Goal: Transaction & Acquisition: Purchase product/service

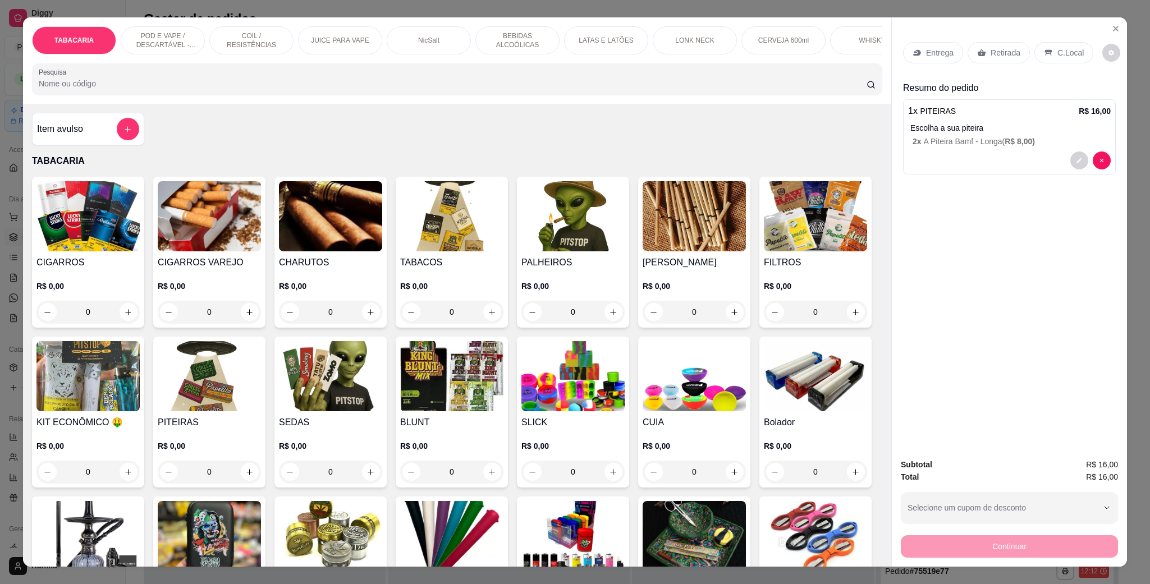
click at [155, 45] on p "POD E VAPE / DESCARTÁVEL - RECARREGAVEL" at bounding box center [162, 40] width 65 height 18
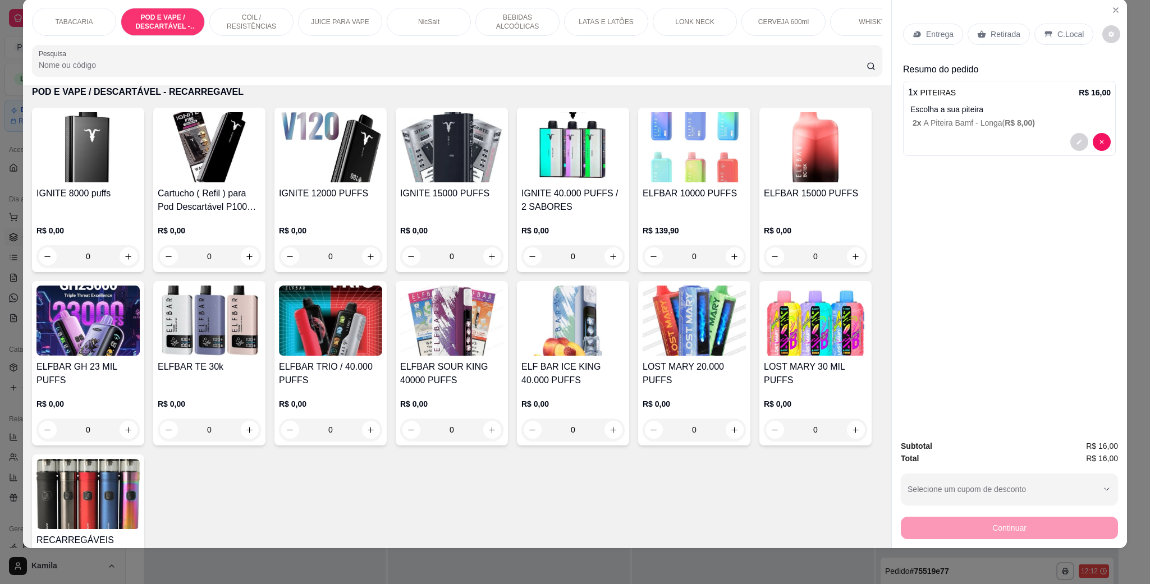
click at [103, 200] on h4 "IGNITE 8000 puffs" at bounding box center [87, 193] width 103 height 13
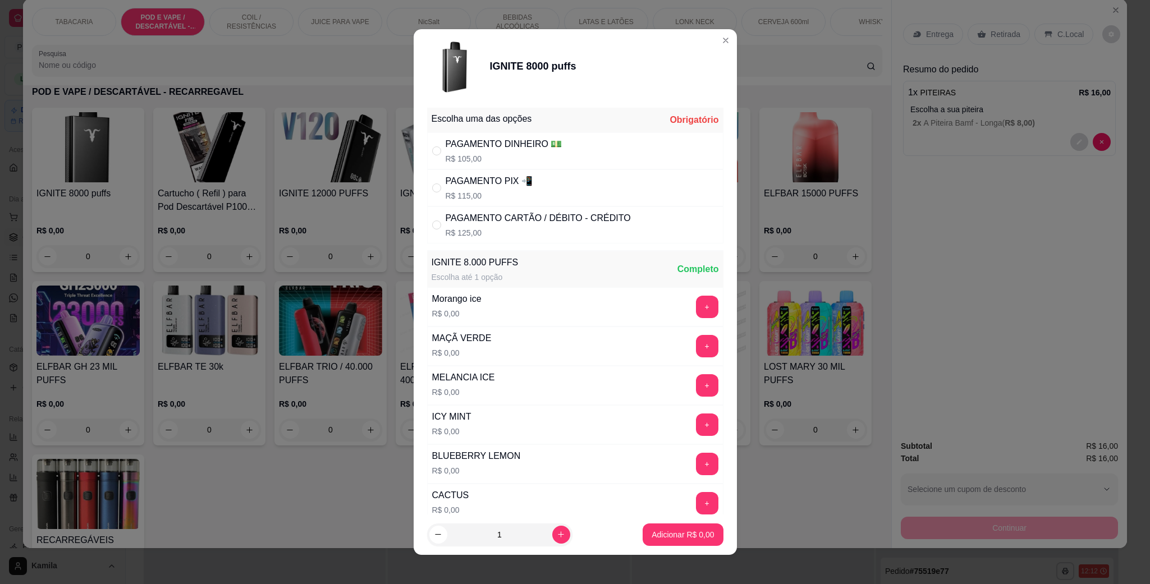
scroll to position [177, 0]
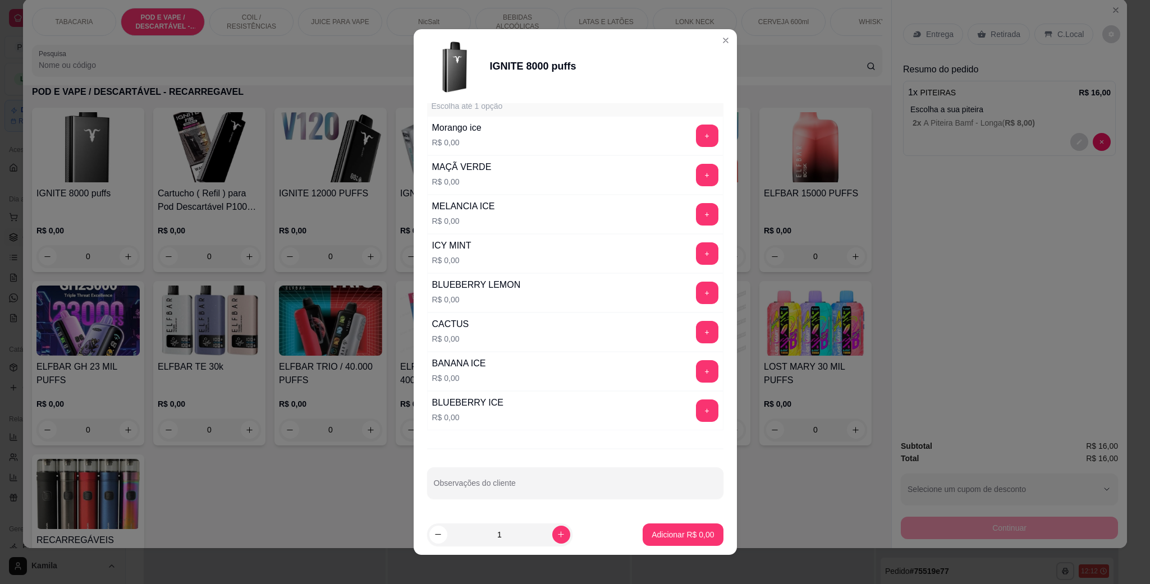
click at [681, 354] on div "BANANA ICE R$ 0,00 +" at bounding box center [575, 371] width 296 height 39
click at [696, 367] on button "+" at bounding box center [707, 371] width 22 height 22
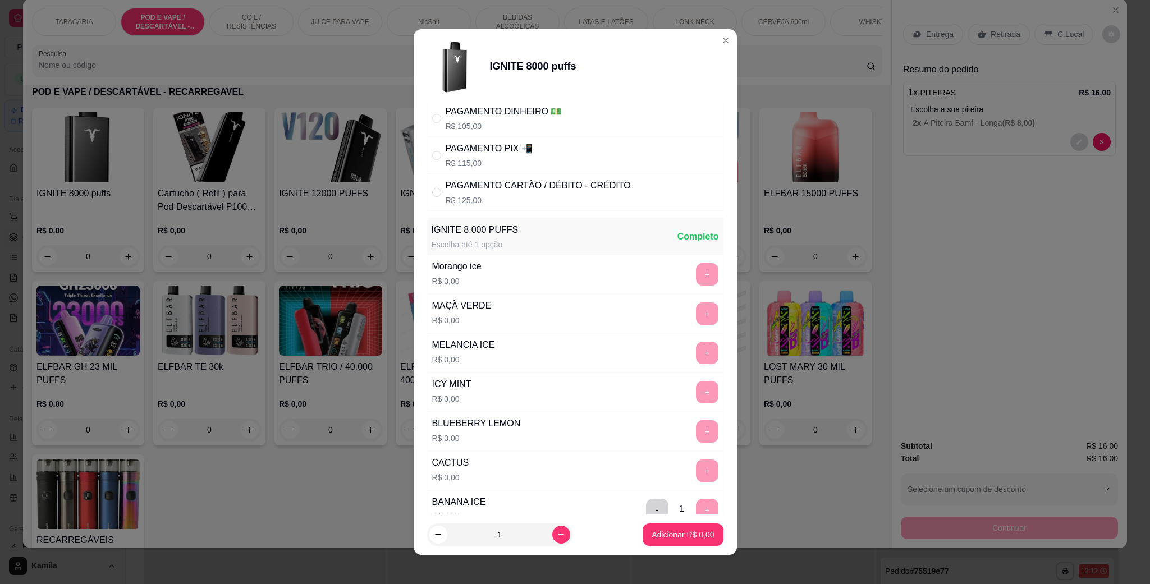
scroll to position [0, 0]
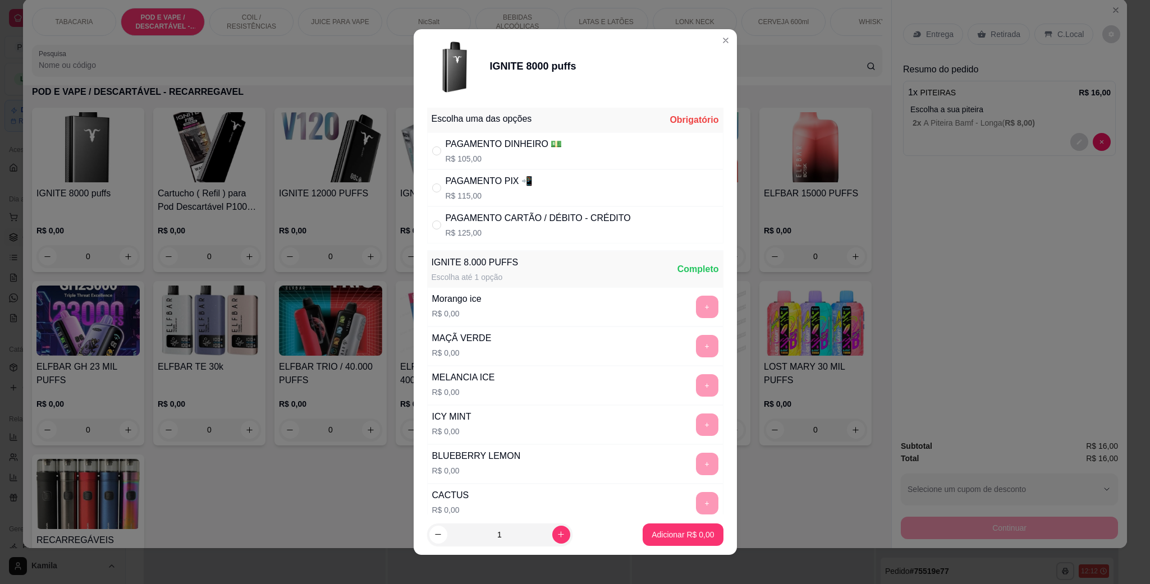
click at [542, 189] on div "PAGAMENTO PIX 📲 R$ 115,00" at bounding box center [575, 188] width 296 height 37
radio input "true"
click at [658, 528] on button "Adicionar R$ 115,00" at bounding box center [678, 535] width 89 height 22
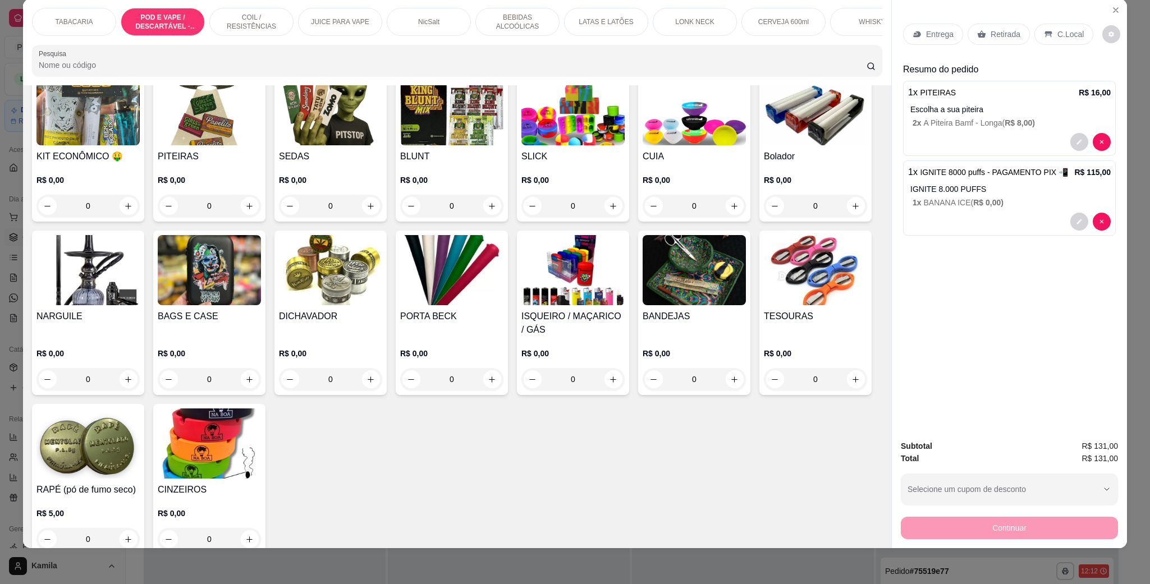
scroll to position [137, 0]
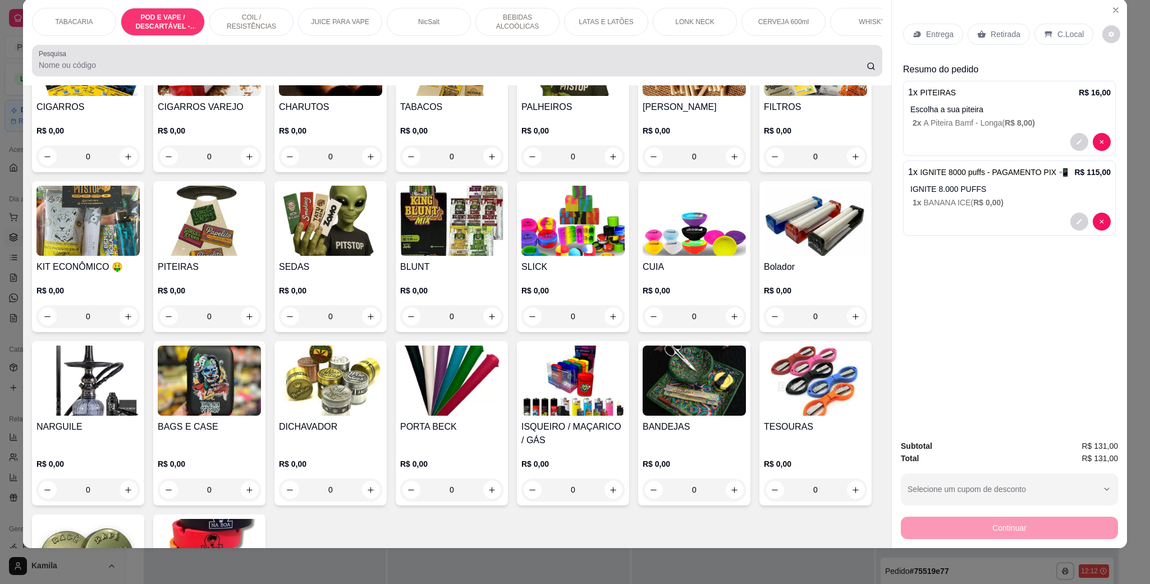
click at [265, 71] on div at bounding box center [457, 60] width 837 height 22
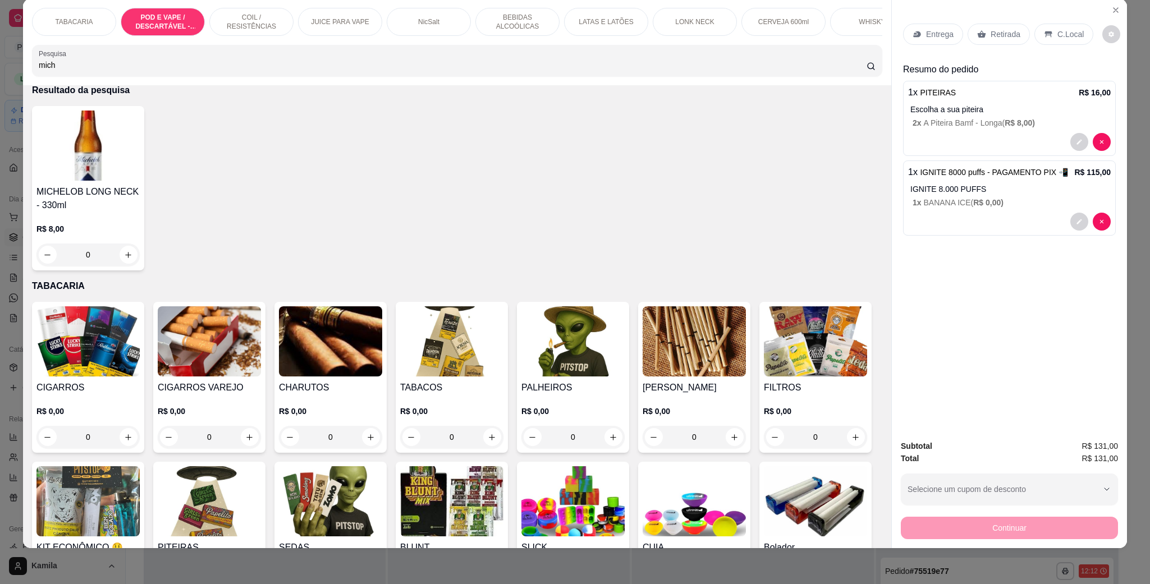
scroll to position [0, 0]
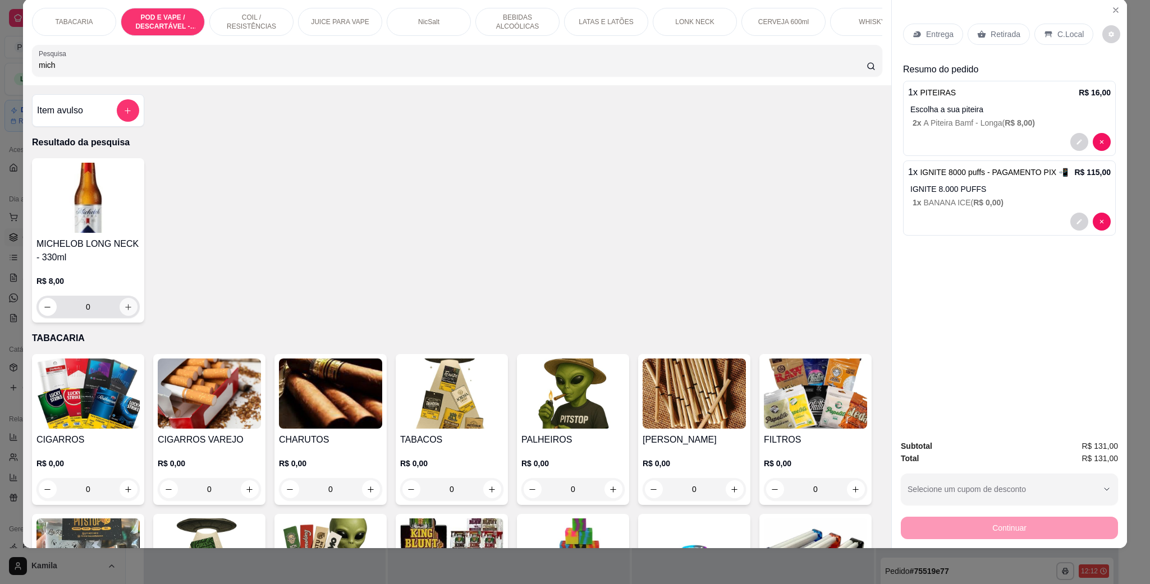
type input "mich"
click at [120, 315] on button "increase-product-quantity" at bounding box center [129, 307] width 18 height 18
type input "1"
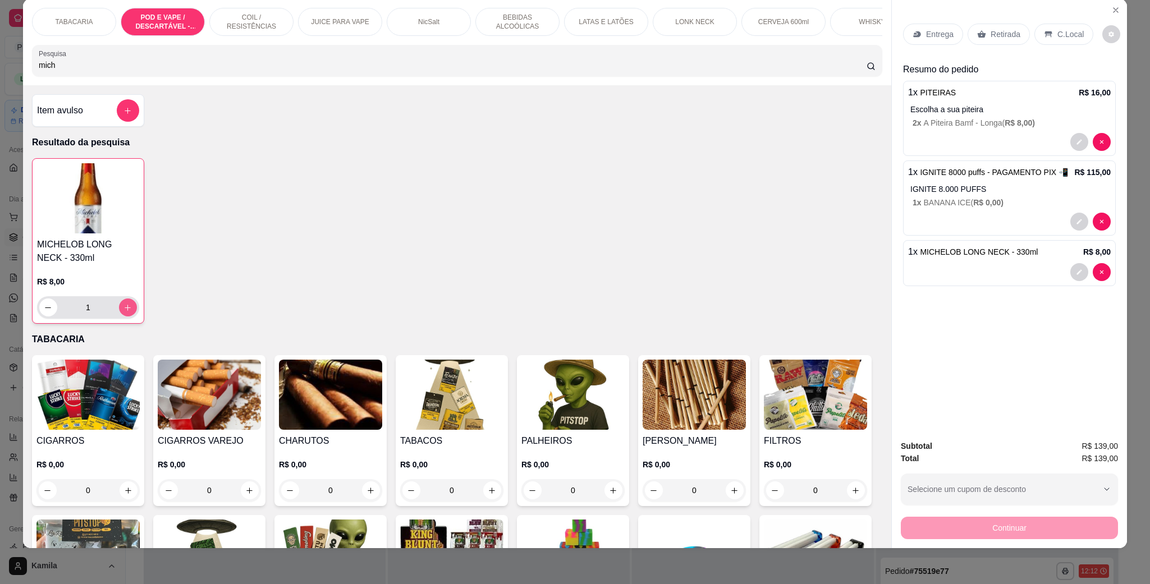
click at [123, 312] on icon "increase-product-quantity" at bounding box center [127, 308] width 8 height 8
type input "2"
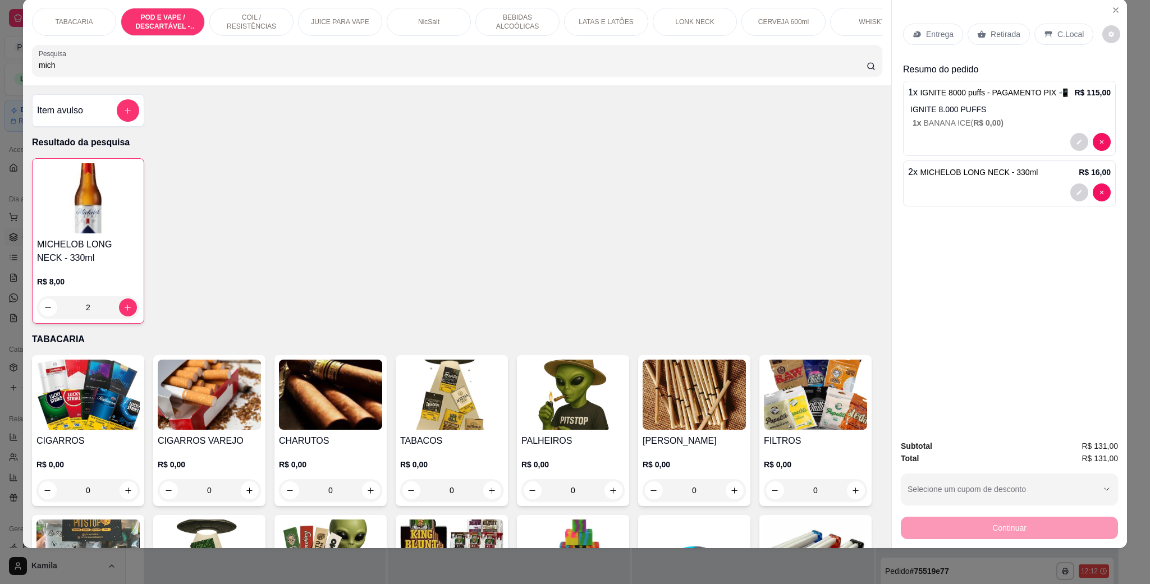
click at [1060, 28] on div "C.Local" at bounding box center [1063, 34] width 59 height 21
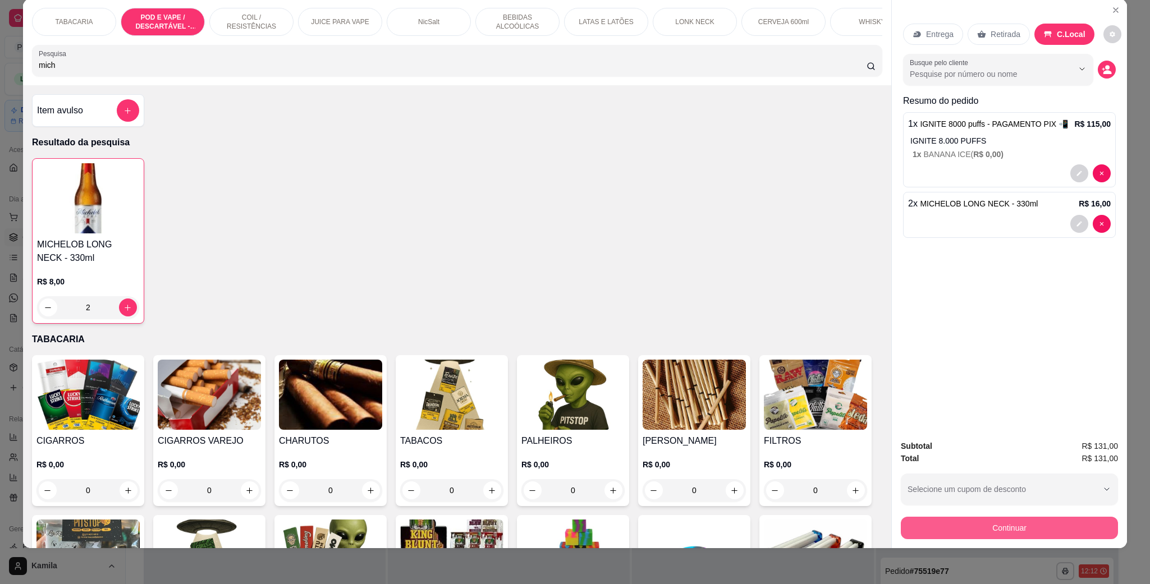
click at [997, 526] on button "Continuar" at bounding box center [1009, 528] width 217 height 22
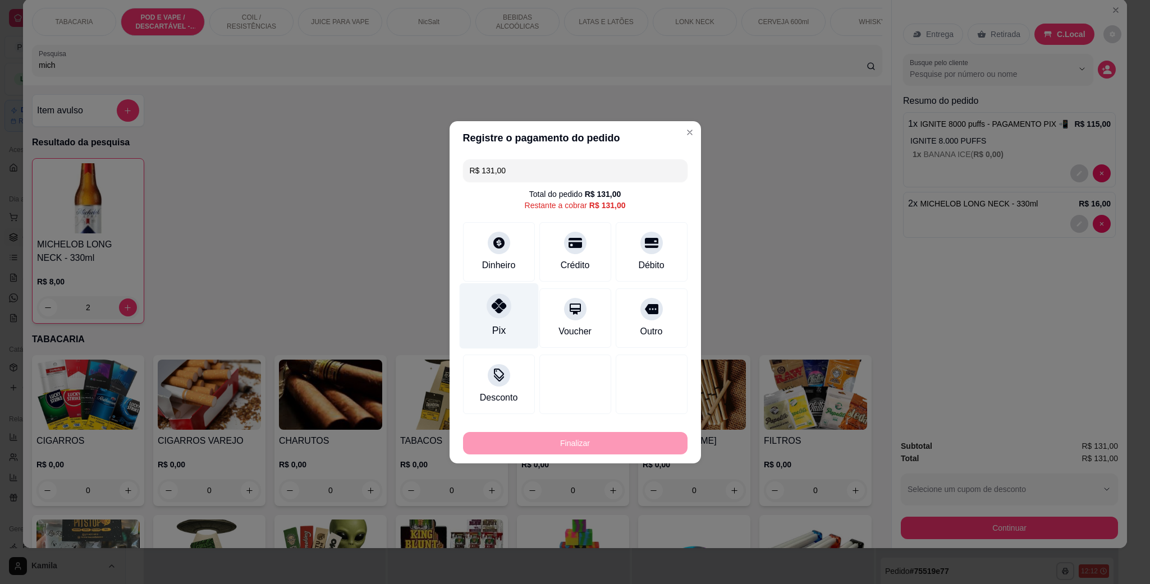
click at [514, 304] on div "Pix" at bounding box center [498, 316] width 79 height 66
type input "R$ 0,00"
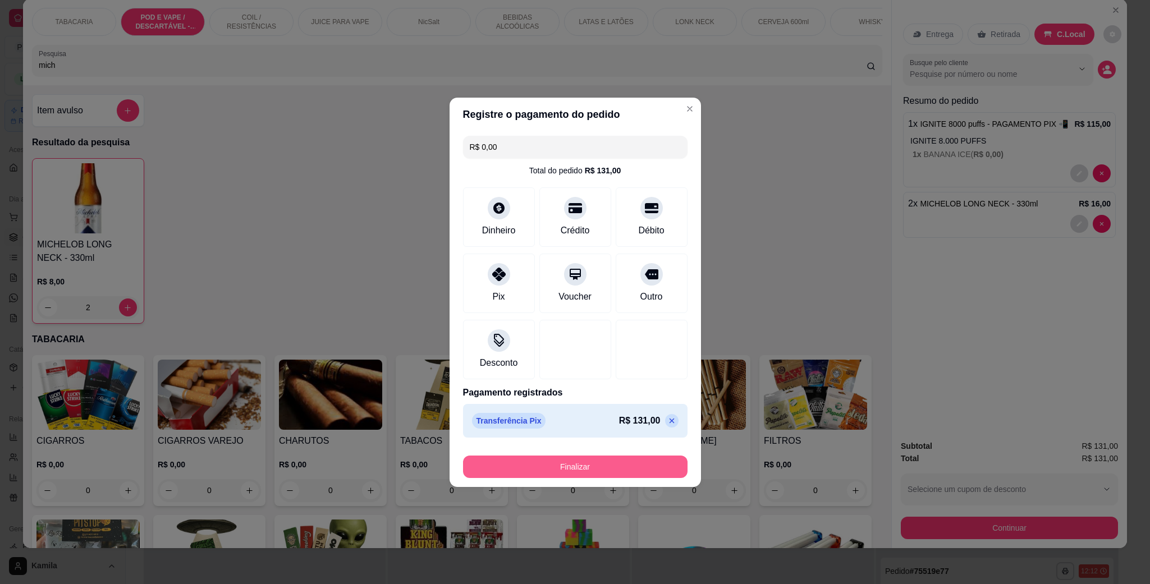
click at [593, 459] on button "Finalizar" at bounding box center [575, 467] width 225 height 22
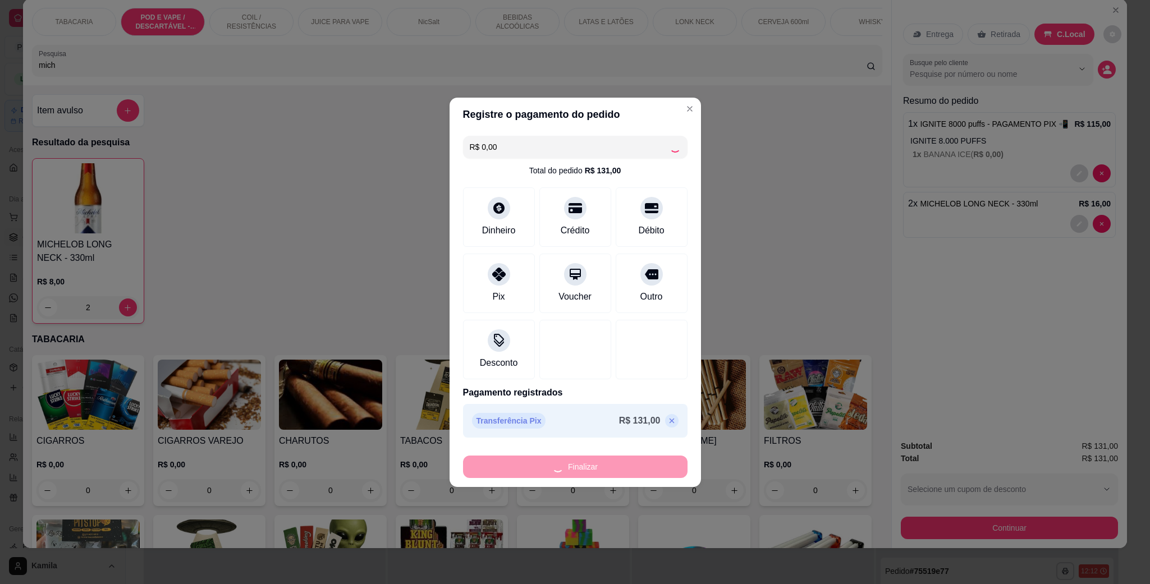
type input "0"
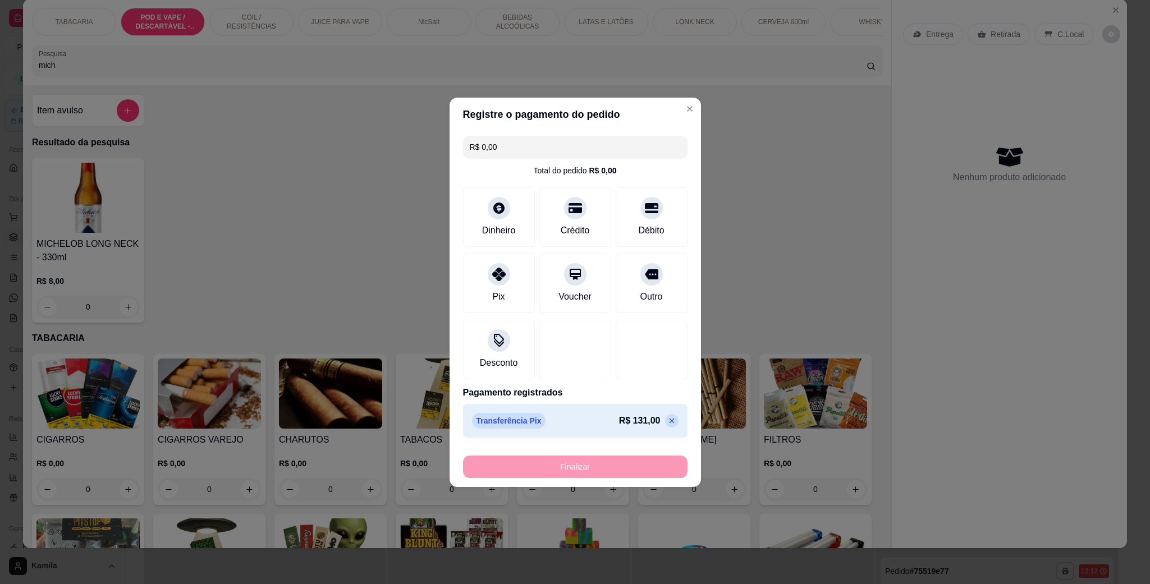
type input "-R$ 131,00"
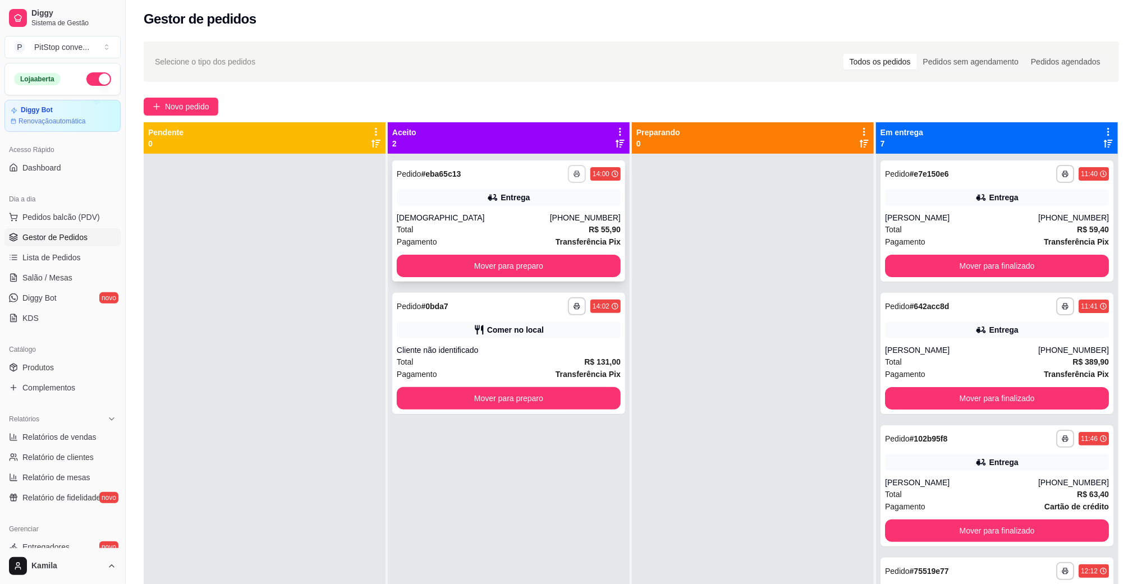
click at [570, 168] on button "button" at bounding box center [577, 174] width 18 height 18
click at [548, 214] on button "IMPRESSORA" at bounding box center [541, 213] width 81 height 18
click at [528, 265] on button "Mover para preparo" at bounding box center [509, 266] width 224 height 22
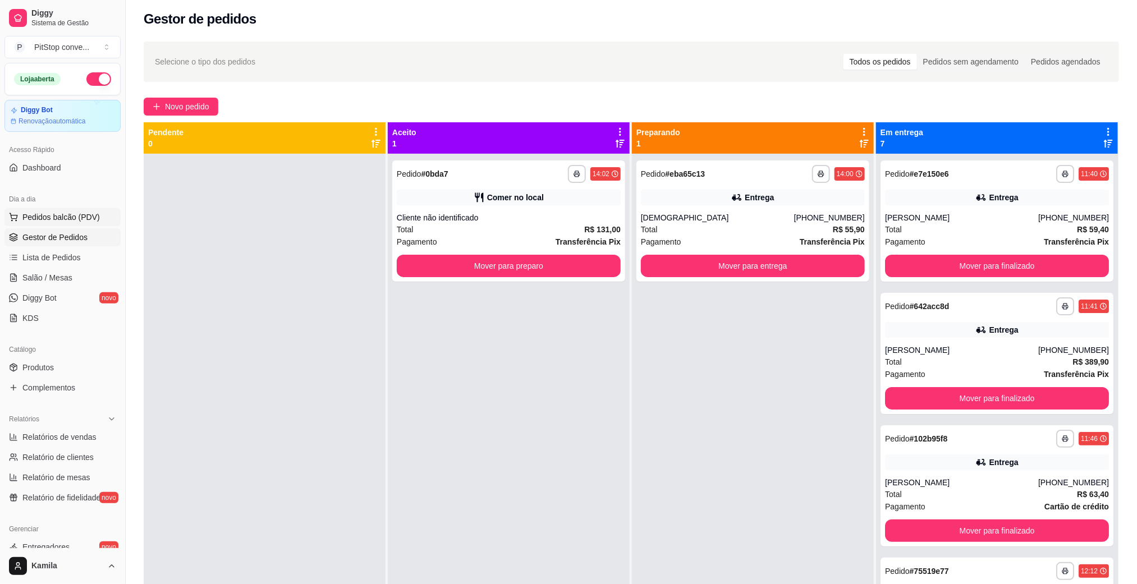
click at [78, 219] on span "Pedidos balcão (PDV)" at bounding box center [60, 217] width 77 height 11
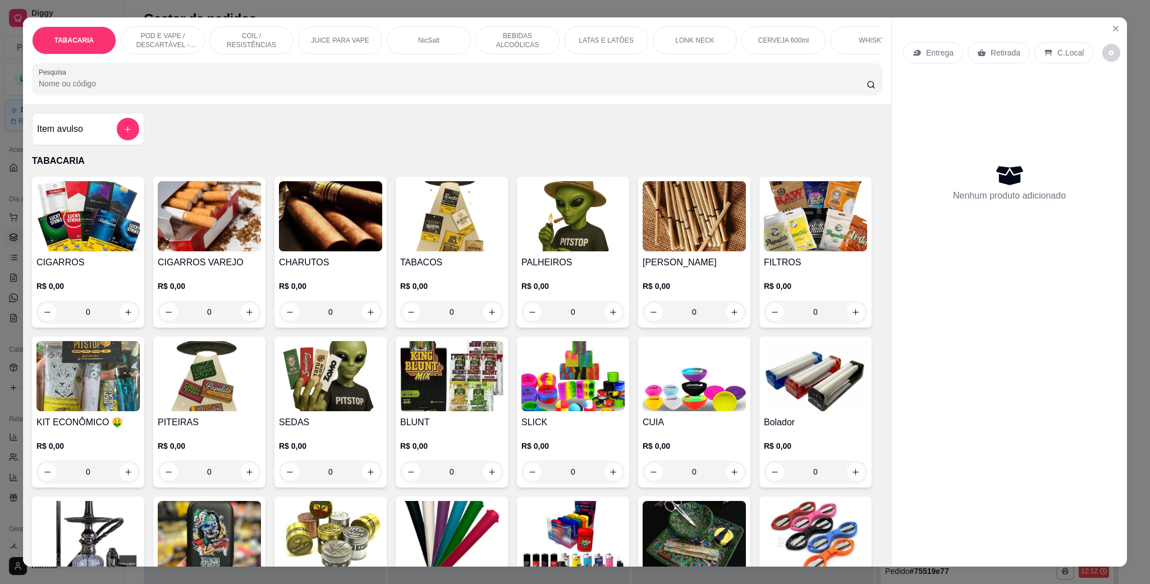
click at [174, 40] on p "POD E VAPE / DESCARTÁVEL - RECARREGAVEL" at bounding box center [162, 40] width 65 height 18
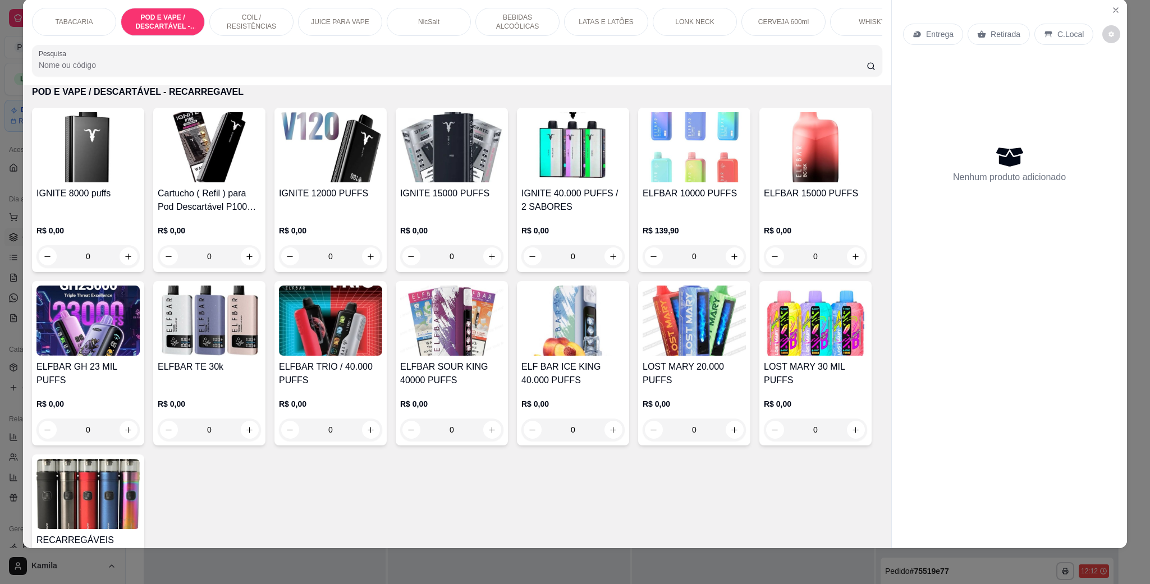
click at [85, 200] on h4 "IGNITE 8000 puffs" at bounding box center [87, 193] width 103 height 13
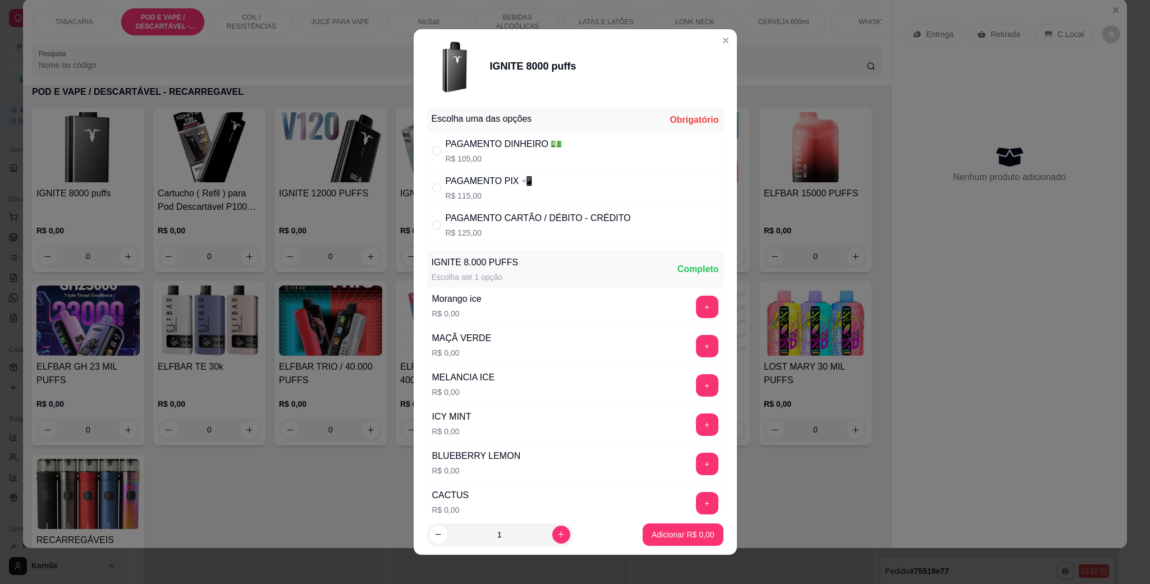
click at [527, 155] on p "R$ 105,00" at bounding box center [504, 158] width 117 height 11
radio input "true"
click at [696, 306] on button "+" at bounding box center [707, 307] width 22 height 22
click at [662, 529] on p "Adicionar R$ 105,00" at bounding box center [678, 534] width 71 height 11
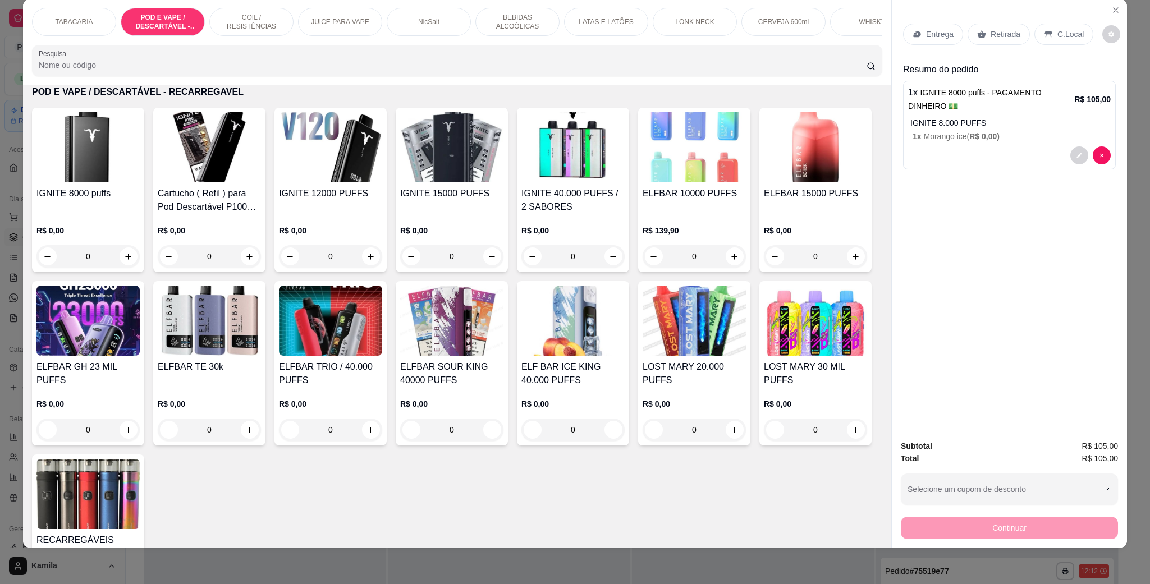
click at [205, 76] on div "Pesquisa" at bounding box center [457, 60] width 850 height 31
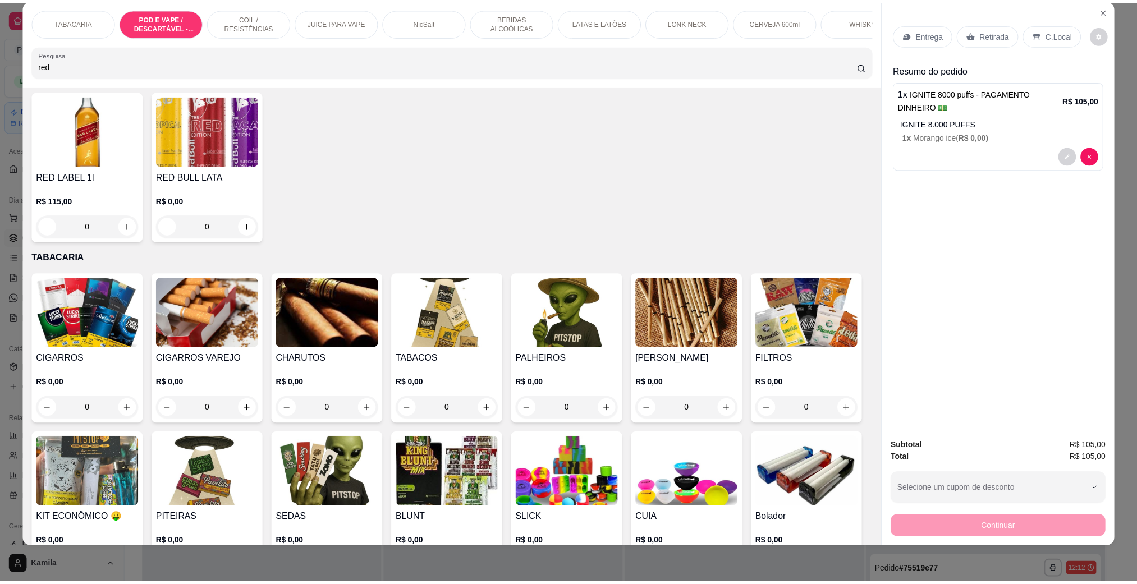
scroll to position [0, 0]
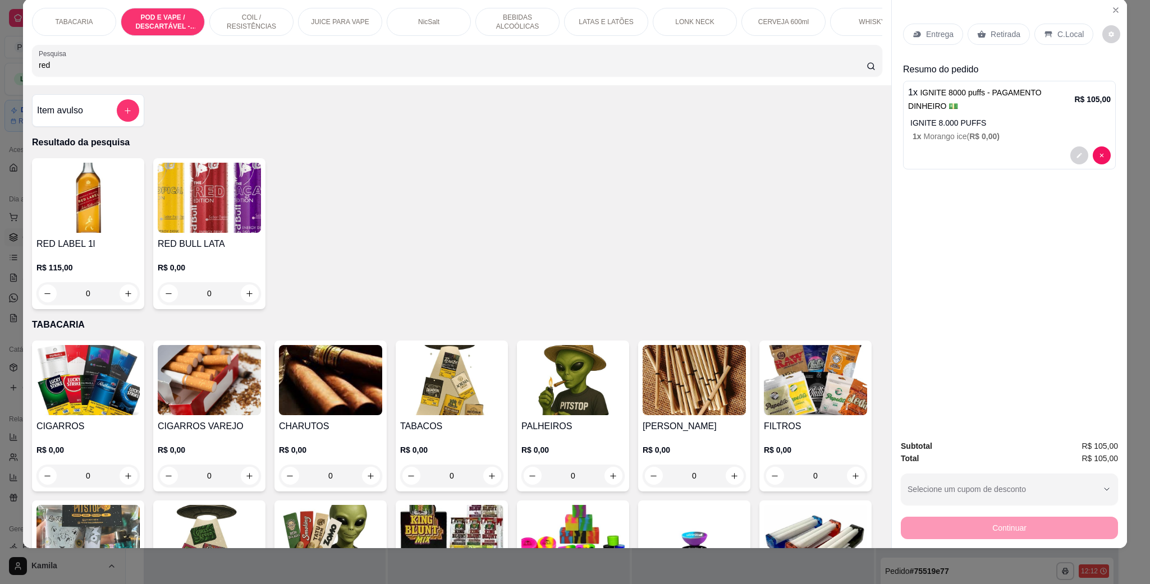
type input "red"
click at [221, 233] on img at bounding box center [209, 198] width 103 height 70
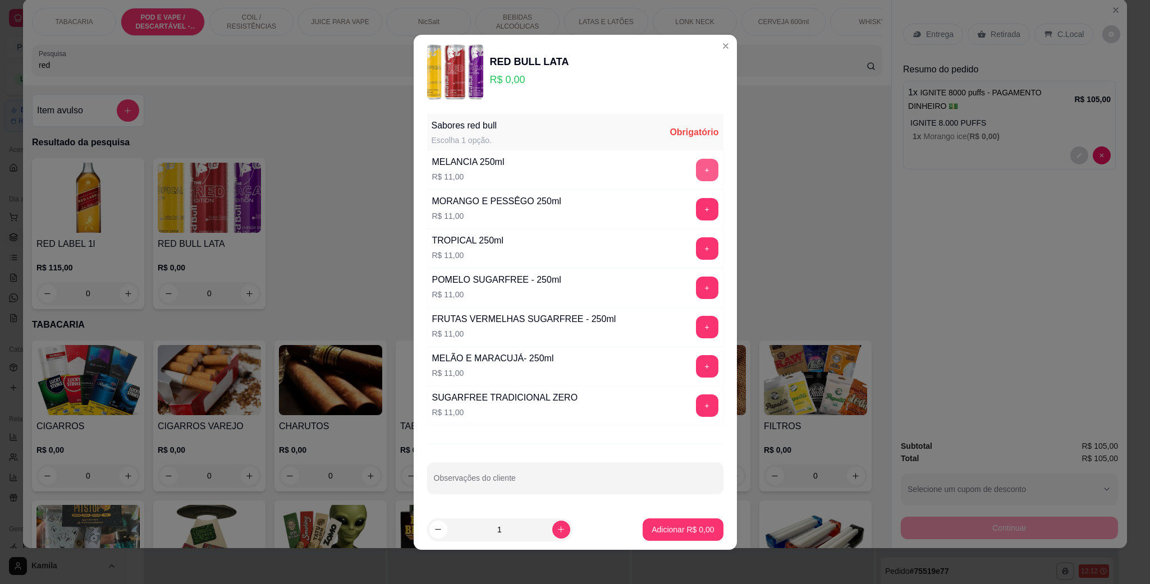
click at [696, 159] on button "+" at bounding box center [707, 170] width 22 height 22
click at [672, 527] on p "Adicionar R$ 11,00" at bounding box center [680, 529] width 67 height 11
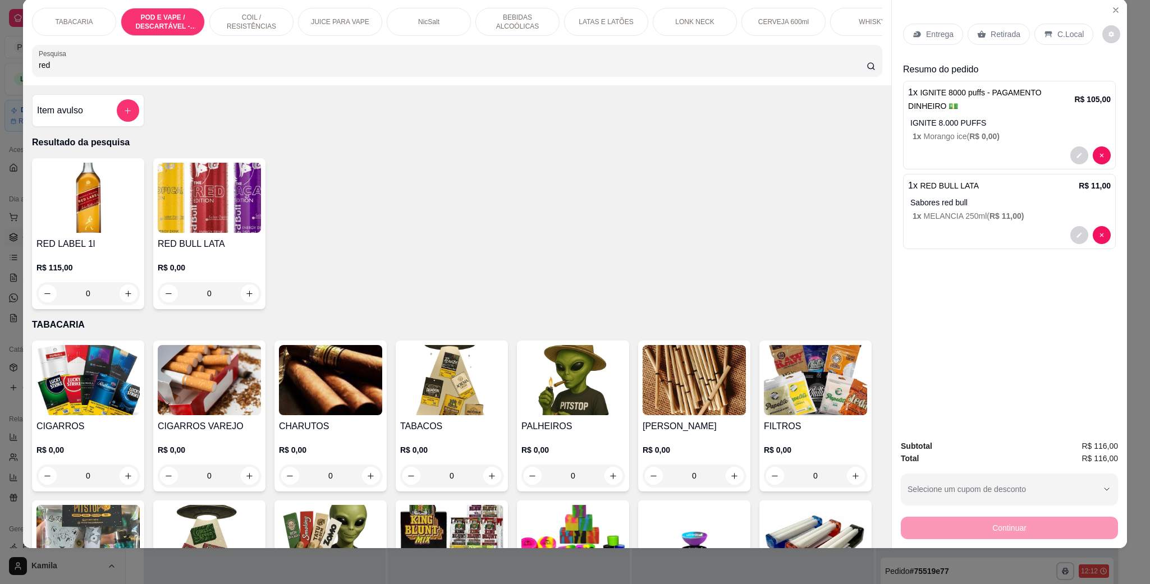
click at [1061, 27] on div "C.Local" at bounding box center [1063, 34] width 59 height 21
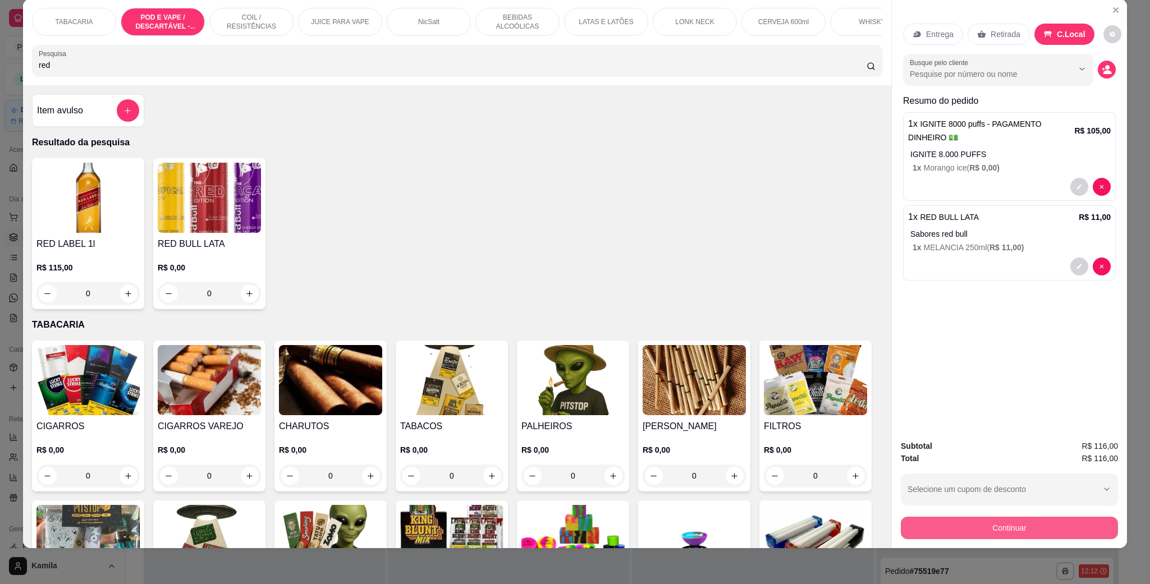
click at [1020, 526] on button "Continuar" at bounding box center [1009, 528] width 217 height 22
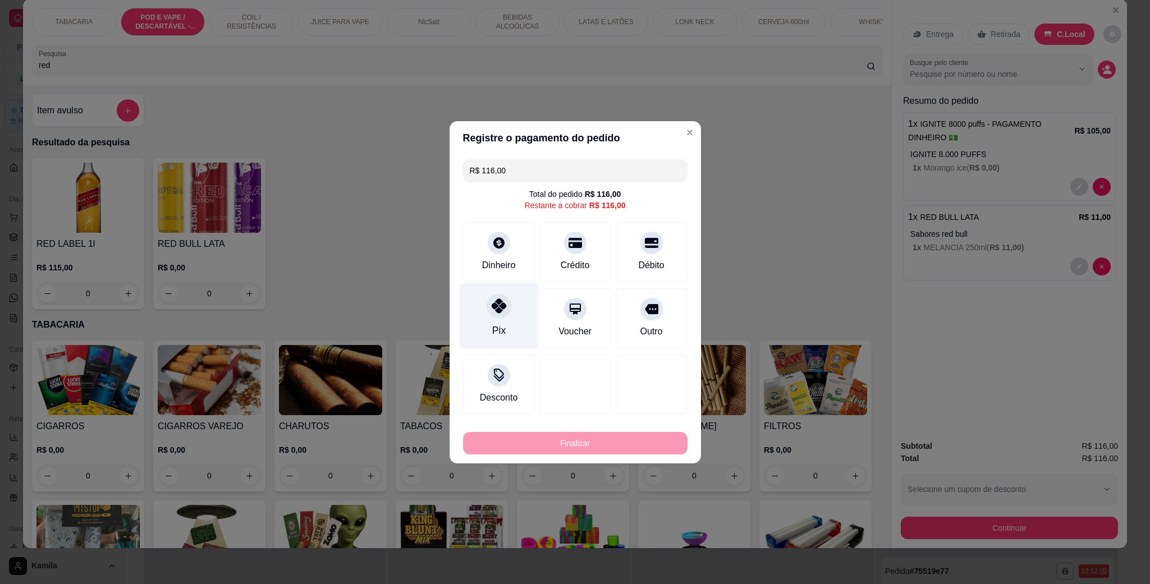
click at [492, 310] on icon at bounding box center [498, 306] width 15 height 15
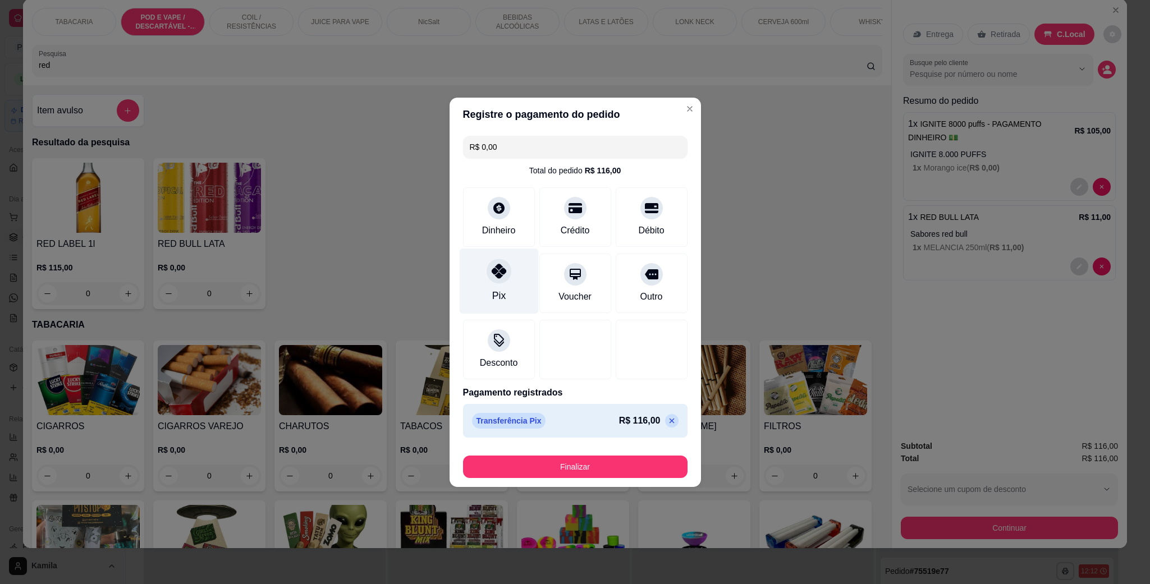
type input "R$ 0,00"
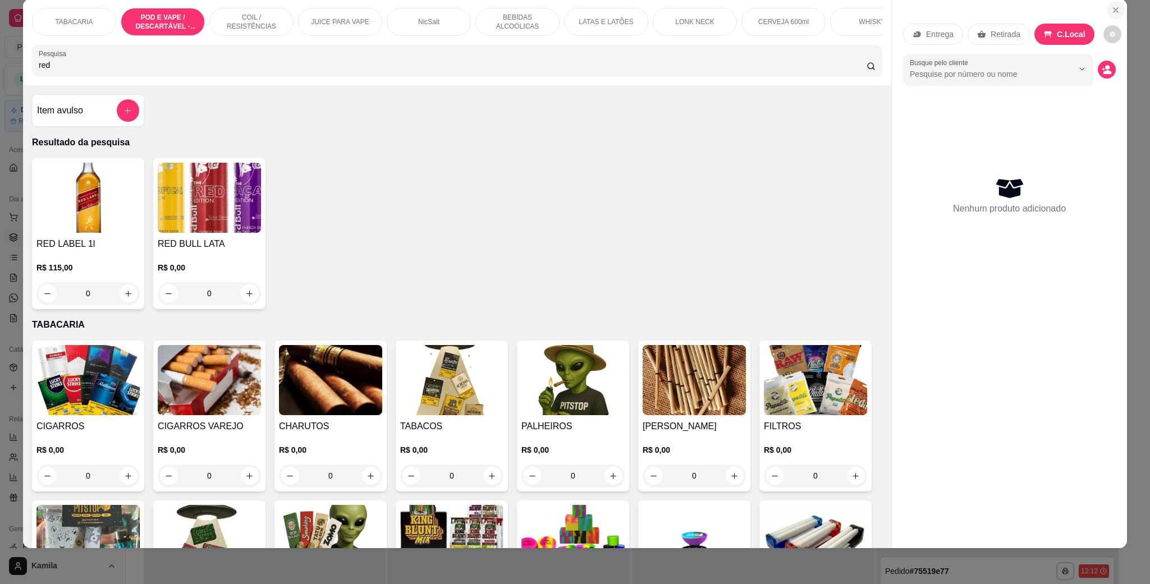
click at [1115, 11] on button "Close" at bounding box center [1116, 10] width 18 height 18
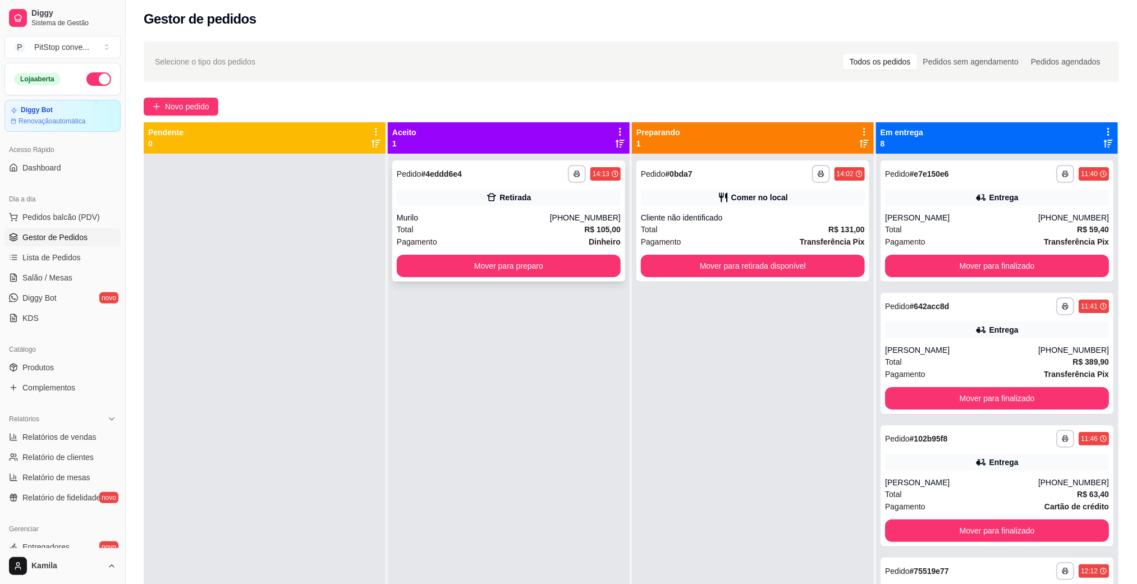
click at [526, 219] on div "Murilo" at bounding box center [473, 217] width 153 height 11
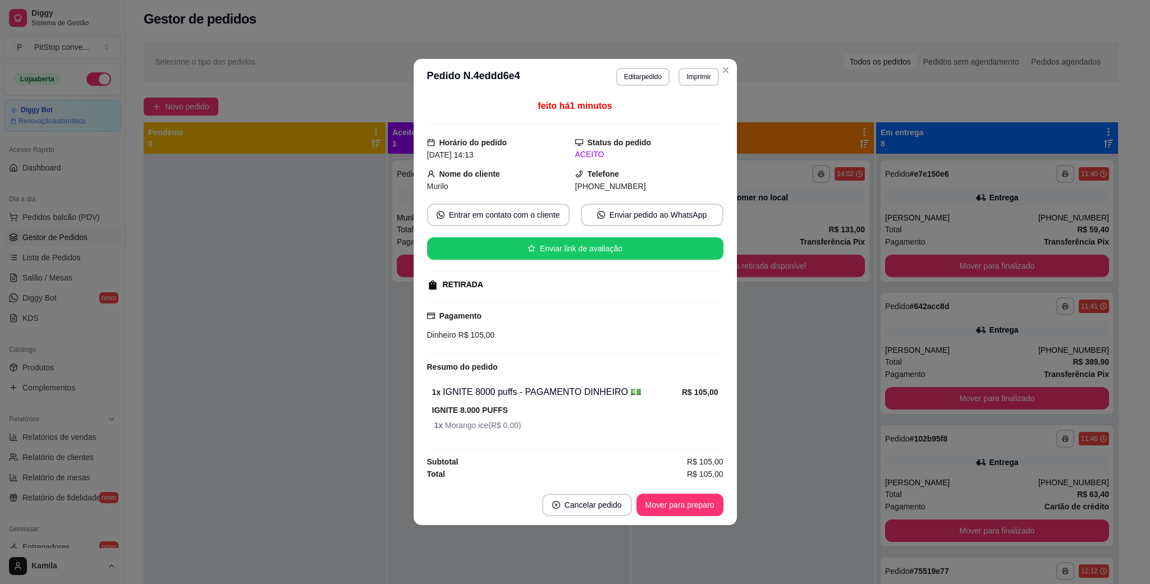
click at [681, 492] on footer "Cancelar pedido Mover para preparo" at bounding box center [575, 505] width 323 height 40
click at [685, 499] on button "Mover para preparo" at bounding box center [680, 505] width 84 height 22
click at [687, 500] on button "Mover para preparo" at bounding box center [680, 505] width 87 height 22
click at [688, 502] on div "Mover para preparo" at bounding box center [672, 505] width 103 height 22
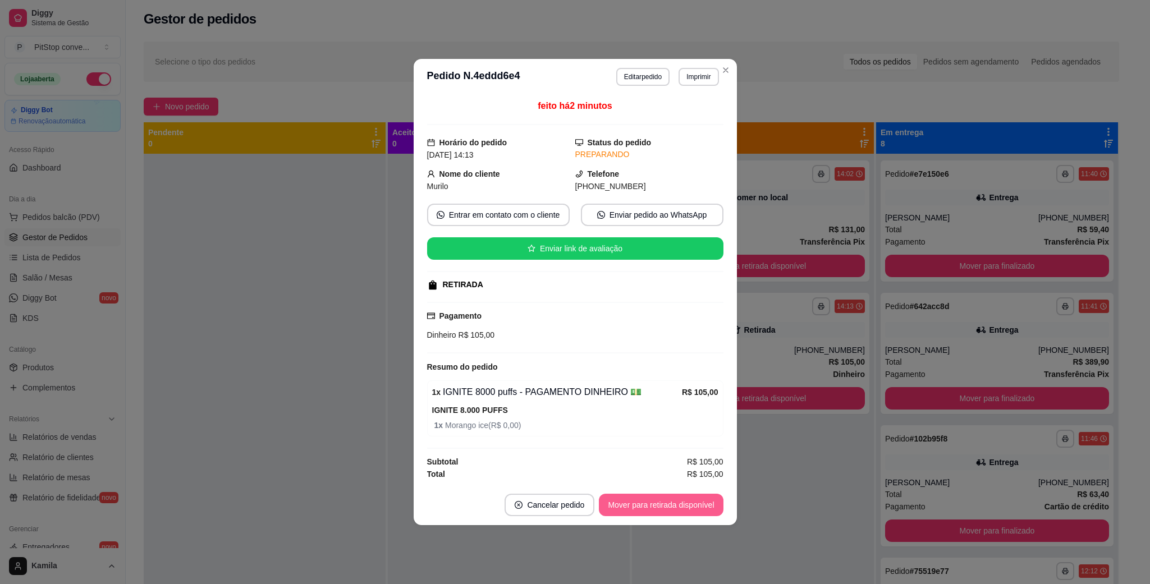
click at [681, 507] on button "Mover para retirada disponível" at bounding box center [661, 505] width 124 height 22
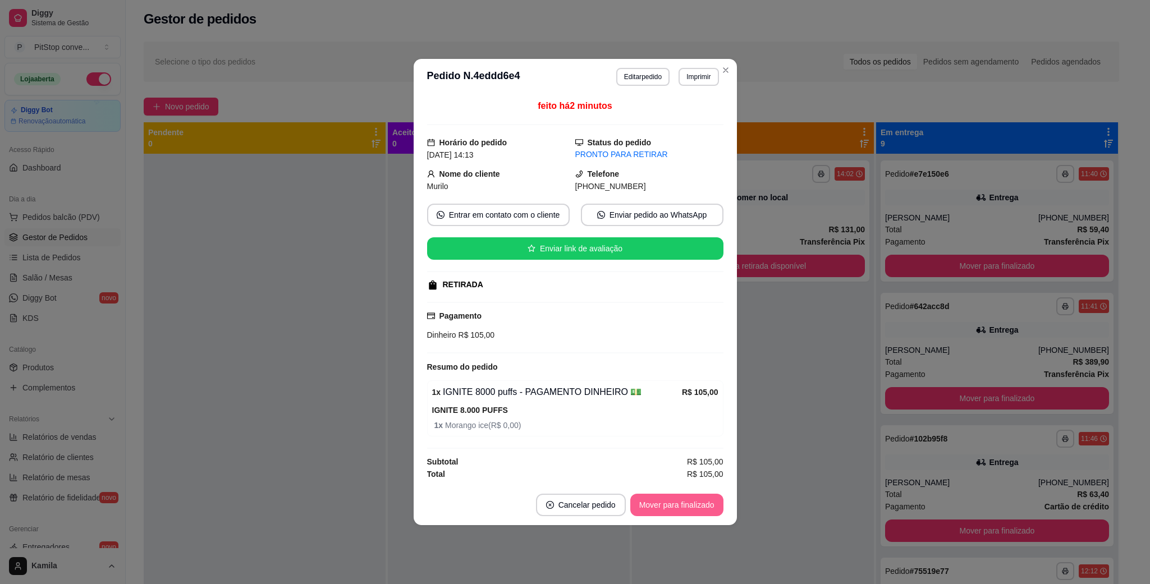
click at [662, 507] on button "Mover para finalizado" at bounding box center [676, 505] width 93 height 22
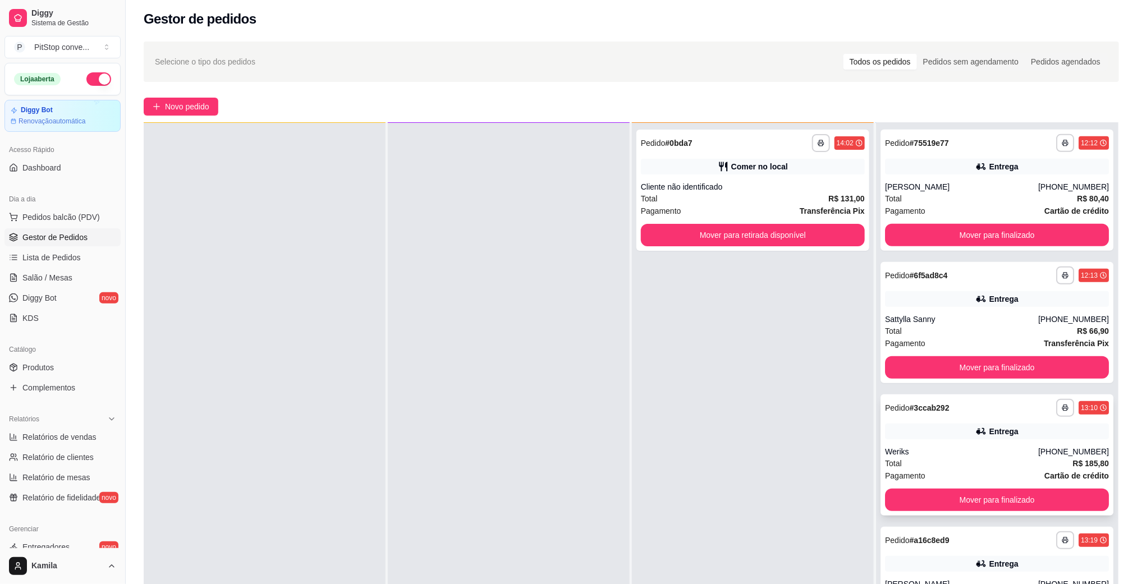
scroll to position [317, 0]
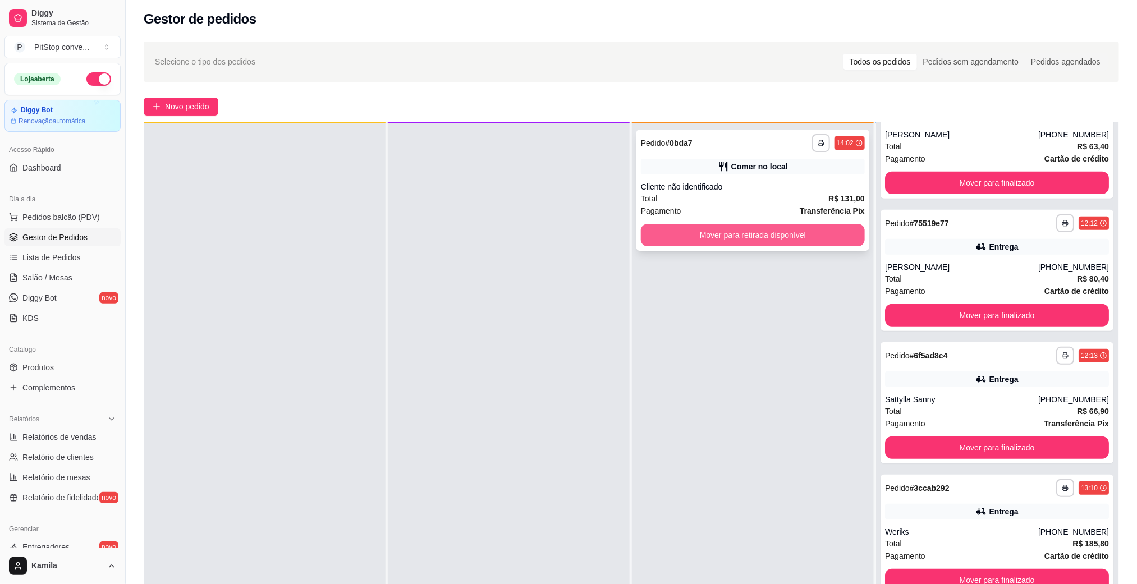
click at [803, 232] on button "Mover para retirada disponível" at bounding box center [753, 235] width 224 height 22
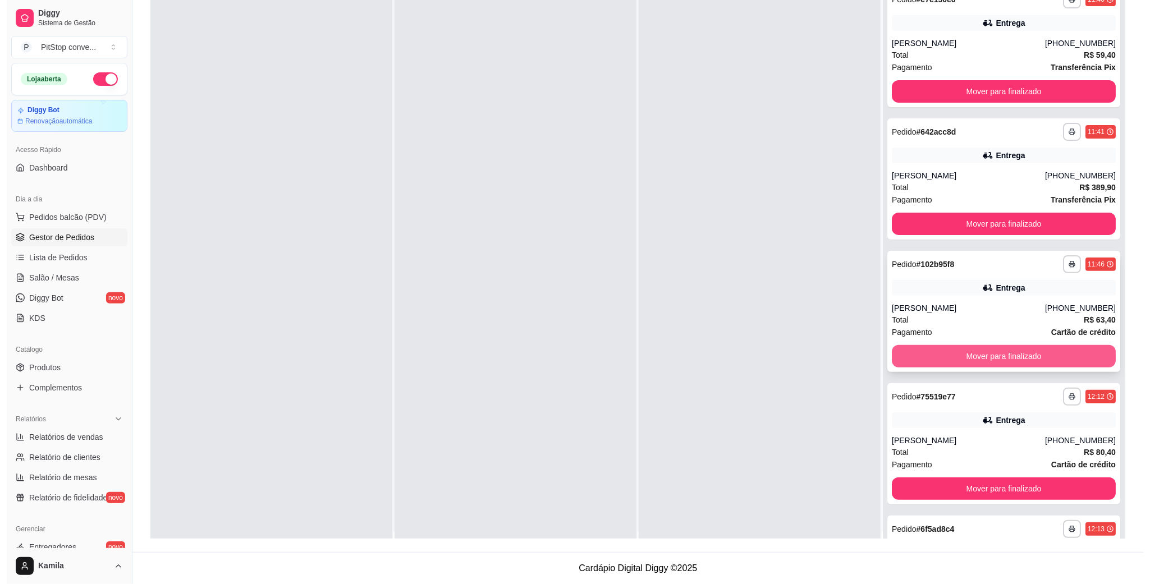
scroll to position [0, 0]
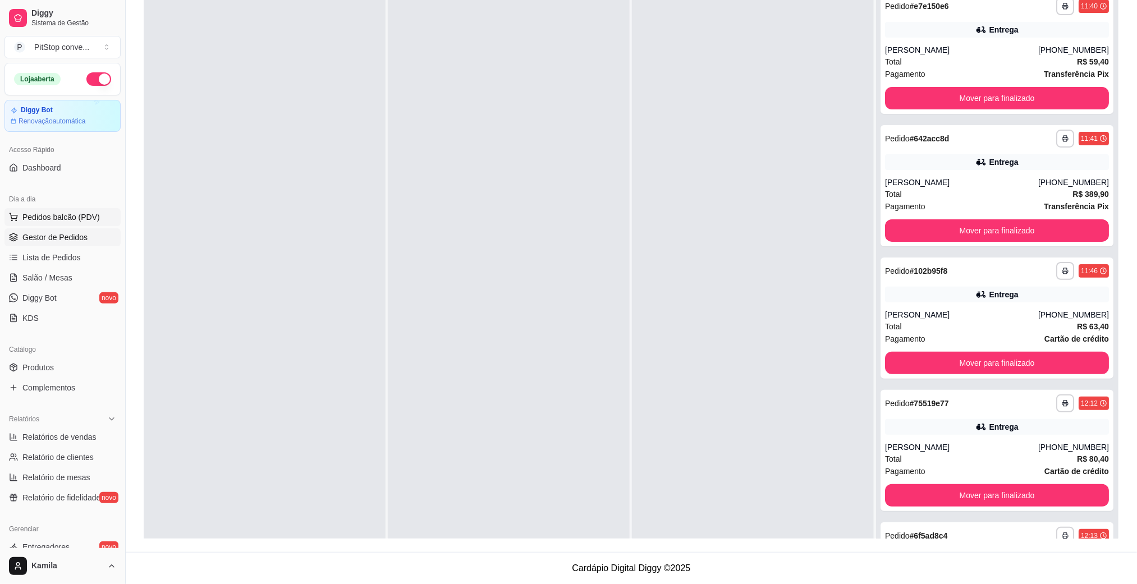
click at [53, 219] on span "Pedidos balcão (PDV)" at bounding box center [60, 217] width 77 height 11
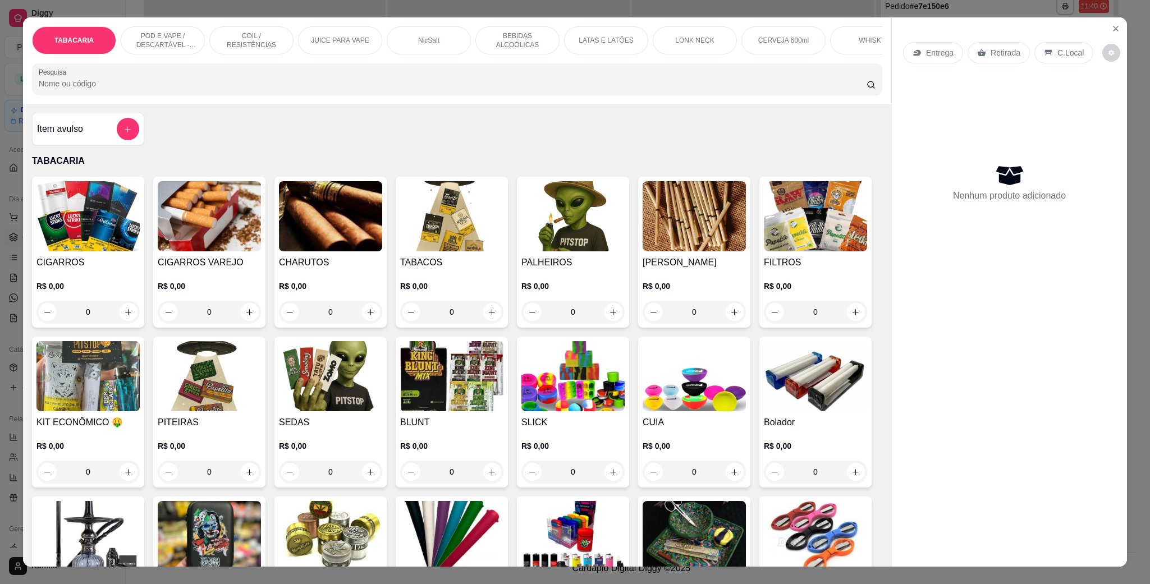
click at [166, 38] on p "POD E VAPE / DESCARTÁVEL - RECARREGAVEL" at bounding box center [162, 40] width 65 height 18
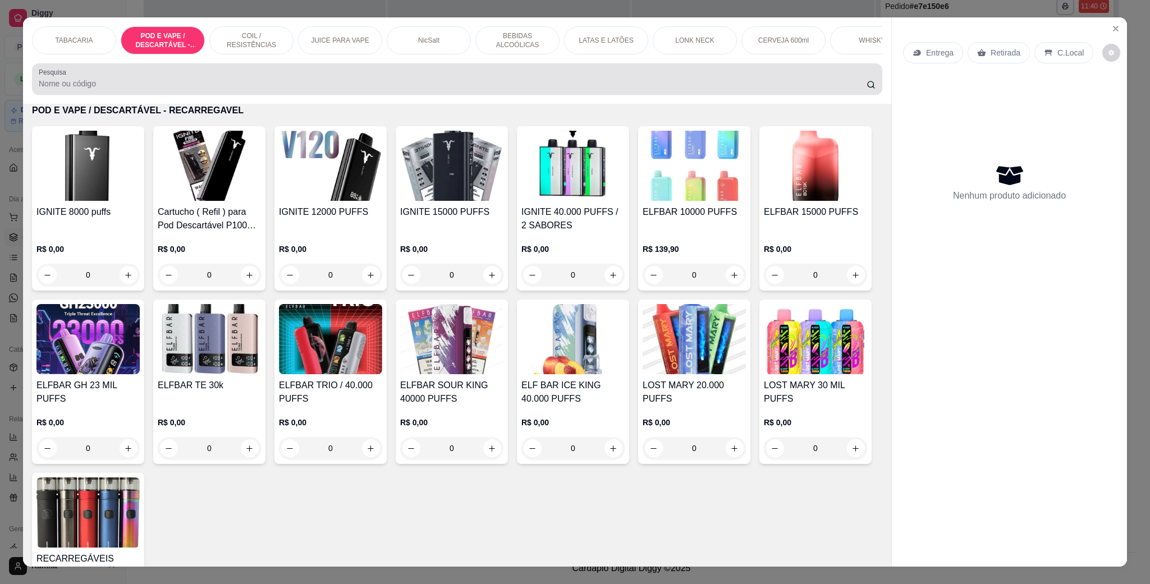
scroll to position [19, 0]
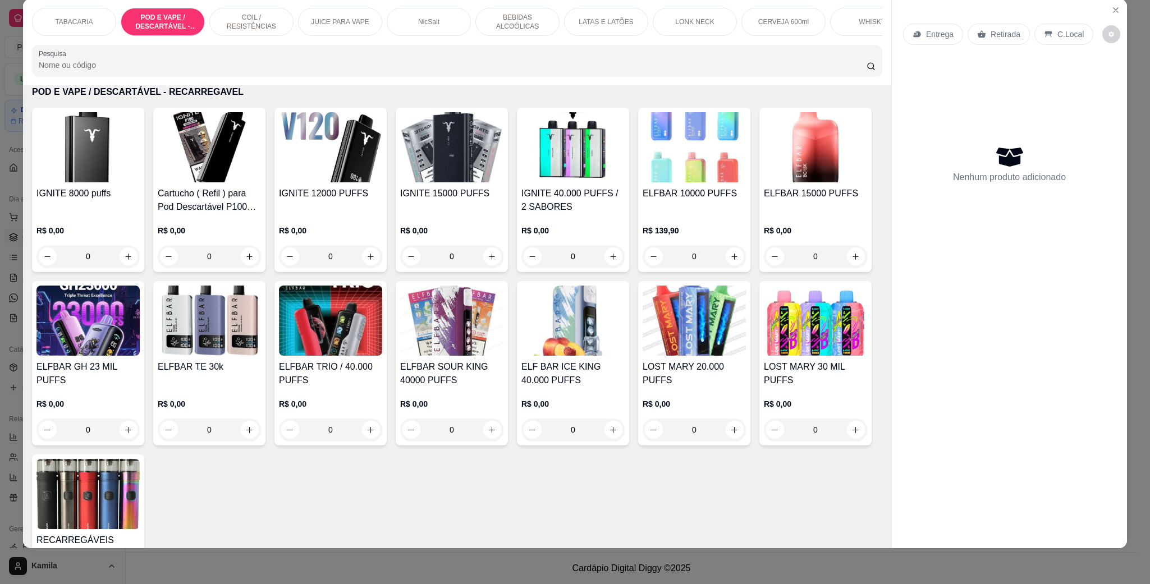
click at [320, 200] on h4 "IGNITE 12000 PUFFS" at bounding box center [330, 193] width 103 height 13
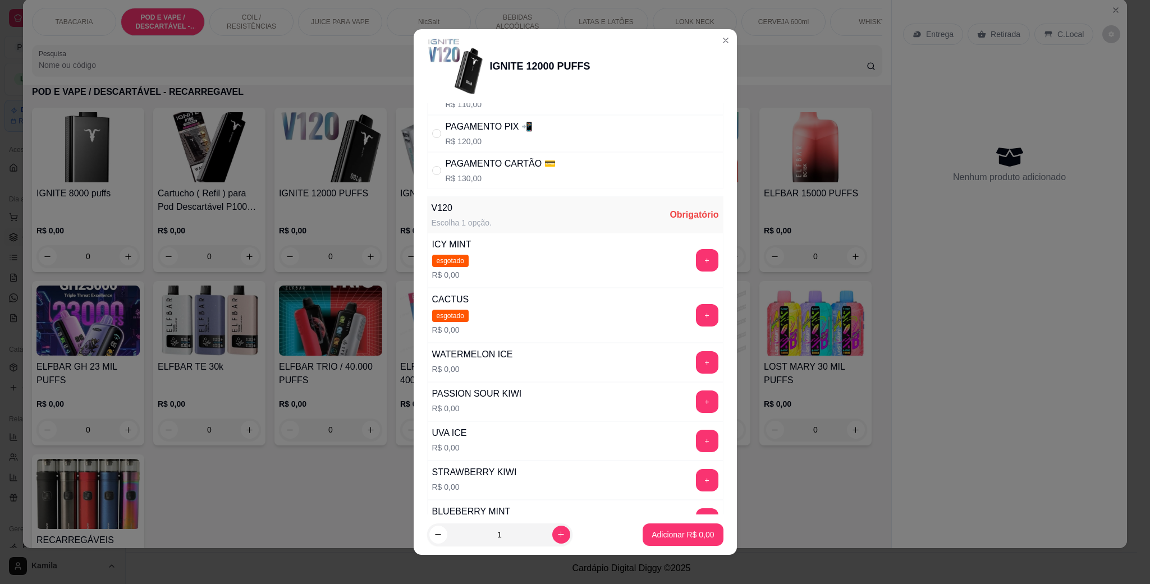
scroll to position [84, 0]
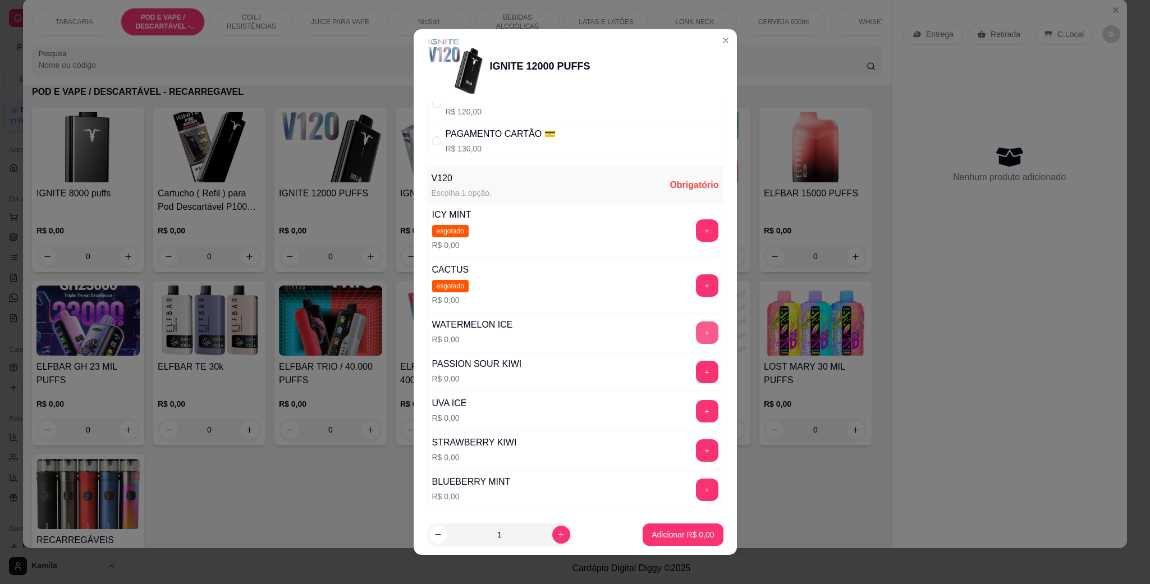
click at [696, 333] on button "+" at bounding box center [707, 333] width 22 height 22
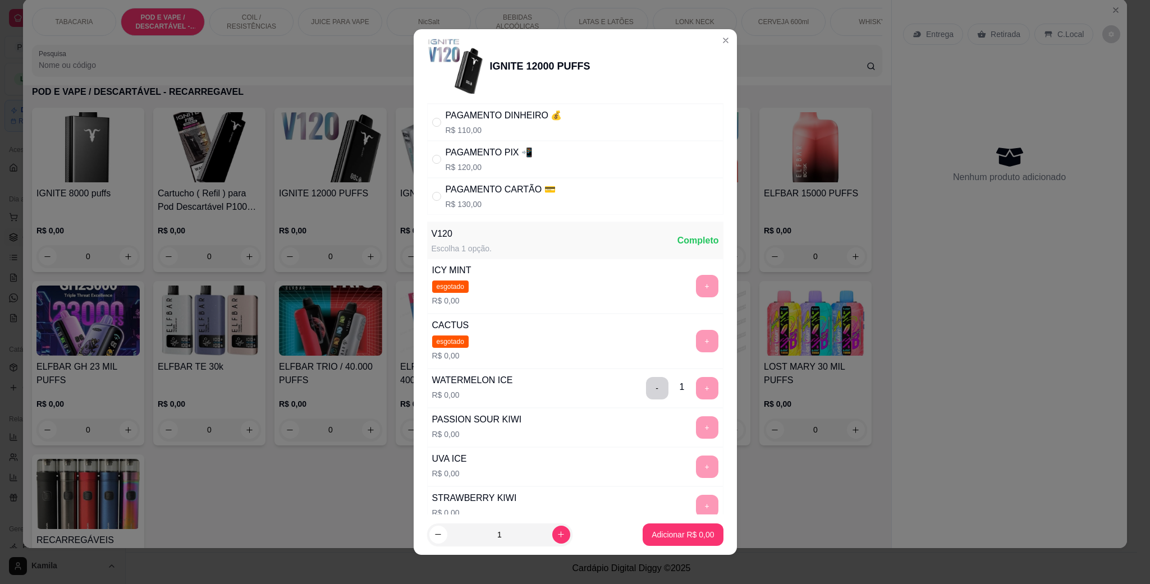
scroll to position [0, 0]
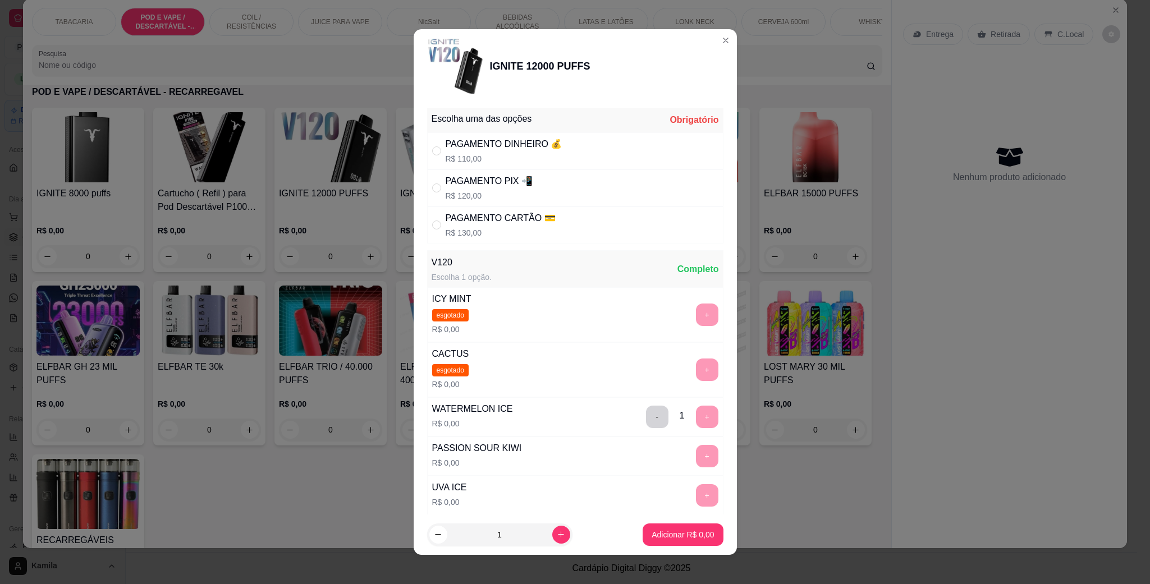
click at [543, 235] on p "R$ 130,00" at bounding box center [501, 232] width 110 height 11
radio input "true"
click at [684, 542] on button "Adicionar R$ 130,00" at bounding box center [678, 535] width 86 height 22
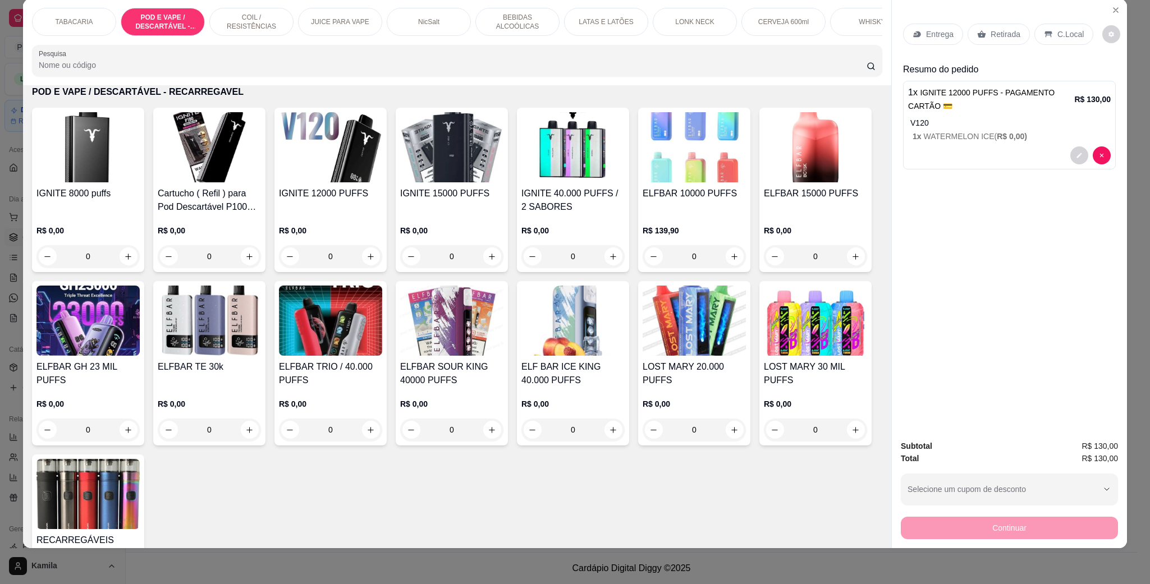
click at [1048, 38] on div "C.Local" at bounding box center [1063, 34] width 59 height 21
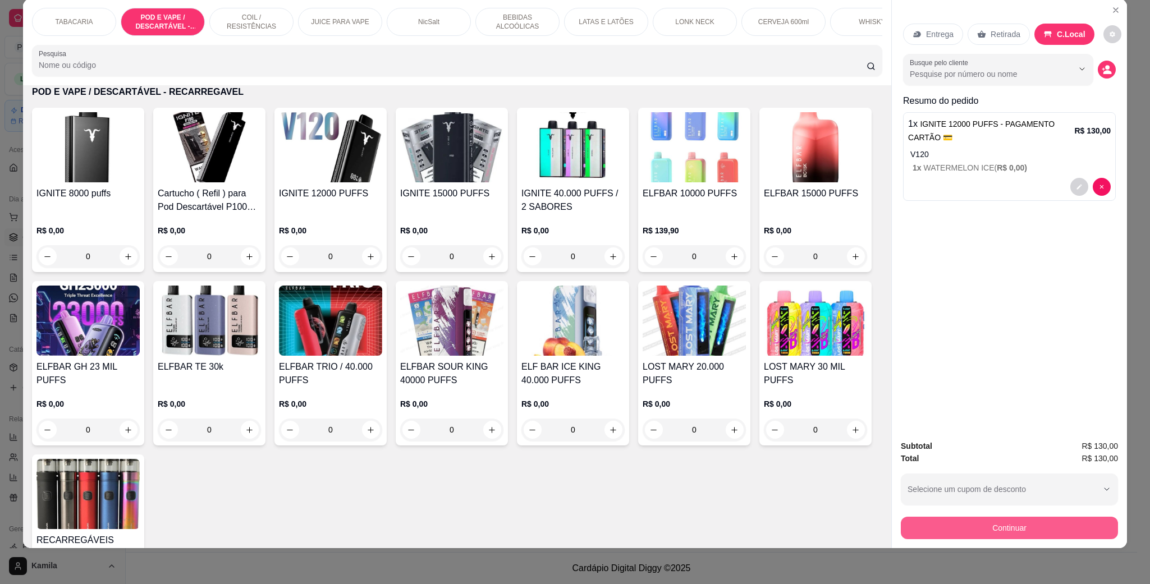
click at [987, 528] on button "Continuar" at bounding box center [1009, 528] width 217 height 22
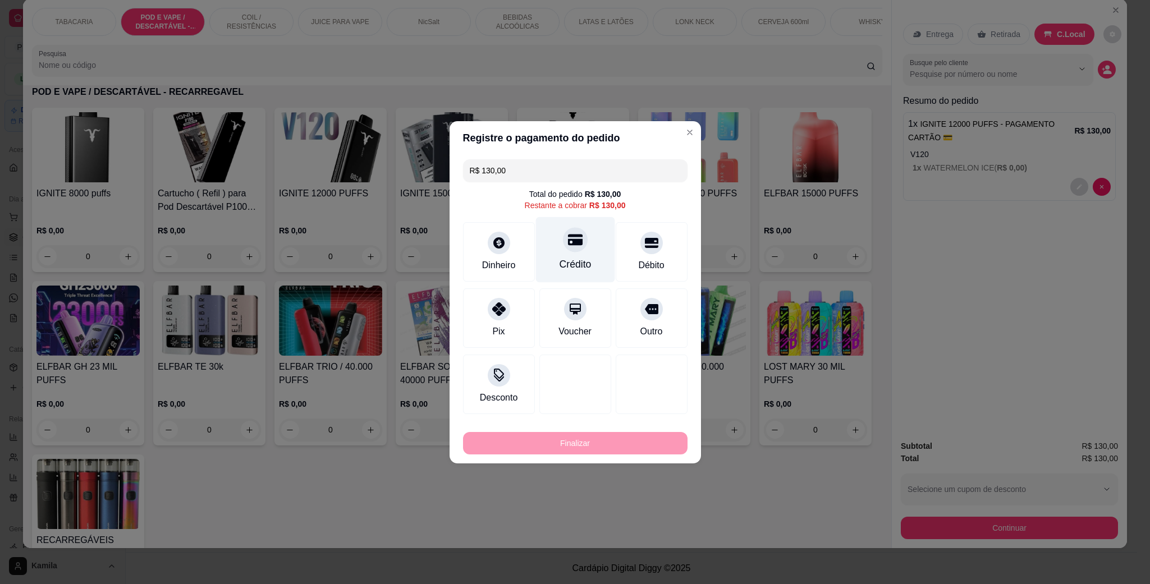
click at [569, 264] on div "Crédito" at bounding box center [575, 264] width 32 height 15
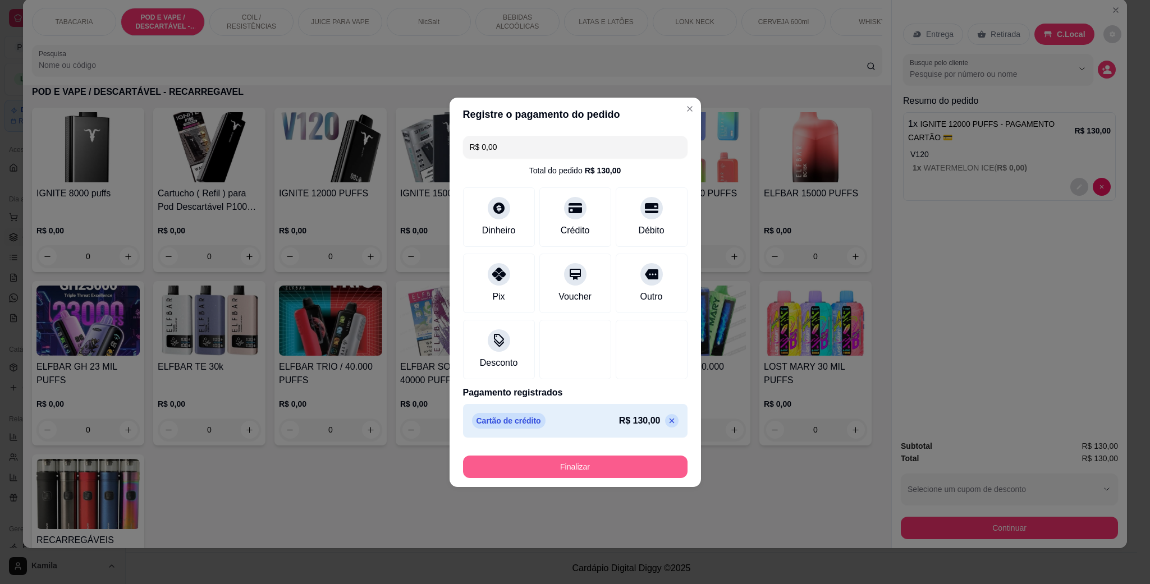
click at [606, 468] on button "Finalizar" at bounding box center [575, 467] width 225 height 22
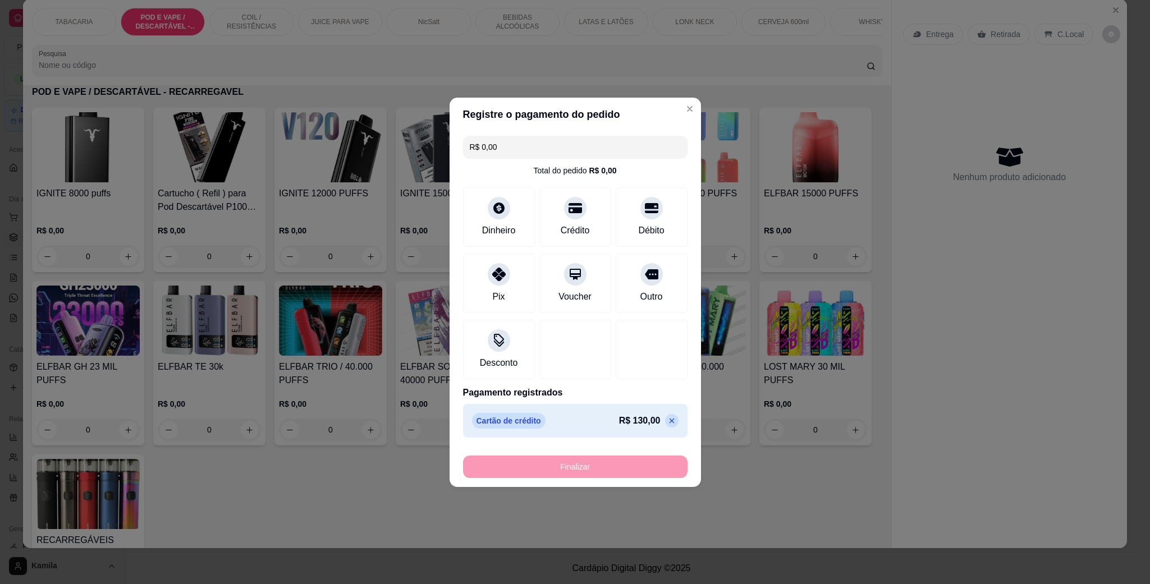
type input "-R$ 130,00"
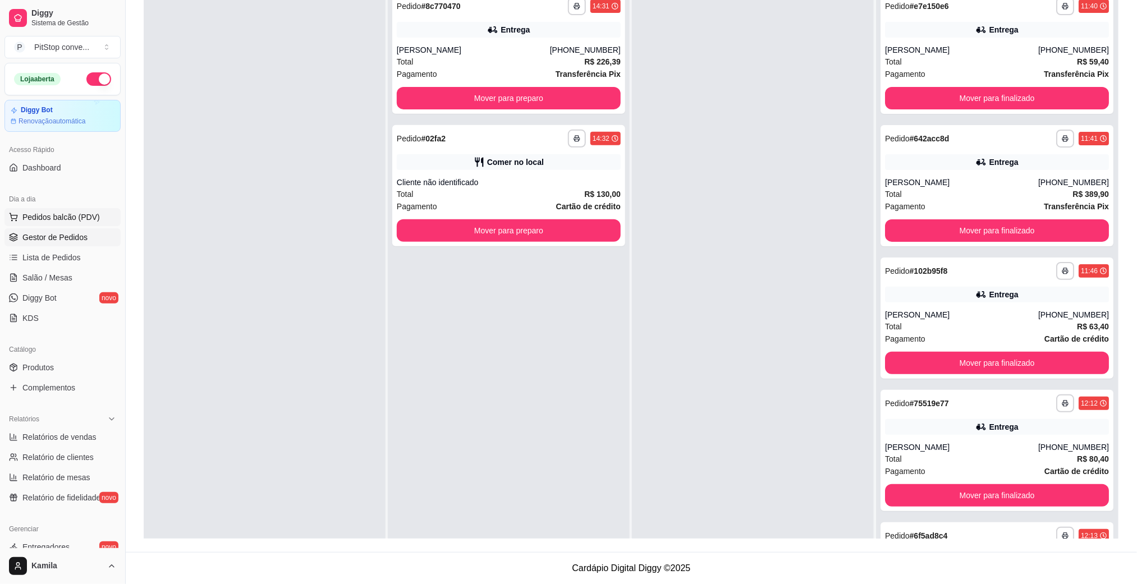
click at [53, 221] on span "Pedidos balcão (PDV)" at bounding box center [60, 217] width 77 height 11
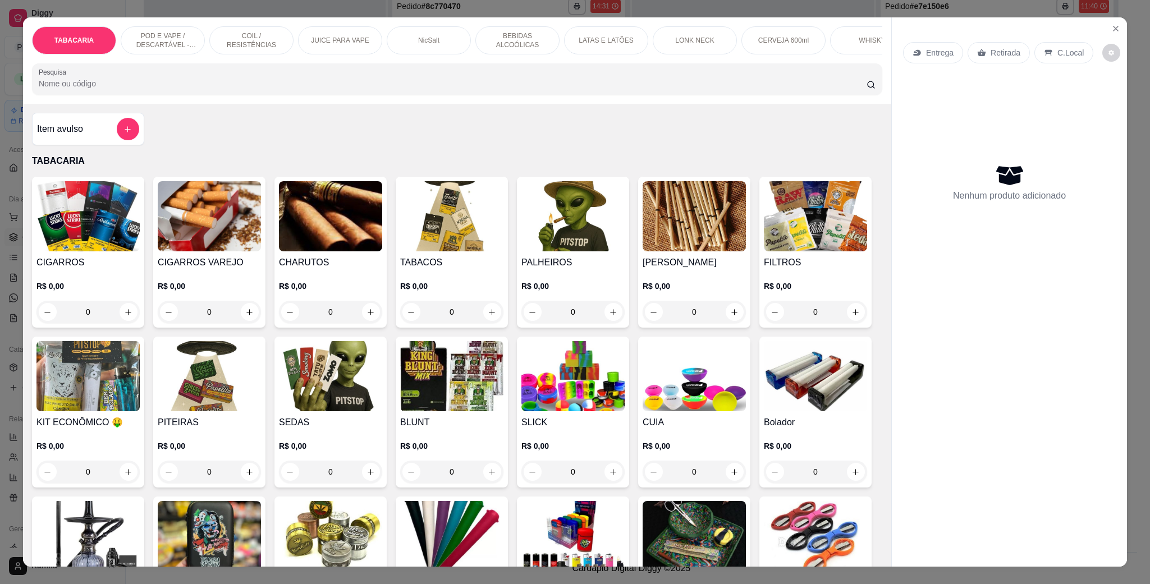
click at [162, 46] on p "POD E VAPE / DESCARTÁVEL - RECARREGAVEL" at bounding box center [162, 40] width 65 height 18
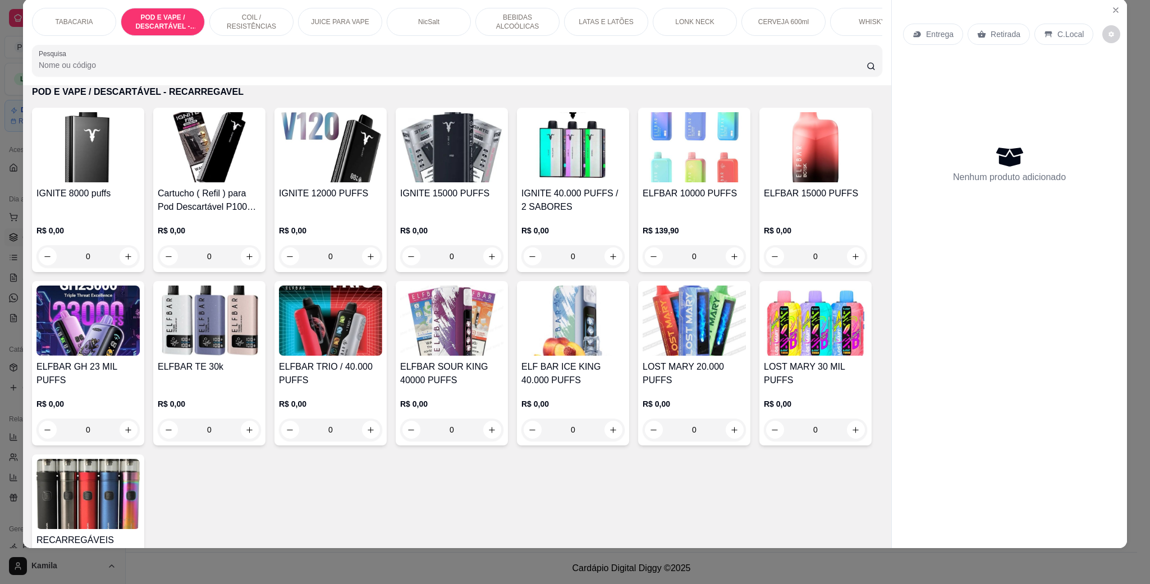
click at [643, 356] on img at bounding box center [694, 321] width 103 height 70
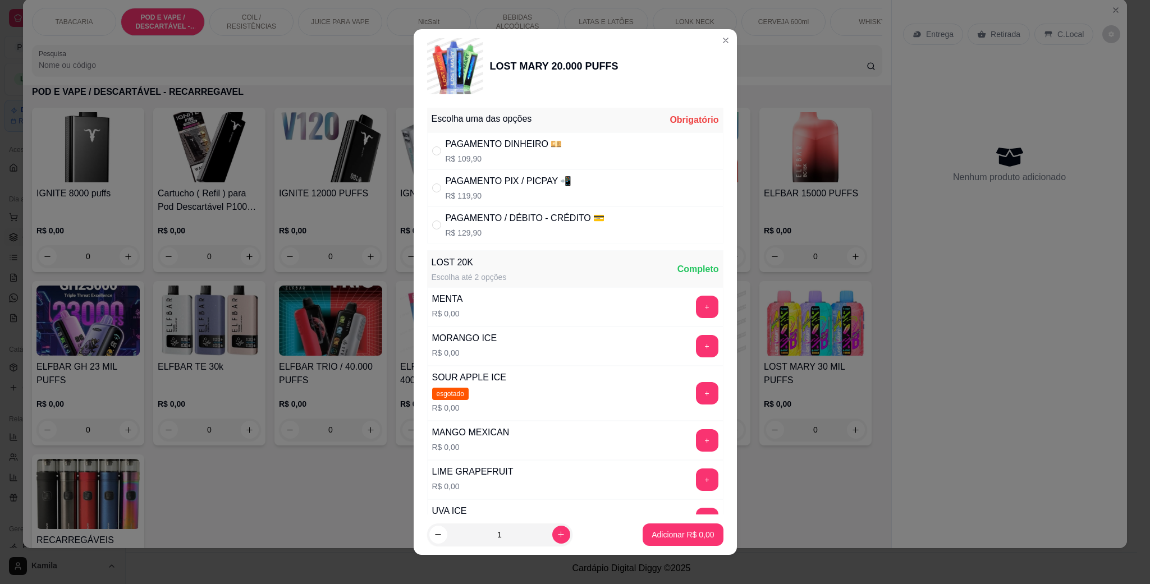
scroll to position [168, 0]
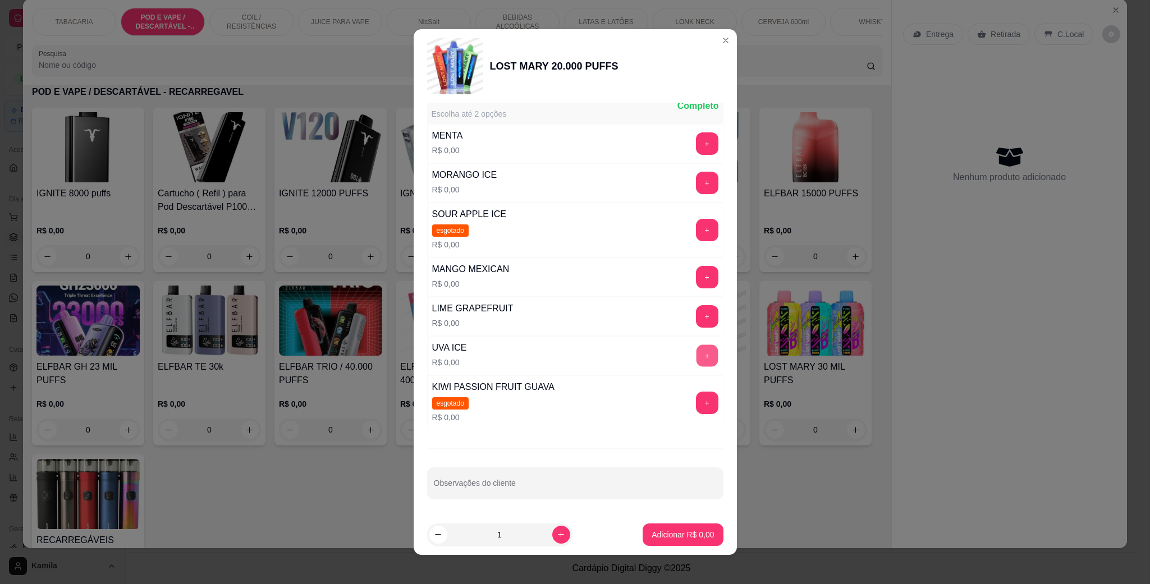
click at [696, 349] on button "+" at bounding box center [707, 356] width 22 height 22
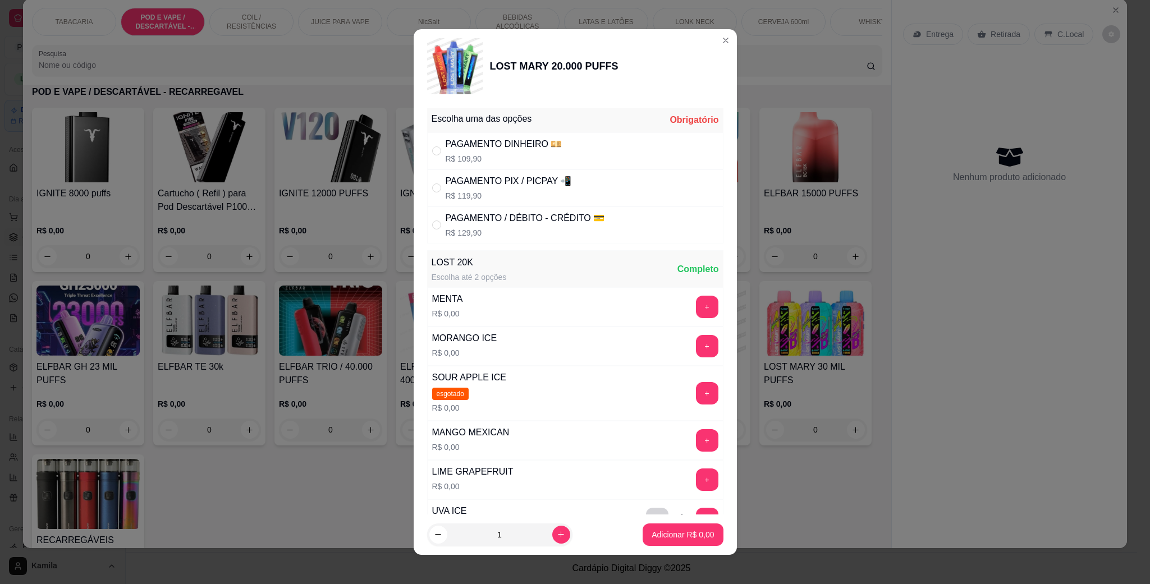
click at [532, 152] on div "PAGAMENTO DINHEIRO 💴 R$ 109,90" at bounding box center [504, 151] width 117 height 27
radio input "true"
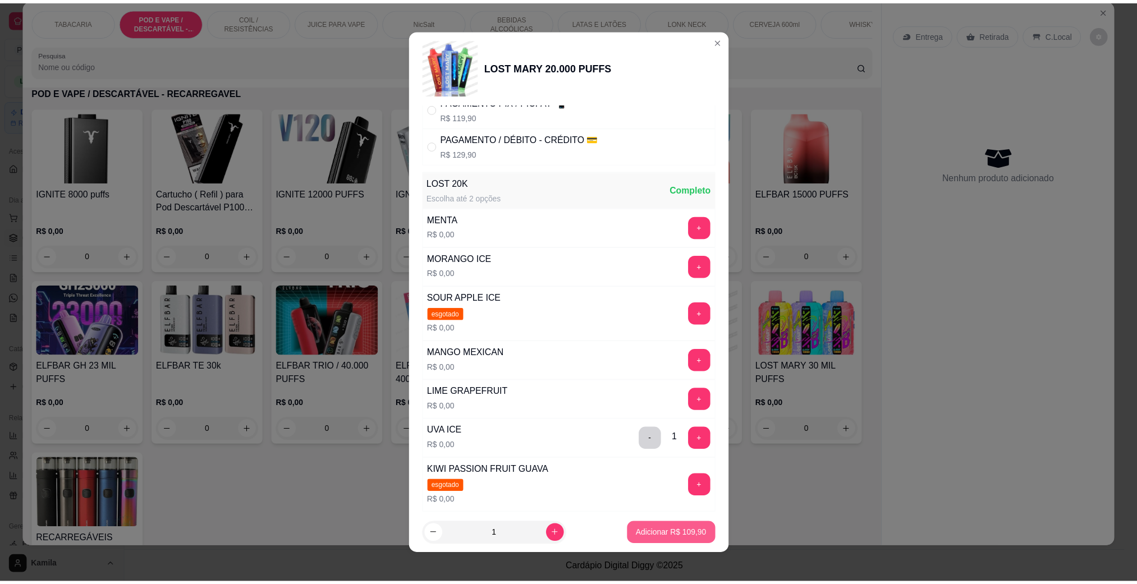
scroll to position [84, 0]
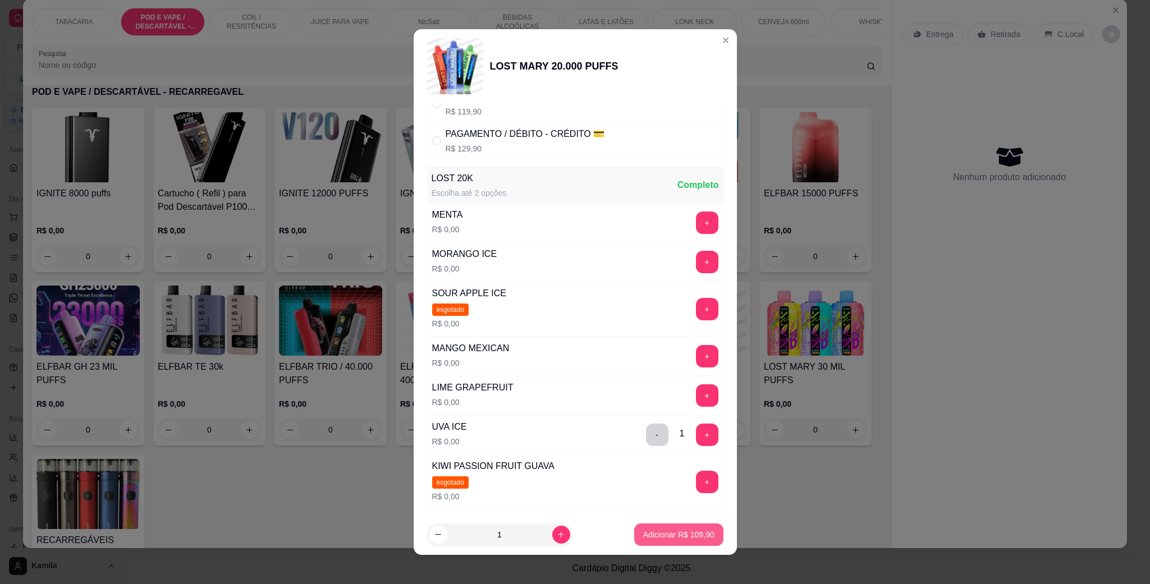
click at [672, 534] on p "Adicionar R$ 109,90" at bounding box center [678, 534] width 71 height 11
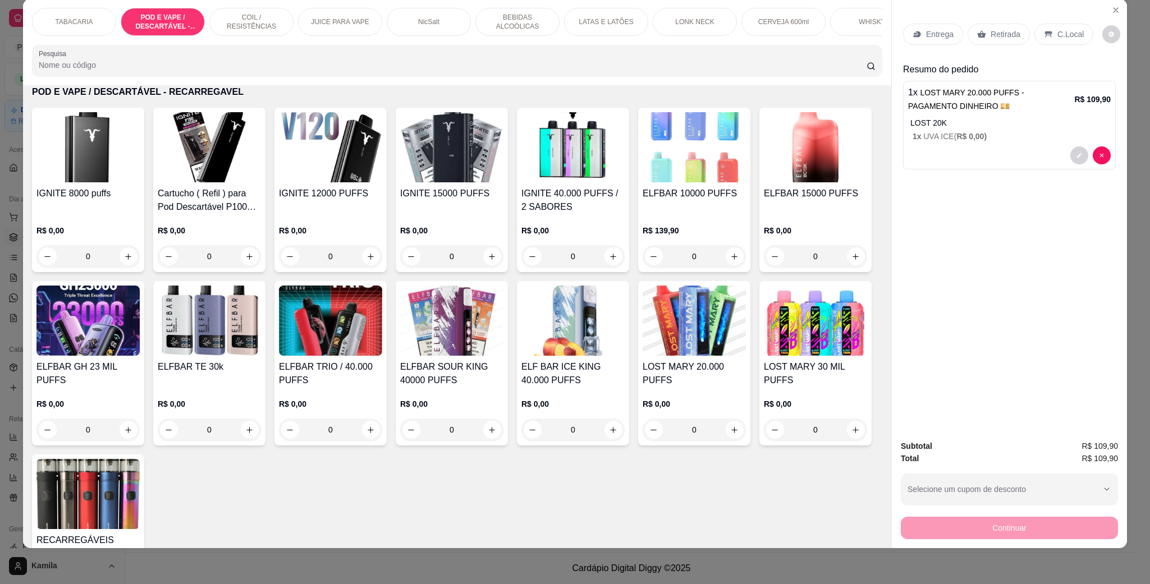
click at [1063, 40] on div "C.Local" at bounding box center [1063, 34] width 59 height 21
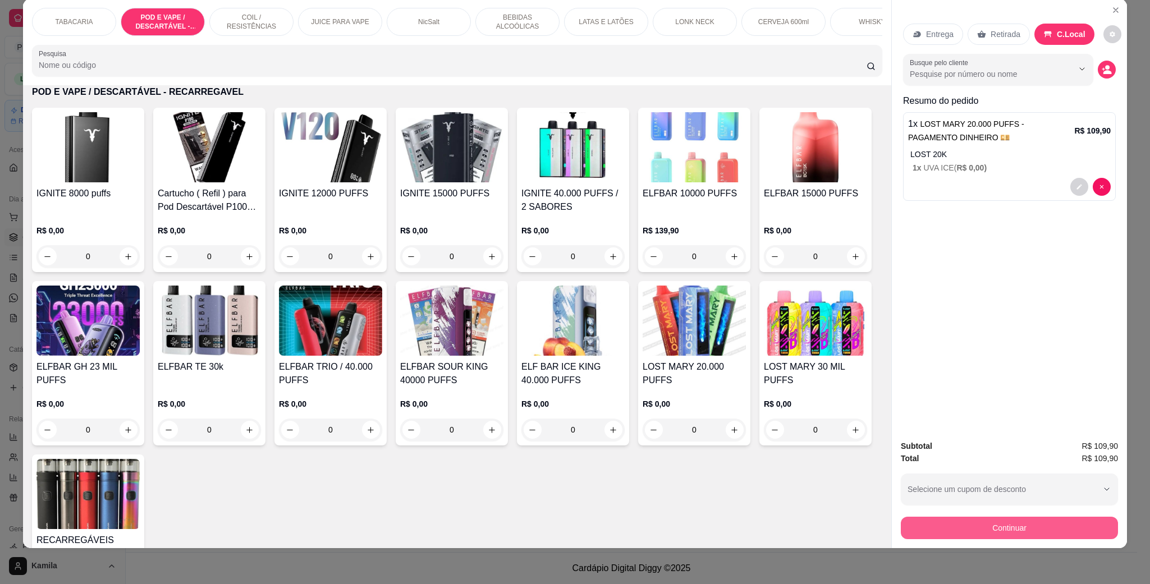
click at [1004, 524] on button "Continuar" at bounding box center [1009, 528] width 217 height 22
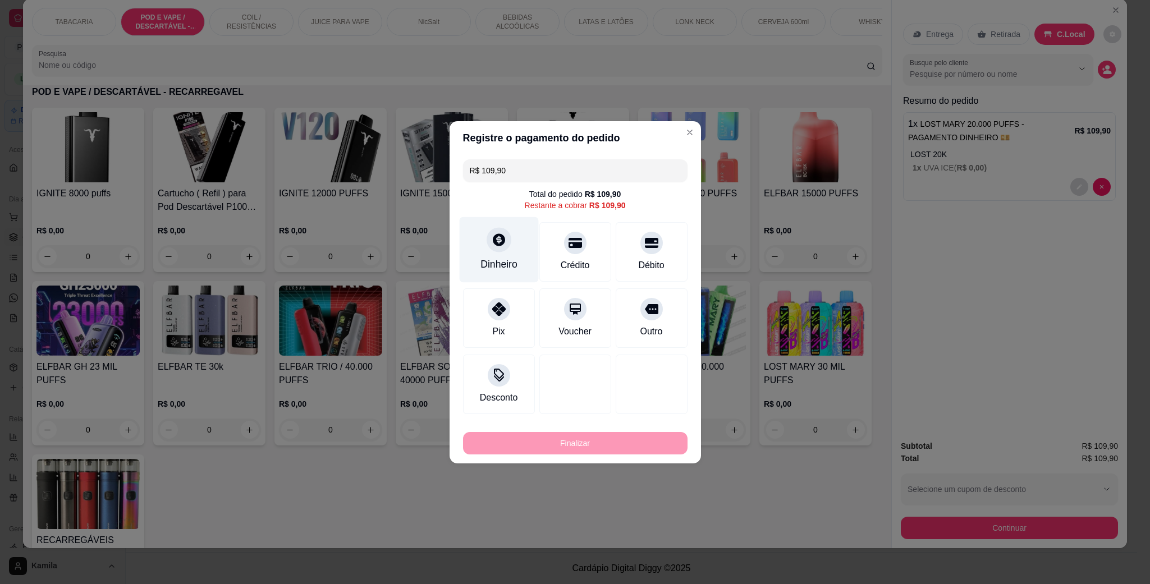
click at [489, 257] on div "Dinheiro" at bounding box center [498, 264] width 37 height 15
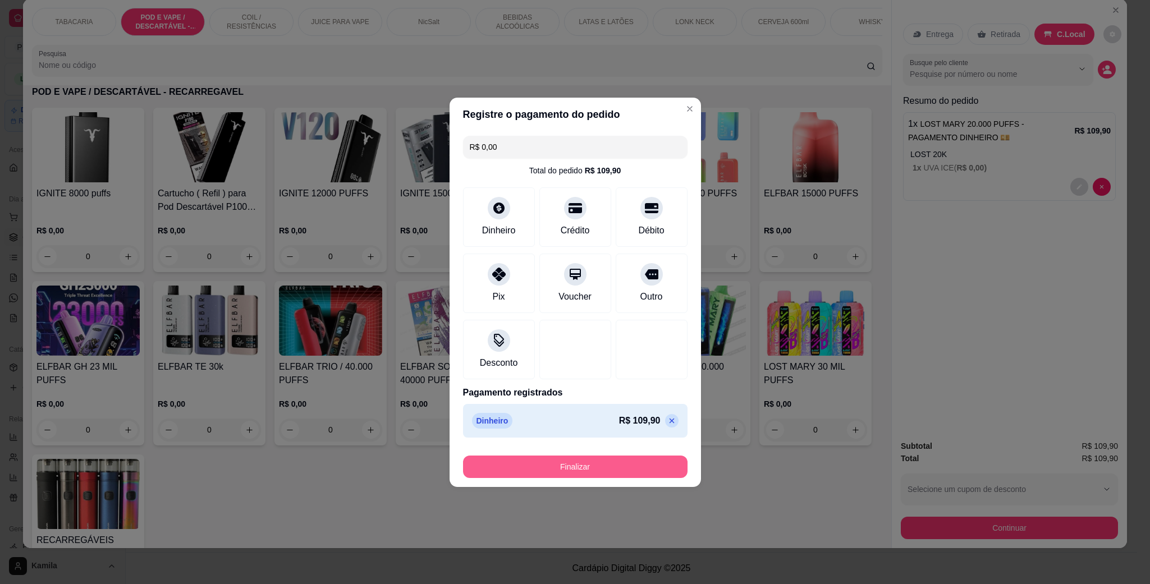
click at [605, 471] on button "Finalizar" at bounding box center [575, 467] width 225 height 22
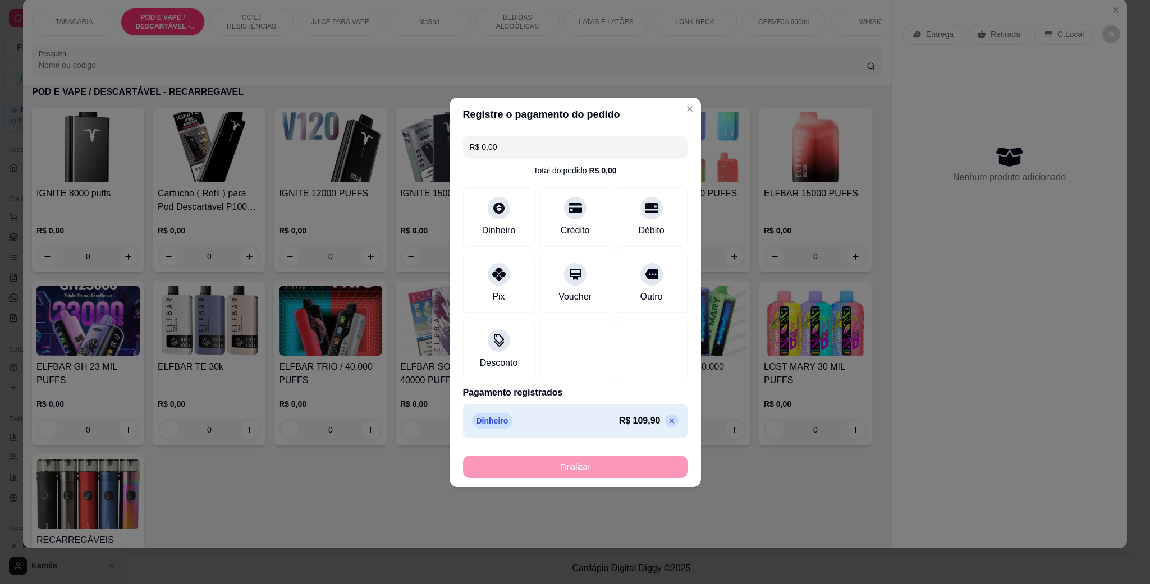
type input "-R$ 109,90"
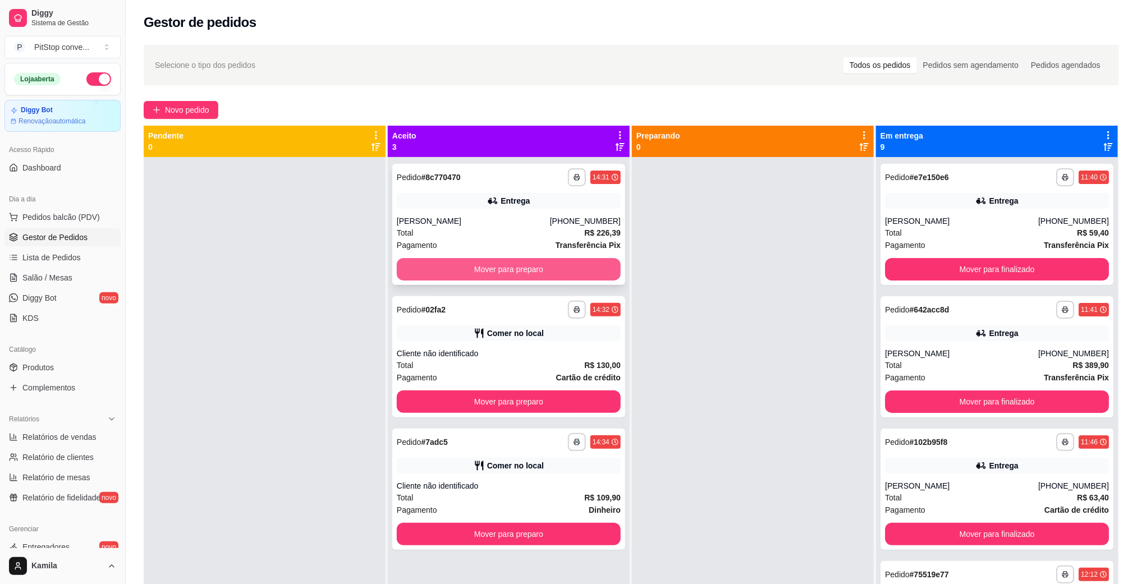
click at [546, 273] on button "Mover para preparo" at bounding box center [509, 269] width 224 height 22
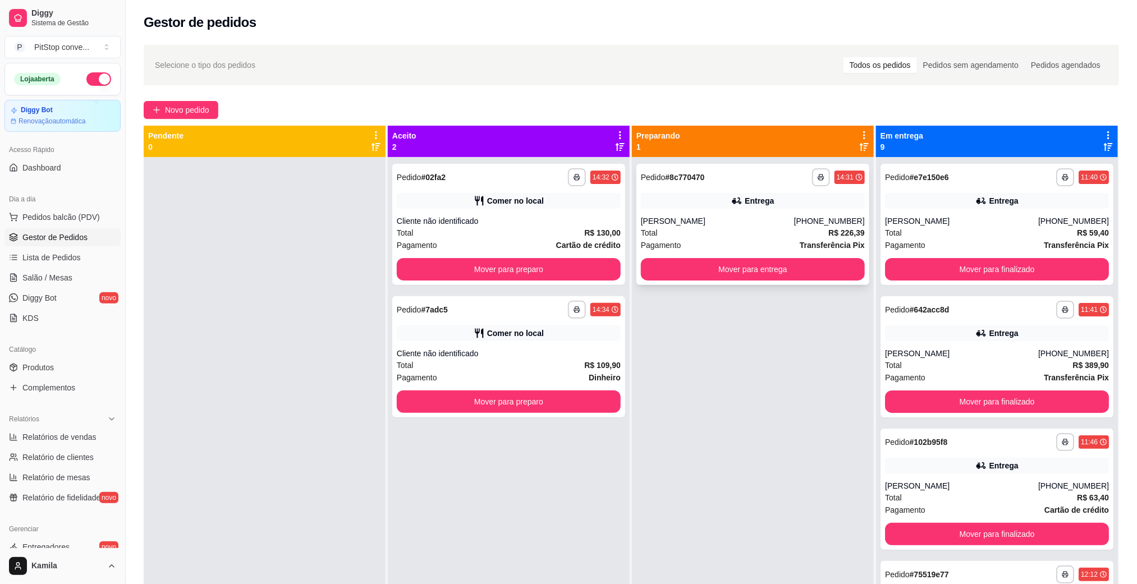
click at [703, 226] on div "[PERSON_NAME]" at bounding box center [717, 221] width 153 height 11
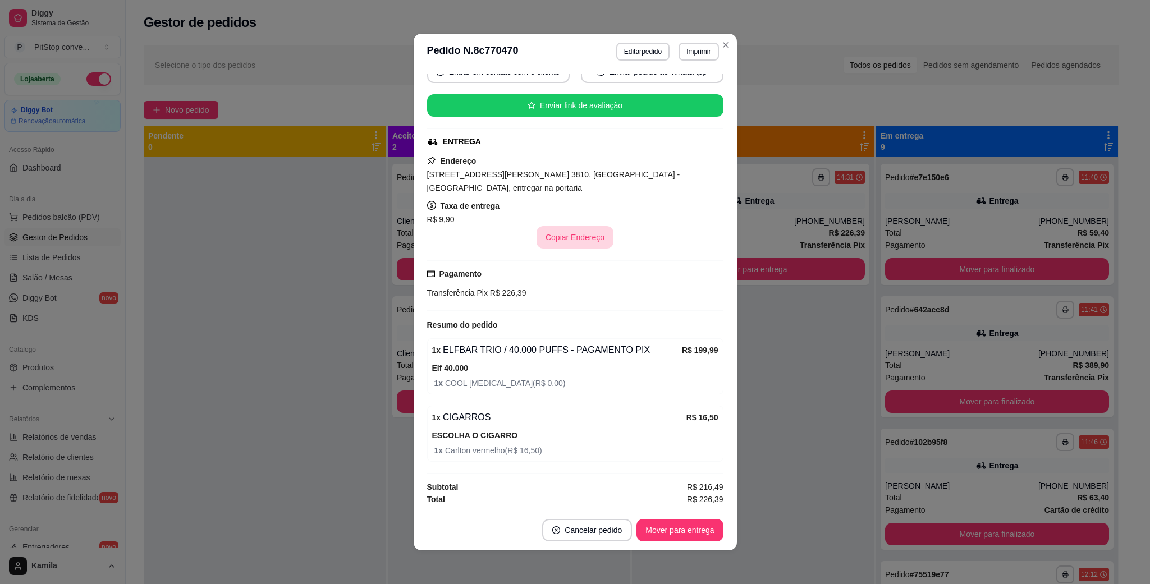
scroll to position [123, 0]
click at [690, 59] on button "Imprimir" at bounding box center [699, 52] width 40 height 18
click at [681, 89] on button "IMPRESSORA" at bounding box center [673, 92] width 81 height 18
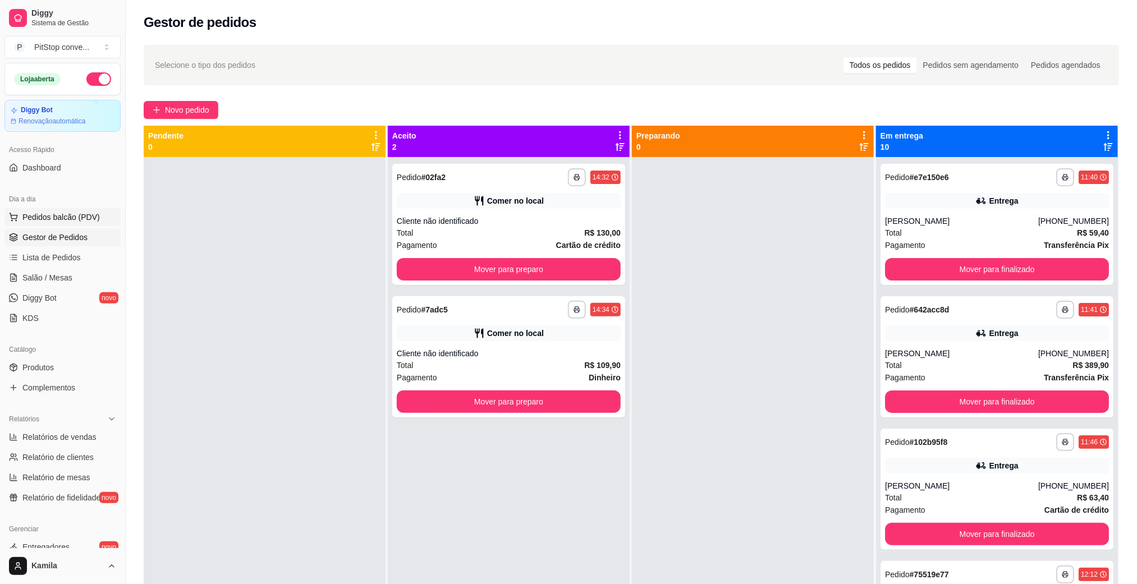
click at [66, 211] on button "Pedidos balcão (PDV)" at bounding box center [62, 217] width 116 height 18
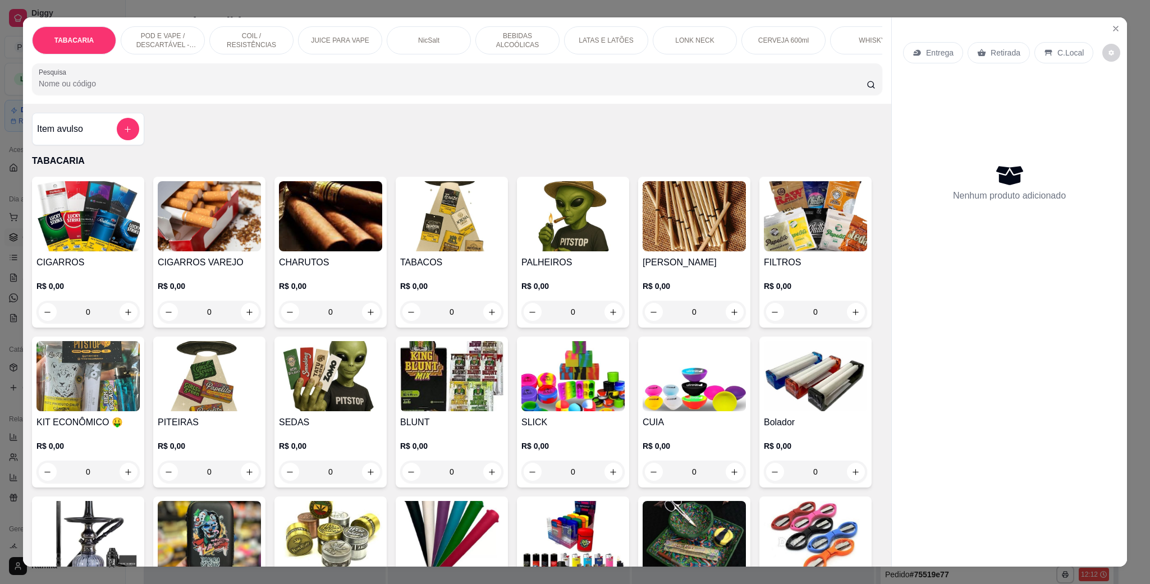
click at [184, 48] on p "POD E VAPE / DESCARTÁVEL - RECARREGAVEL" at bounding box center [162, 40] width 65 height 18
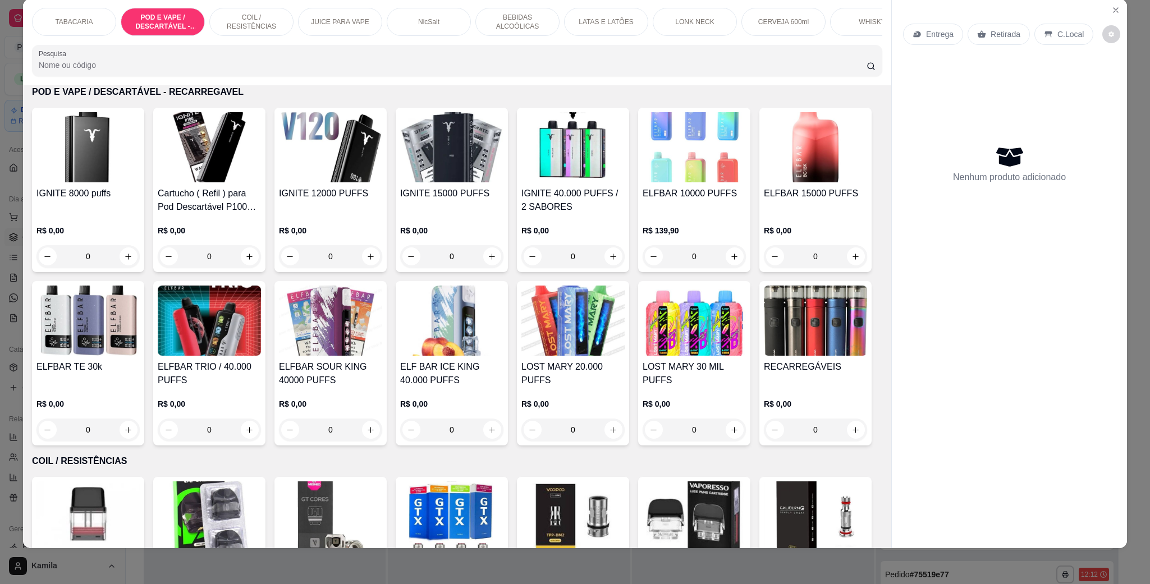
click at [293, 200] on h4 "IGNITE 12000 PUFFS" at bounding box center [330, 193] width 103 height 13
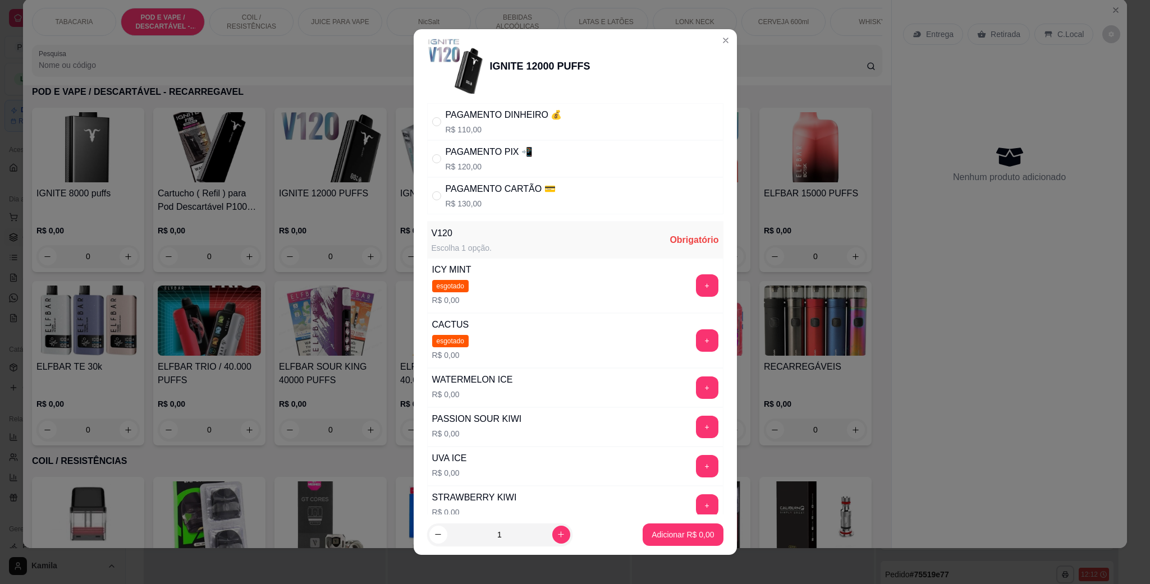
scroll to position [0, 0]
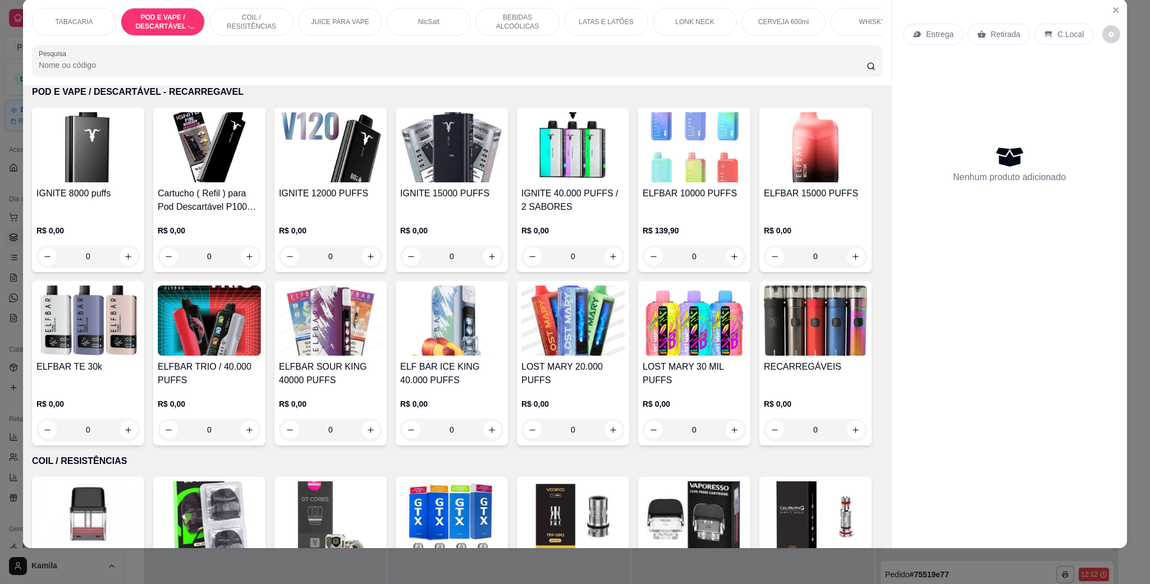
click at [445, 170] on img at bounding box center [451, 147] width 103 height 70
click at [67, 199] on h4 "IGNITE 8000 puffs" at bounding box center [87, 193] width 103 height 13
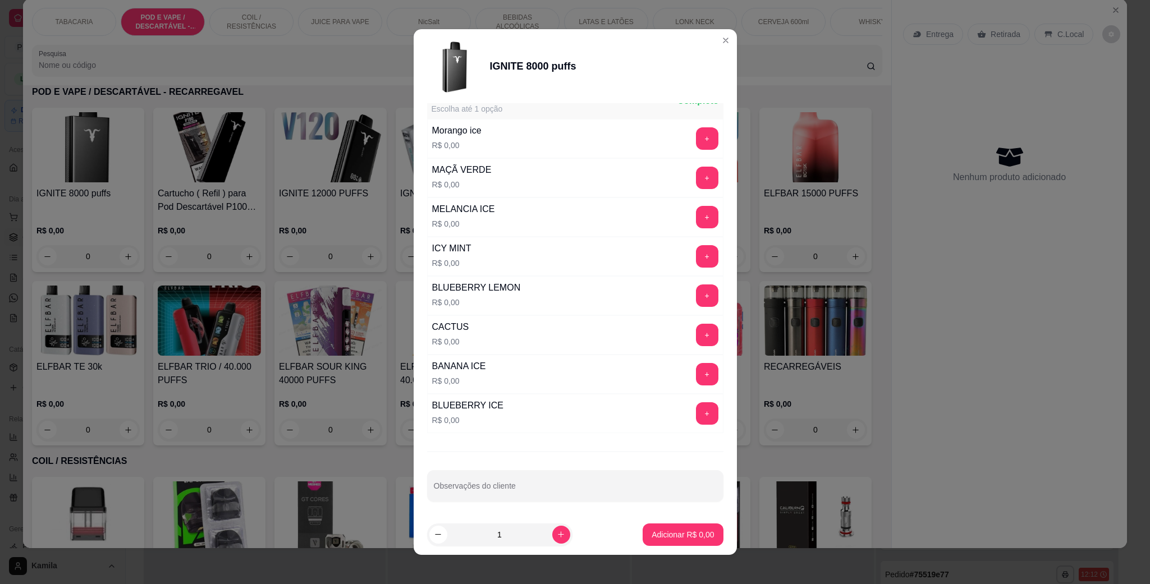
scroll to position [84, 0]
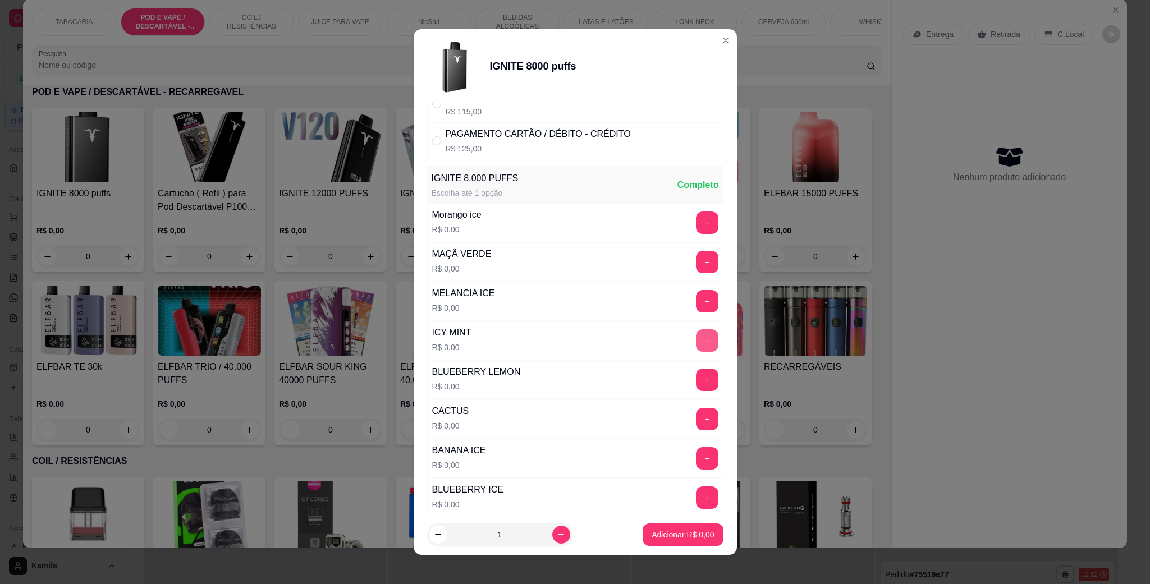
click at [696, 342] on button "+" at bounding box center [707, 340] width 22 height 22
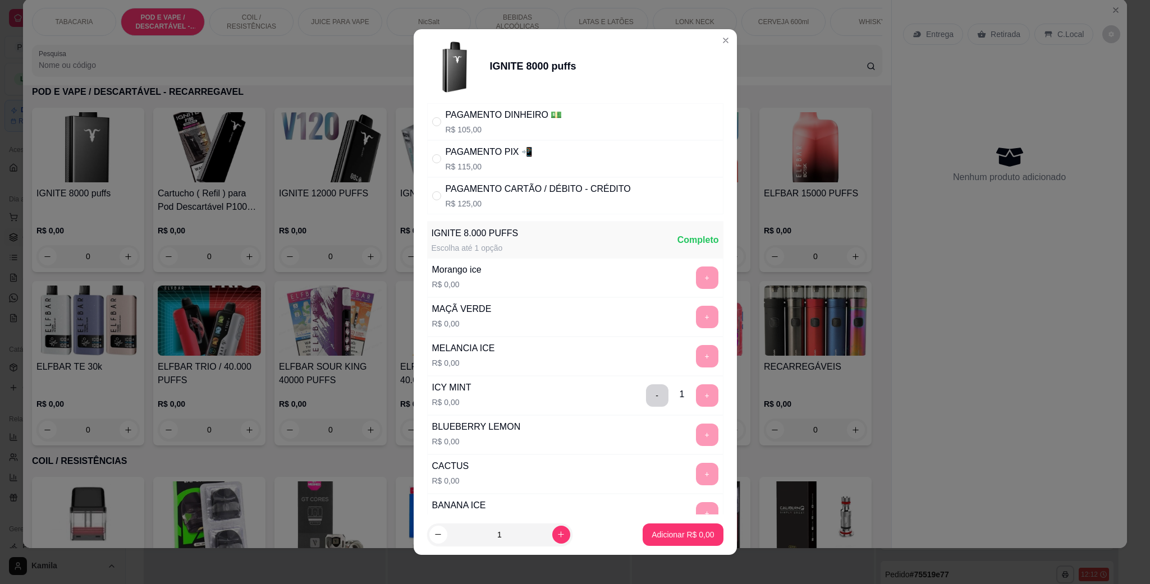
scroll to position [0, 0]
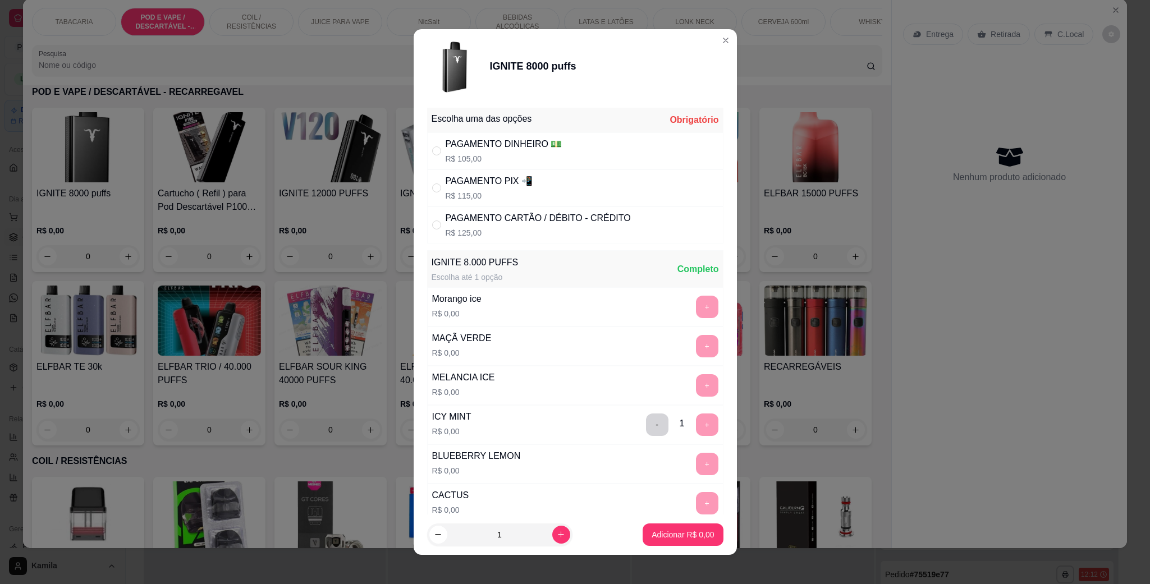
click at [501, 227] on div "PAGAMENTO CARTÃO / DÉBITO - CRÉDITO R$ 125,00" at bounding box center [538, 225] width 185 height 27
radio input "true"
click at [654, 528] on button "Adicionar R$ 125,00" at bounding box center [678, 535] width 86 height 22
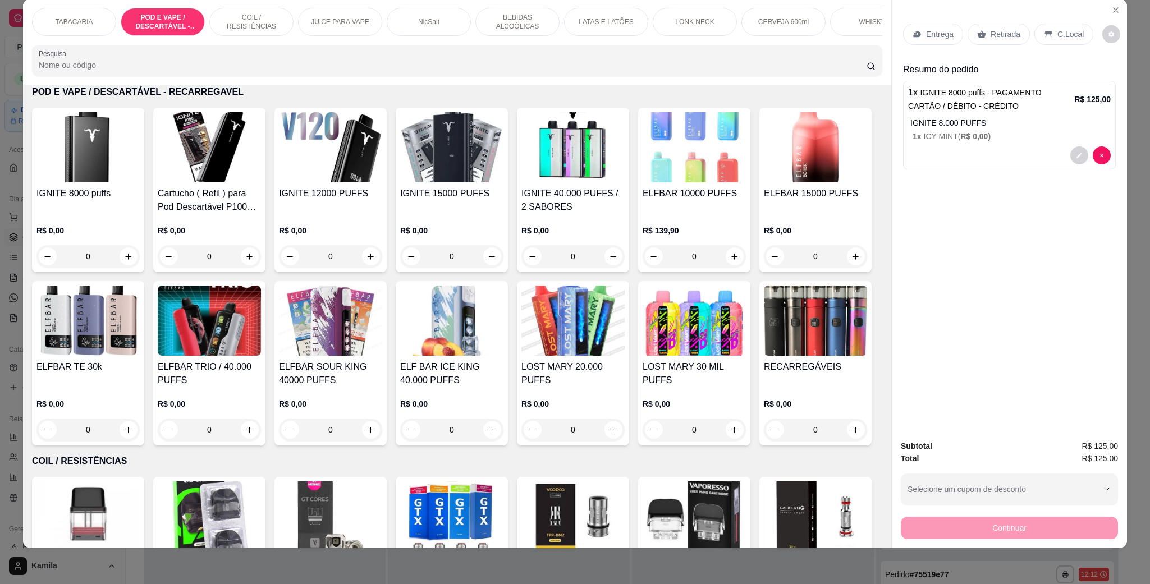
click at [1043, 42] on div "C.Local" at bounding box center [1063, 34] width 59 height 21
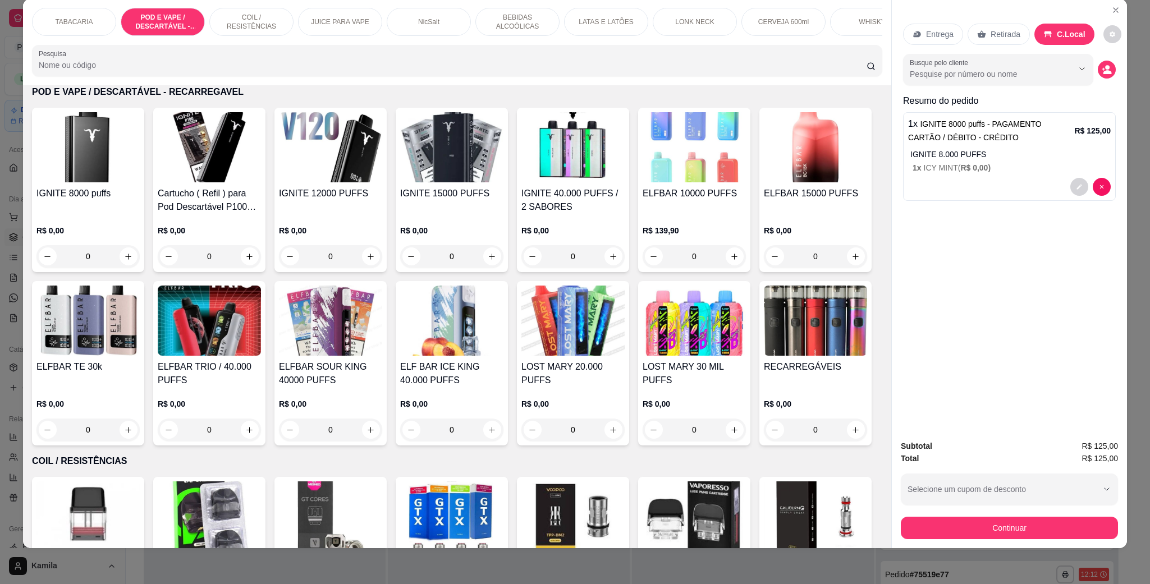
click at [979, 519] on button "Continuar" at bounding box center [1009, 528] width 217 height 22
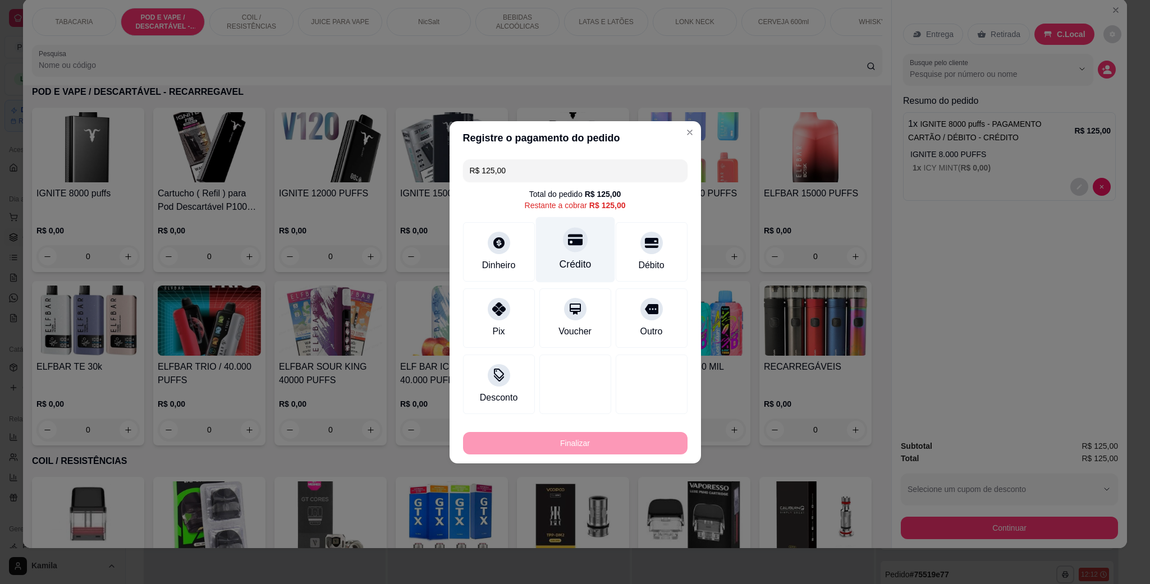
click at [591, 248] on div "Crédito" at bounding box center [574, 250] width 79 height 66
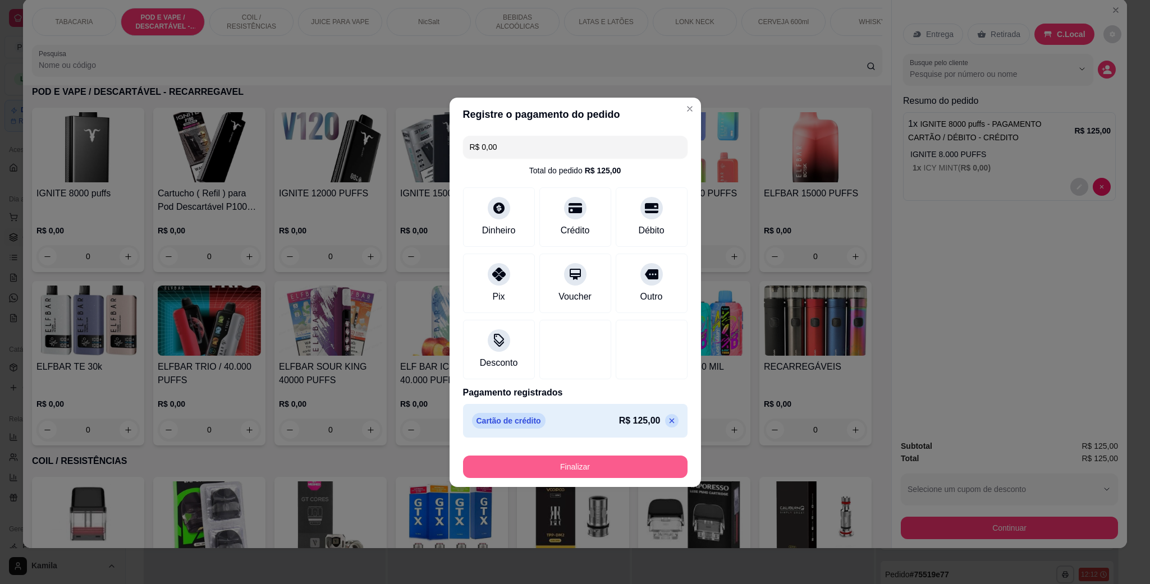
click at [573, 473] on button "Finalizar" at bounding box center [575, 467] width 225 height 22
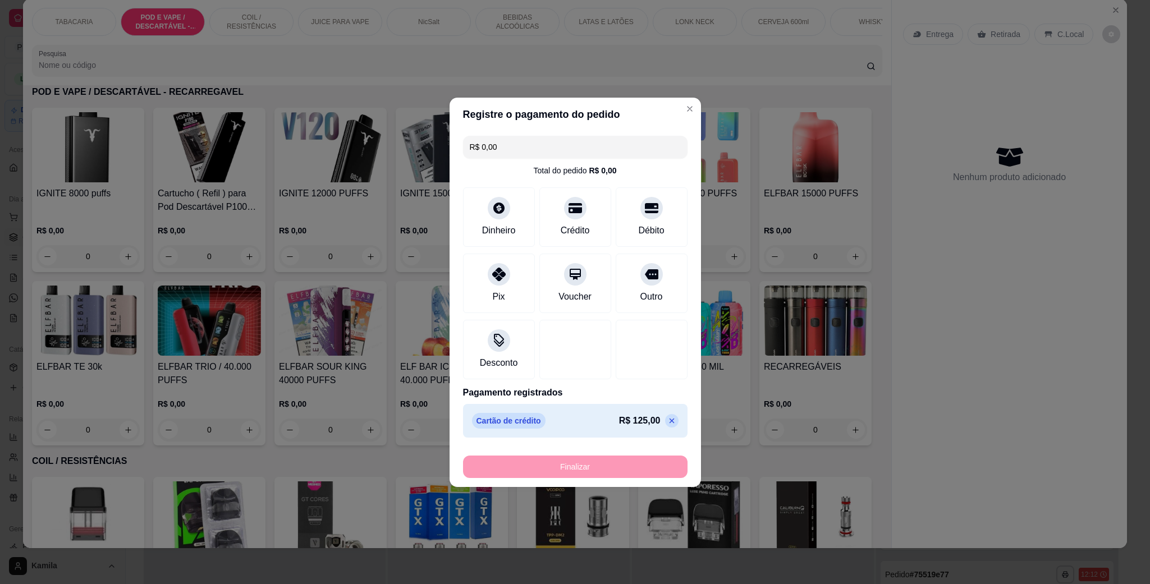
type input "-R$ 125,00"
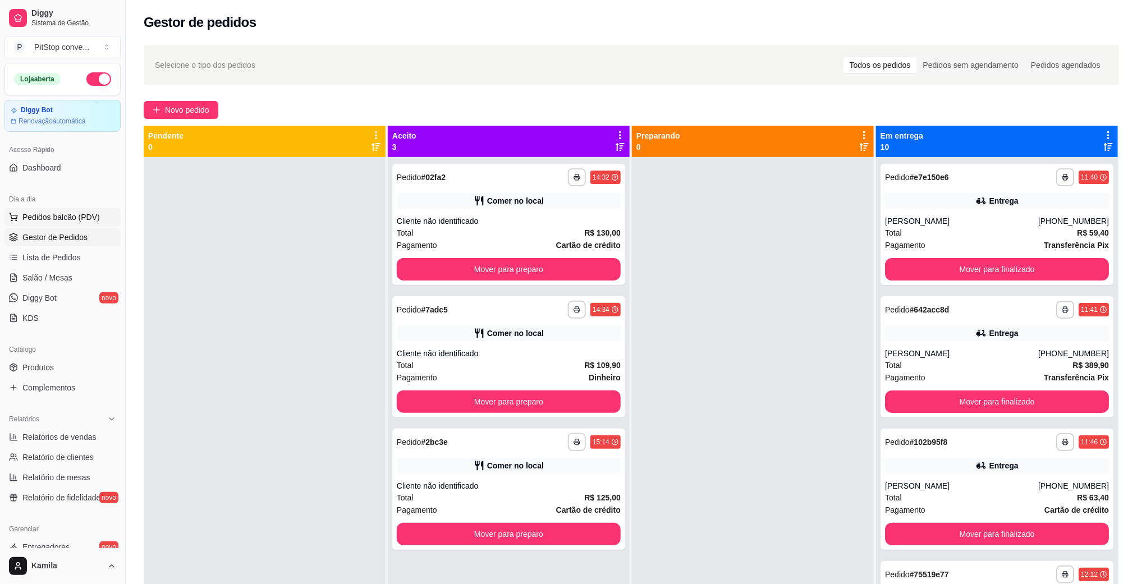
click at [54, 224] on button "Pedidos balcão (PDV)" at bounding box center [62, 217] width 116 height 18
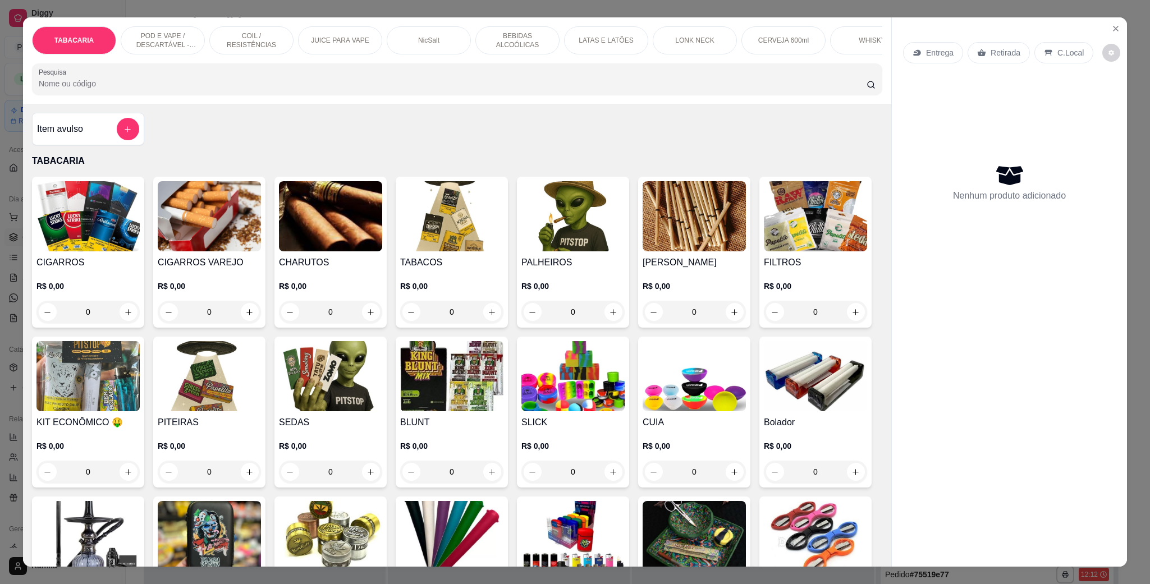
click at [147, 47] on p "POD E VAPE / DESCARTÁVEL - RECARREGAVEL" at bounding box center [162, 40] width 65 height 18
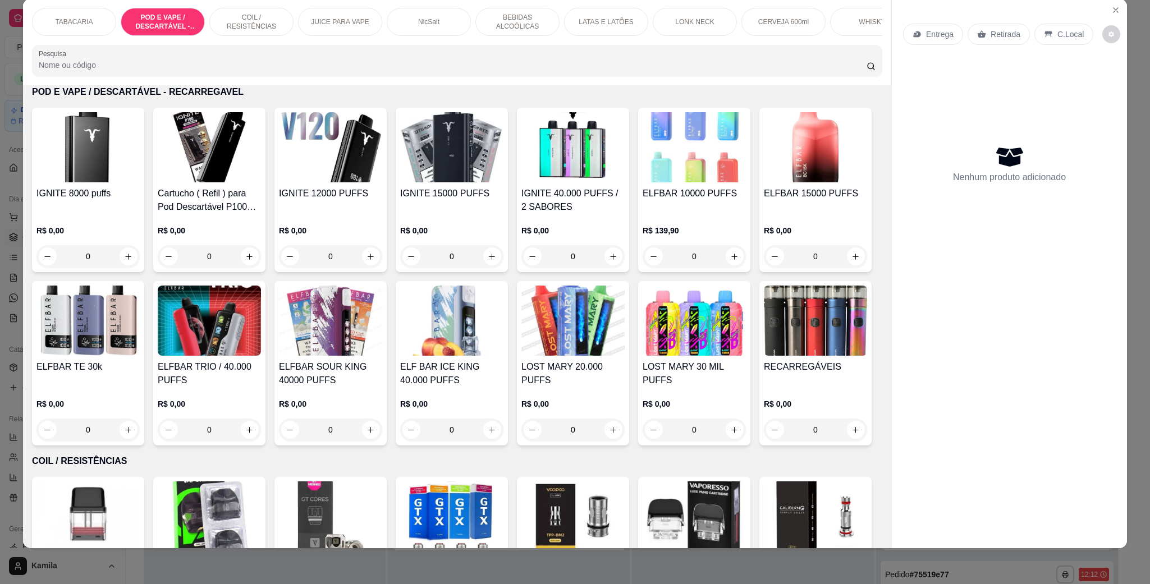
click at [643, 182] on img at bounding box center [694, 147] width 103 height 70
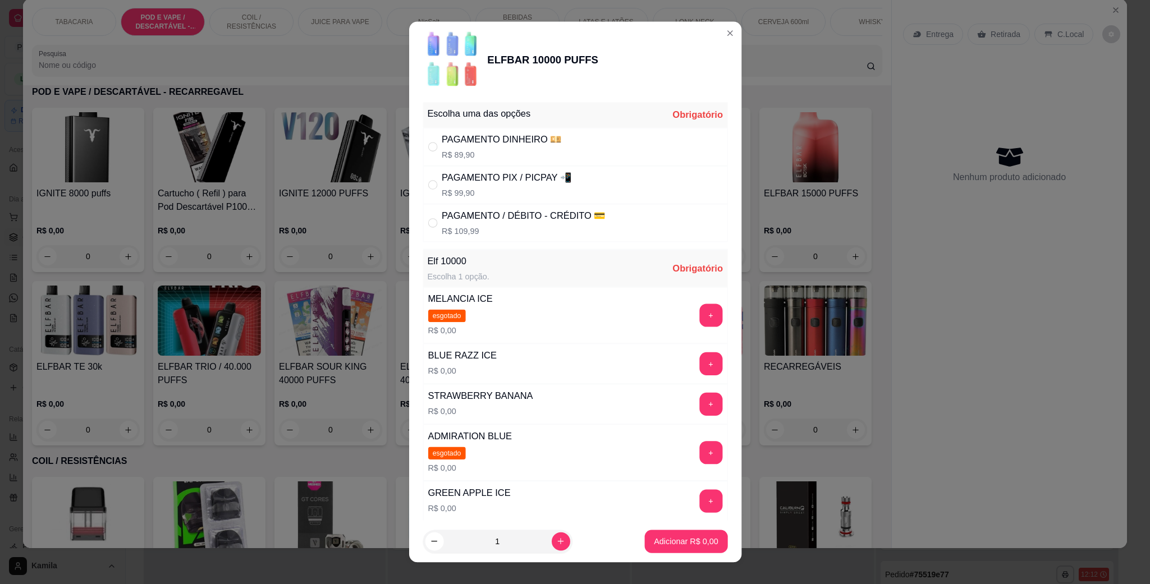
click at [653, 216] on div "PAGAMENTO / DÉBITO - CRÉDITO 💳 R$ 109,99" at bounding box center [575, 223] width 305 height 38
radio input "true"
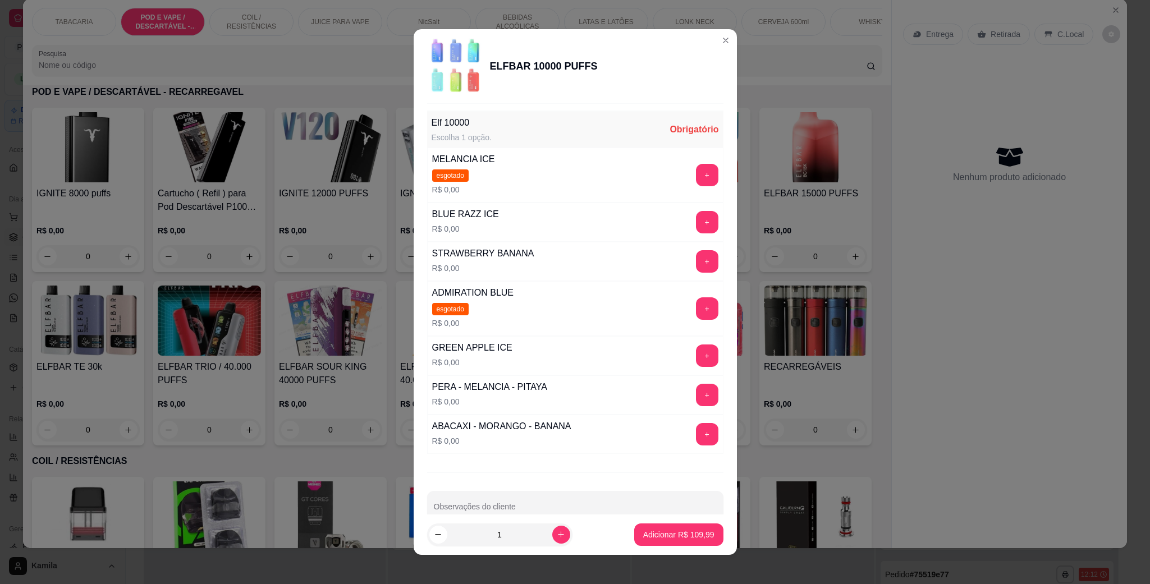
scroll to position [170, 0]
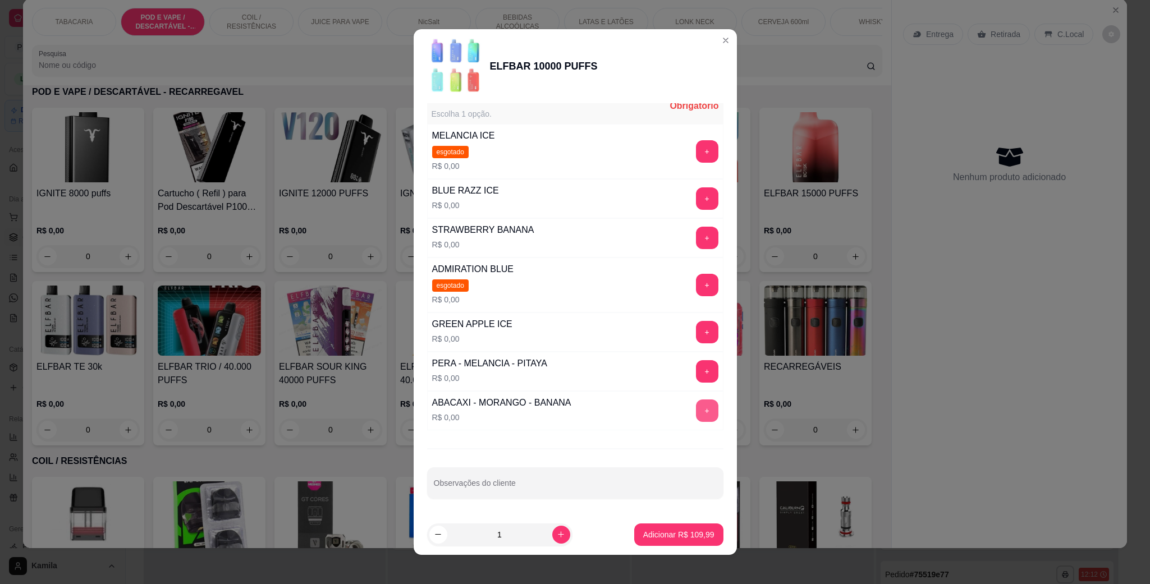
click at [696, 408] on button "+" at bounding box center [707, 411] width 22 height 22
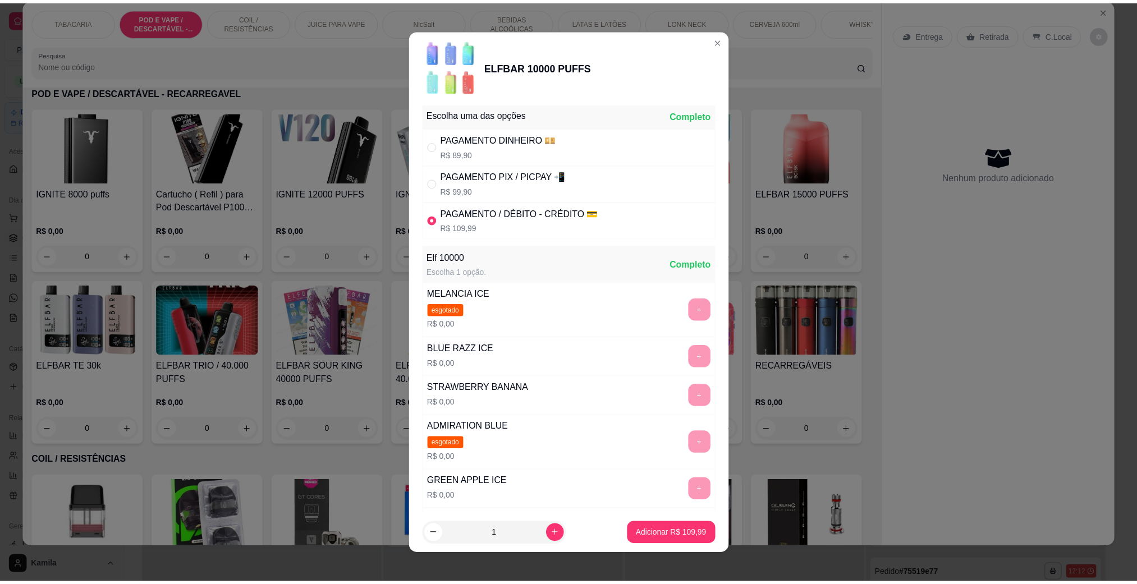
scroll to position [0, 0]
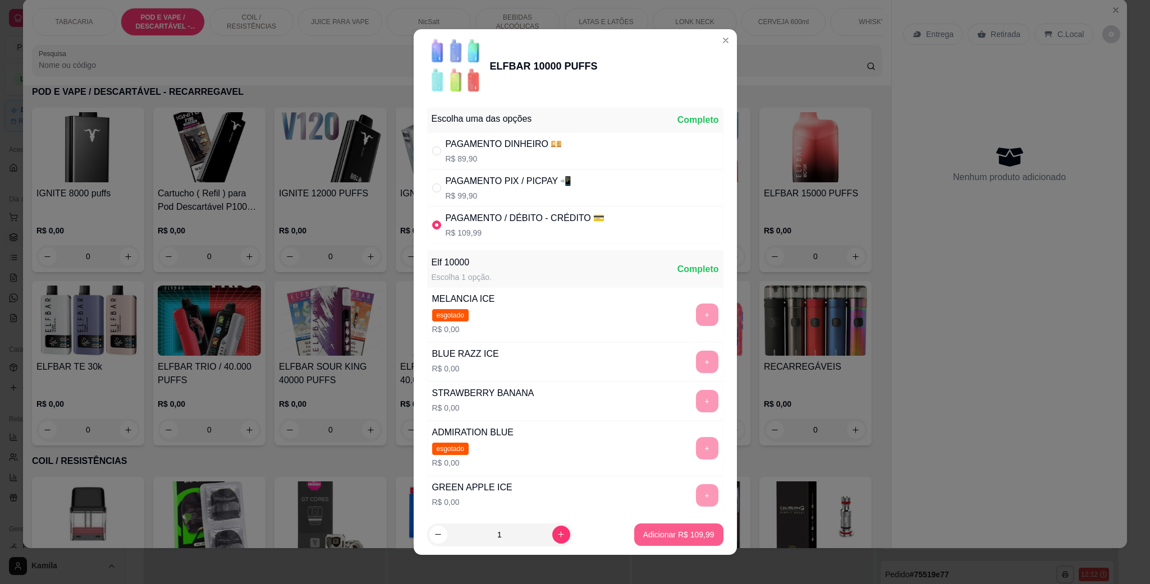
click at [677, 541] on button "Adicionar R$ 109,99" at bounding box center [678, 535] width 89 height 22
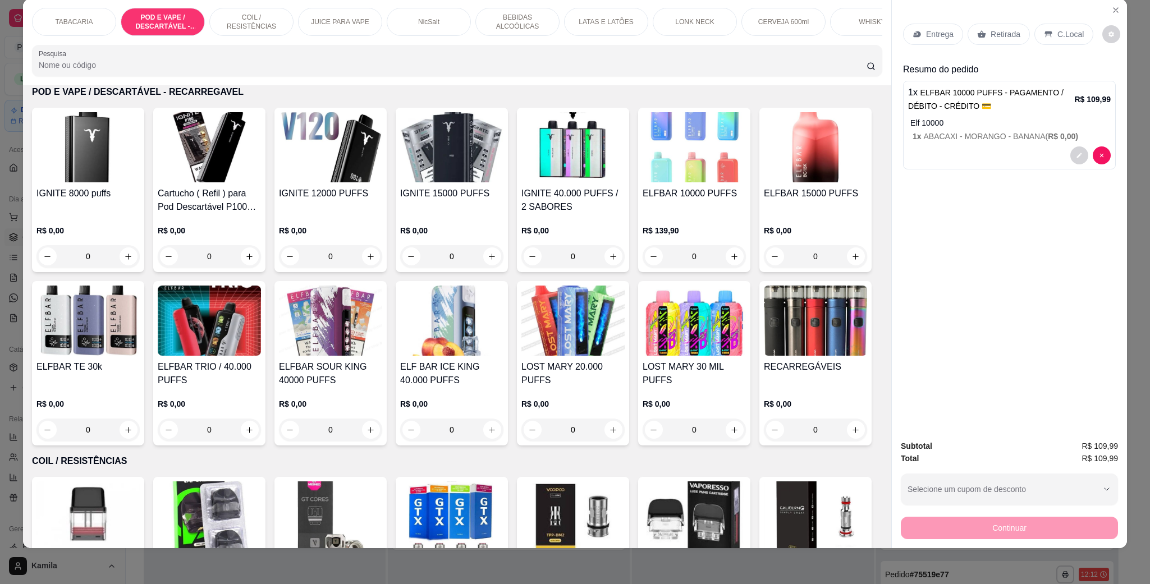
click at [1064, 34] on p "C.Local" at bounding box center [1070, 34] width 26 height 11
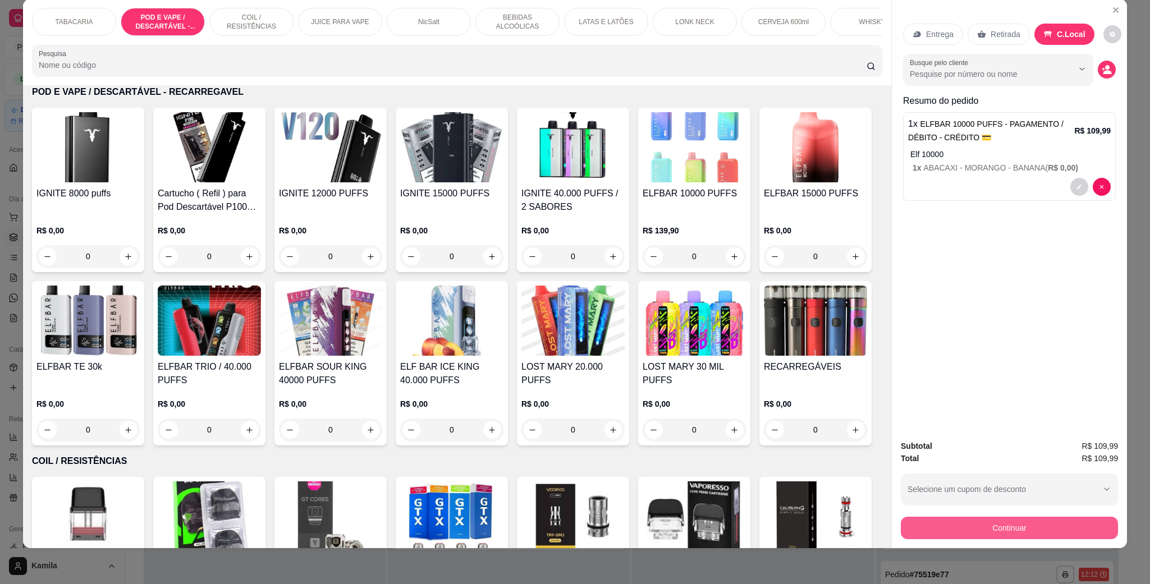
click at [1017, 519] on button "Continuar" at bounding box center [1009, 528] width 217 height 22
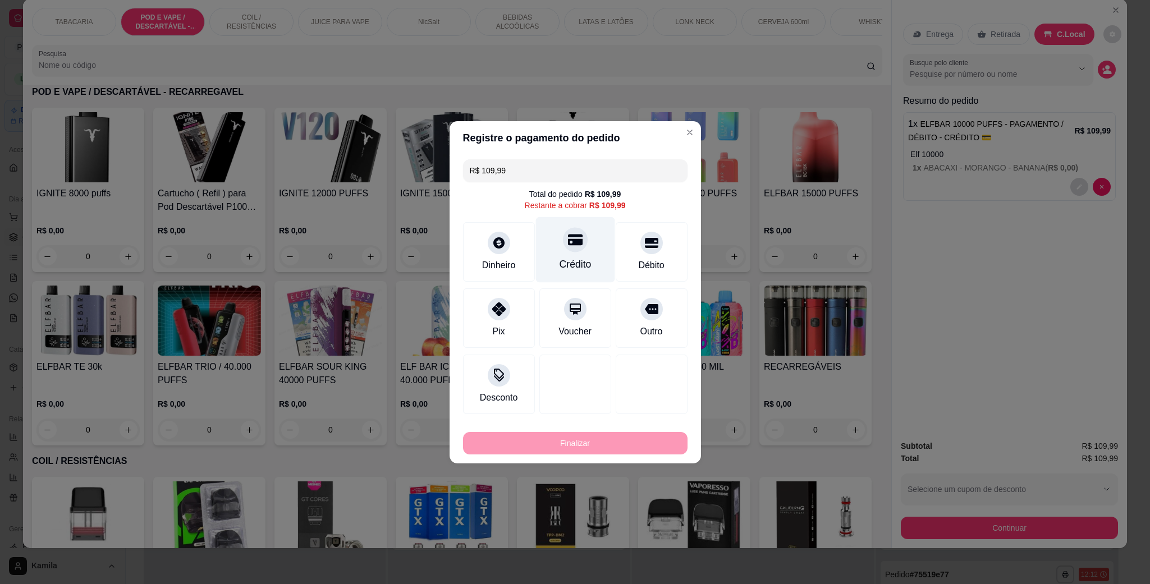
click at [569, 254] on div "Crédito" at bounding box center [574, 250] width 79 height 66
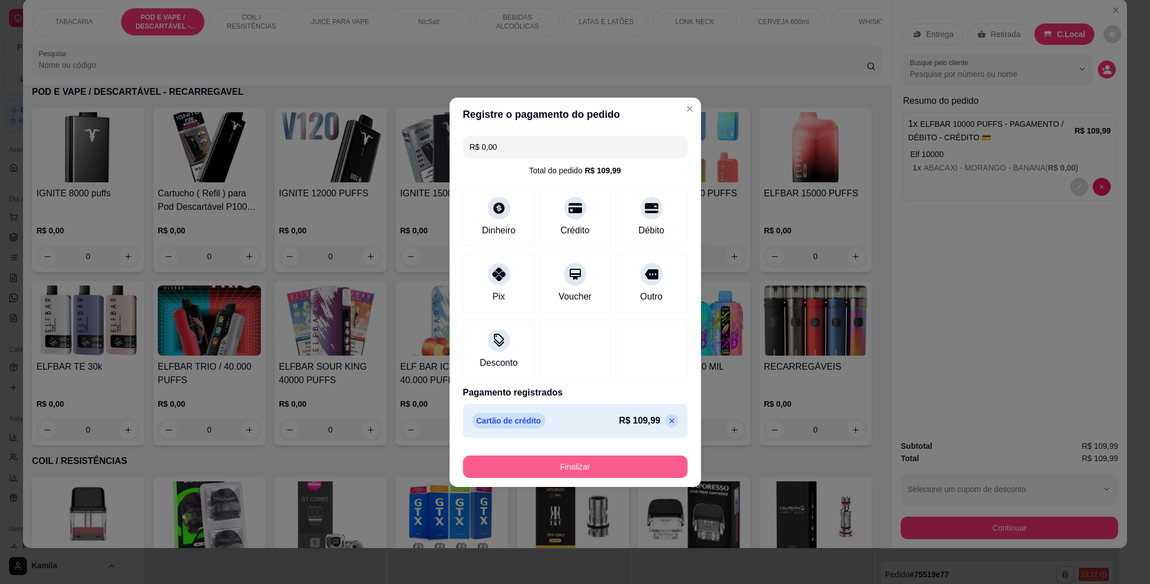
click at [587, 477] on button "Finalizar" at bounding box center [575, 467] width 225 height 22
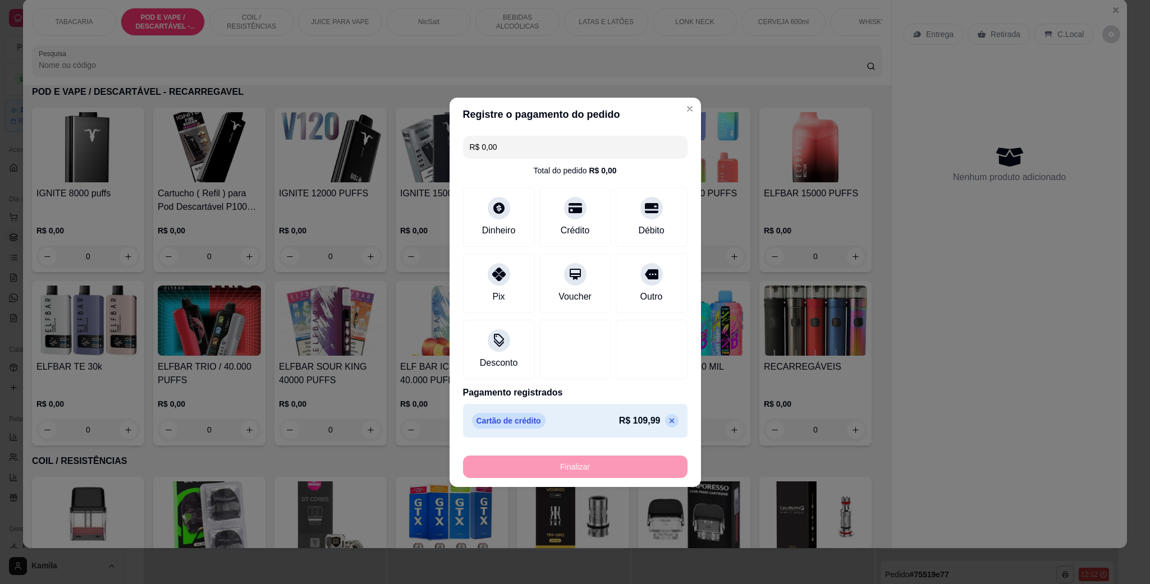
type input "-R$ 109,99"
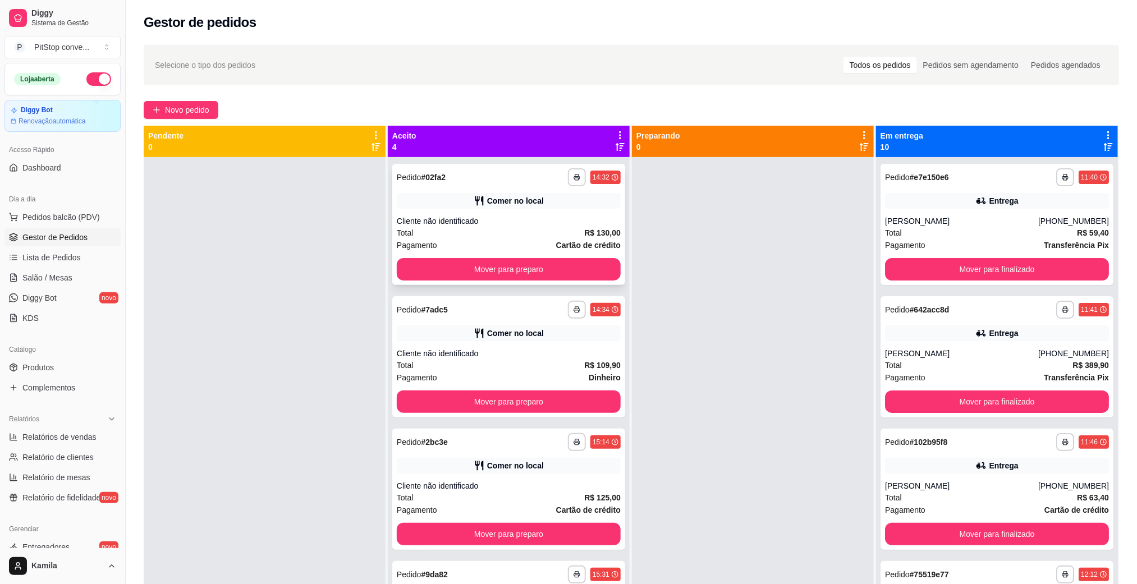
click at [578, 204] on div "Comer no local" at bounding box center [509, 201] width 224 height 16
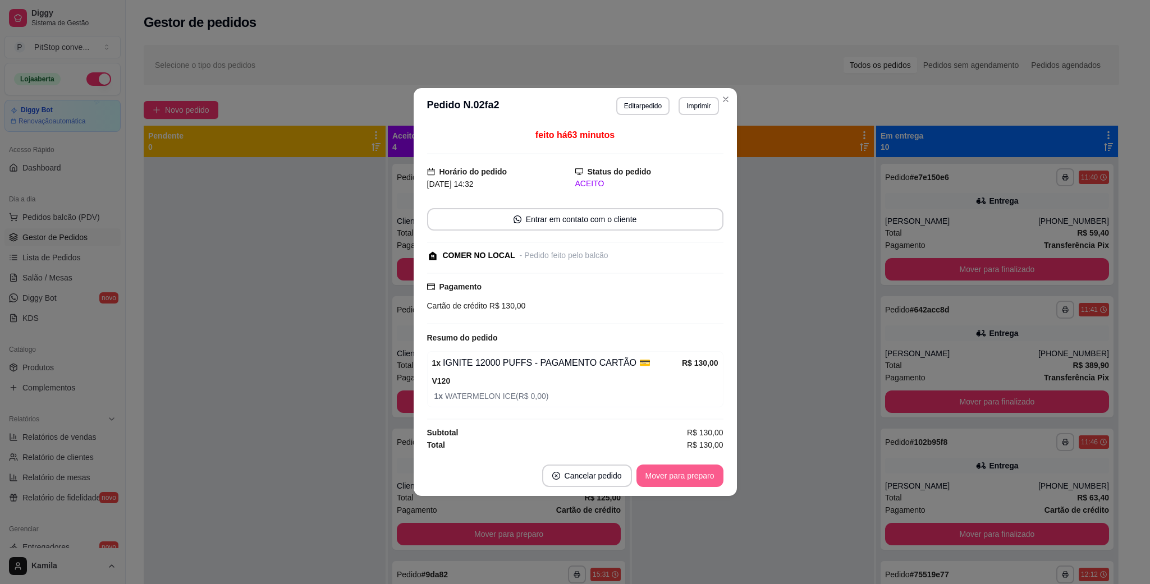
click at [683, 482] on button "Mover para preparo" at bounding box center [680, 476] width 87 height 22
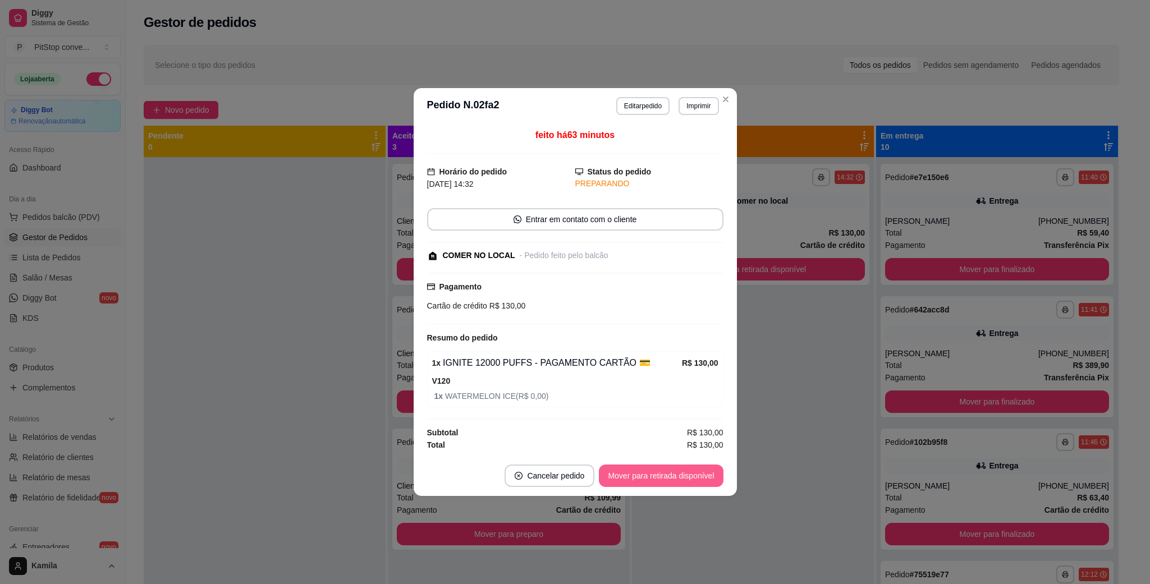
click at [684, 480] on button "Mover para retirada disponível" at bounding box center [661, 476] width 124 height 22
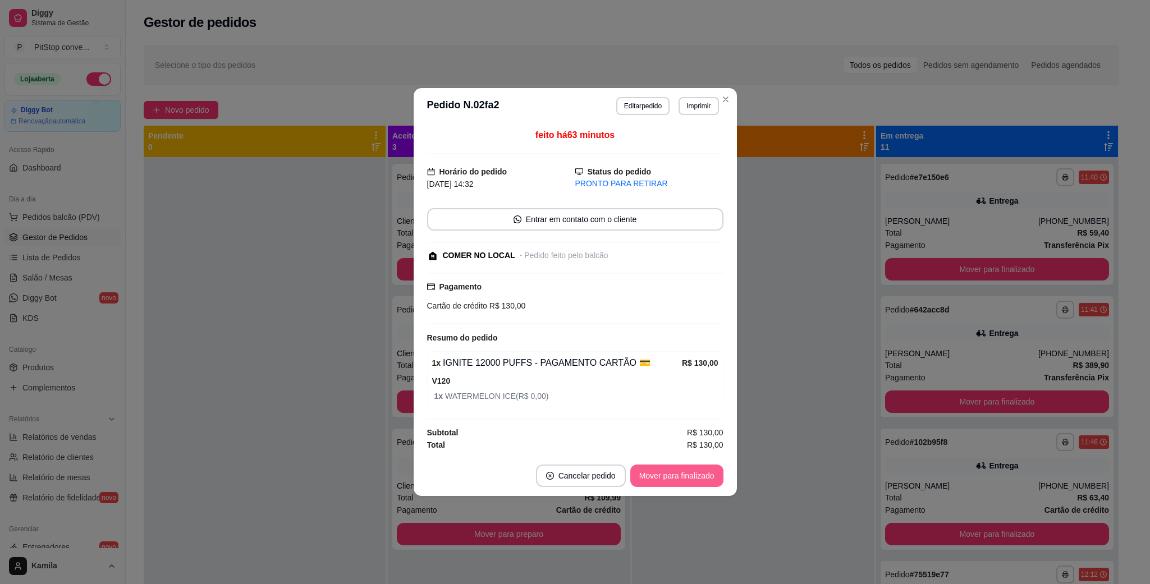
click at [684, 479] on button "Mover para finalizado" at bounding box center [676, 476] width 93 height 22
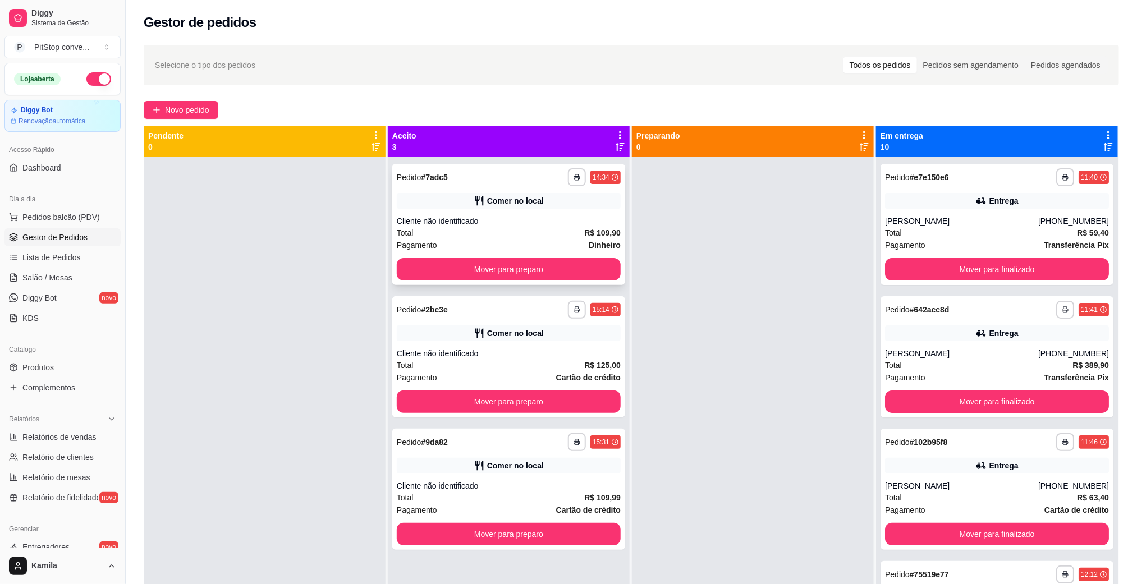
click at [512, 204] on div "Comer no local" at bounding box center [515, 200] width 57 height 11
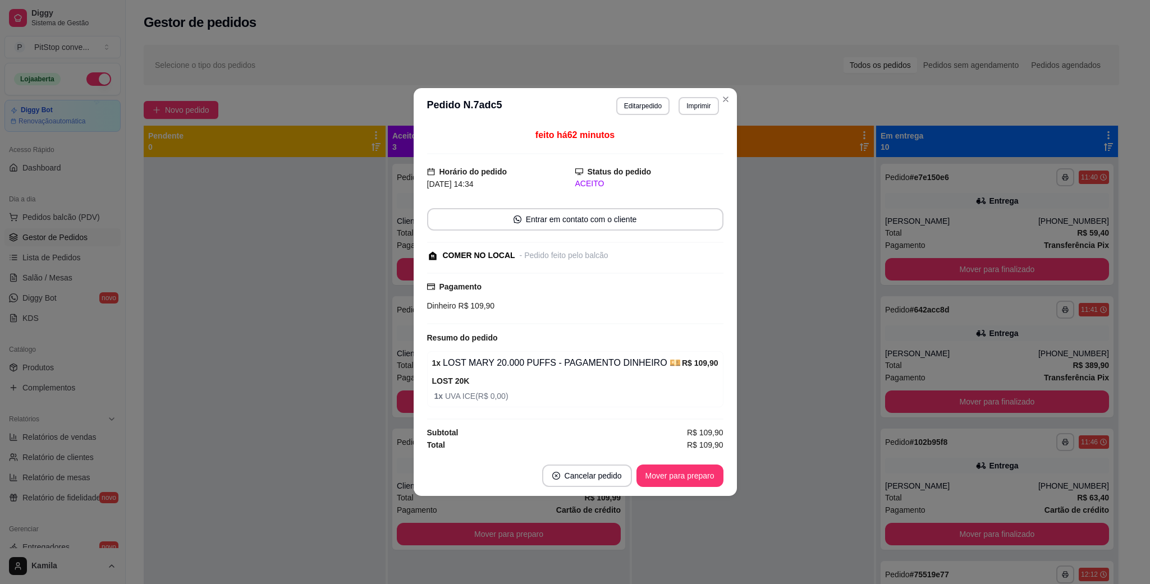
click at [682, 477] on button "Mover para preparo" at bounding box center [680, 476] width 87 height 22
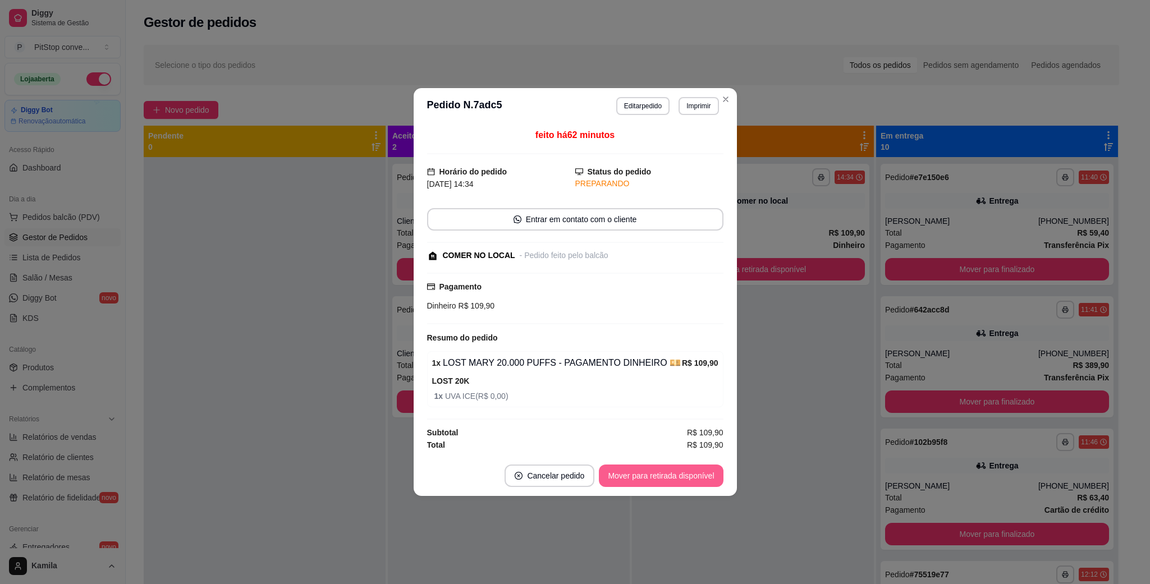
click at [682, 477] on button "Mover para retirada disponível" at bounding box center [661, 476] width 124 height 22
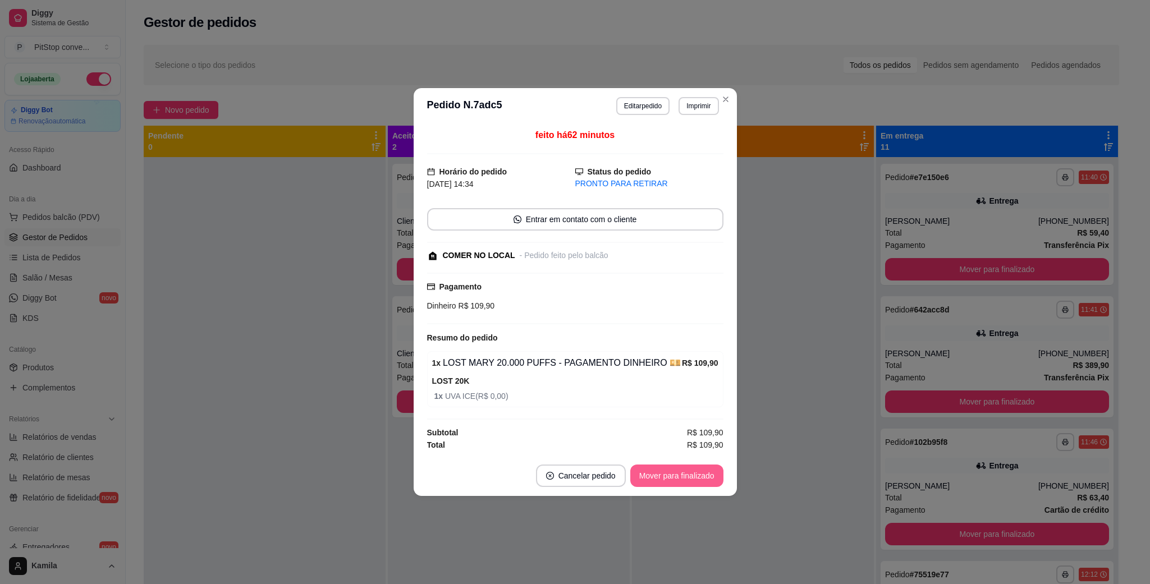
click at [682, 477] on button "Mover para finalizado" at bounding box center [676, 476] width 93 height 22
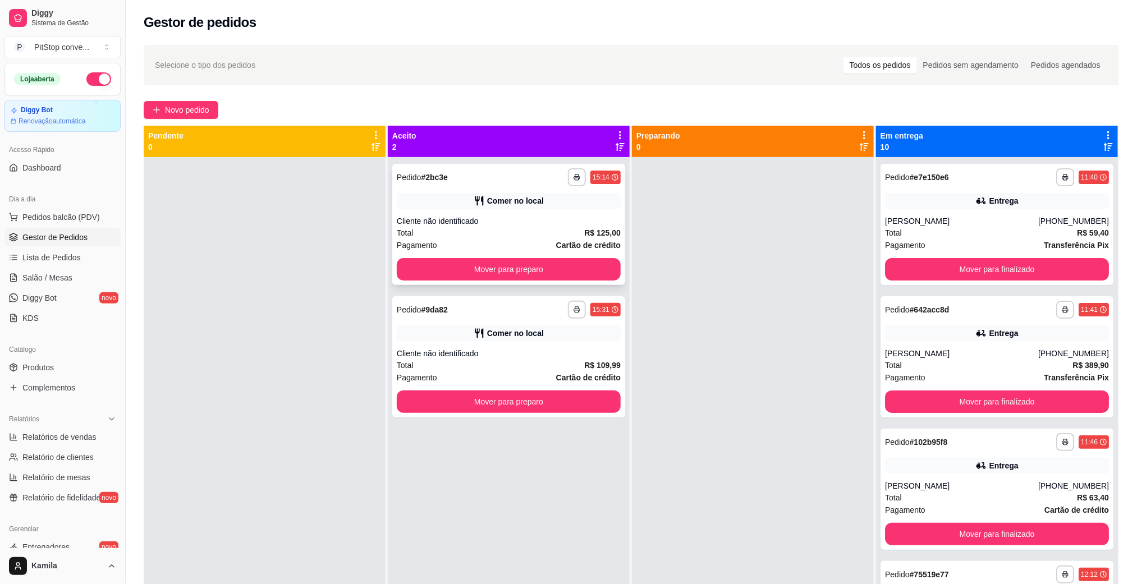
click at [549, 207] on div "Comer no local" at bounding box center [509, 201] width 224 height 16
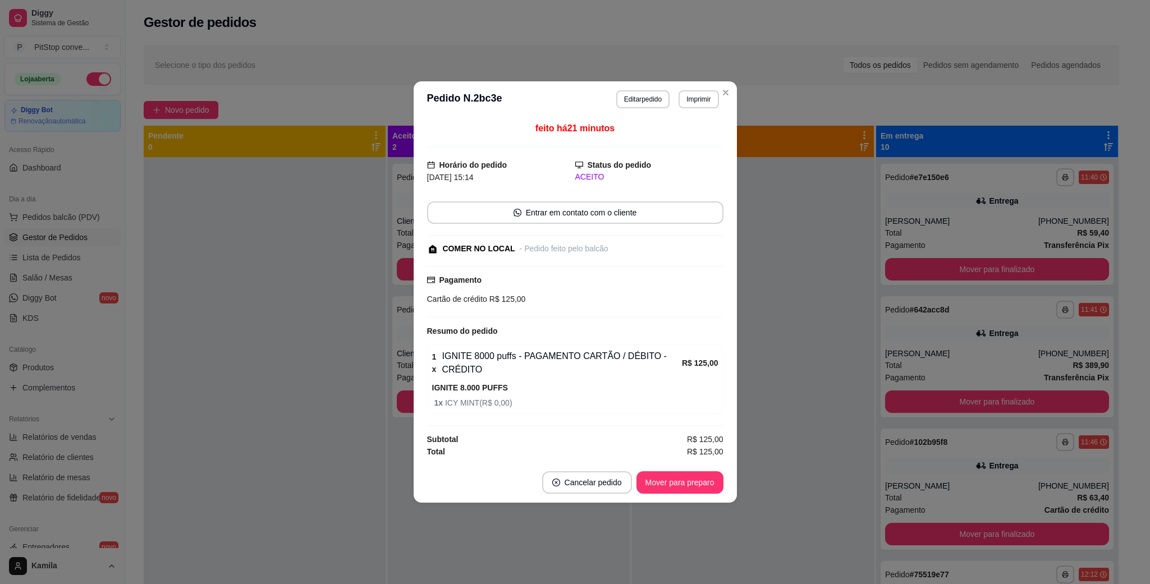
click at [685, 498] on footer "Cancelar pedido Mover para preparo" at bounding box center [575, 483] width 323 height 40
click at [689, 490] on button "Mover para preparo" at bounding box center [680, 482] width 87 height 22
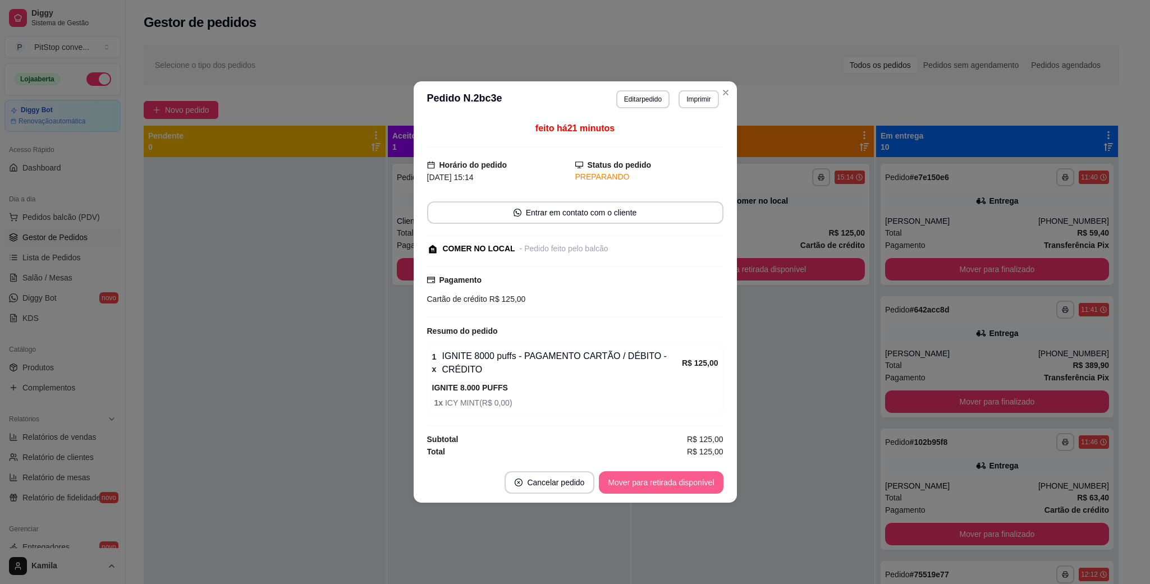
click at [689, 490] on button "Mover para retirada disponível" at bounding box center [661, 482] width 124 height 22
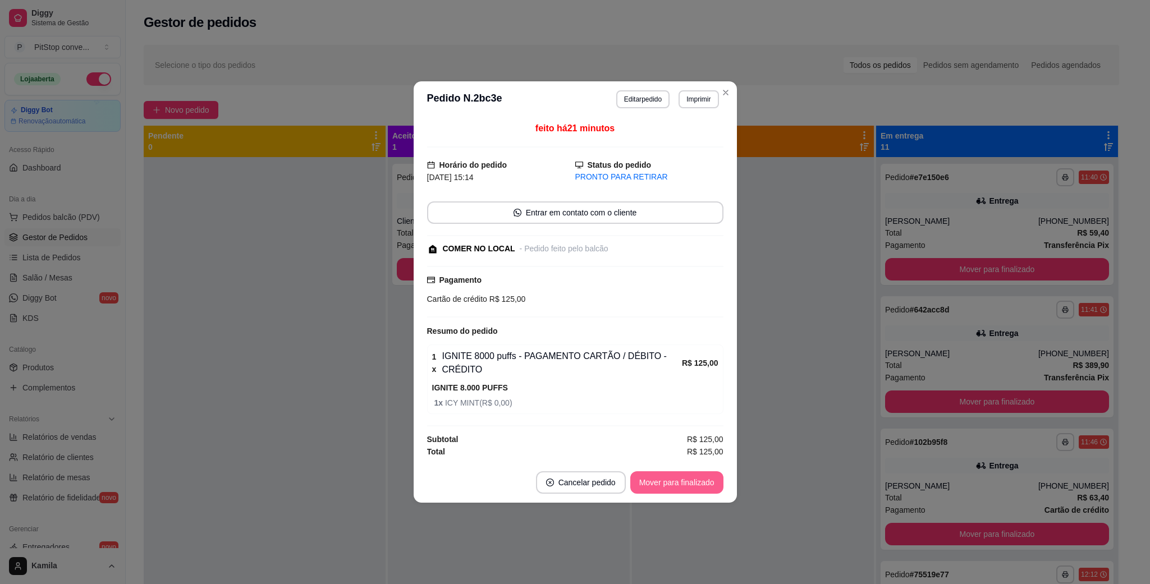
click at [689, 490] on button "Mover para finalizado" at bounding box center [676, 482] width 93 height 22
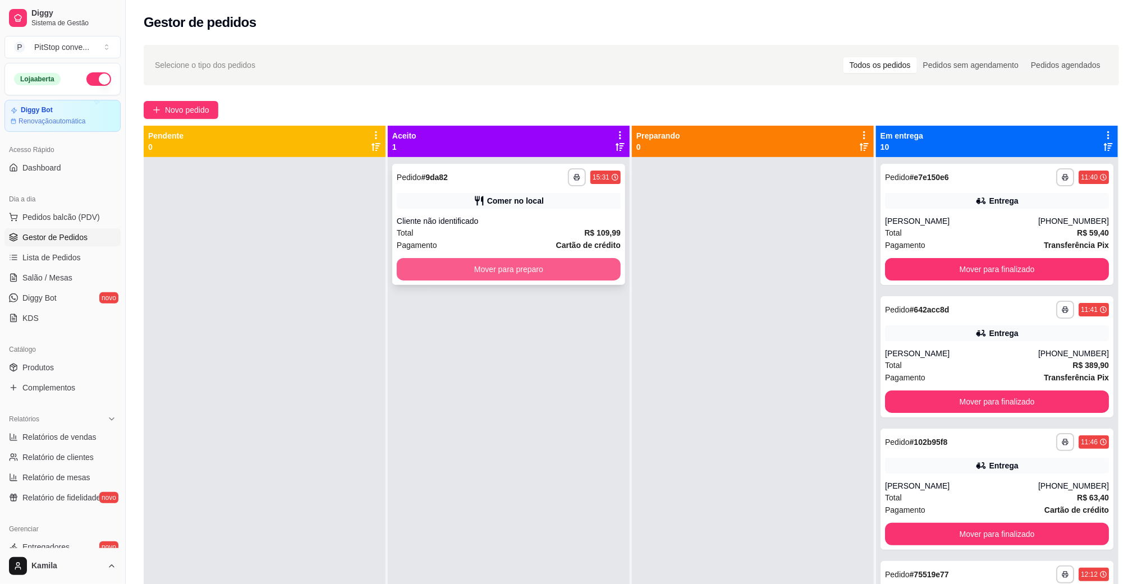
click at [559, 231] on div "Total R$ 109,99" at bounding box center [509, 233] width 224 height 12
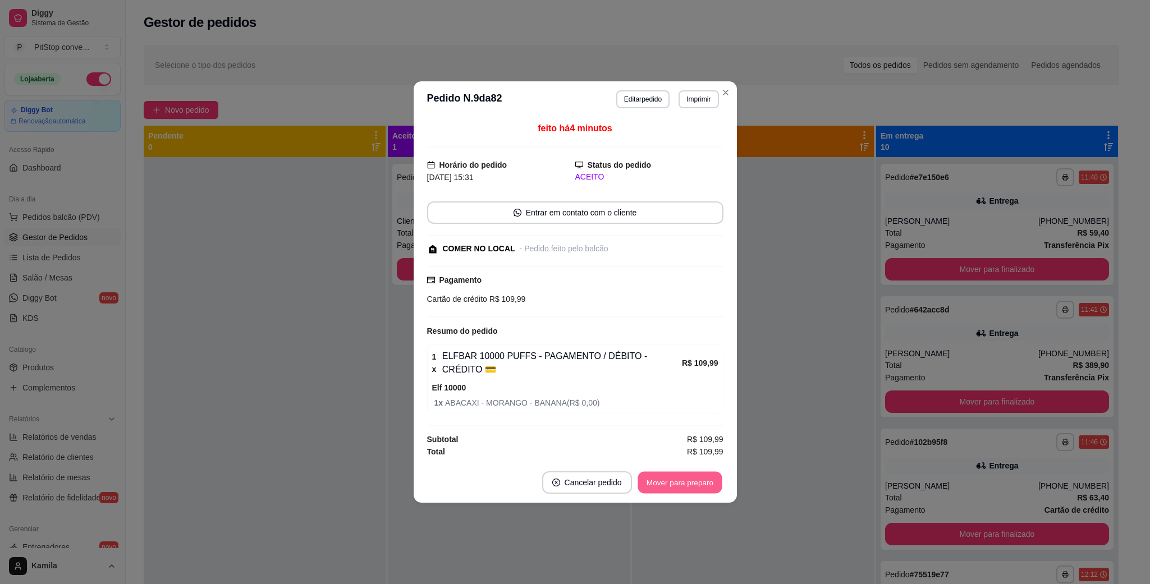
click at [662, 480] on button "Mover para preparo" at bounding box center [680, 483] width 84 height 22
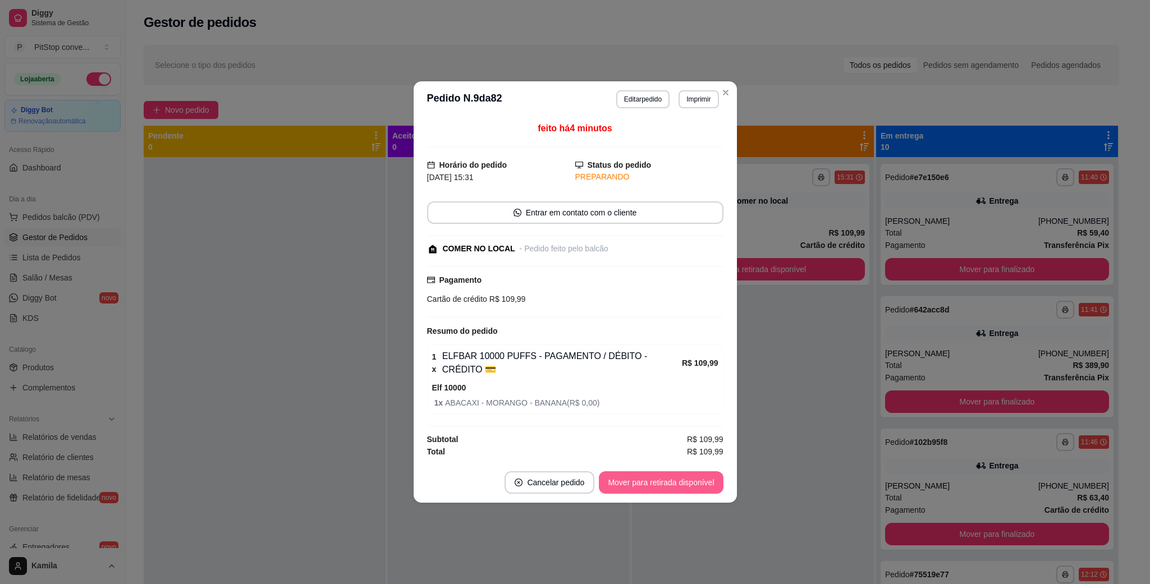
click at [666, 478] on button "Mover para retirada disponível" at bounding box center [661, 482] width 124 height 22
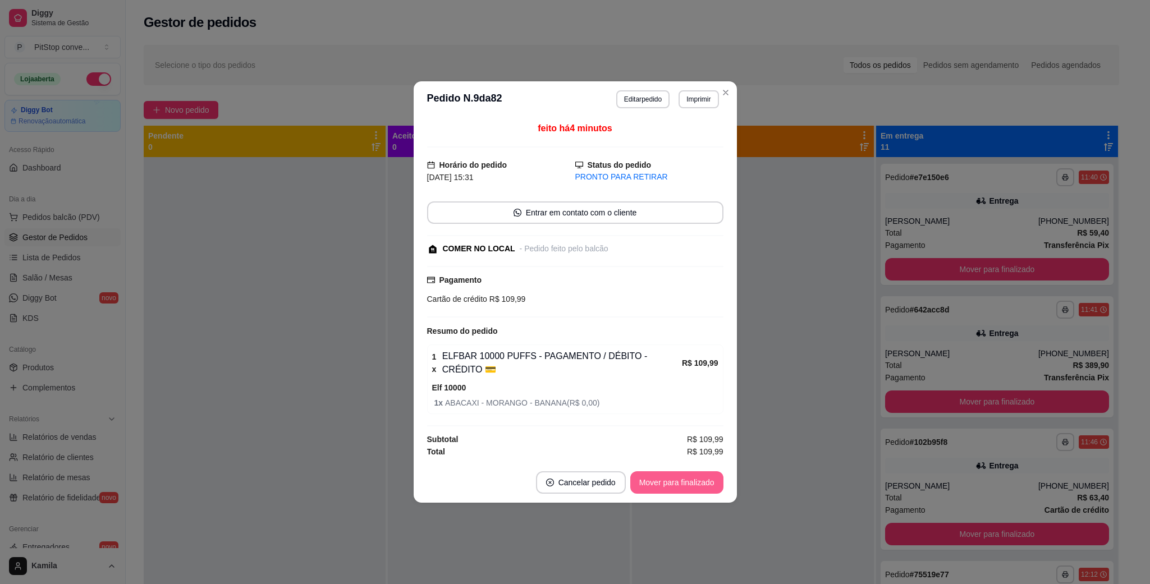
click at [666, 477] on button "Mover para finalizado" at bounding box center [676, 482] width 93 height 22
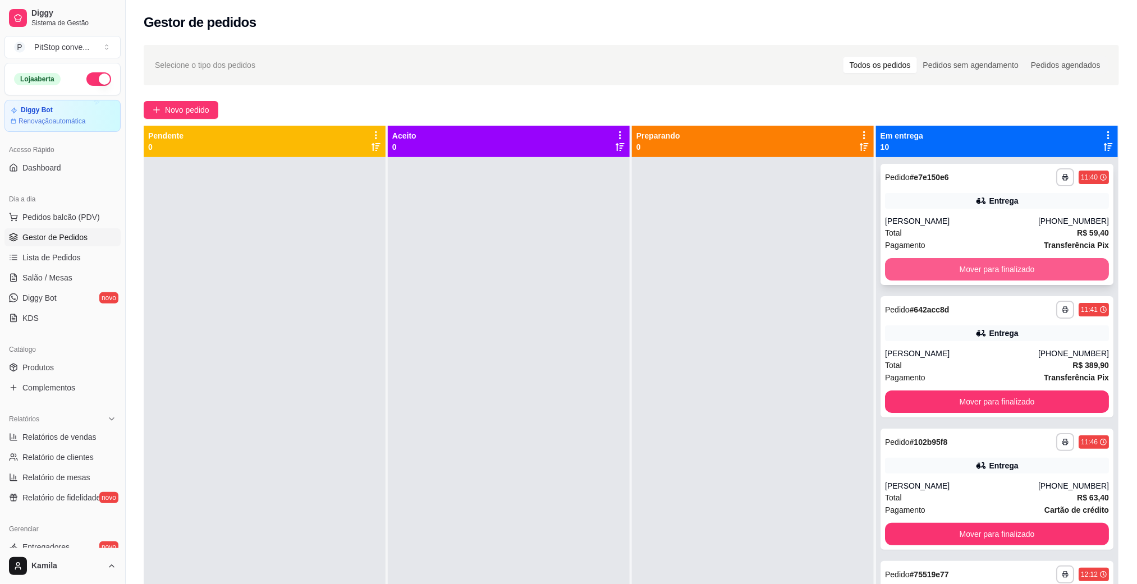
click at [962, 269] on button "Mover para finalizado" at bounding box center [997, 269] width 224 height 22
click at [962, 268] on button "Mover para finalizado" at bounding box center [997, 269] width 224 height 22
click at [964, 268] on button "Mover para finalizado" at bounding box center [997, 269] width 224 height 22
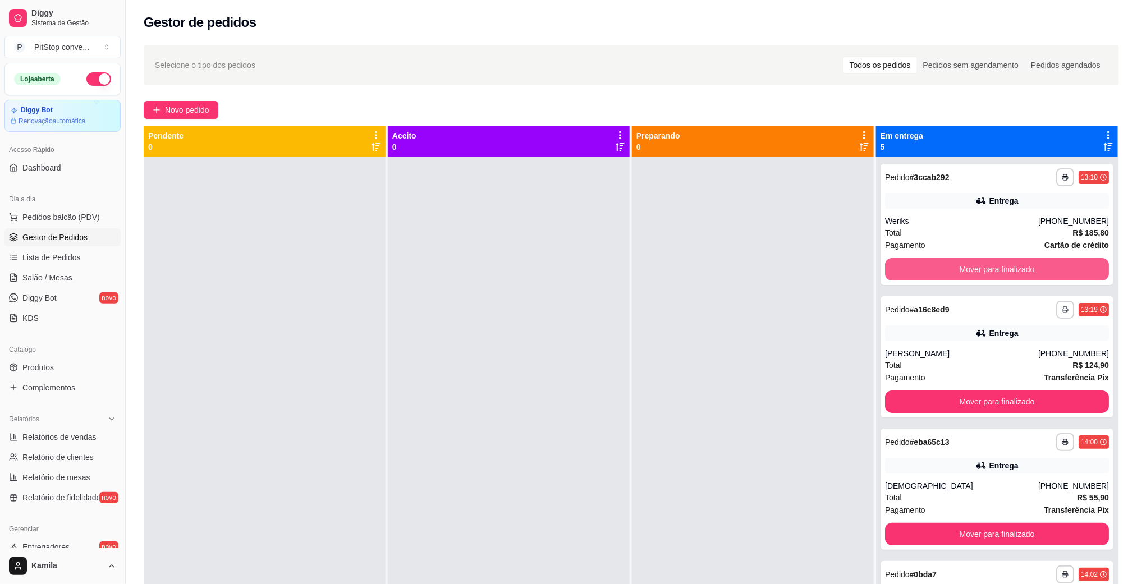
click at [964, 268] on button "Mover para finalizado" at bounding box center [997, 269] width 224 height 22
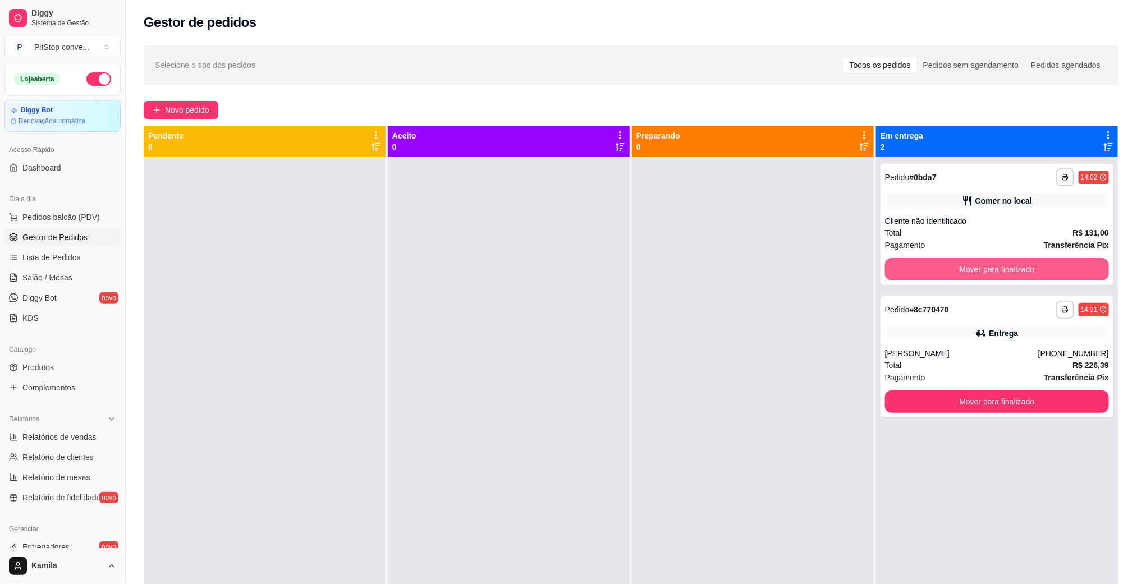
click at [964, 268] on button "Mover para finalizado" at bounding box center [997, 269] width 224 height 22
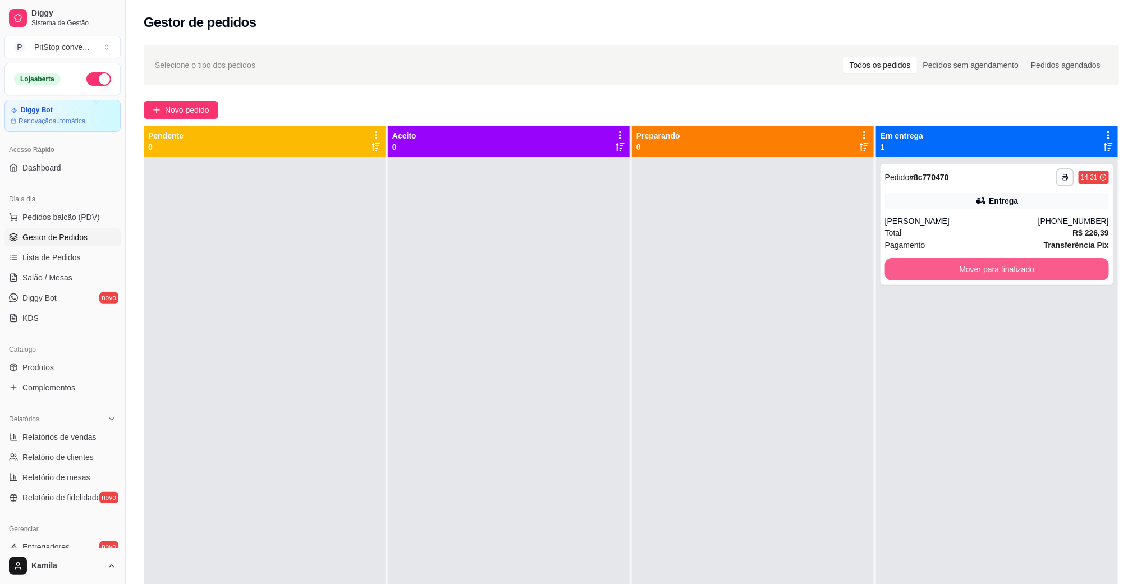
click at [964, 268] on button "Mover para finalizado" at bounding box center [997, 269] width 224 height 22
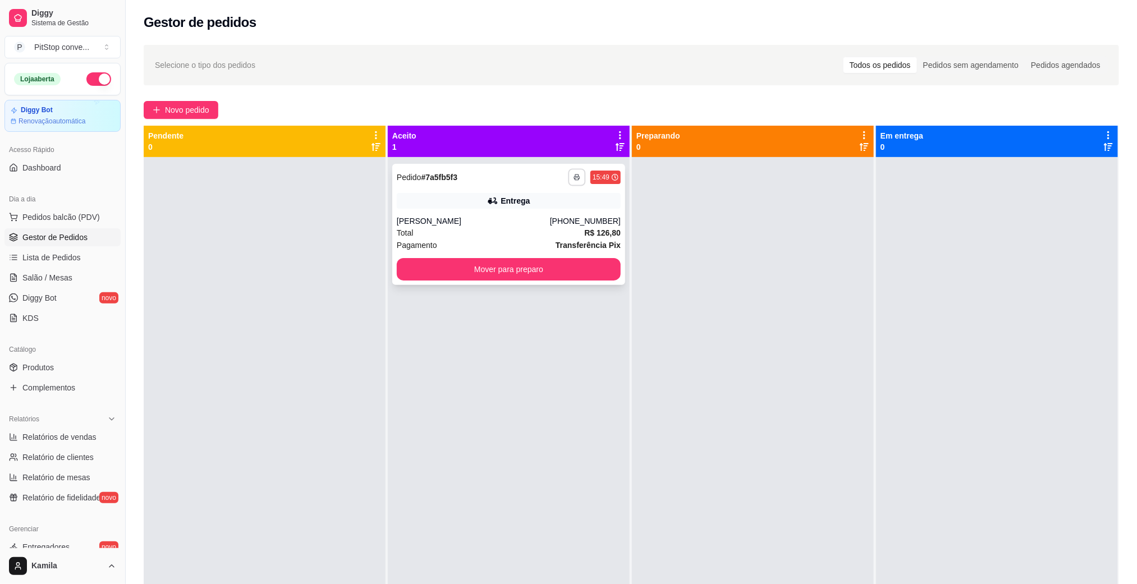
click at [574, 179] on icon "button" at bounding box center [577, 177] width 7 height 7
click at [547, 225] on button "IMPRESSORA" at bounding box center [541, 217] width 81 height 18
click at [543, 264] on button "Mover para preparo" at bounding box center [509, 269] width 224 height 22
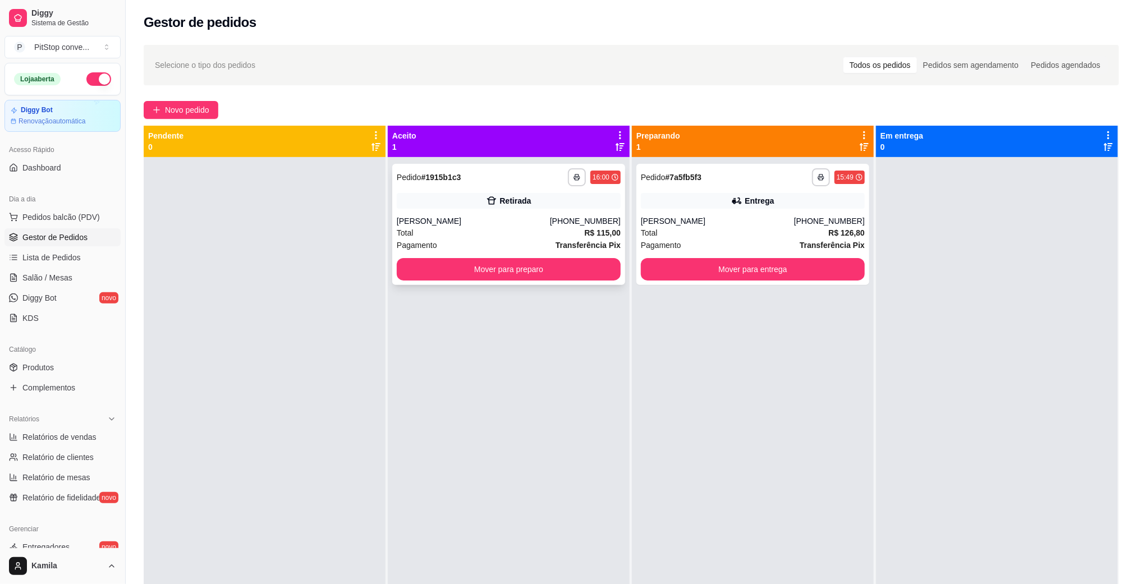
click at [550, 207] on div "Retirada" at bounding box center [509, 201] width 224 height 16
click at [573, 182] on button "button" at bounding box center [576, 176] width 17 height 17
click at [550, 210] on button "IMPRESSORA" at bounding box center [541, 216] width 79 height 17
click at [566, 271] on button "Mover para preparo" at bounding box center [509, 269] width 224 height 22
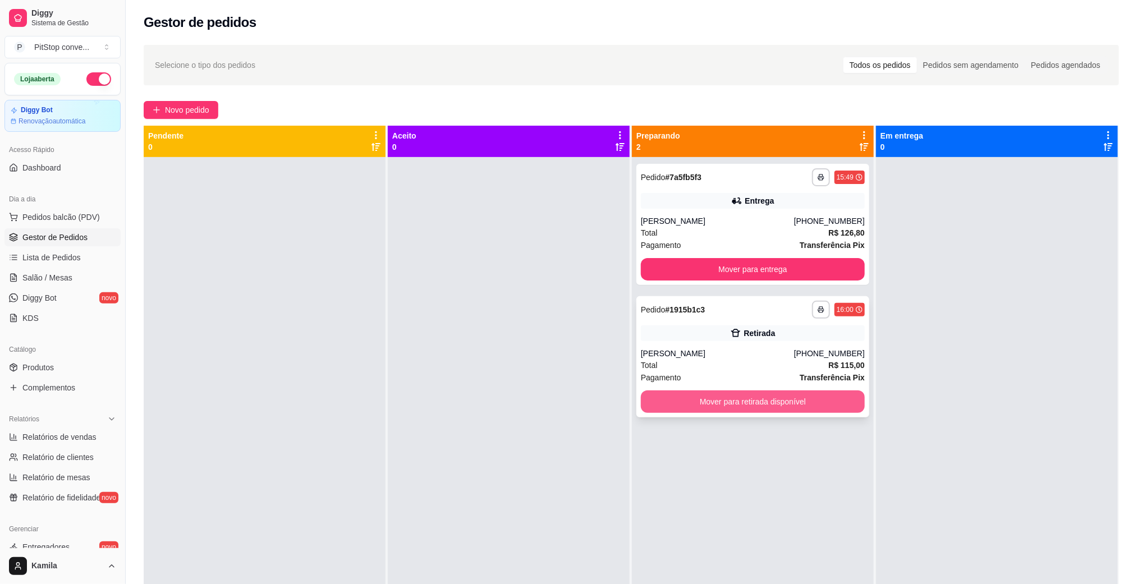
click at [764, 406] on button "Mover para retirada disponível" at bounding box center [753, 402] width 224 height 22
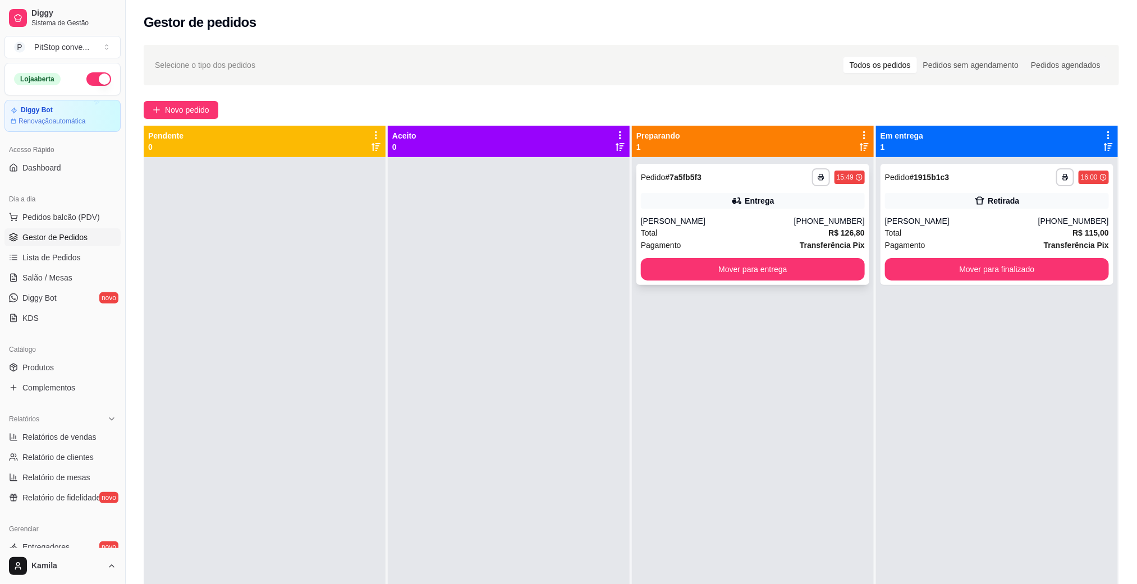
click at [779, 216] on div "[PERSON_NAME]" at bounding box center [717, 221] width 153 height 11
click at [39, 212] on span "Pedidos balcão (PDV)" at bounding box center [60, 217] width 77 height 11
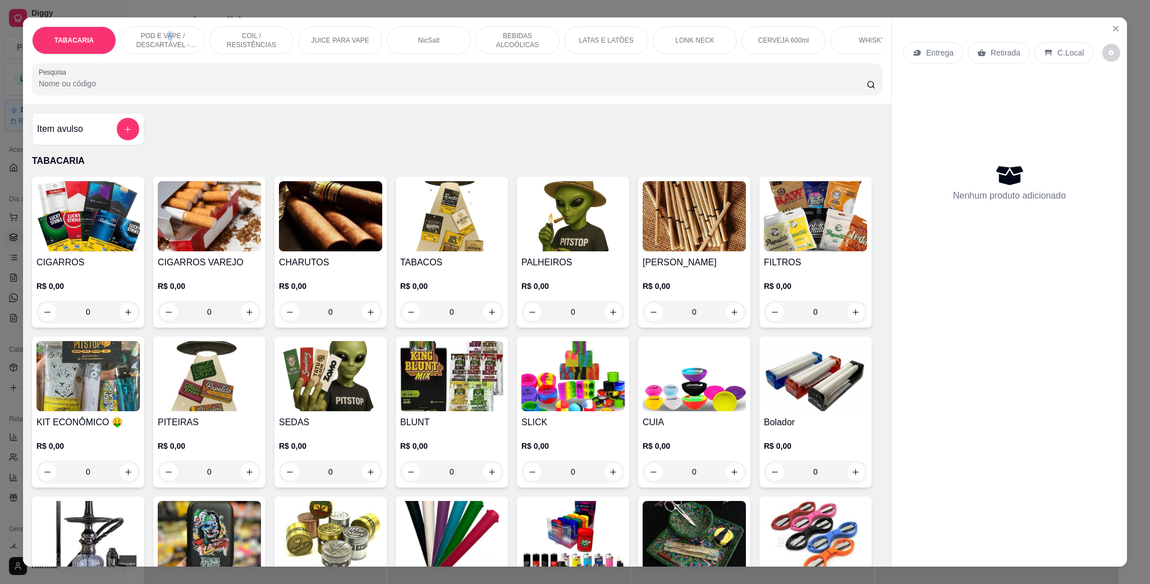
click at [162, 37] on p "POD E VAPE / DESCARTÁVEL - RECARREGAVEL" at bounding box center [162, 40] width 65 height 18
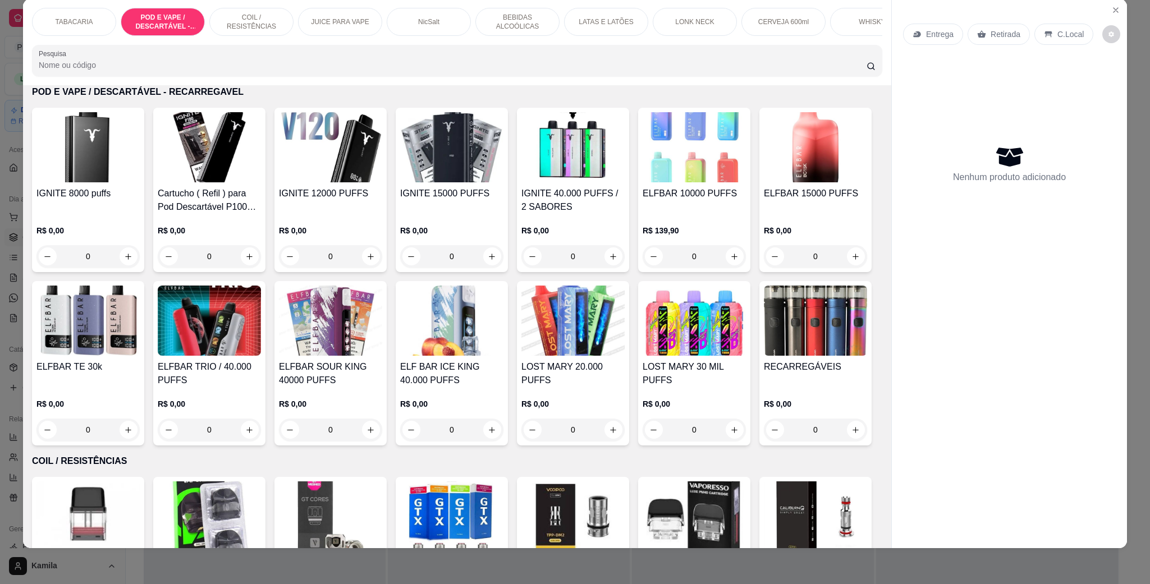
click at [674, 200] on h4 "ELFBAR 10000 PUFFS" at bounding box center [694, 193] width 103 height 13
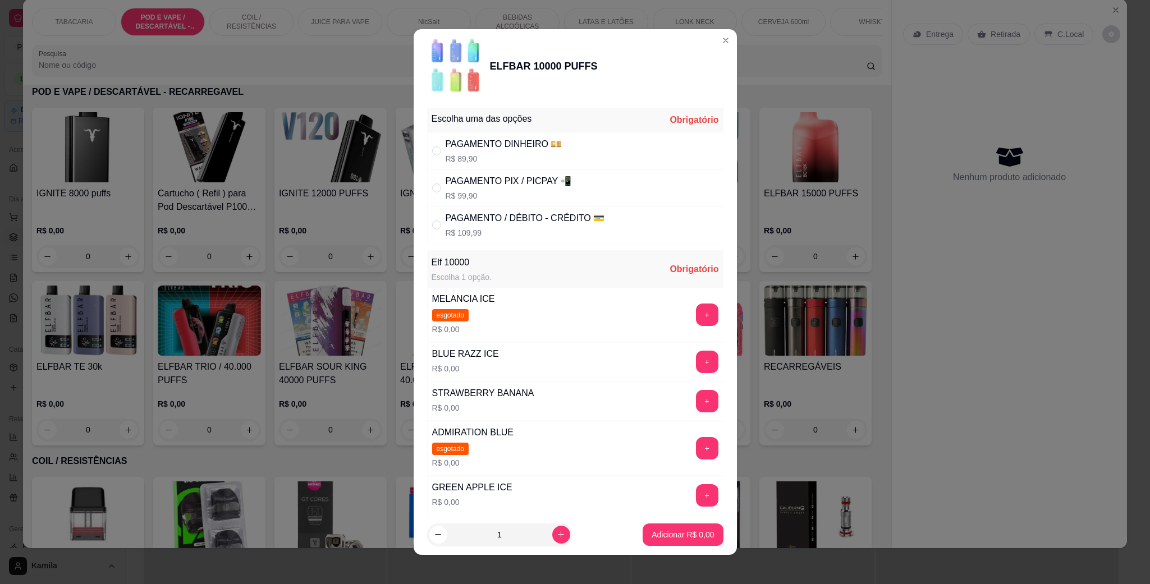
click at [470, 155] on p "R$ 89,90" at bounding box center [504, 158] width 117 height 11
radio input "true"
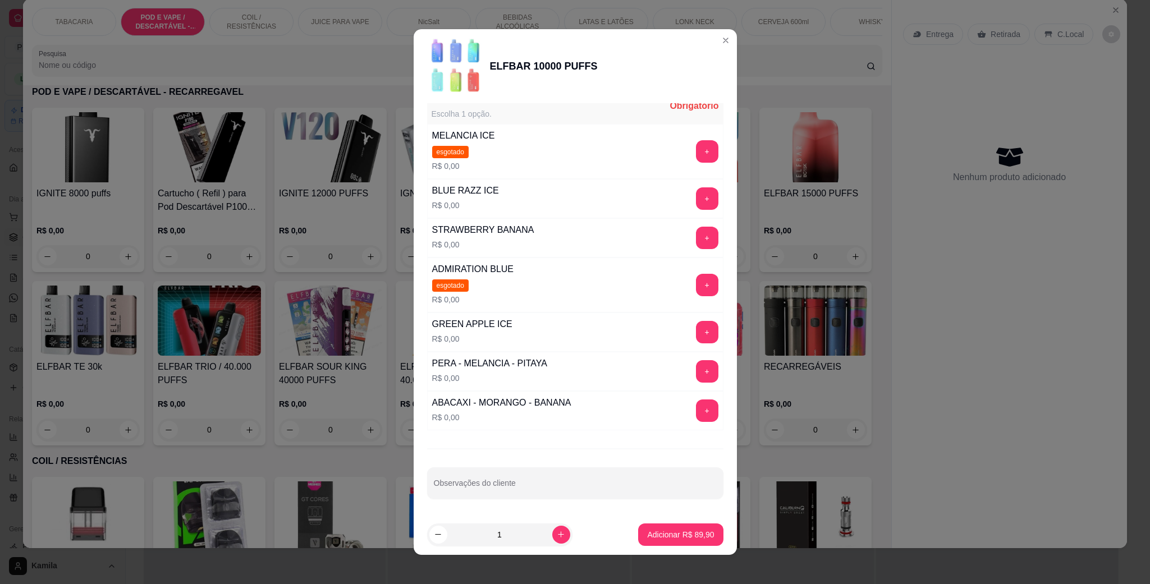
scroll to position [170, 0]
click at [696, 406] on button "+" at bounding box center [707, 411] width 22 height 22
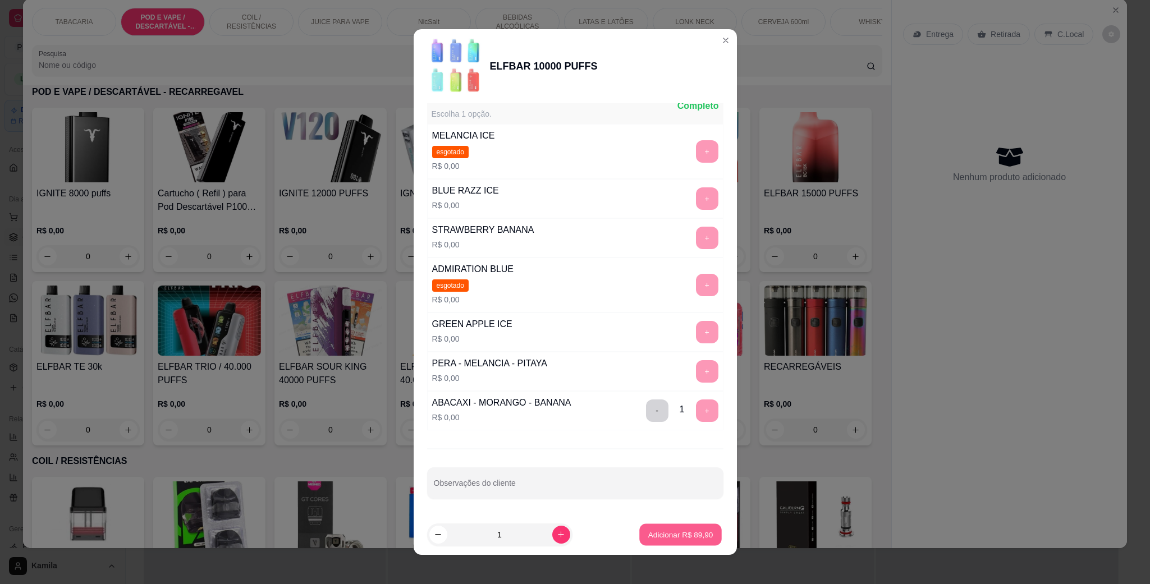
click at [674, 533] on p "Adicionar R$ 89,90" at bounding box center [680, 534] width 65 height 11
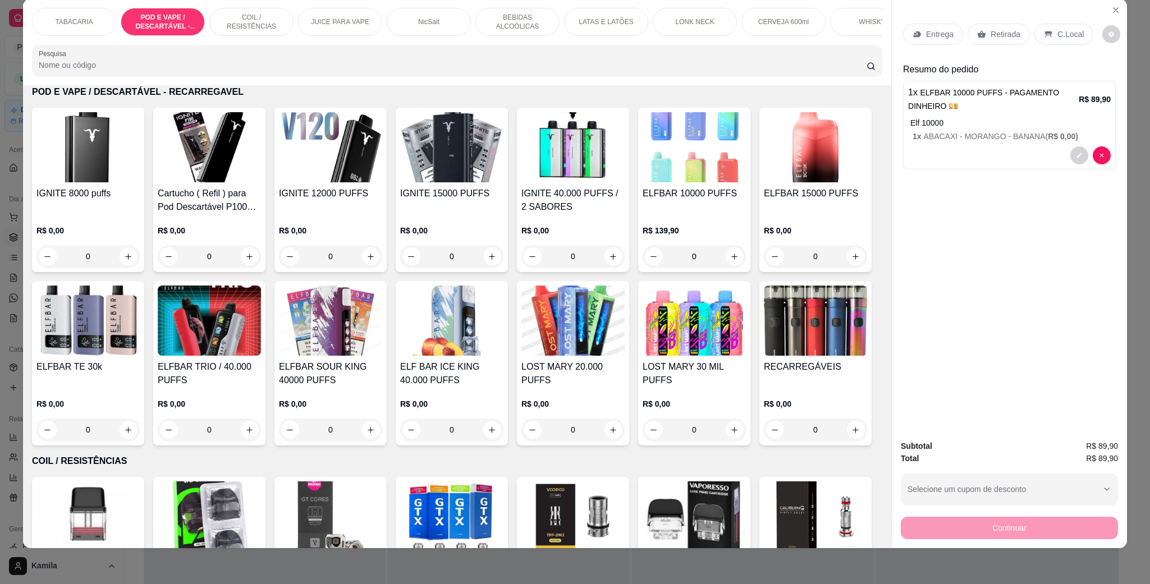
click at [667, 200] on h4 "ELFBAR 10000 PUFFS" at bounding box center [694, 193] width 103 height 13
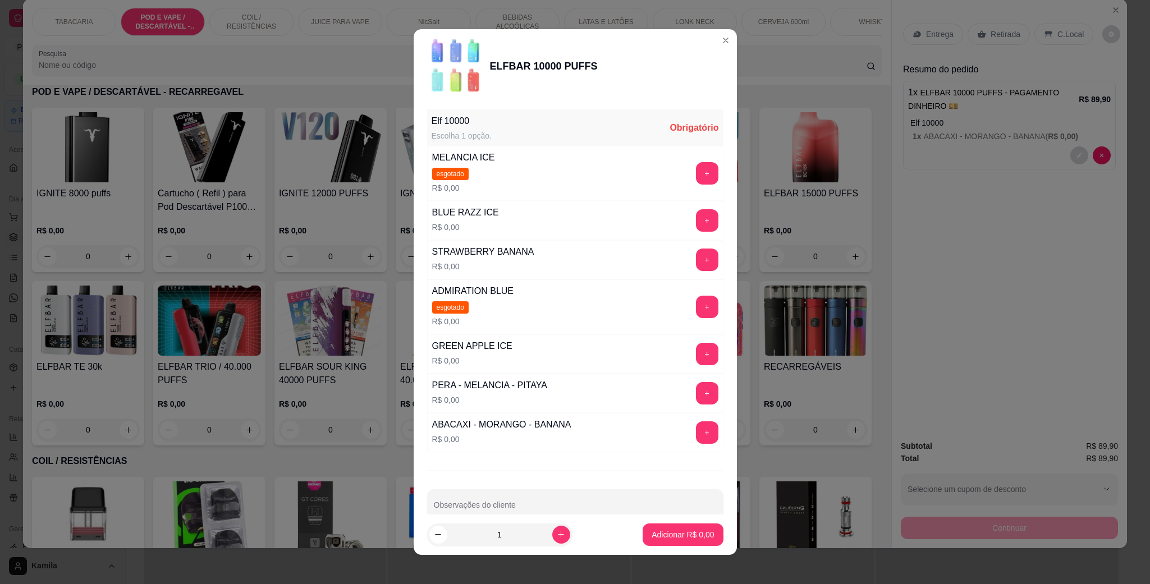
scroll to position [168, 0]
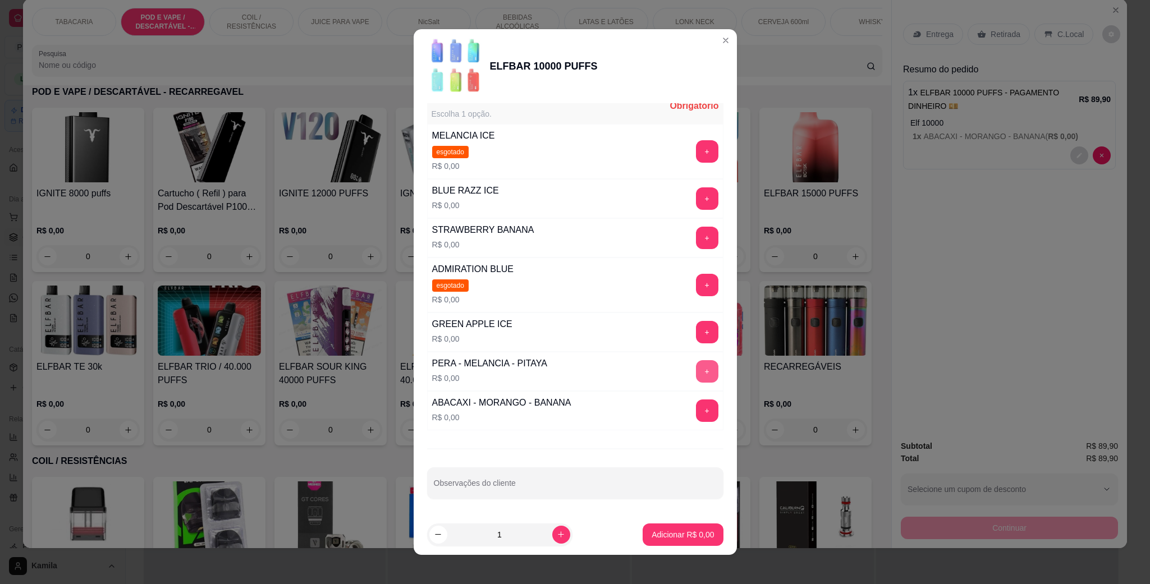
click at [696, 370] on button "+" at bounding box center [707, 371] width 22 height 22
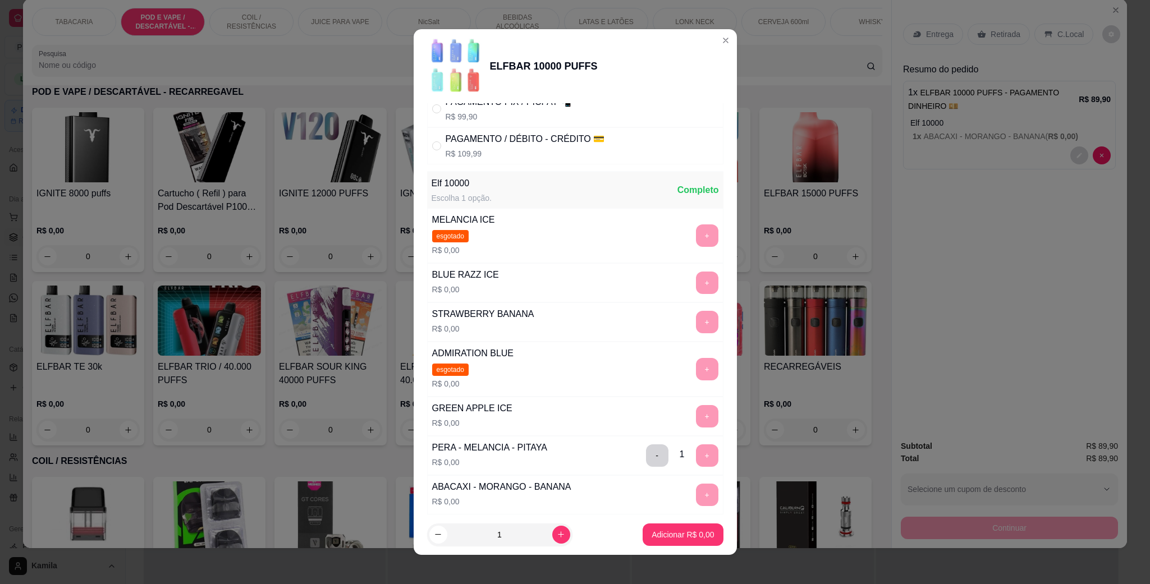
scroll to position [0, 0]
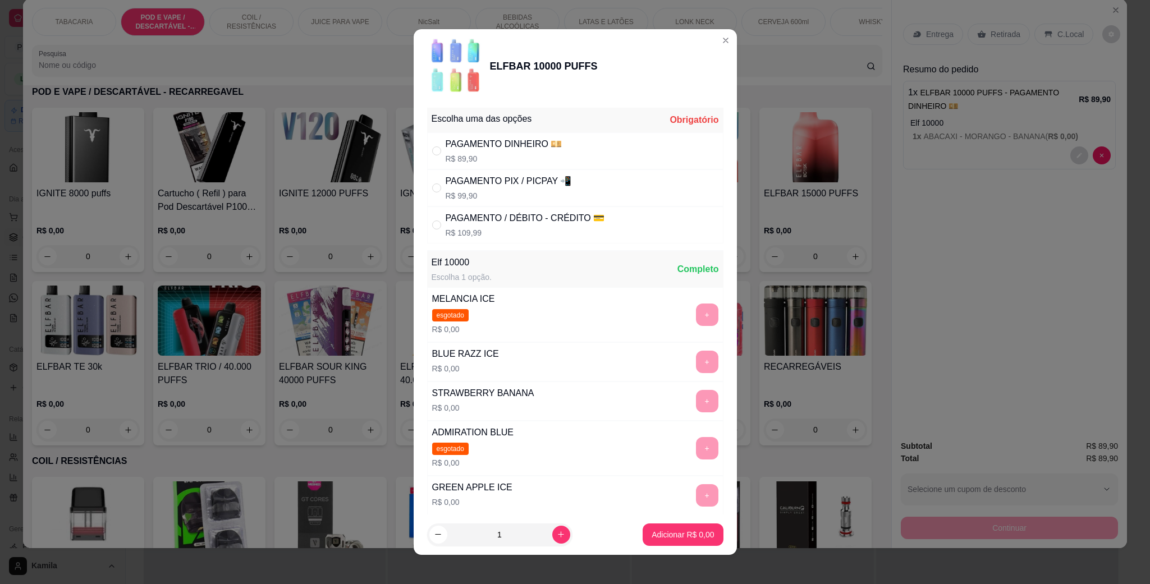
click at [541, 184] on div "PAGAMENTO PIX / PICPAY 📲" at bounding box center [509, 181] width 126 height 13
radio input "true"
click at [663, 528] on button "Adicionar R$ 99,90" at bounding box center [680, 535] width 85 height 22
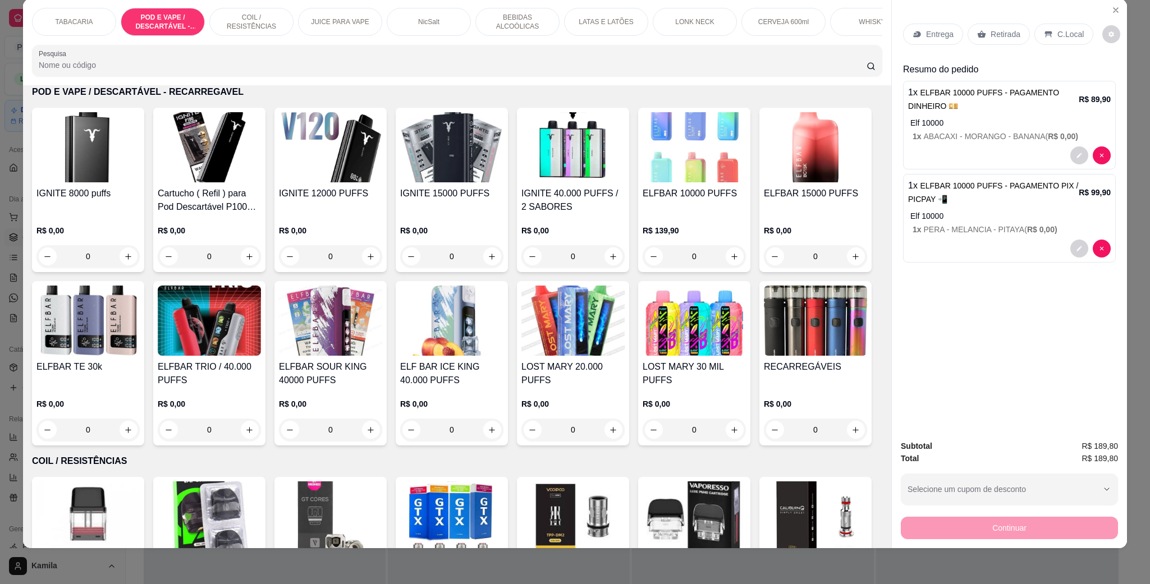
click at [1057, 36] on p "C.Local" at bounding box center [1070, 34] width 26 height 11
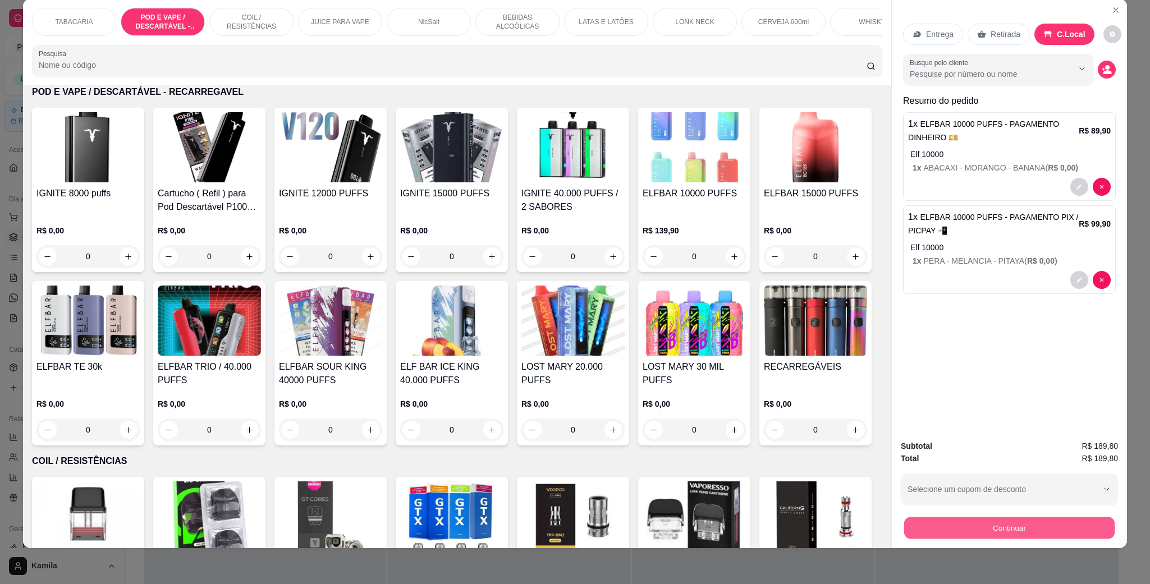
click at [1026, 524] on button "Continuar" at bounding box center [1009, 528] width 210 height 22
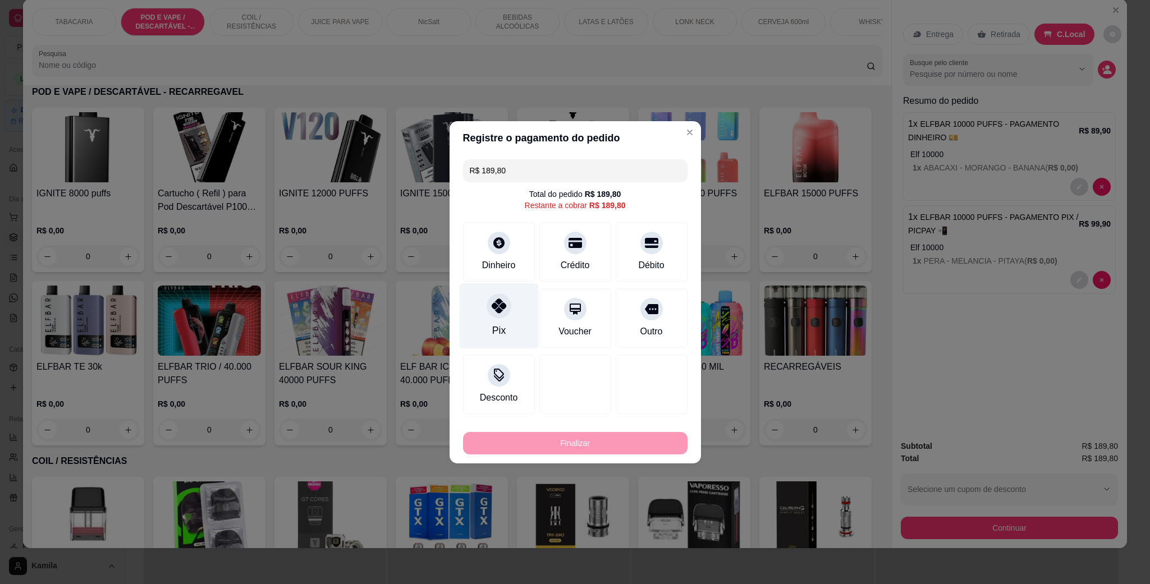
click at [494, 332] on div "Pix" at bounding box center [498, 330] width 13 height 15
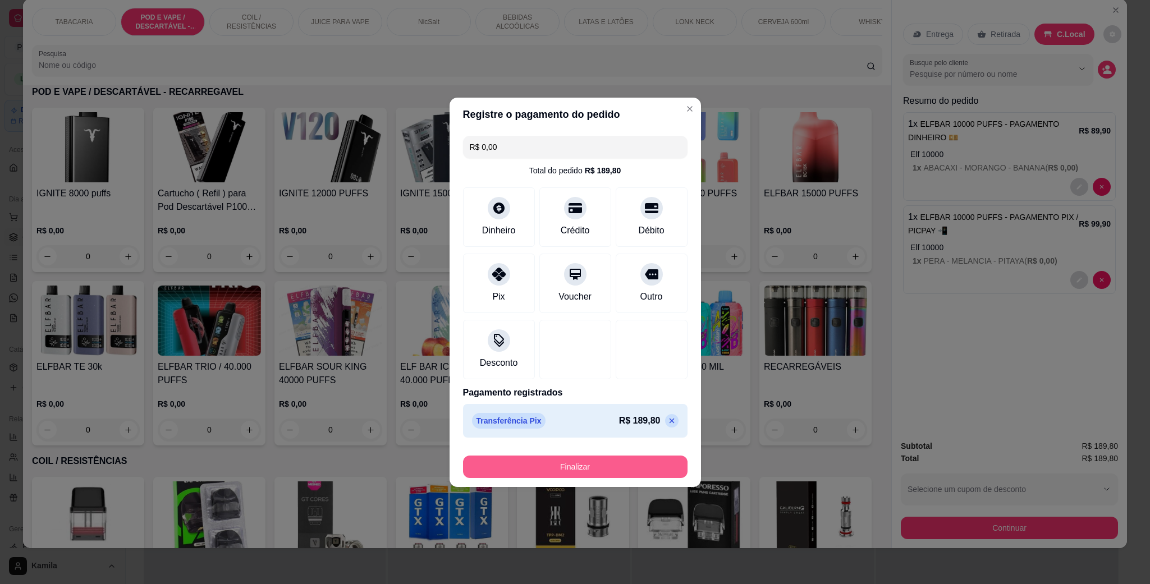
click at [587, 465] on button "Finalizar" at bounding box center [575, 467] width 225 height 22
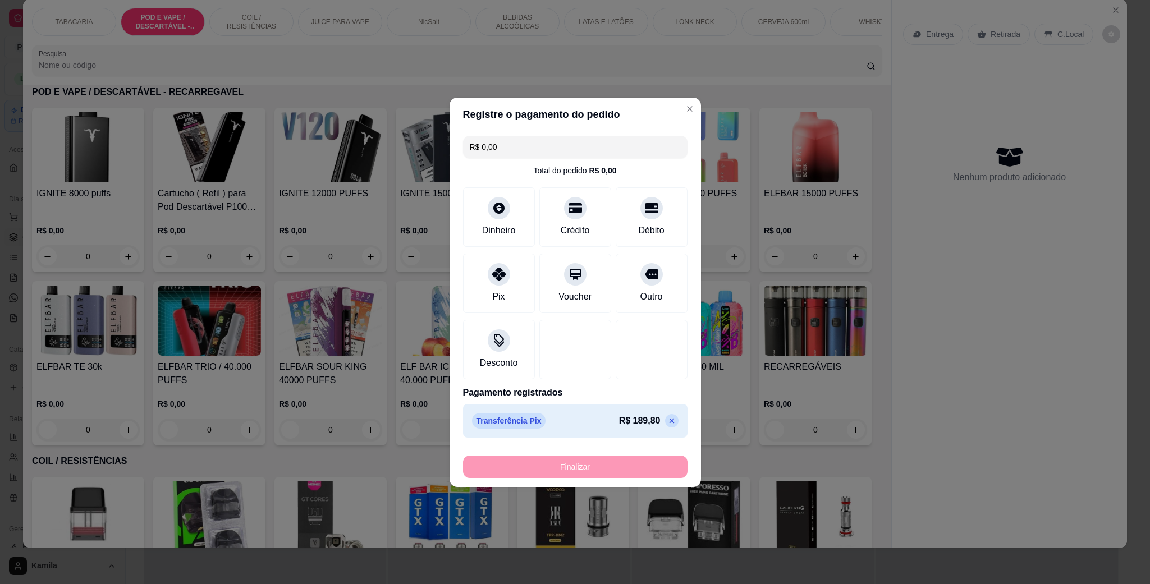
type input "-R$ 189,80"
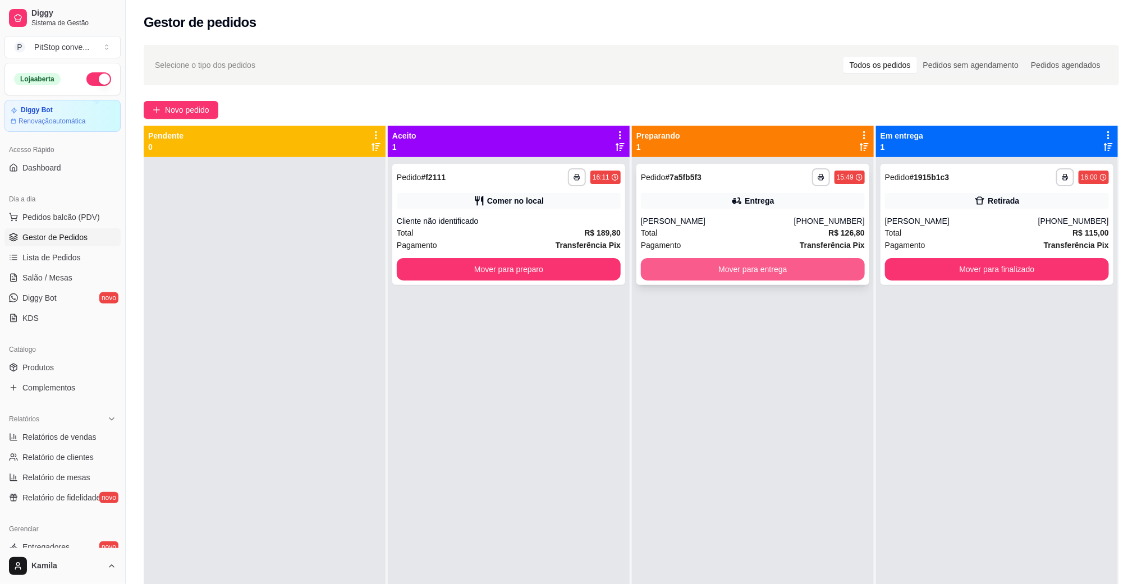
click at [731, 268] on button "Mover para entrega" at bounding box center [753, 269] width 224 height 22
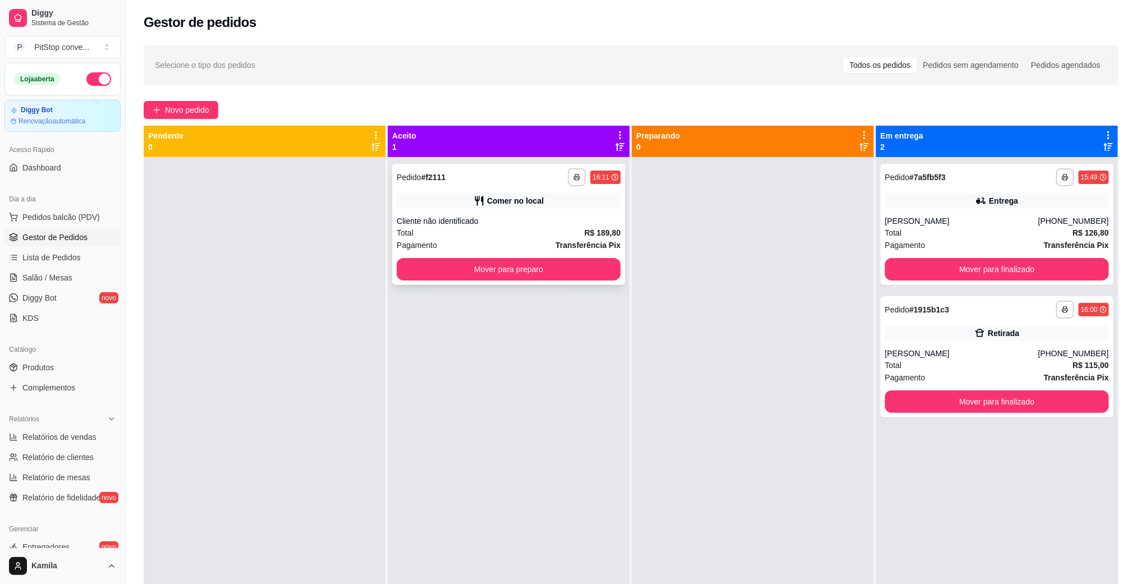
click at [588, 208] on div "Comer no local" at bounding box center [509, 201] width 224 height 16
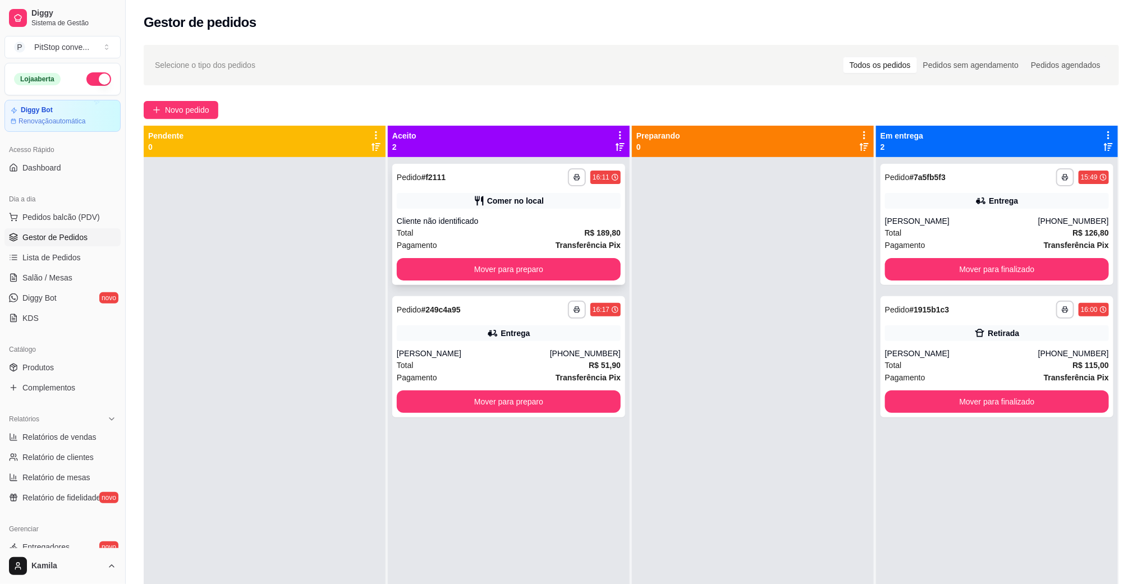
click at [531, 225] on div "Cliente não identificado" at bounding box center [509, 221] width 224 height 11
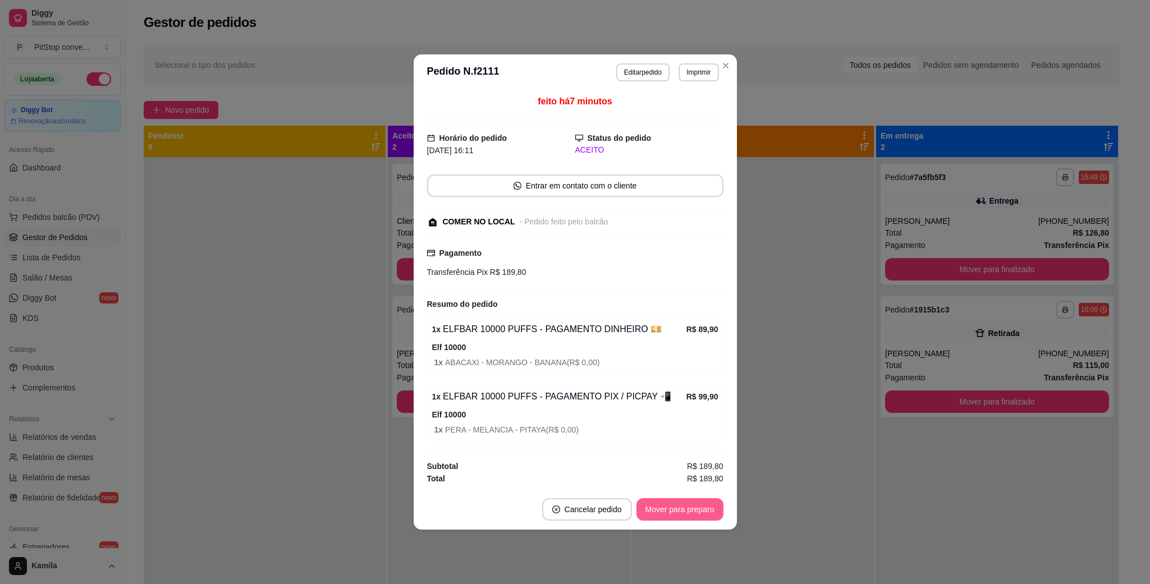
click at [677, 511] on button "Mover para preparo" at bounding box center [680, 509] width 87 height 22
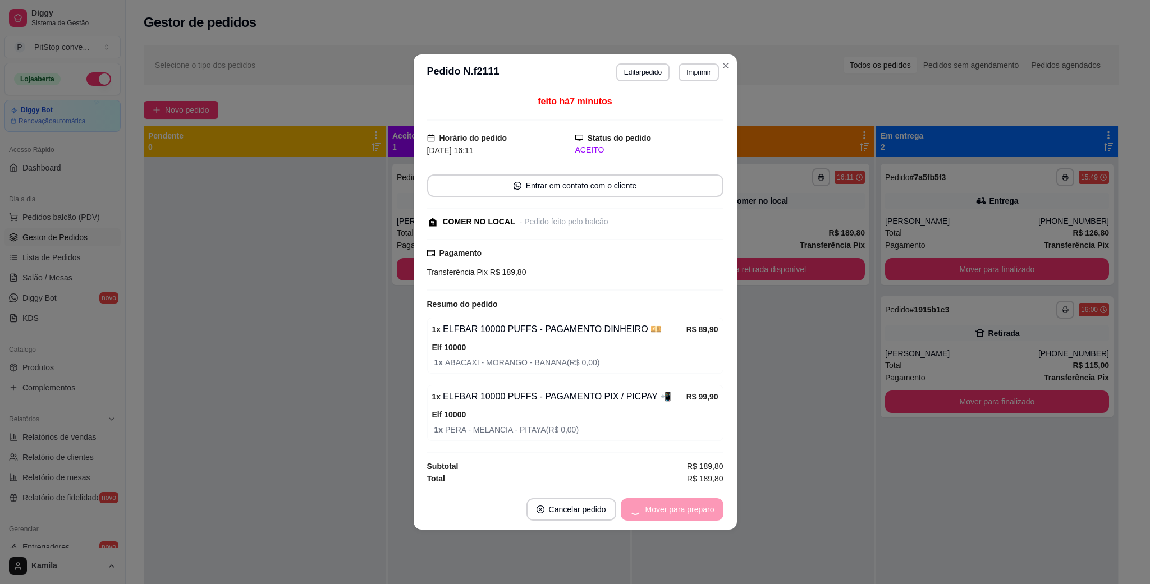
click at [677, 511] on div "Mover para preparo" at bounding box center [672, 509] width 103 height 22
click at [677, 511] on button "Mover para retirada disponível" at bounding box center [661, 509] width 124 height 22
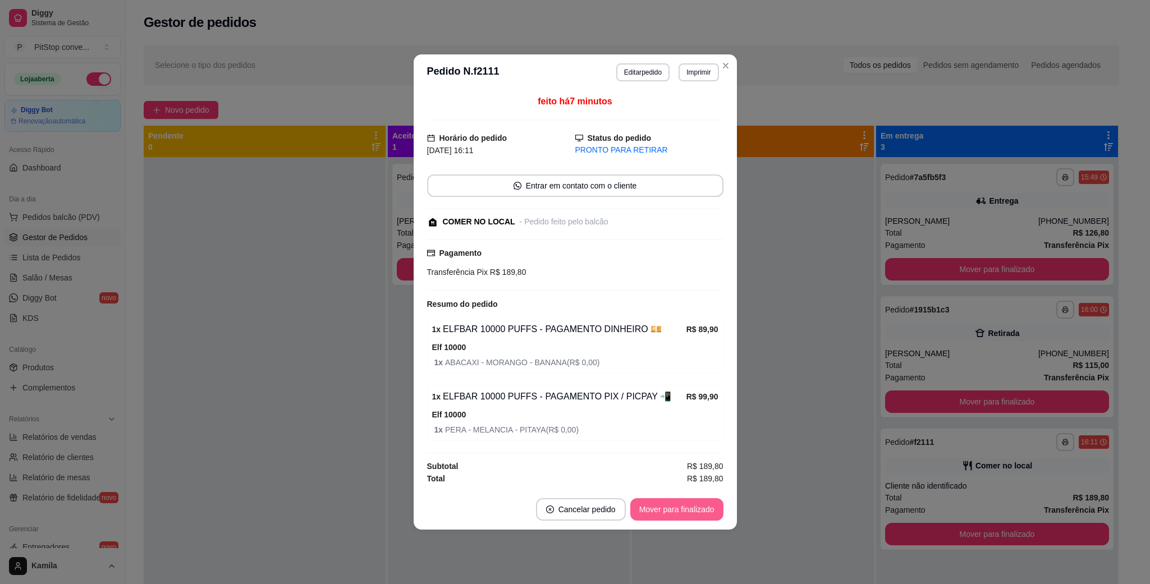
click at [677, 511] on button "Mover para finalizado" at bounding box center [676, 509] width 93 height 22
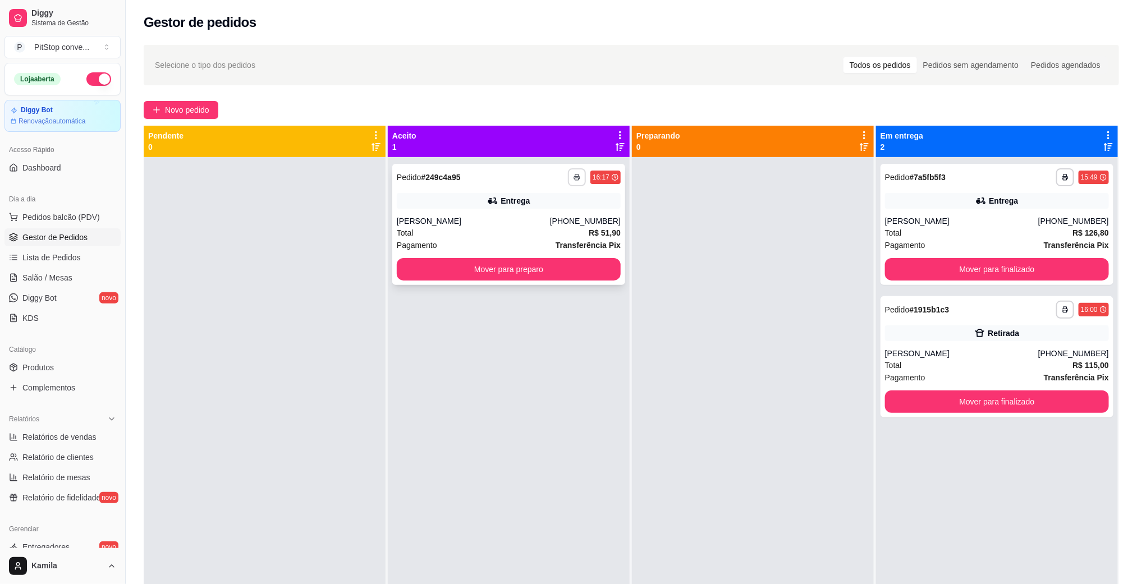
click at [574, 177] on icon "button" at bounding box center [577, 177] width 7 height 7
click at [569, 210] on button "IMPRESSORA" at bounding box center [541, 217] width 81 height 18
click at [579, 219] on div "[PHONE_NUMBER]" at bounding box center [585, 221] width 71 height 11
click at [66, 224] on button "Pedidos balcão (PDV)" at bounding box center [62, 217] width 116 height 18
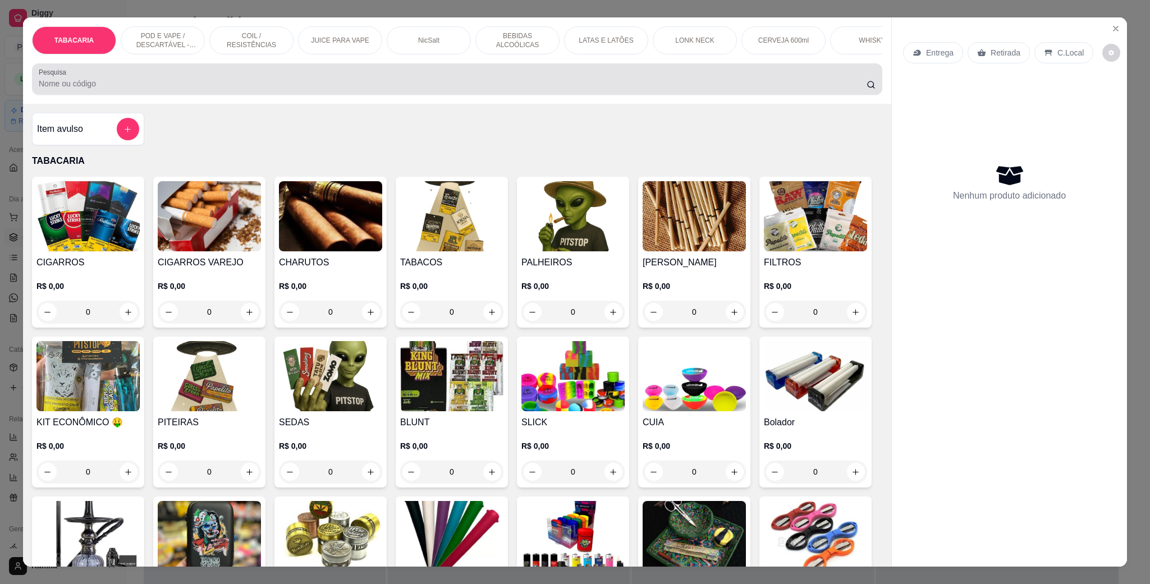
click at [112, 89] on input "Pesquisa" at bounding box center [453, 83] width 828 height 11
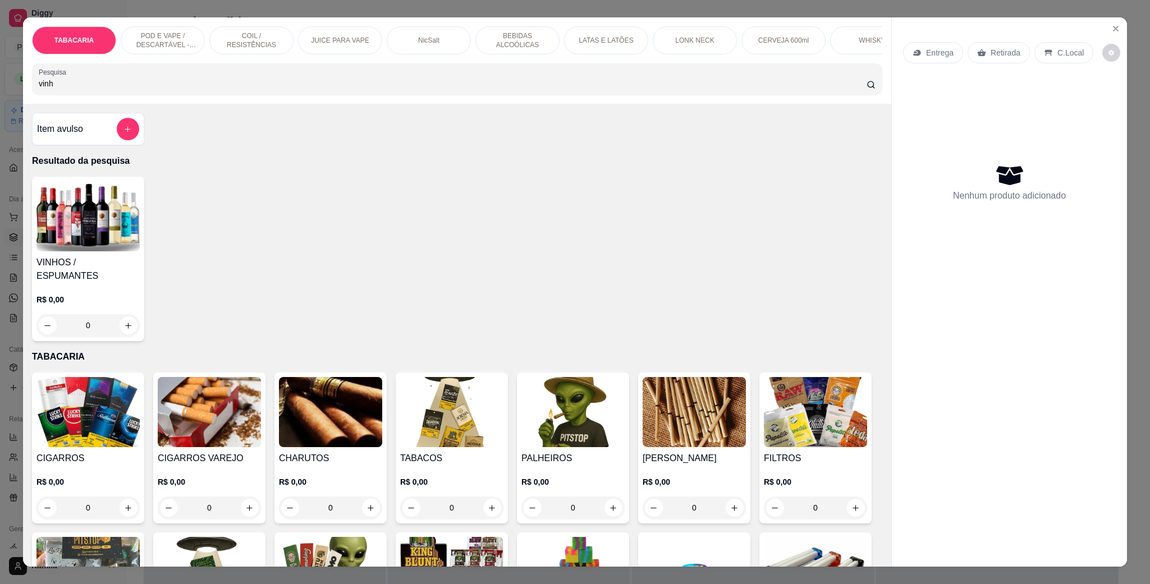
type input "vinh"
click at [103, 251] on img at bounding box center [87, 216] width 103 height 70
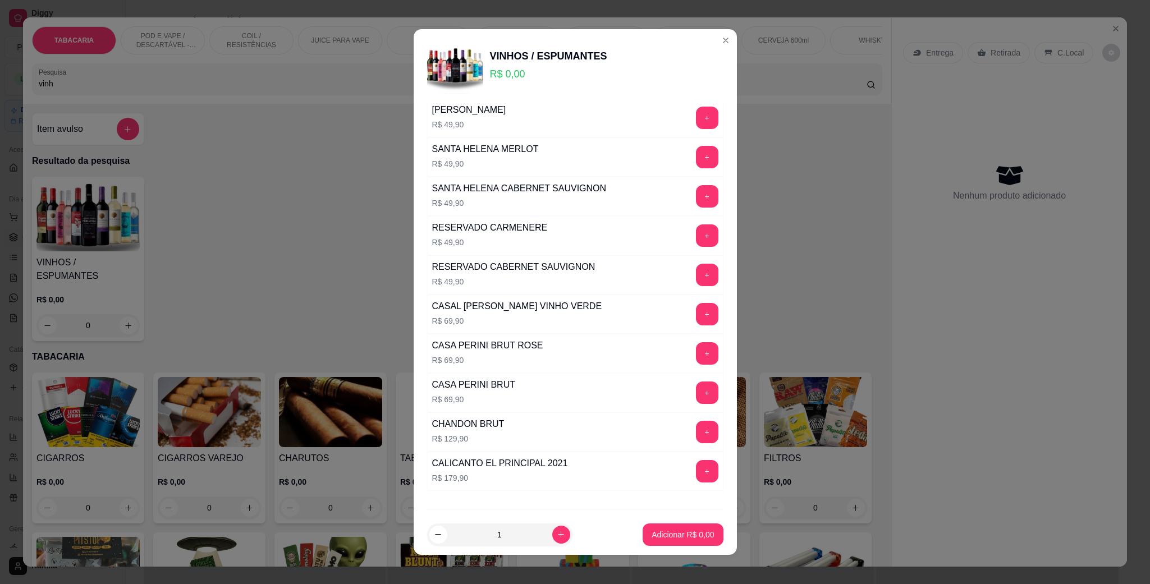
scroll to position [168, 0]
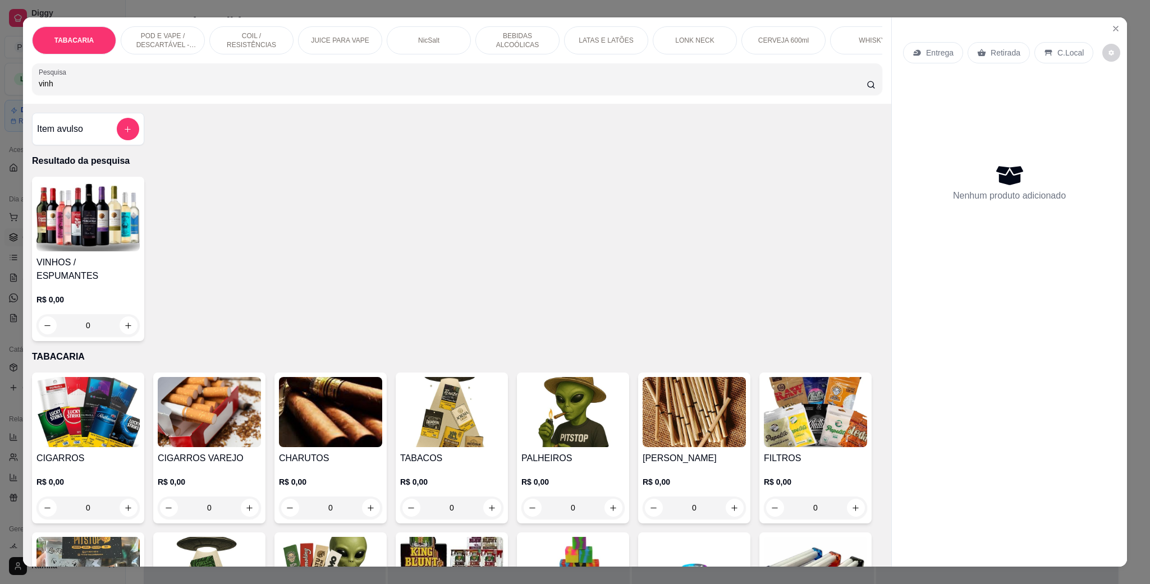
click at [153, 39] on p "POD E VAPE / DESCARTÁVEL - RECARREGAVEL" at bounding box center [162, 40] width 65 height 18
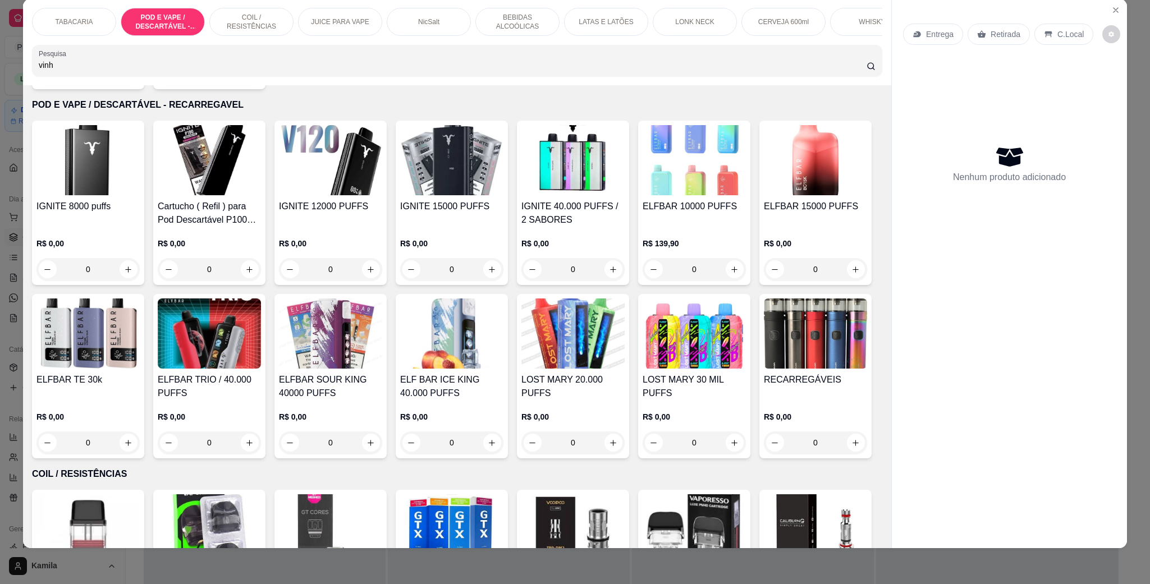
click at [625, 393] on div "LOST MARY 20.000 PUFFS" at bounding box center [572, 386] width 103 height 27
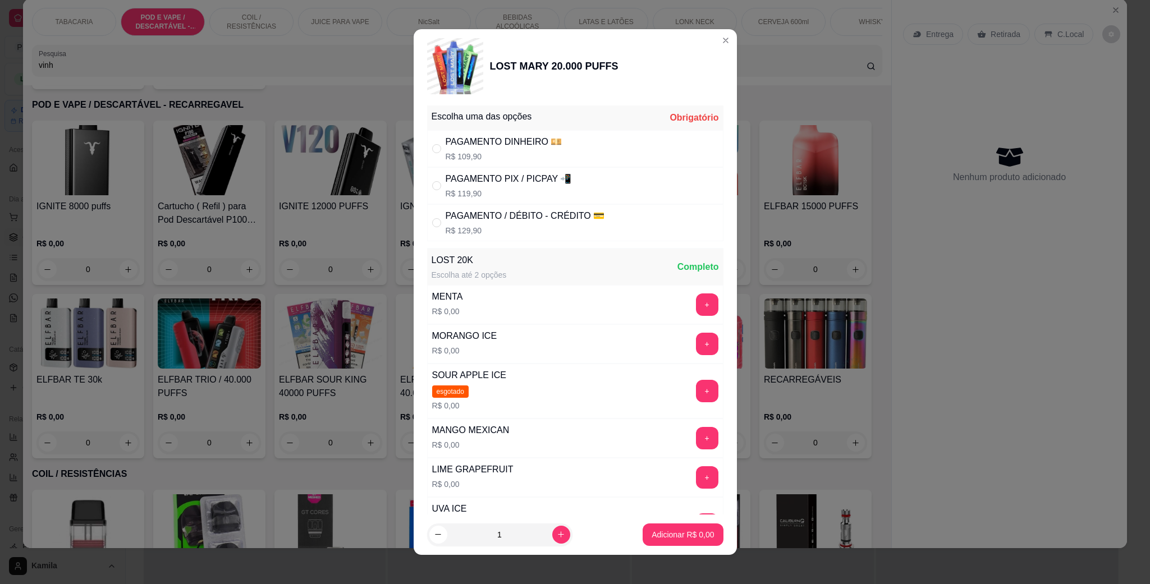
scroll to position [0, 0]
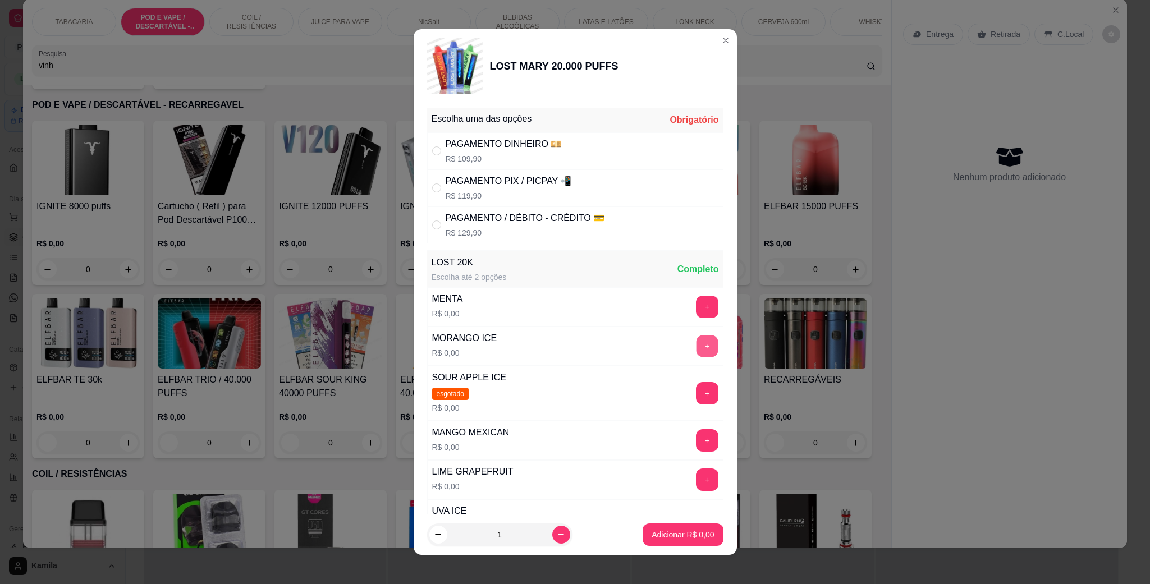
click at [696, 347] on button "+" at bounding box center [707, 347] width 22 height 22
click at [570, 190] on div "PAGAMENTO PIX / PICPAY 📲 R$ 119,90" at bounding box center [575, 188] width 296 height 37
radio input "true"
click at [655, 521] on footer "1 Adicionar R$ 119,90" at bounding box center [575, 535] width 323 height 40
click at [651, 532] on p "Adicionar R$ 119,90" at bounding box center [678, 534] width 71 height 11
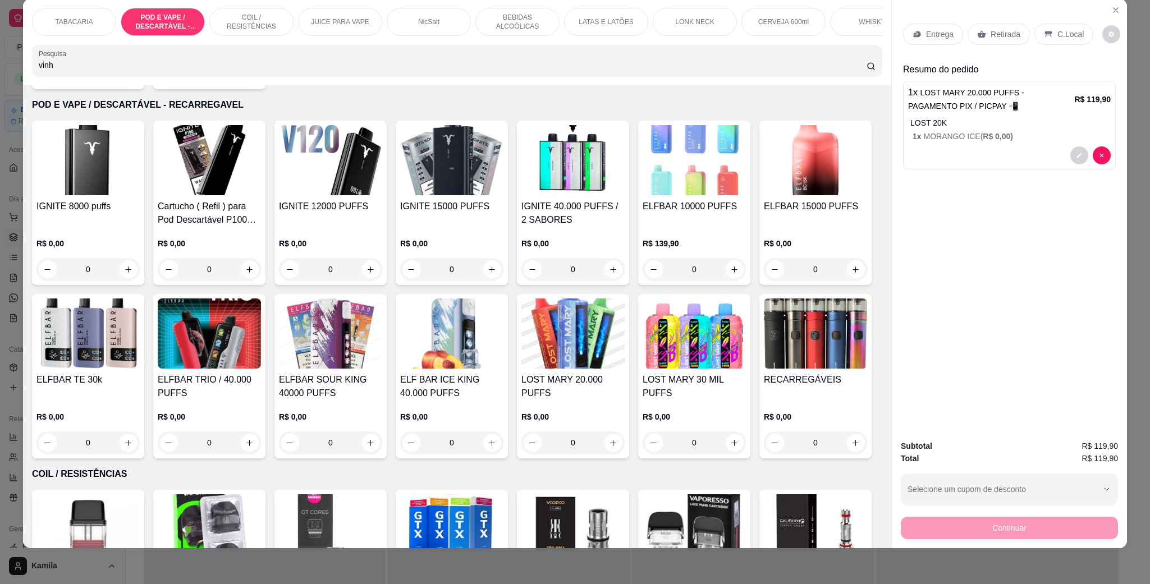
click at [1049, 44] on div "C.Local" at bounding box center [1063, 34] width 59 height 21
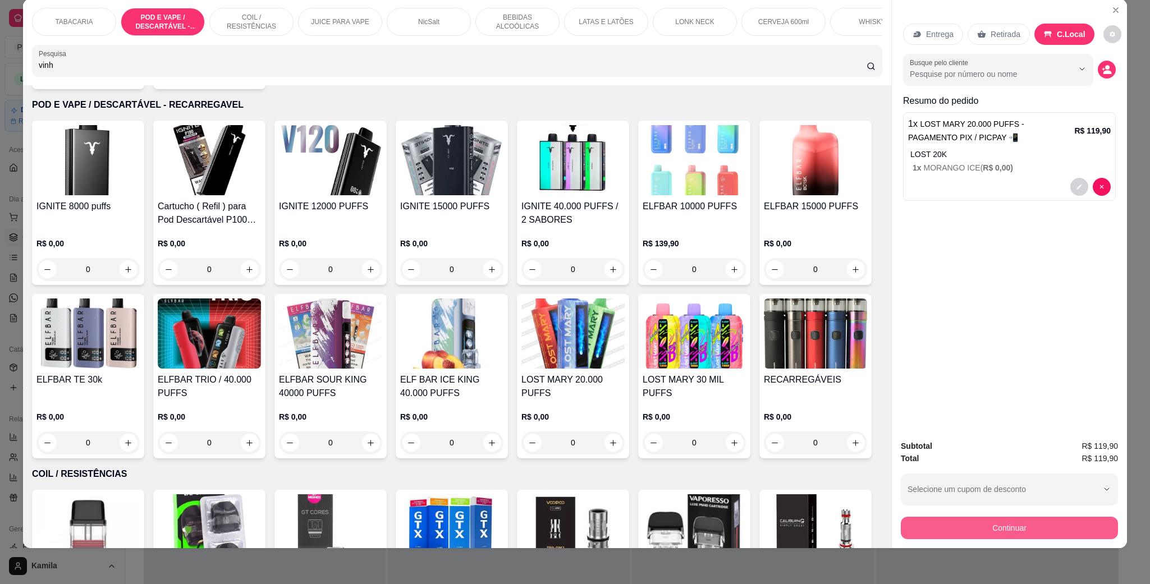
click at [1016, 529] on button "Continuar" at bounding box center [1009, 528] width 217 height 22
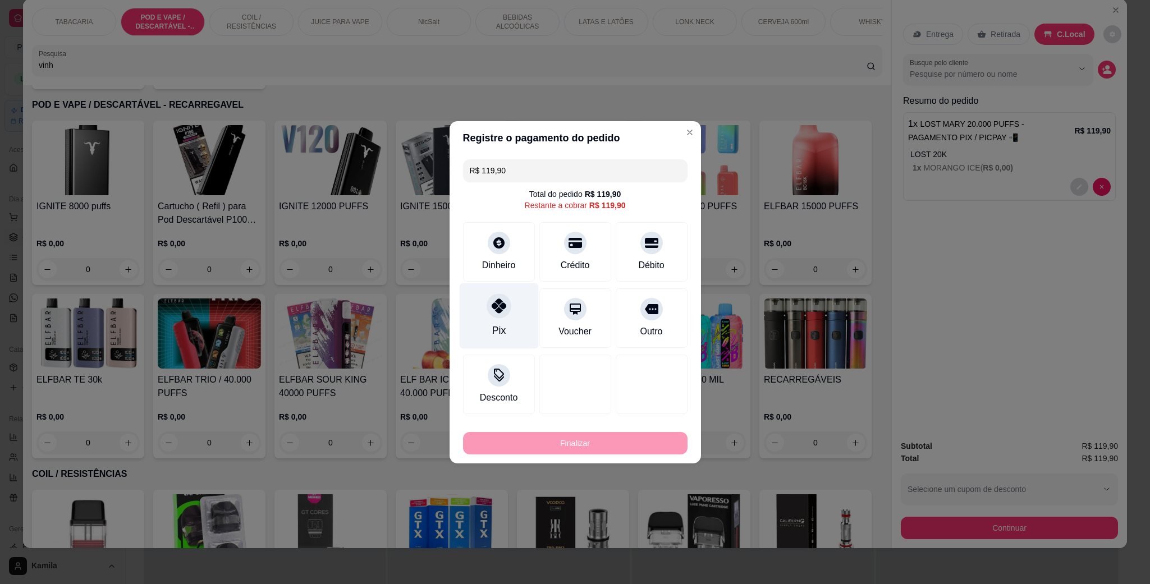
click at [515, 307] on div "Pix" at bounding box center [498, 316] width 79 height 66
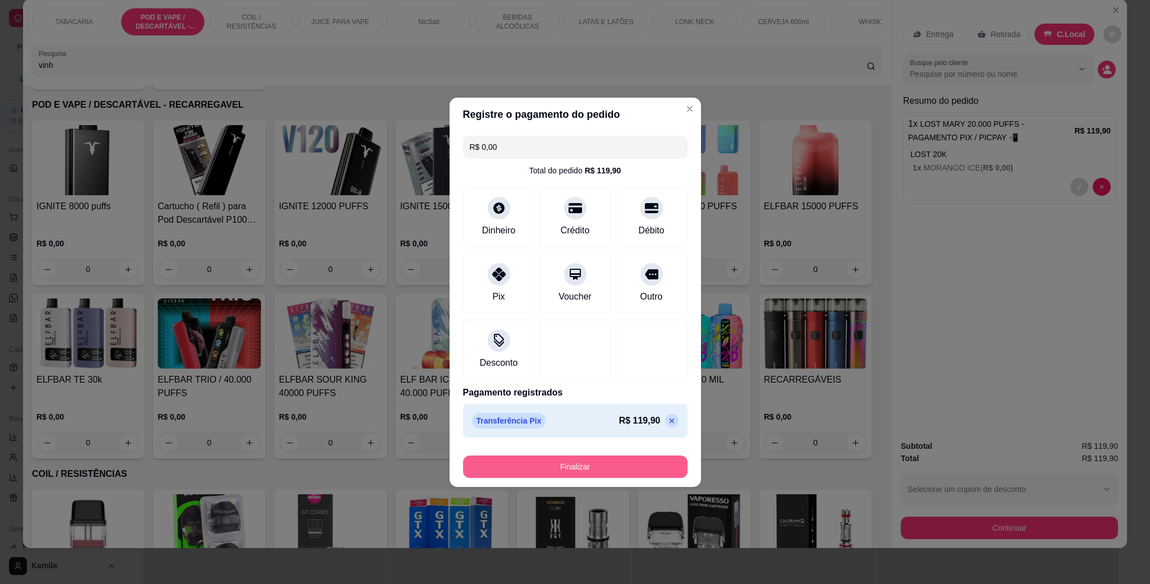
click at [578, 460] on button "Finalizar" at bounding box center [575, 467] width 225 height 22
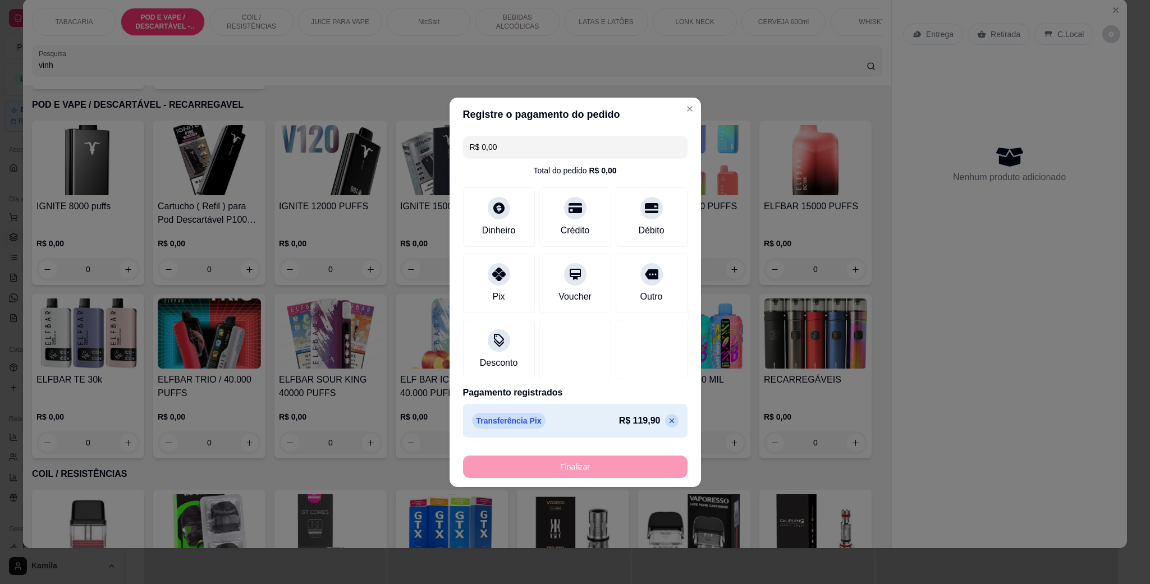
type input "-R$ 119,90"
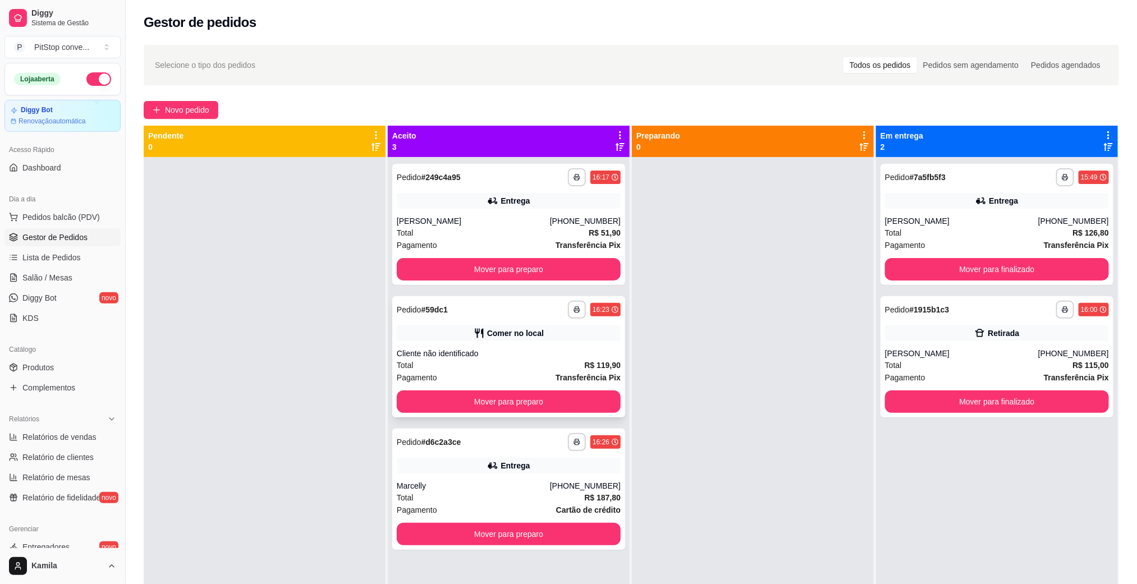
click at [546, 337] on div "Comer no local" at bounding box center [509, 334] width 224 height 16
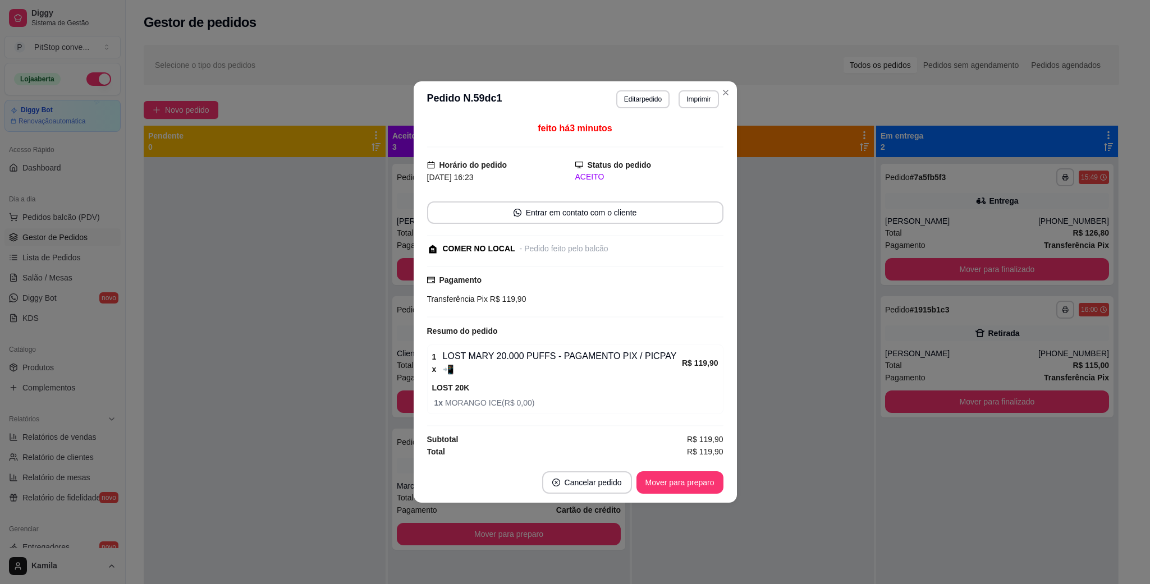
click at [690, 472] on button "Mover para preparo" at bounding box center [680, 482] width 87 height 22
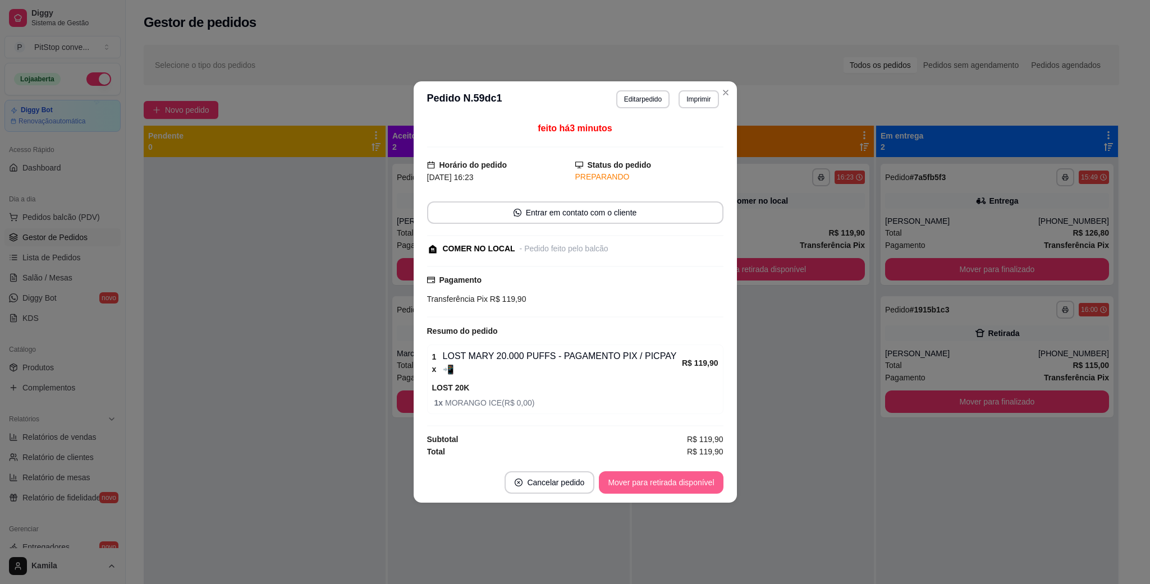
click at [690, 472] on button "Mover para retirada disponível" at bounding box center [661, 482] width 124 height 22
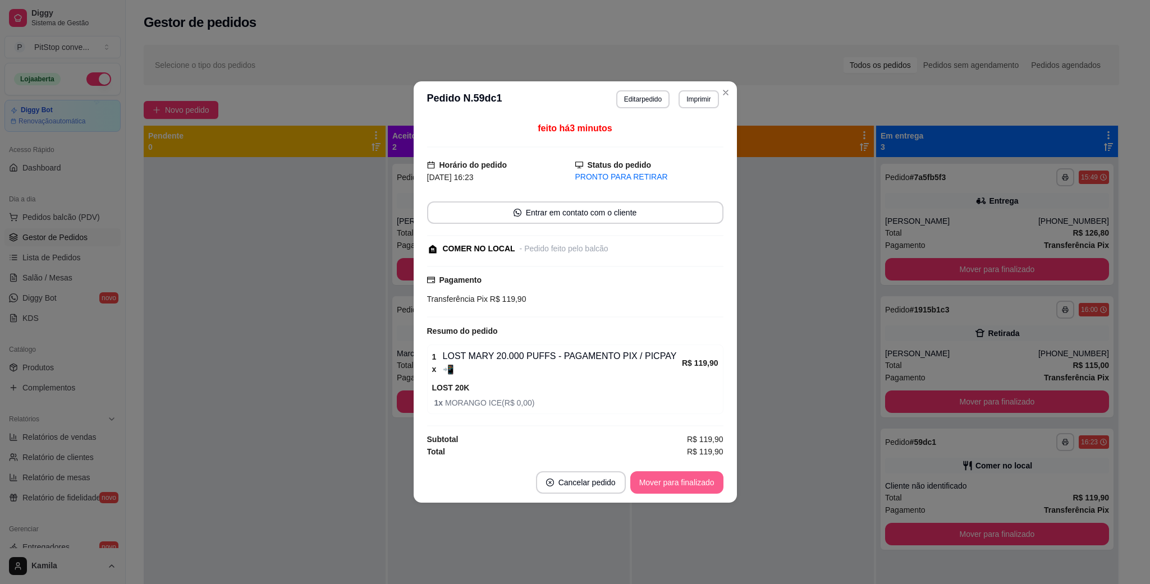
click at [690, 472] on button "Mover para finalizado" at bounding box center [676, 482] width 93 height 22
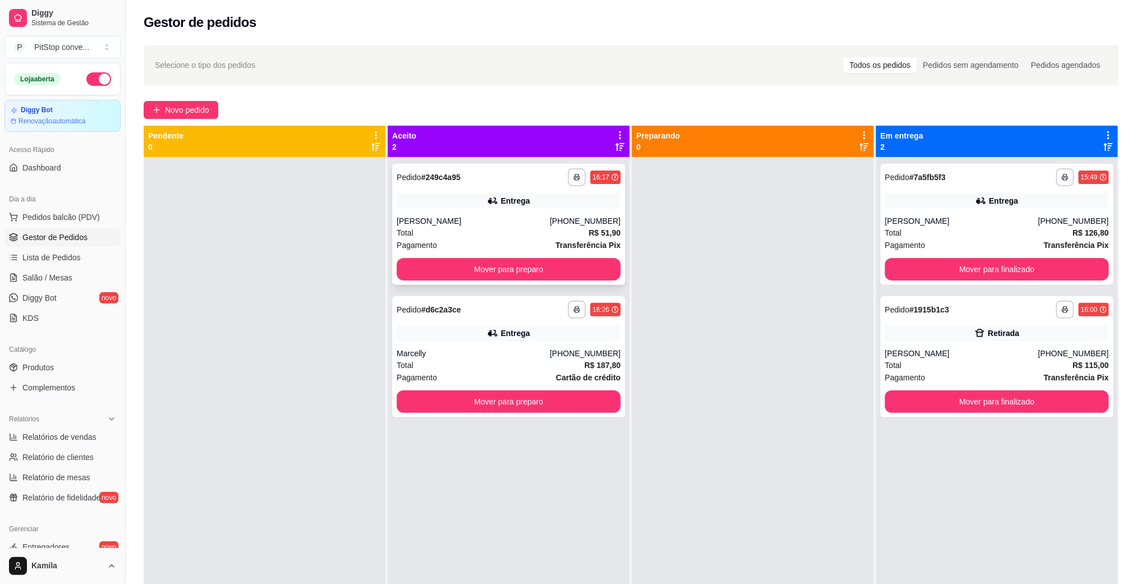
click at [500, 209] on div "**********" at bounding box center [508, 224] width 233 height 121
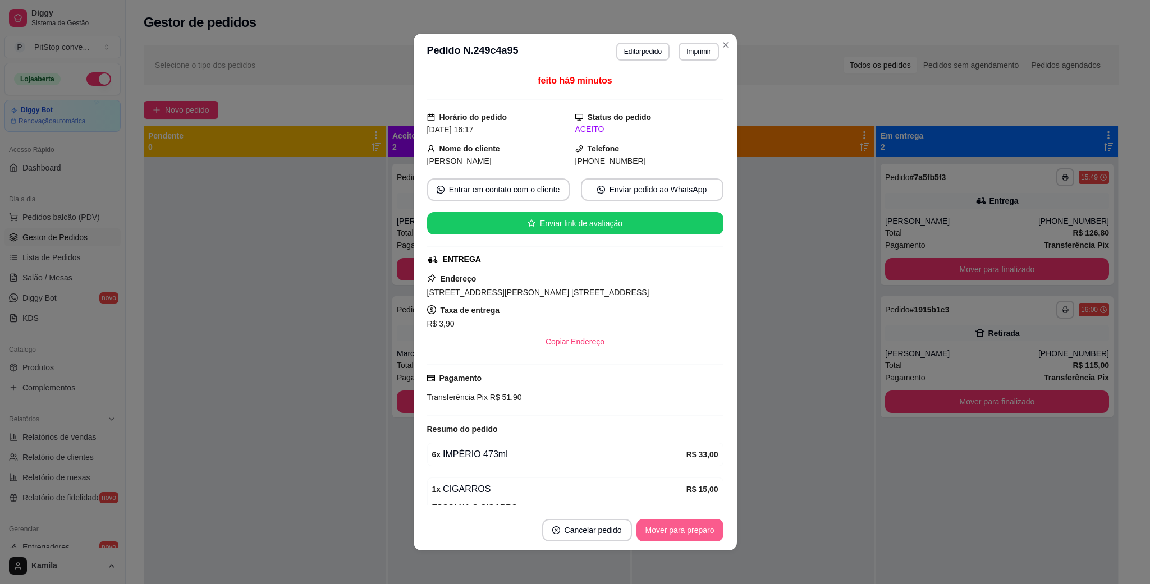
click at [660, 529] on button "Mover para preparo" at bounding box center [680, 530] width 87 height 22
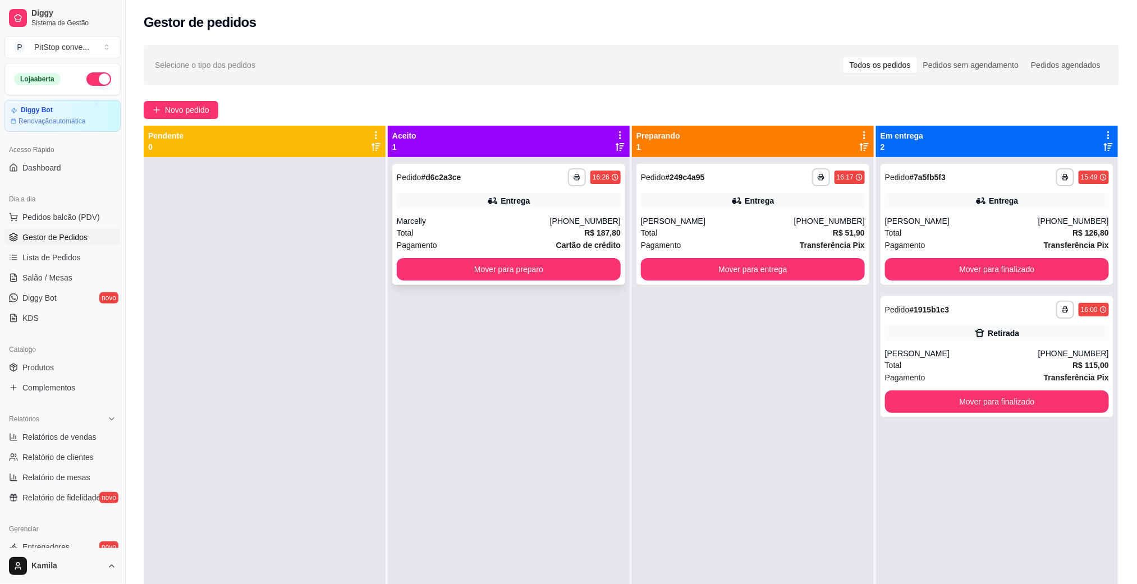
click at [504, 236] on div "Total R$ 187,80" at bounding box center [509, 233] width 224 height 12
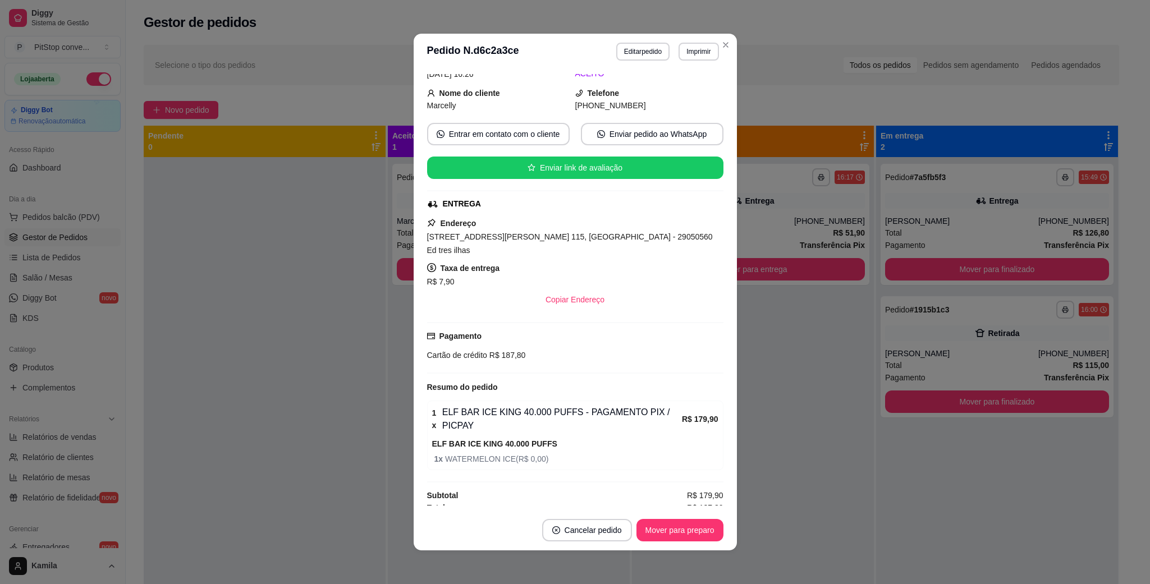
scroll to position [2, 0]
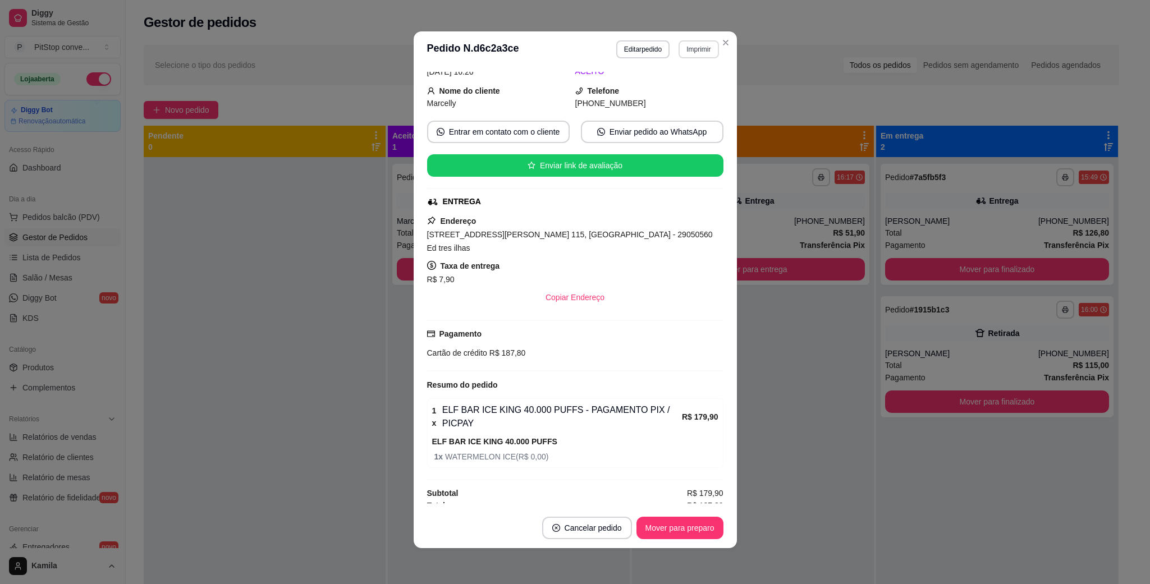
click at [682, 52] on button "Imprimir" at bounding box center [699, 49] width 40 height 18
click at [672, 85] on button "IMPRESSORA" at bounding box center [673, 88] width 79 height 17
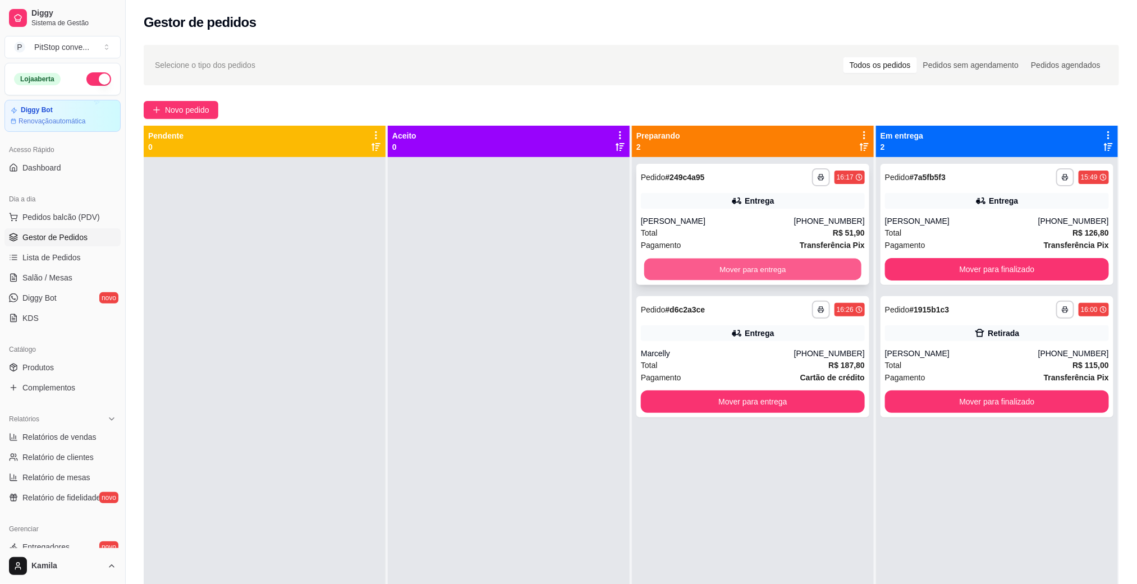
click at [703, 268] on button "Mover para entrega" at bounding box center [752, 270] width 217 height 22
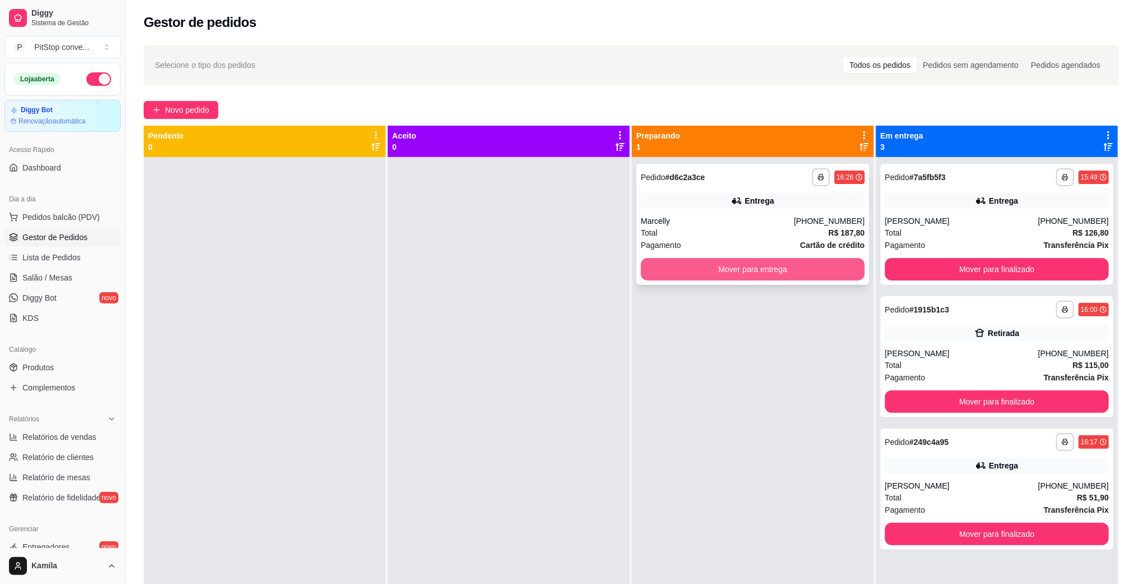
click at [755, 274] on button "Mover para entrega" at bounding box center [753, 269] width 224 height 22
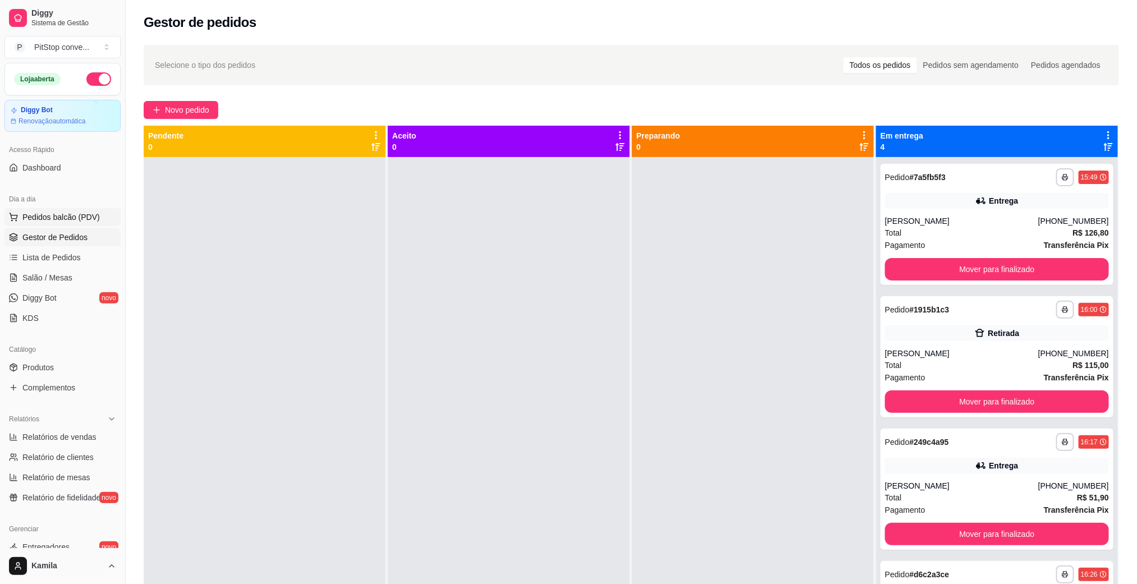
click at [53, 221] on span "Pedidos balcão (PDV)" at bounding box center [60, 217] width 77 height 11
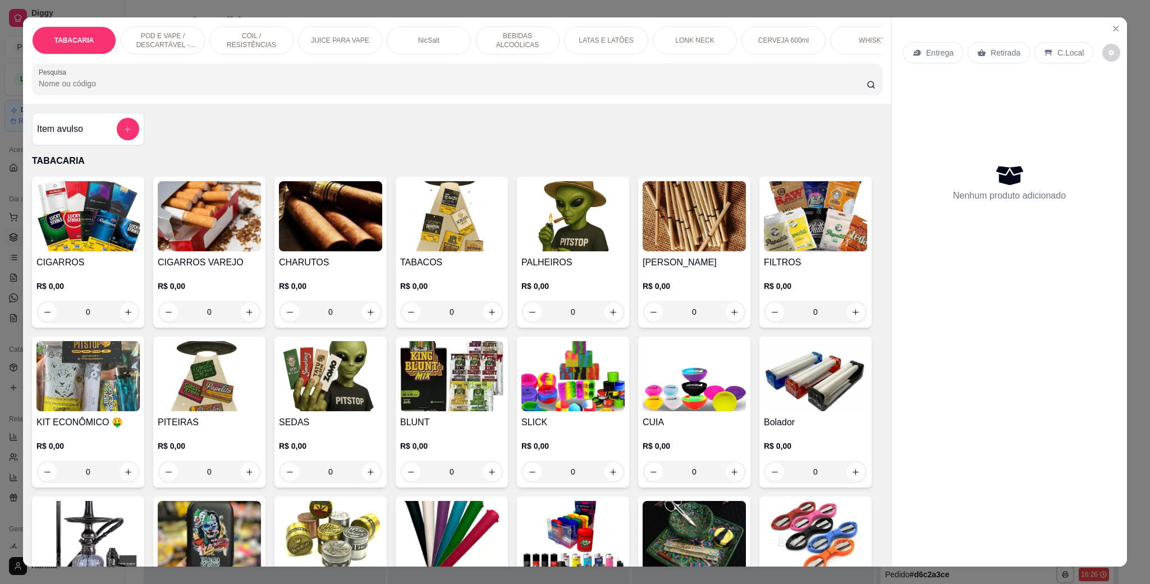
click at [1112, 38] on div "Entrega Retirada C.Local Nenhum produto adicionado" at bounding box center [1009, 283] width 235 height 532
click at [1113, 33] on icon "Close" at bounding box center [1115, 28] width 9 height 9
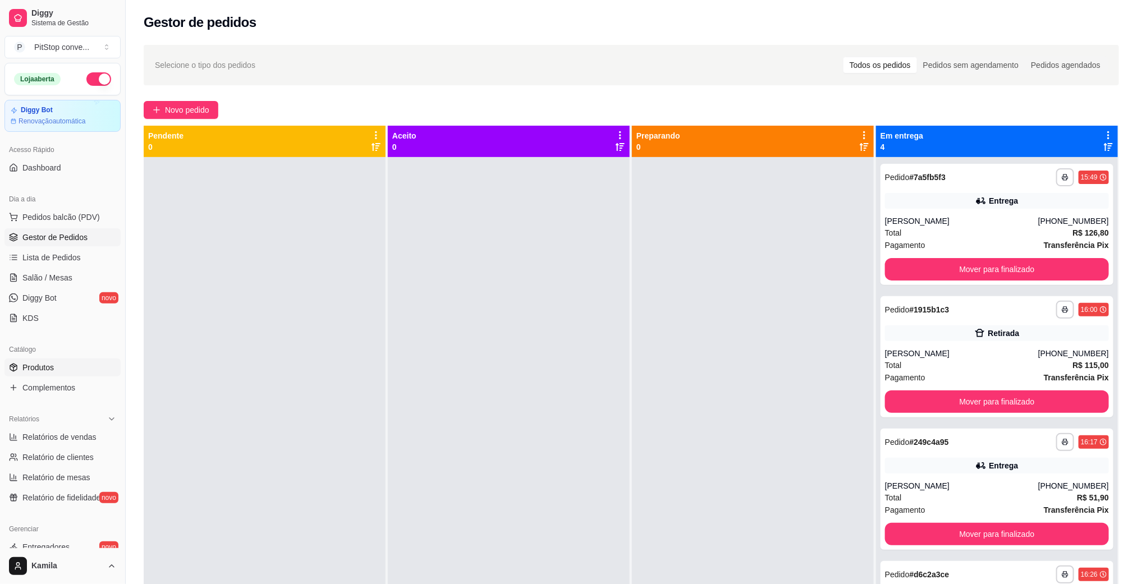
click at [45, 368] on span "Produtos" at bounding box center [37, 367] width 31 height 11
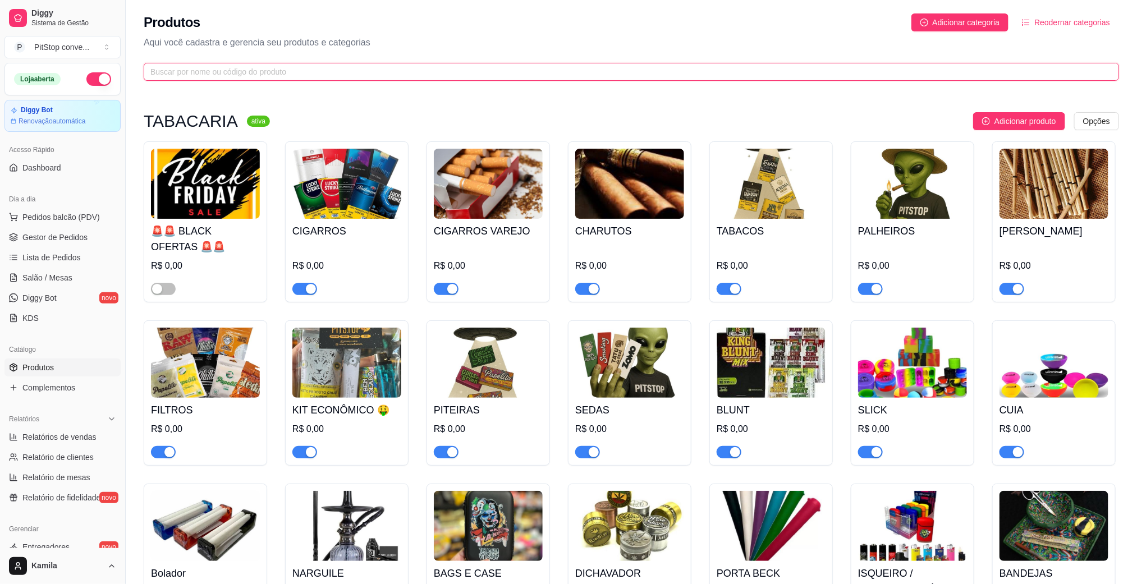
click at [312, 70] on input "text" at bounding box center [626, 72] width 953 height 12
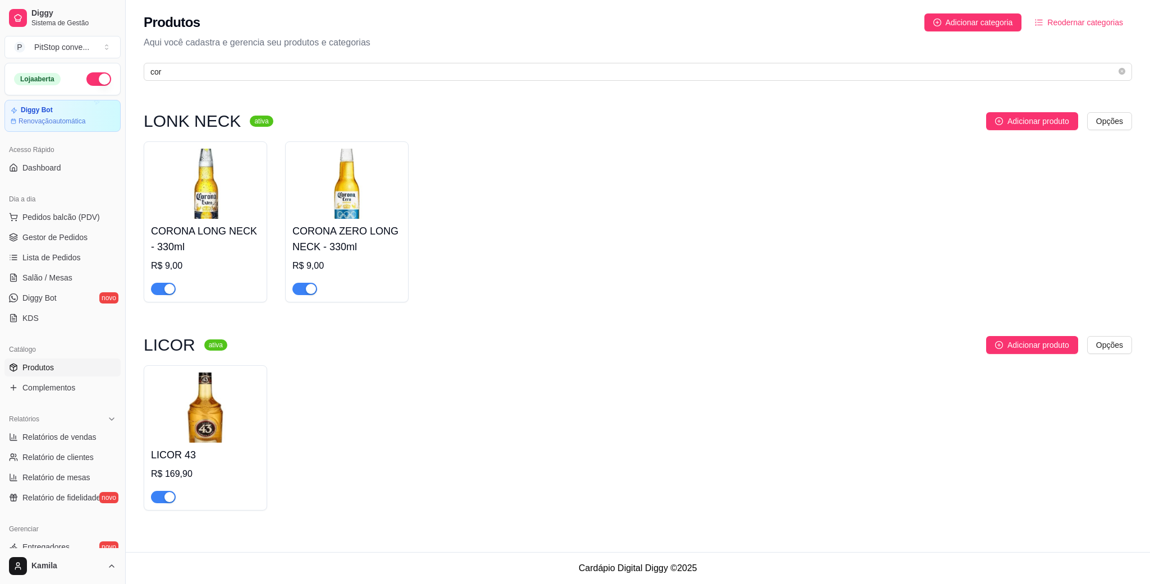
click at [170, 287] on div "button" at bounding box center [169, 289] width 10 height 10
click at [201, 73] on input "cor" at bounding box center [633, 72] width 966 height 12
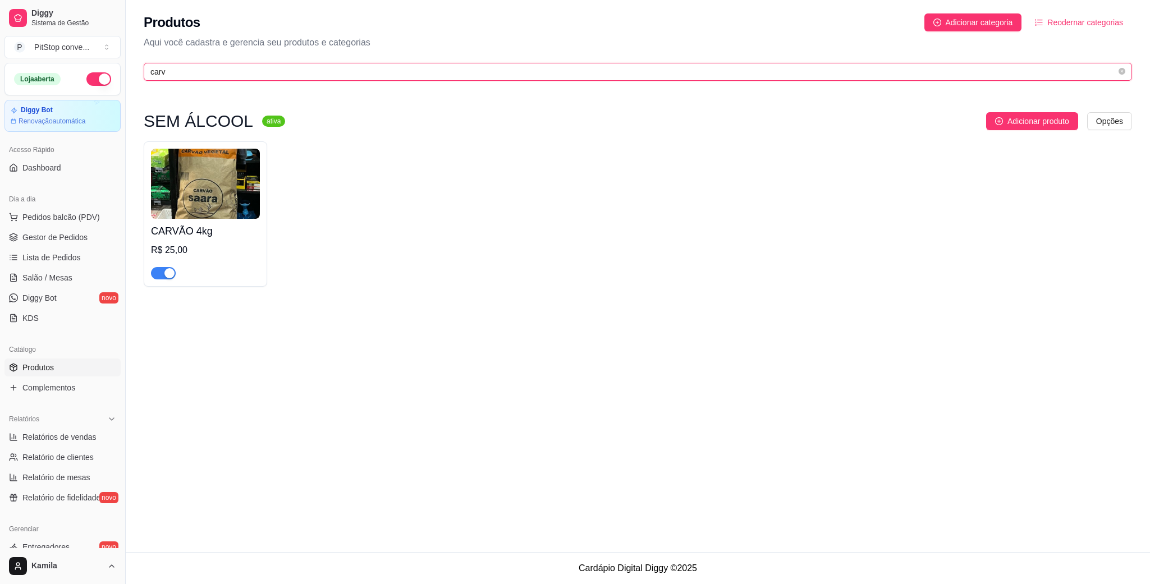
type input "carv"
click at [209, 246] on div "R$ 25,00" at bounding box center [205, 250] width 109 height 13
click at [46, 222] on span "Pedidos balcão (PDV)" at bounding box center [60, 217] width 77 height 11
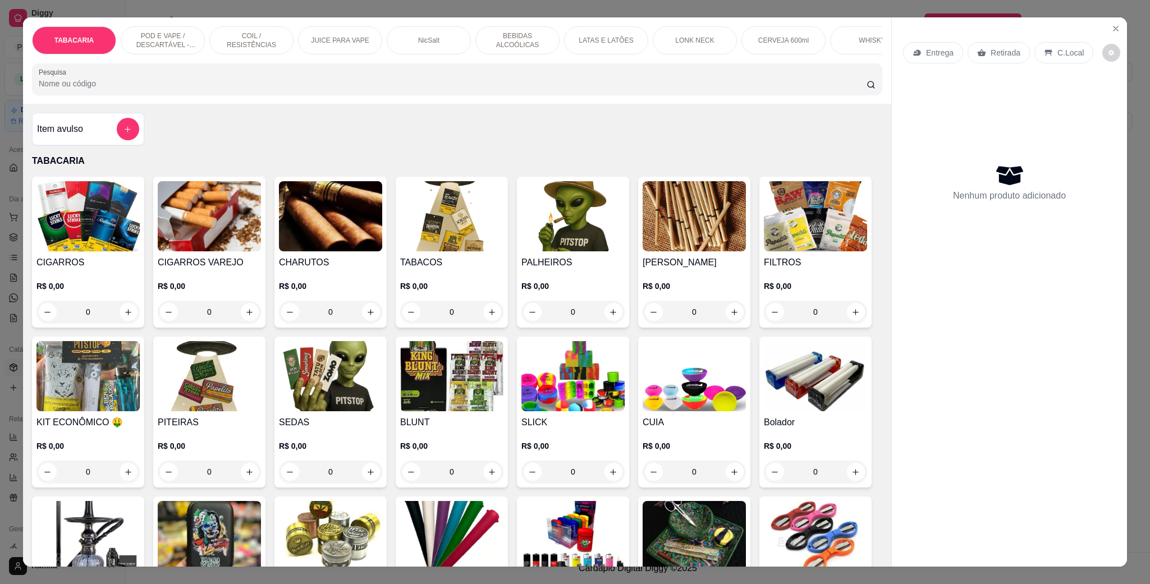
click at [160, 31] on p "POD E VAPE / DESCARTÁVEL - RECARREGAVEL" at bounding box center [162, 40] width 65 height 18
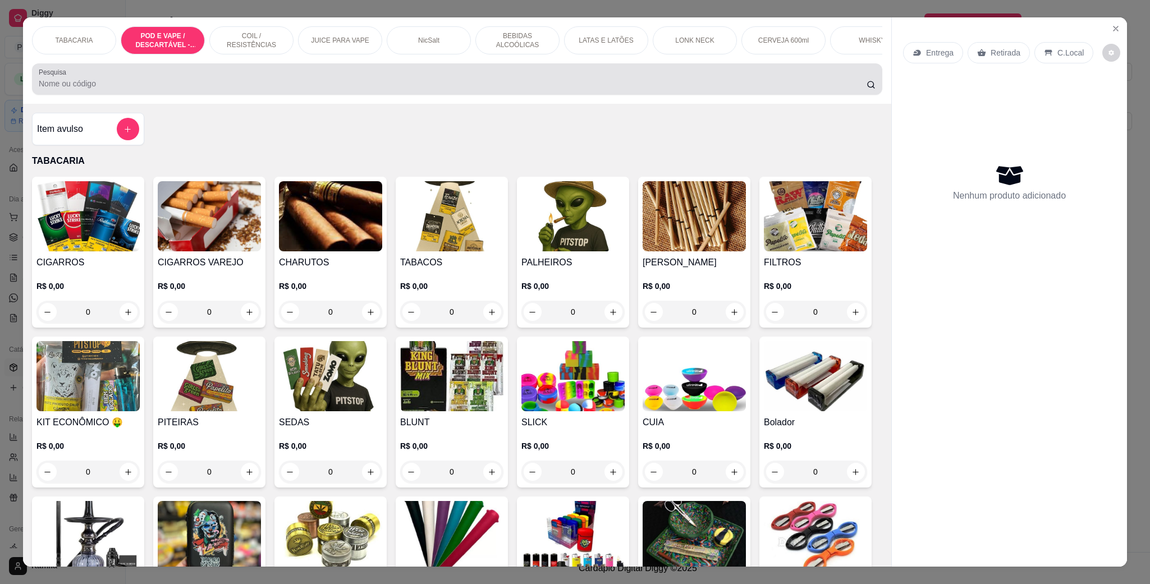
scroll to position [19, 0]
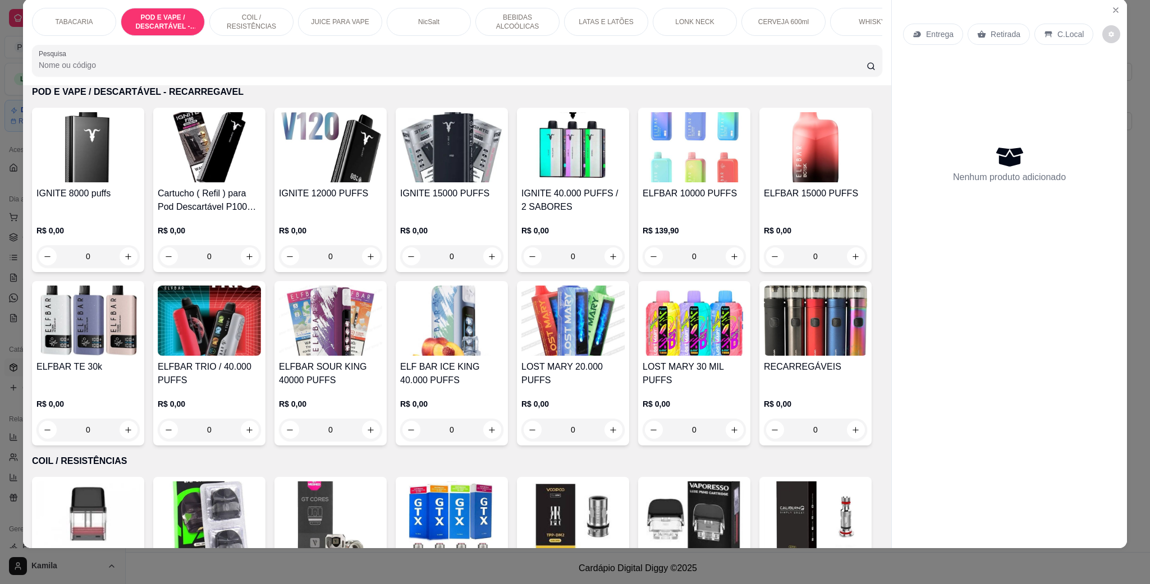
click at [625, 383] on h4 "LOST MARY 20.000 PUFFS" at bounding box center [572, 373] width 103 height 27
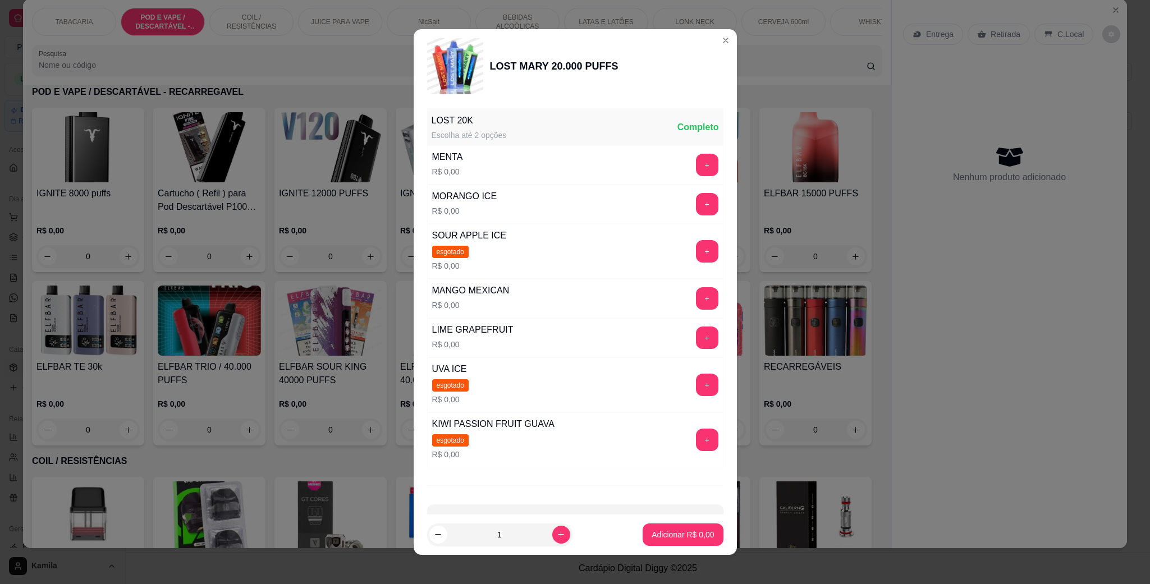
scroll to position [168, 0]
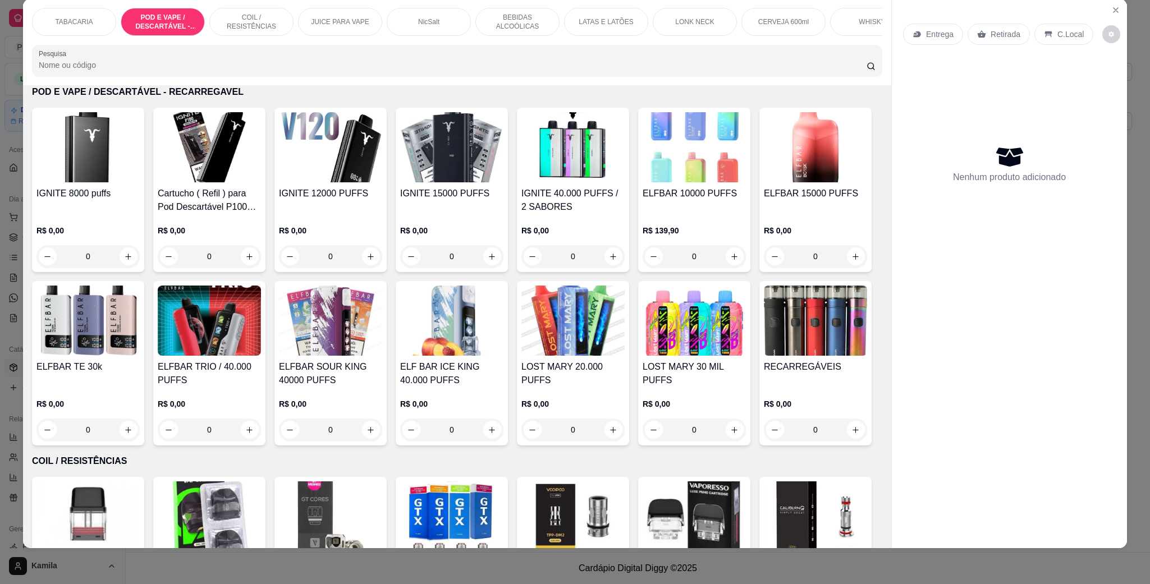
click at [325, 200] on h4 "IGNITE 12000 PUFFS" at bounding box center [330, 193] width 103 height 13
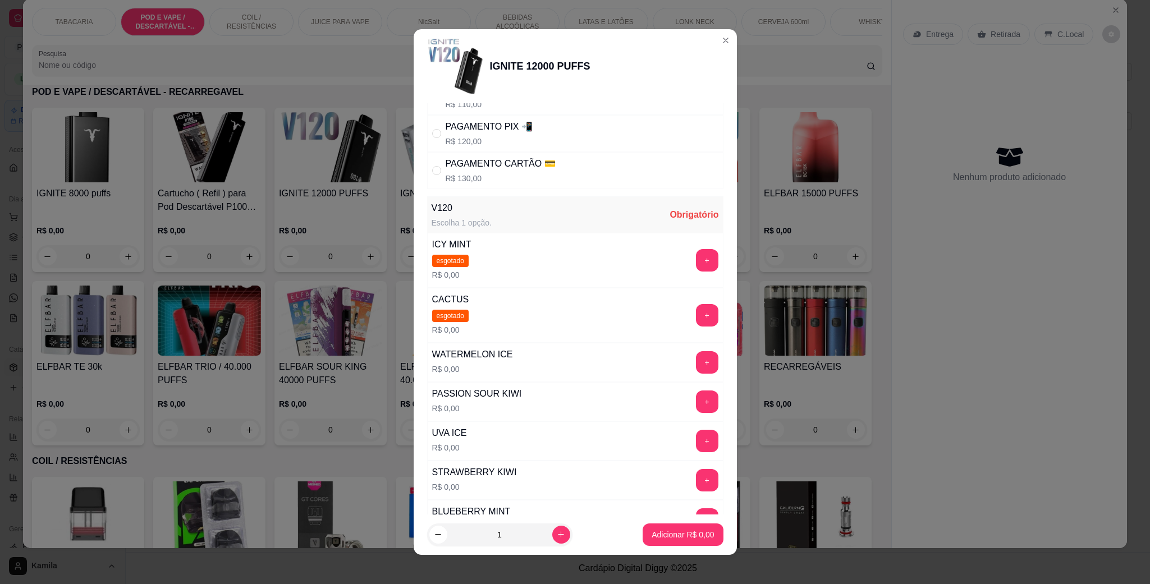
scroll to position [84, 0]
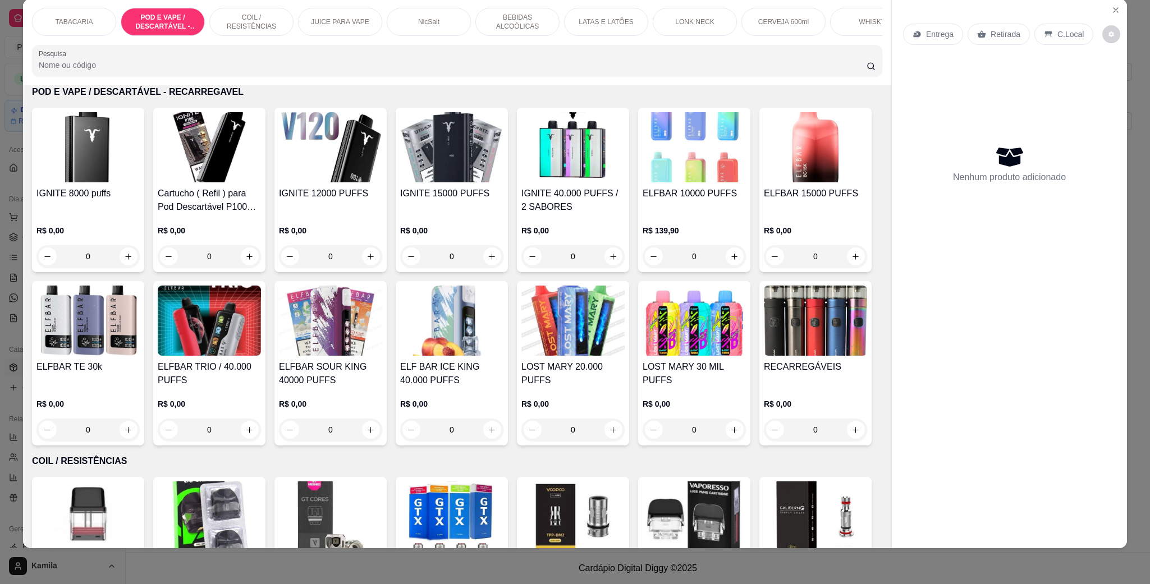
click at [443, 196] on div "IGNITE 15000 PUFFS R$ 0,00 0" at bounding box center [452, 190] width 112 height 164
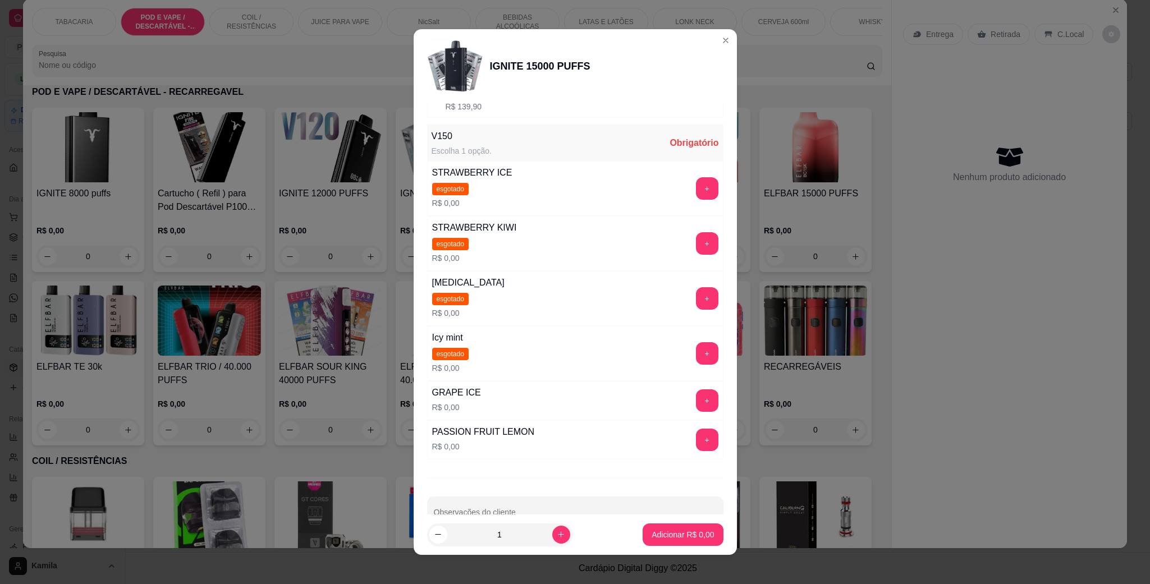
scroll to position [162, 0]
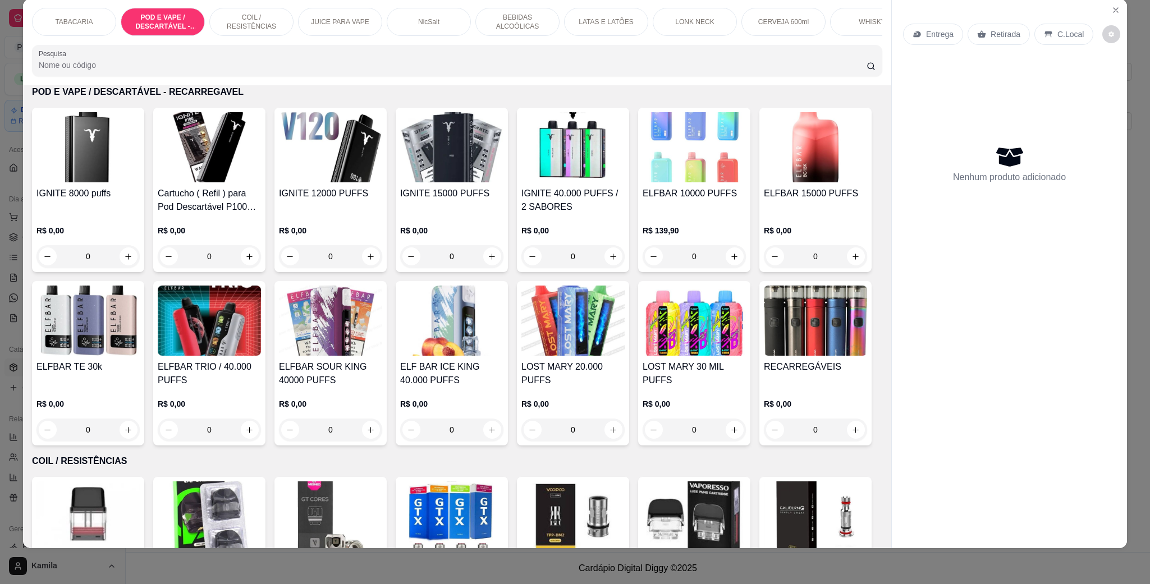
click at [387, 372] on div "ELFBAR SOUR KING 40000 PUFFS R$ 0,00 0" at bounding box center [330, 363] width 112 height 164
click at [503, 379] on h4 "ELF BAR ICE KING 40.000 PUFFS" at bounding box center [451, 373] width 103 height 27
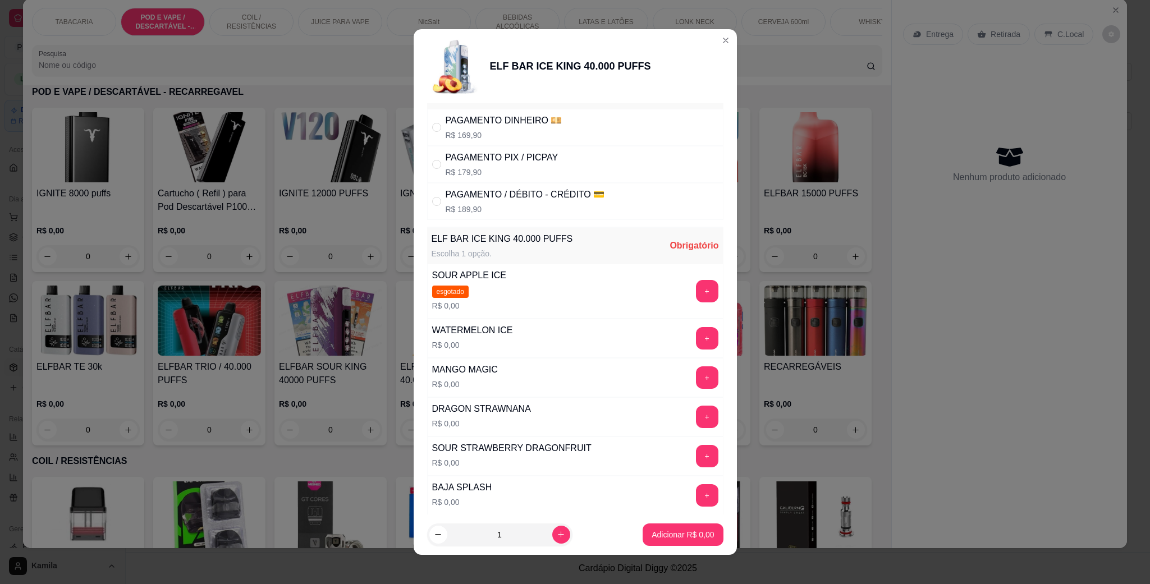
scroll to position [0, 0]
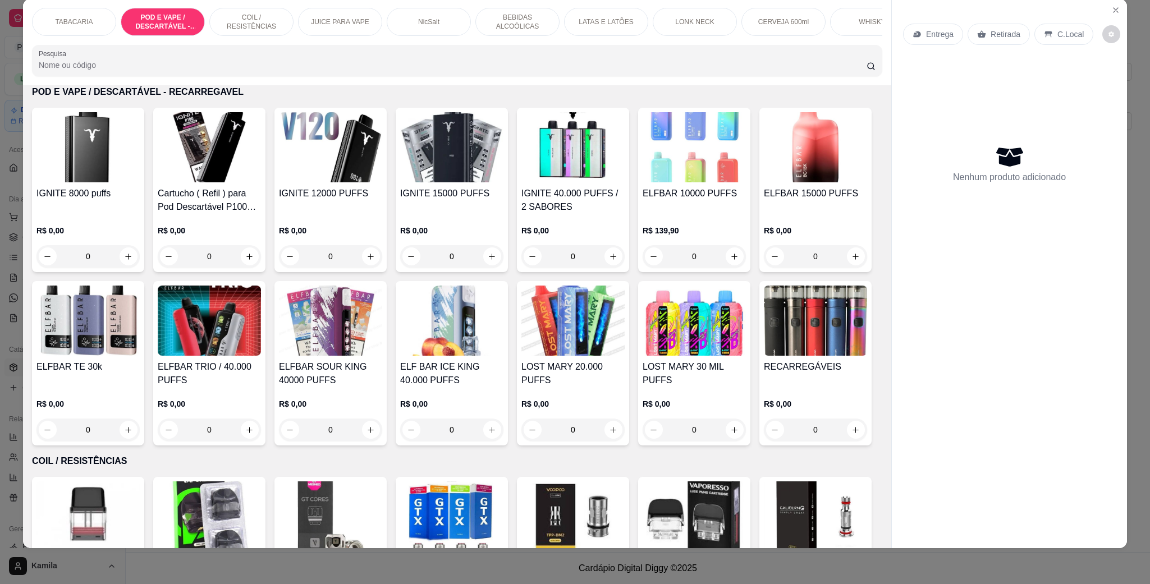
click at [473, 214] on div "IGNITE 15000 PUFFS" at bounding box center [451, 200] width 103 height 27
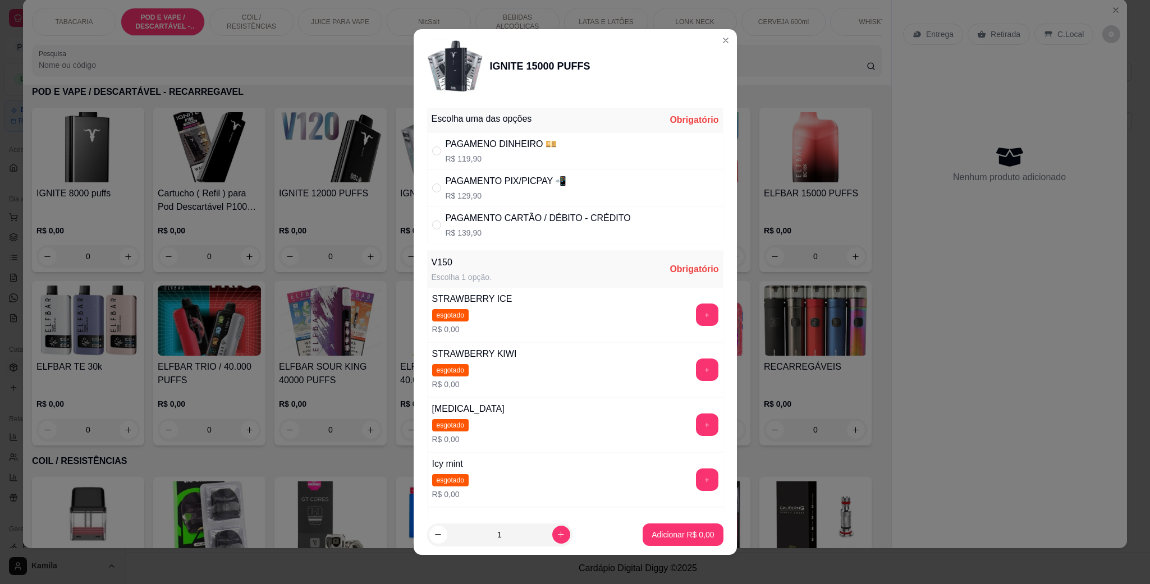
click at [507, 223] on div "PAGAMENTO CARTÃO / DÉBITO - CRÉDITO" at bounding box center [538, 218] width 185 height 13
radio input "true"
click at [509, 194] on p "R$ 129,90" at bounding box center [506, 195] width 121 height 11
radio input "true"
radio input "false"
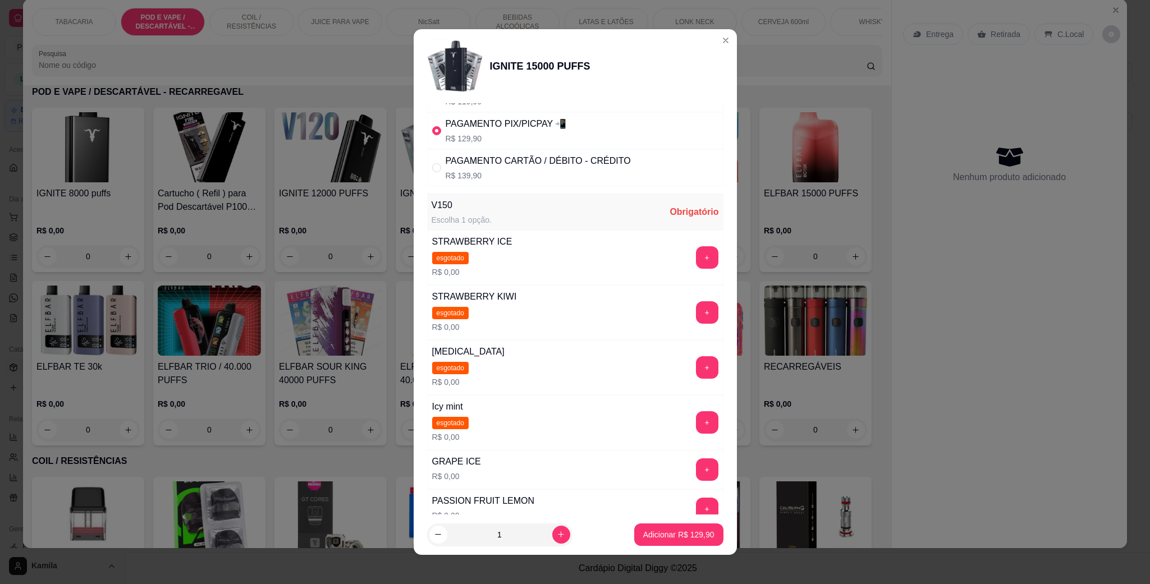
scroll to position [84, 0]
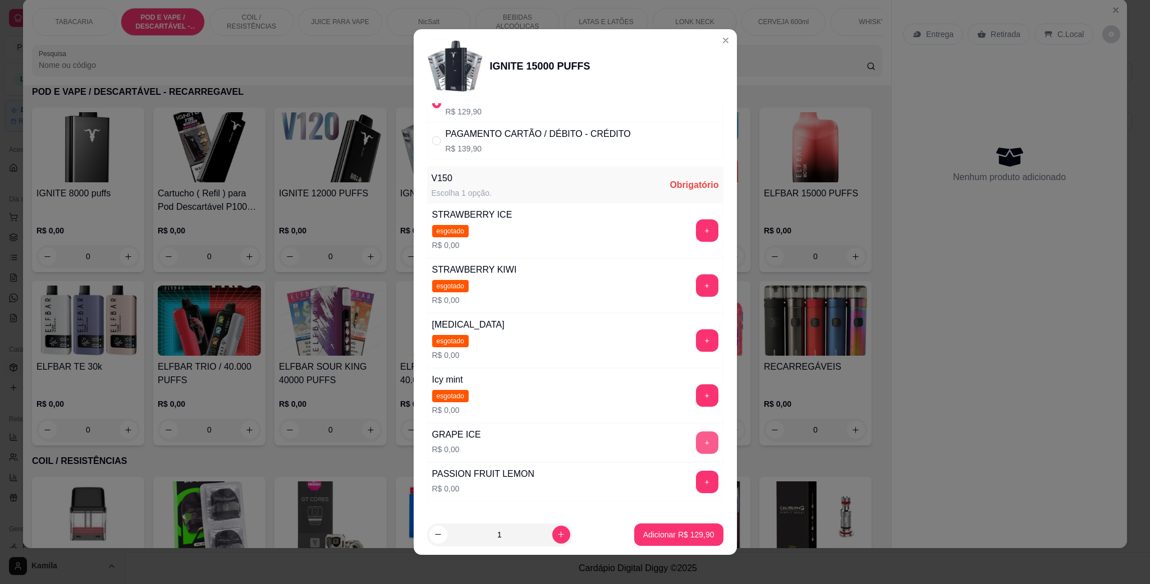
click at [696, 443] on button "+" at bounding box center [707, 443] width 22 height 22
click at [657, 524] on button "Adicionar R$ 129,90" at bounding box center [678, 535] width 89 height 22
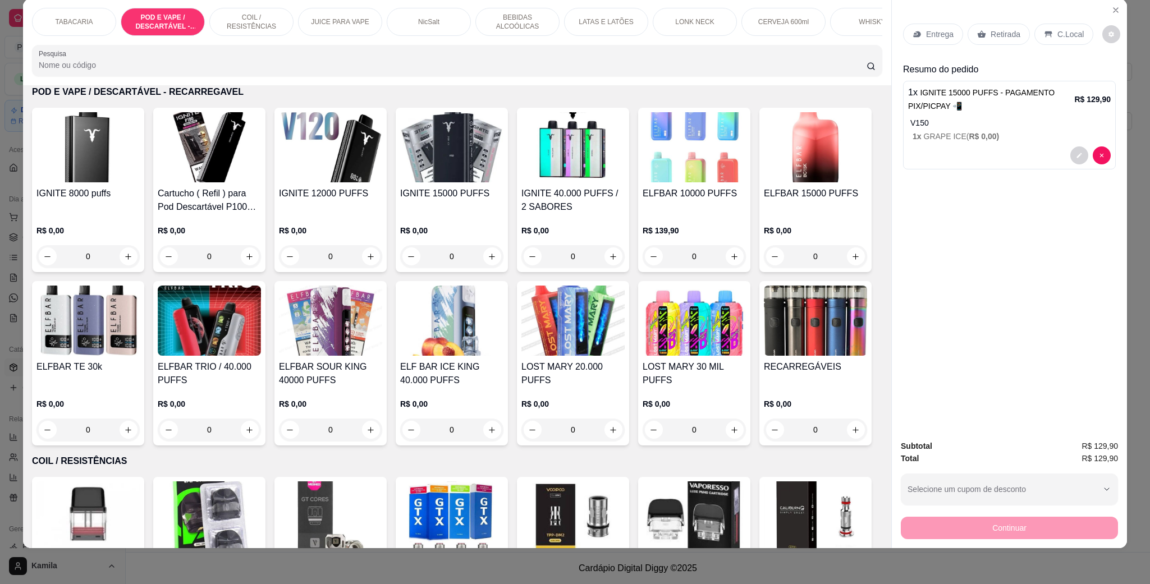
click at [1045, 32] on icon at bounding box center [1048, 34] width 7 height 6
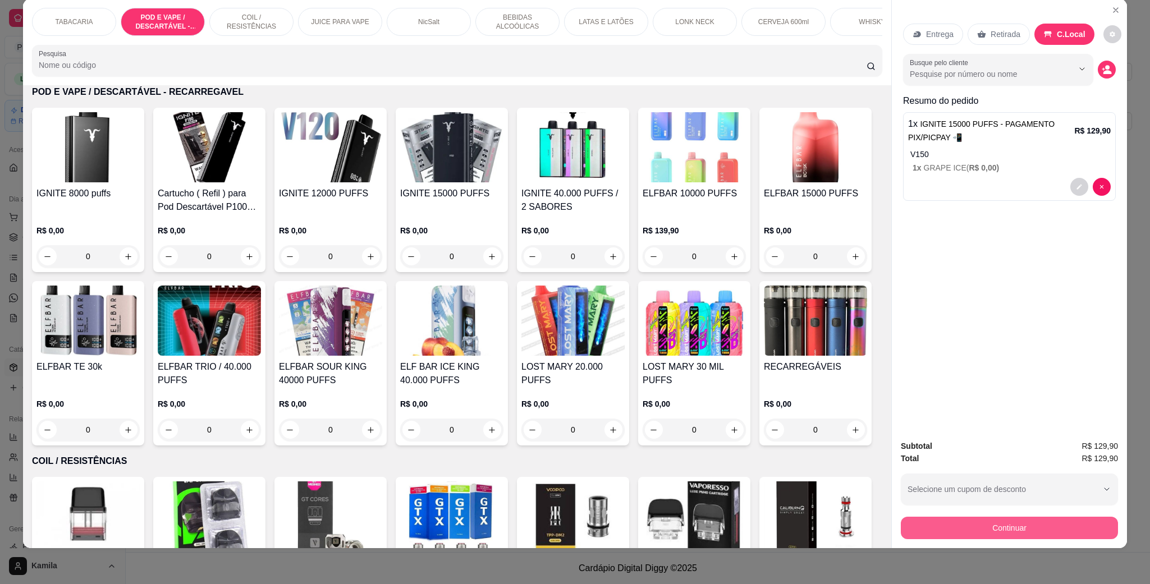
click at [1021, 527] on button "Continuar" at bounding box center [1009, 528] width 217 height 22
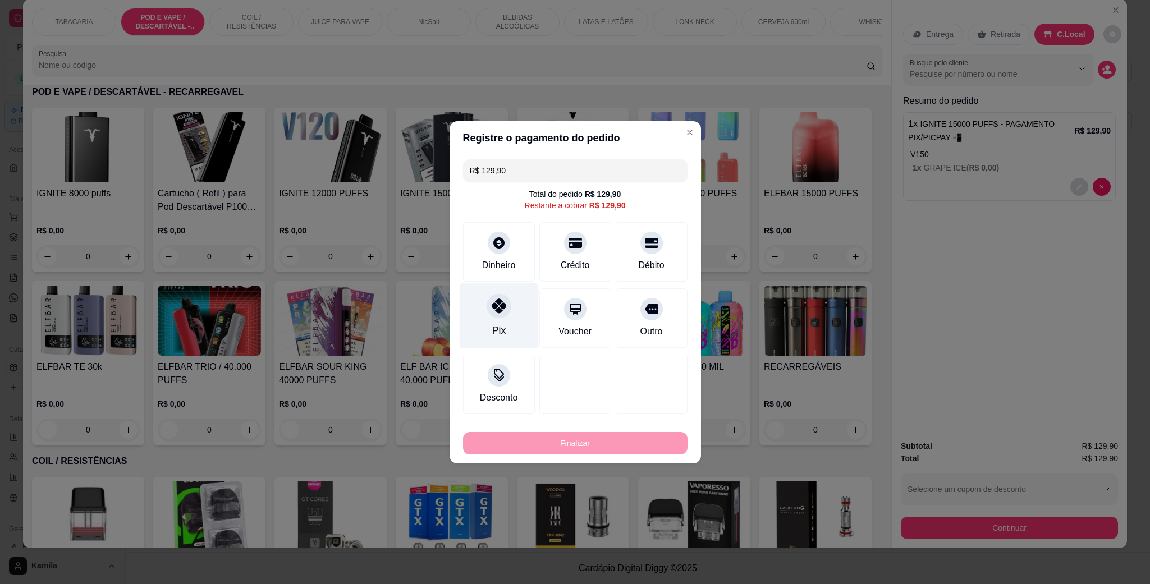
click at [490, 314] on div at bounding box center [499, 306] width 25 height 25
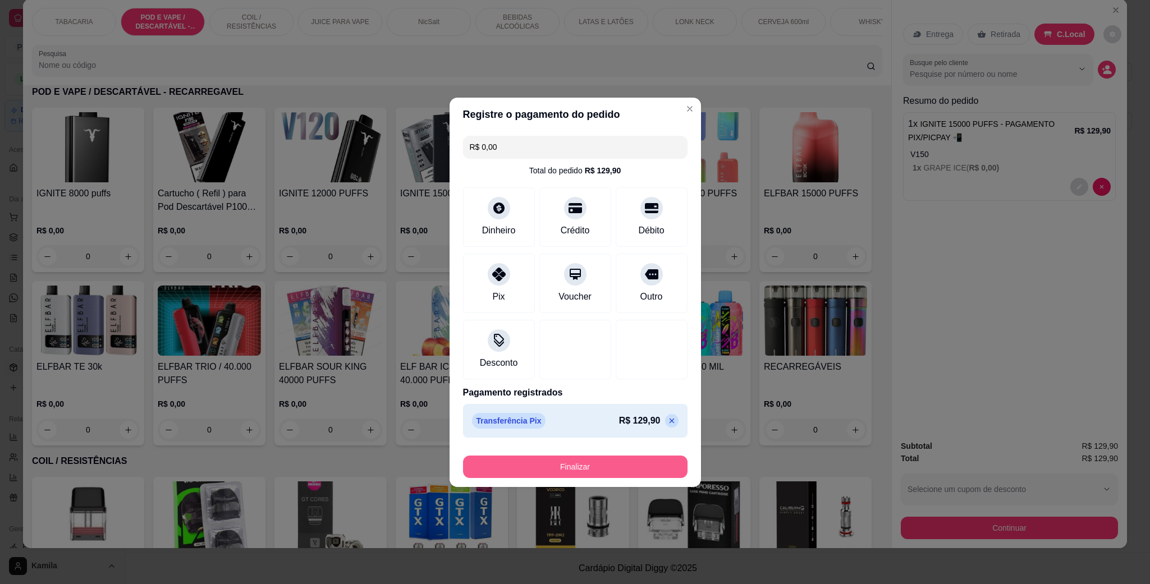
click at [566, 462] on button "Finalizar" at bounding box center [575, 467] width 225 height 22
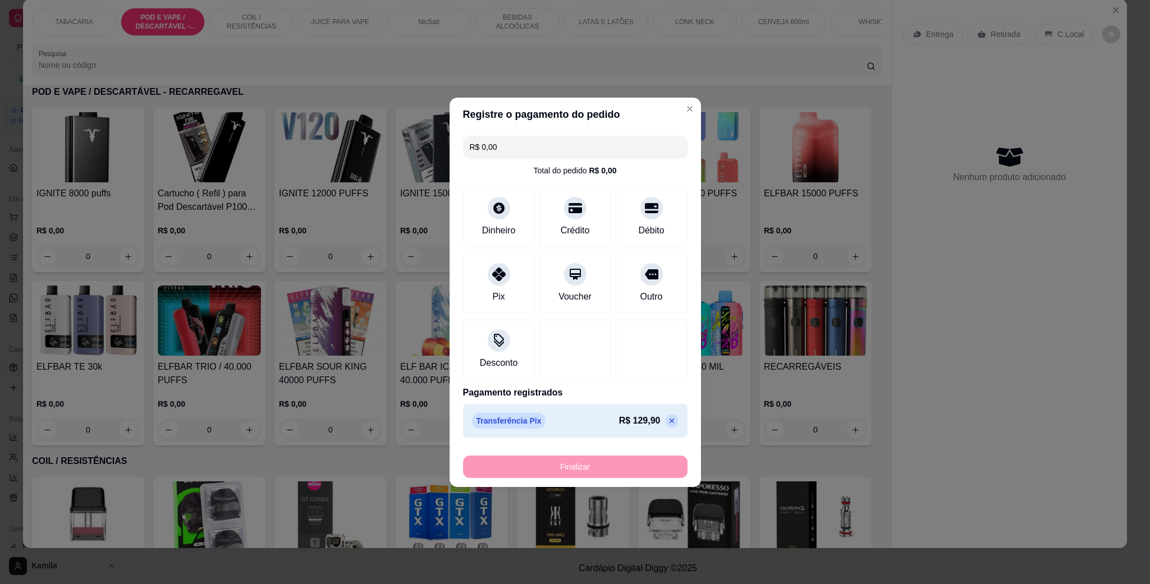
type input "-R$ 129,90"
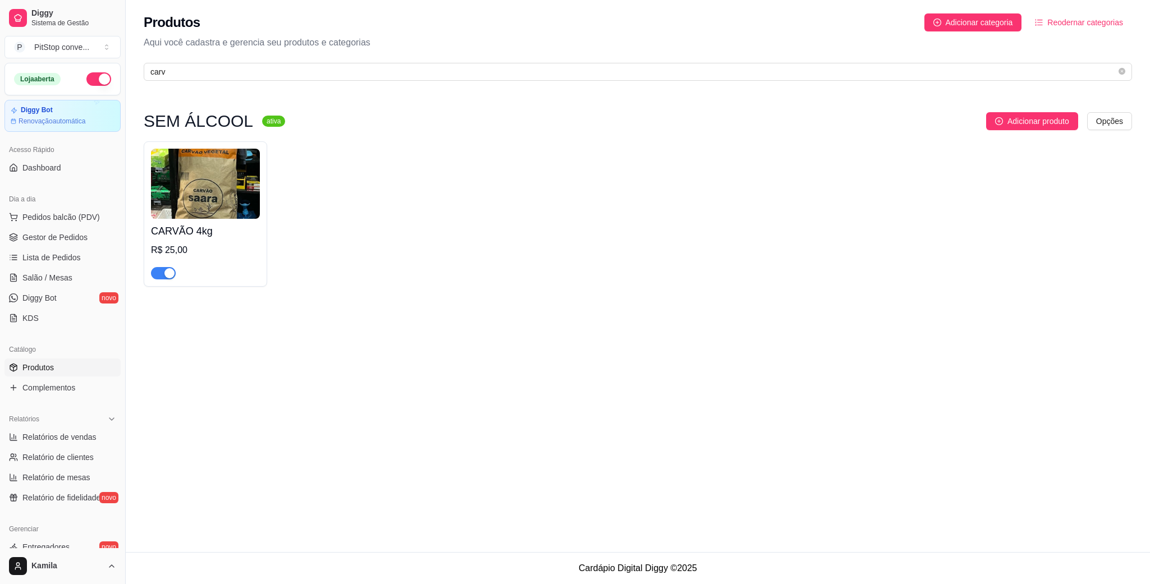
click at [670, 107] on div "SEM ÁLCOOL ativa Adicionar produto Opções CARVÃO 4kg R$ 25,00" at bounding box center [638, 200] width 1024 height 224
click at [68, 246] on link "Gestor de Pedidos" at bounding box center [62, 237] width 116 height 18
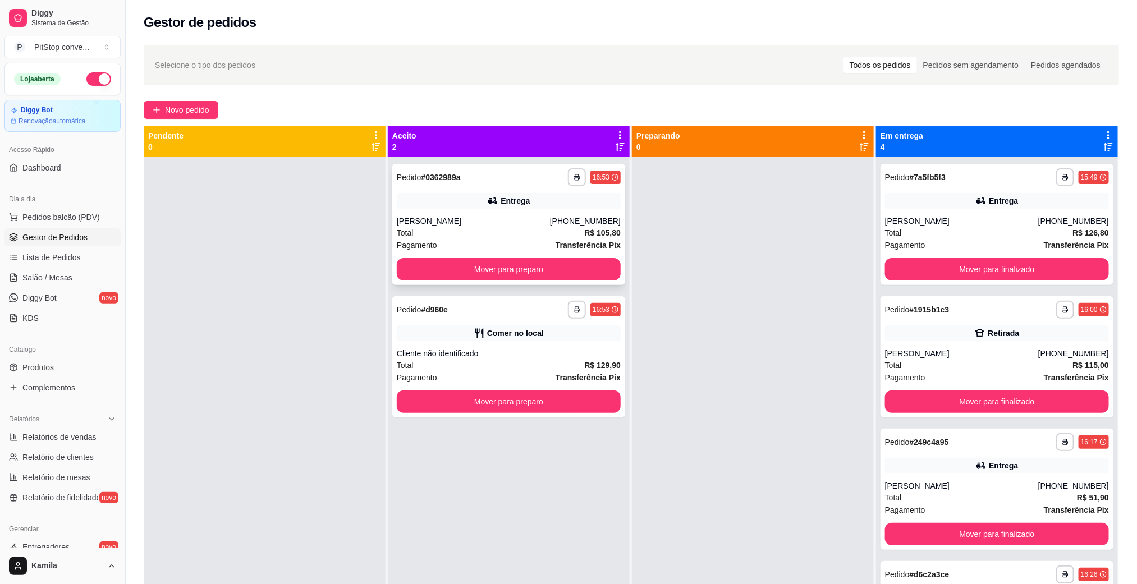
click at [507, 232] on div "Total R$ 105,80" at bounding box center [509, 233] width 224 height 12
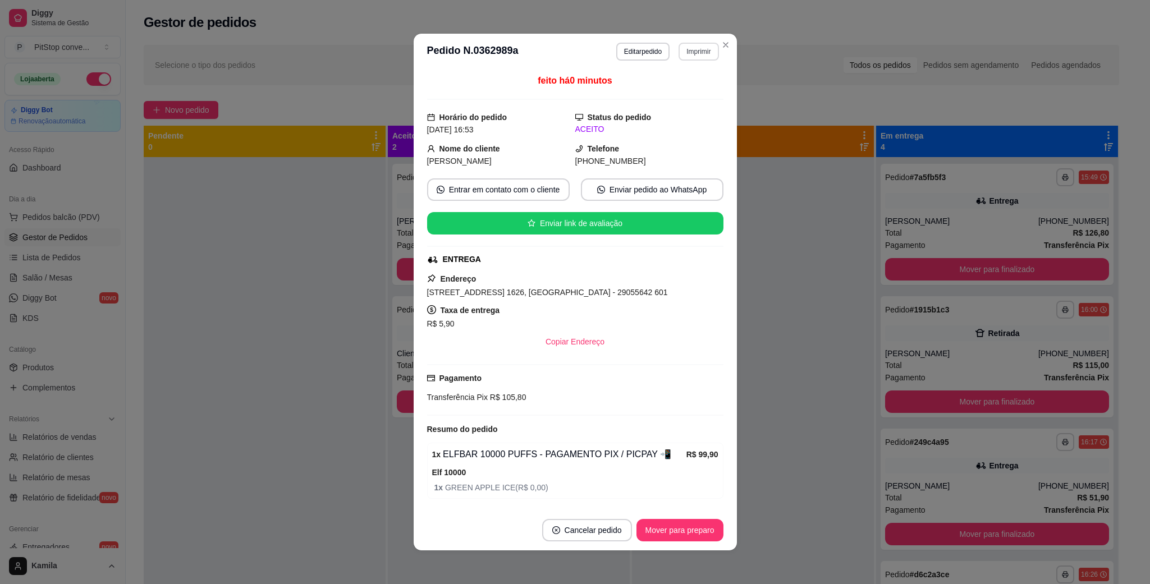
click at [702, 53] on button "Imprimir" at bounding box center [699, 52] width 40 height 18
click at [662, 97] on button "IMPRESSORA" at bounding box center [673, 91] width 79 height 17
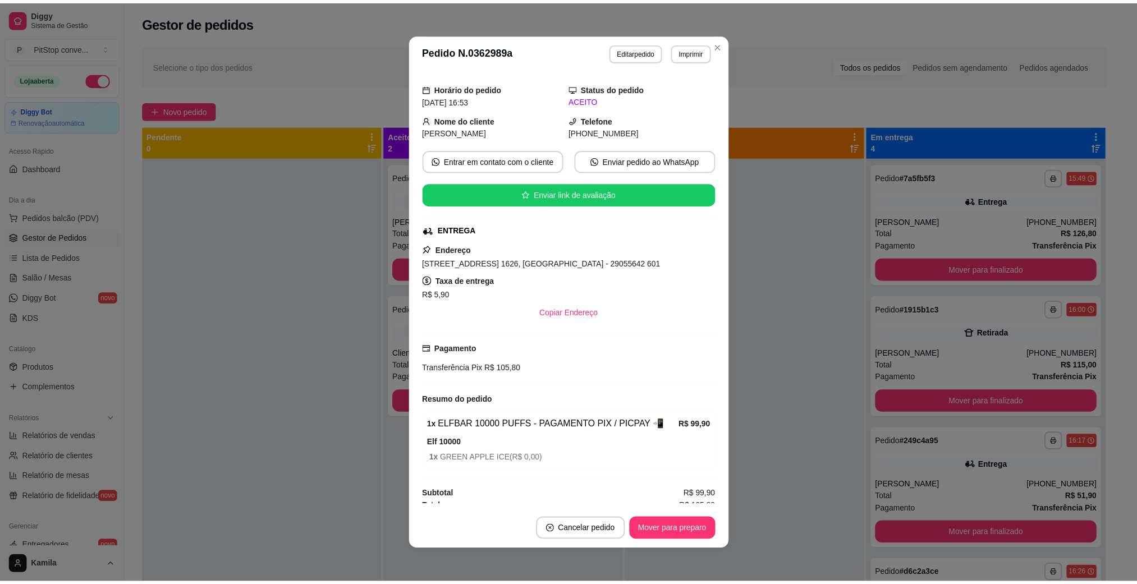
scroll to position [42, 0]
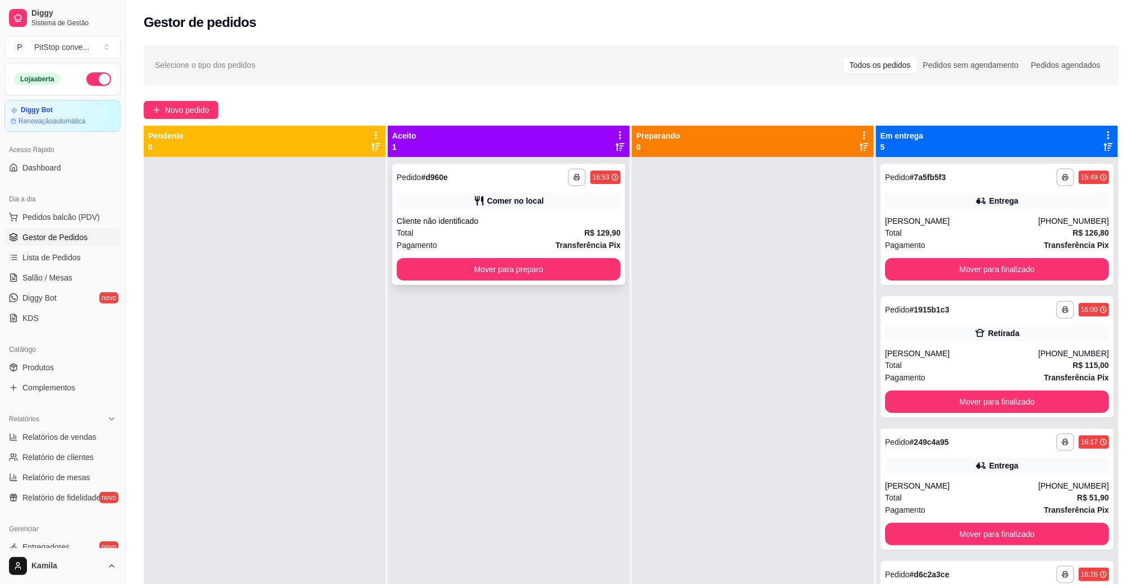
click at [583, 203] on div "Comer no local" at bounding box center [509, 201] width 224 height 16
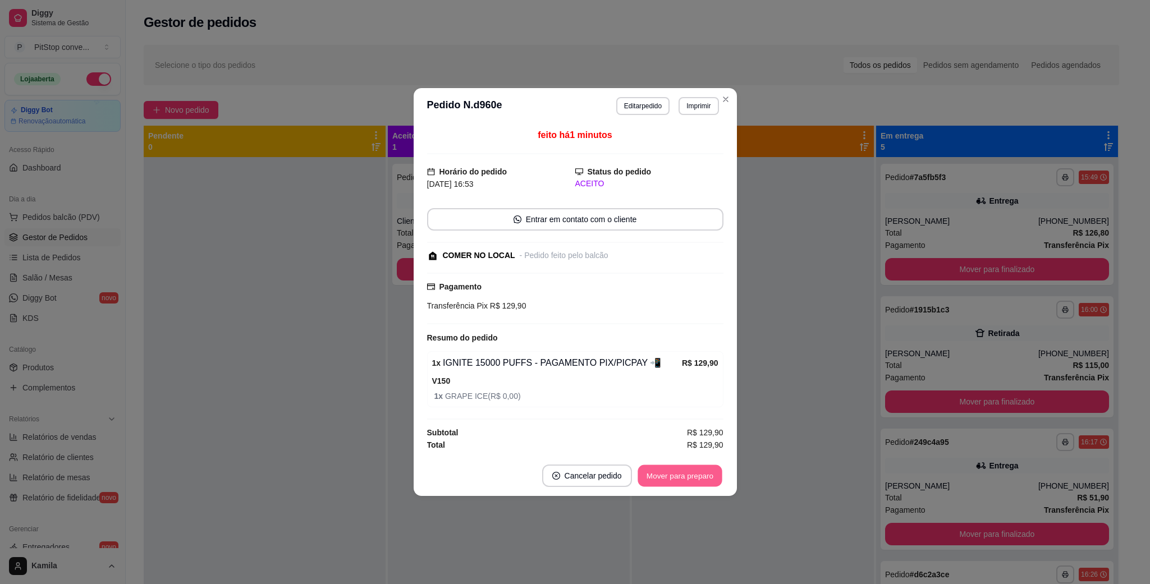
click at [697, 478] on button "Mover para preparo" at bounding box center [680, 476] width 84 height 22
click at [697, 478] on button "Mover para preparo" at bounding box center [680, 476] width 87 height 22
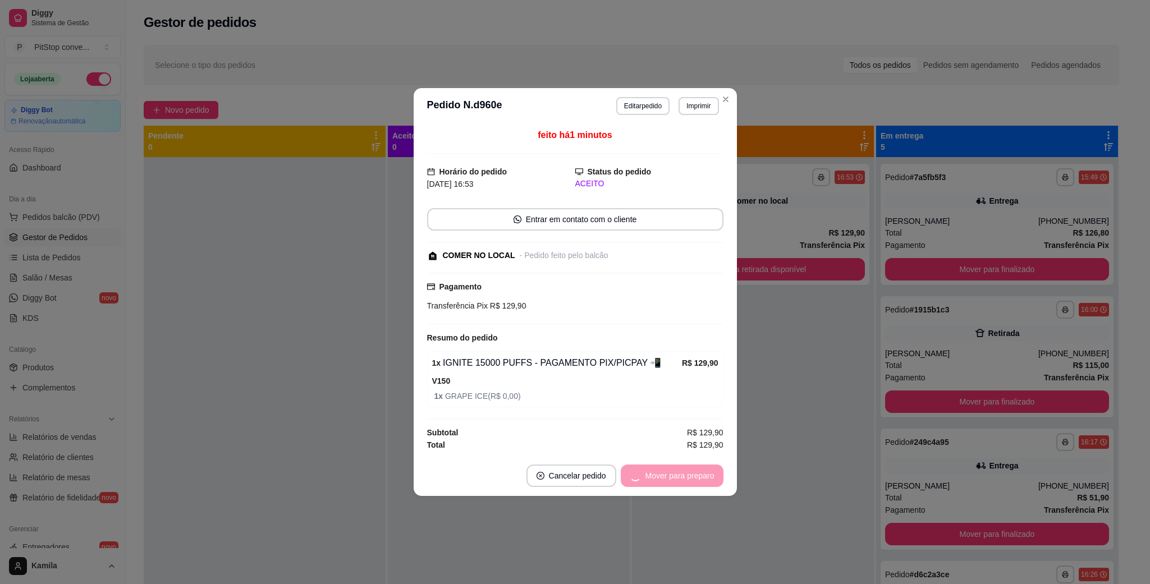
click at [697, 478] on div "Mover para preparo" at bounding box center [672, 476] width 103 height 22
click at [697, 478] on button "Mover para retirada disponível" at bounding box center [661, 476] width 124 height 22
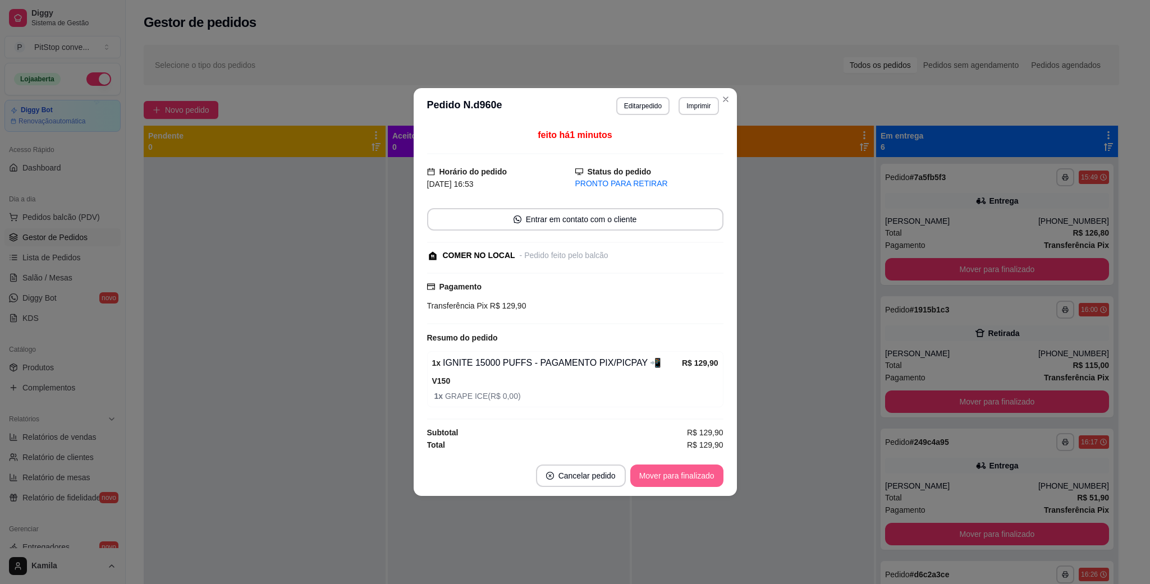
click at [697, 478] on button "Mover para finalizado" at bounding box center [676, 476] width 93 height 22
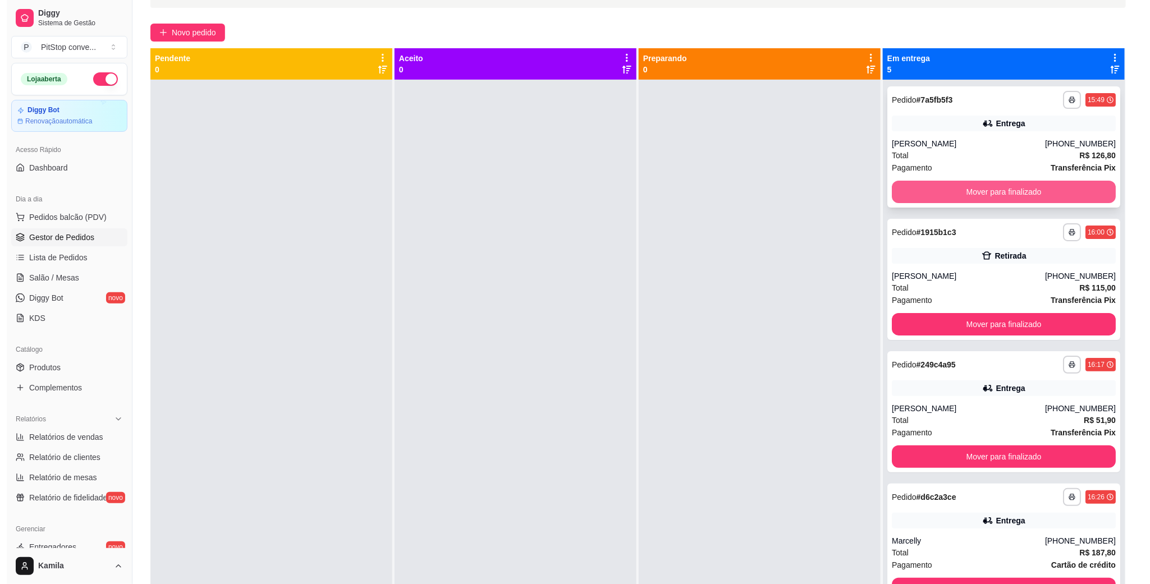
scroll to position [0, 0]
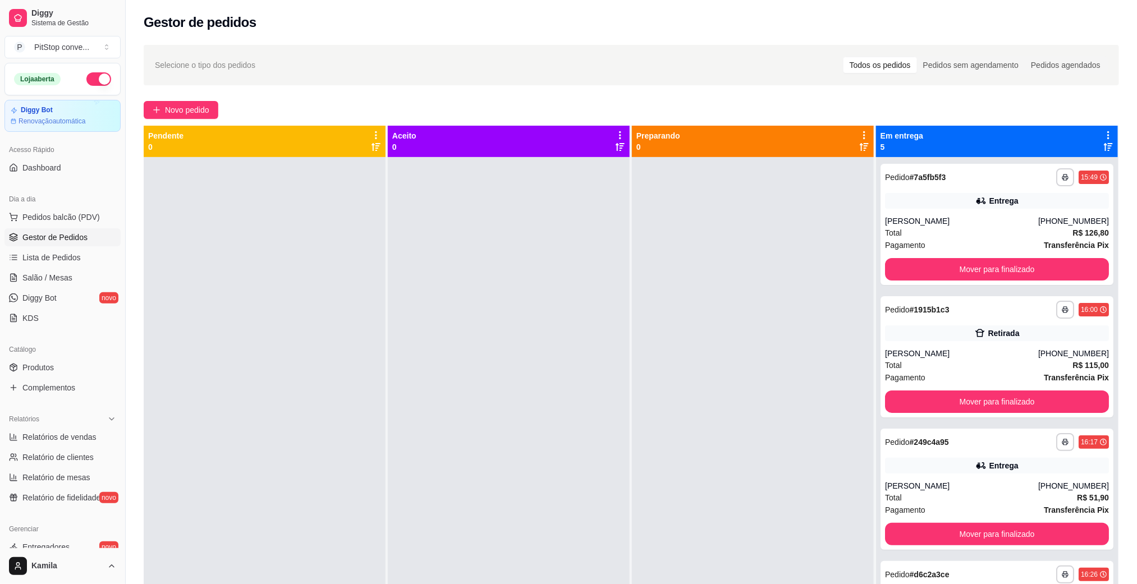
click at [66, 228] on ul "Pedidos balcão (PDV) Gestor de Pedidos Lista de Pedidos Salão / Mesas Diggy Bot…" at bounding box center [62, 267] width 116 height 119
click at [76, 218] on span "Pedidos balcão (PDV)" at bounding box center [60, 217] width 77 height 11
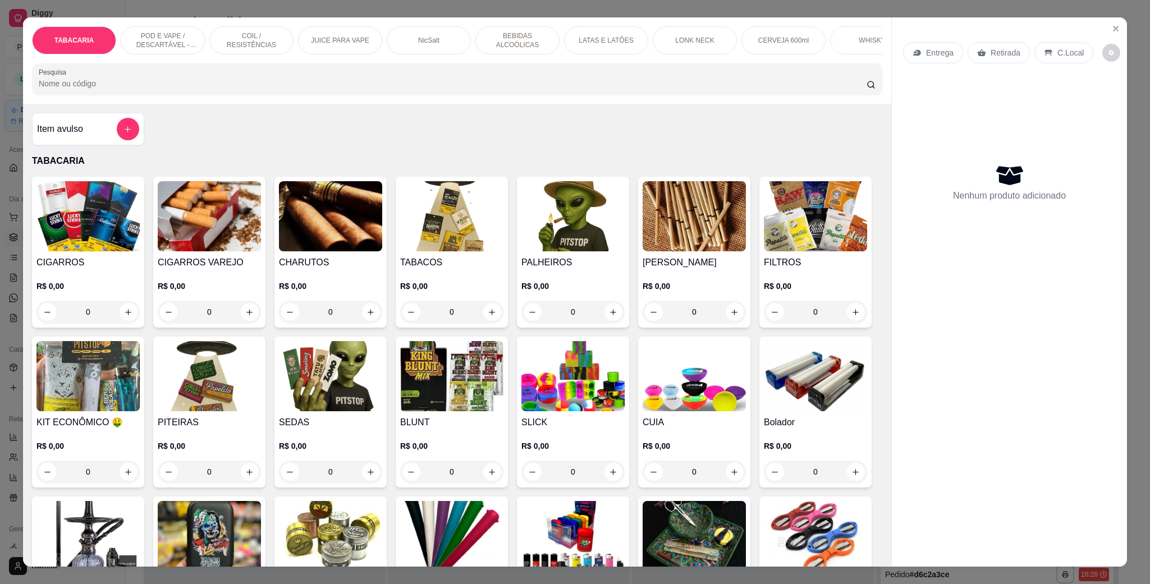
click at [167, 48] on p "POD E VAPE / DESCARTÁVEL - RECARREGAVEL" at bounding box center [162, 40] width 65 height 18
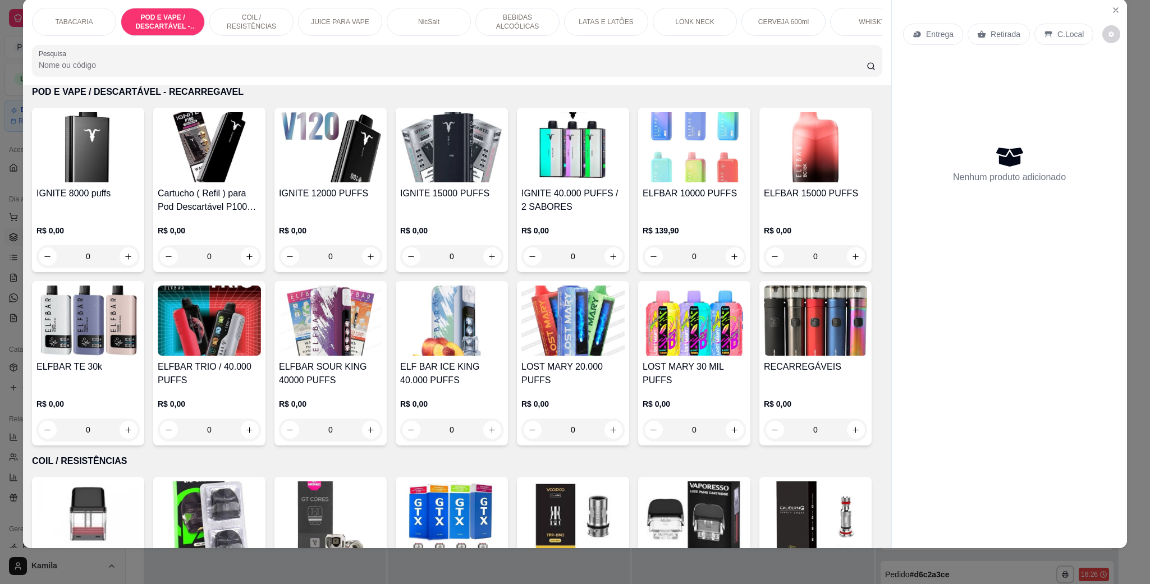
click at [334, 200] on h4 "IGNITE 12000 PUFFS" at bounding box center [330, 193] width 103 height 13
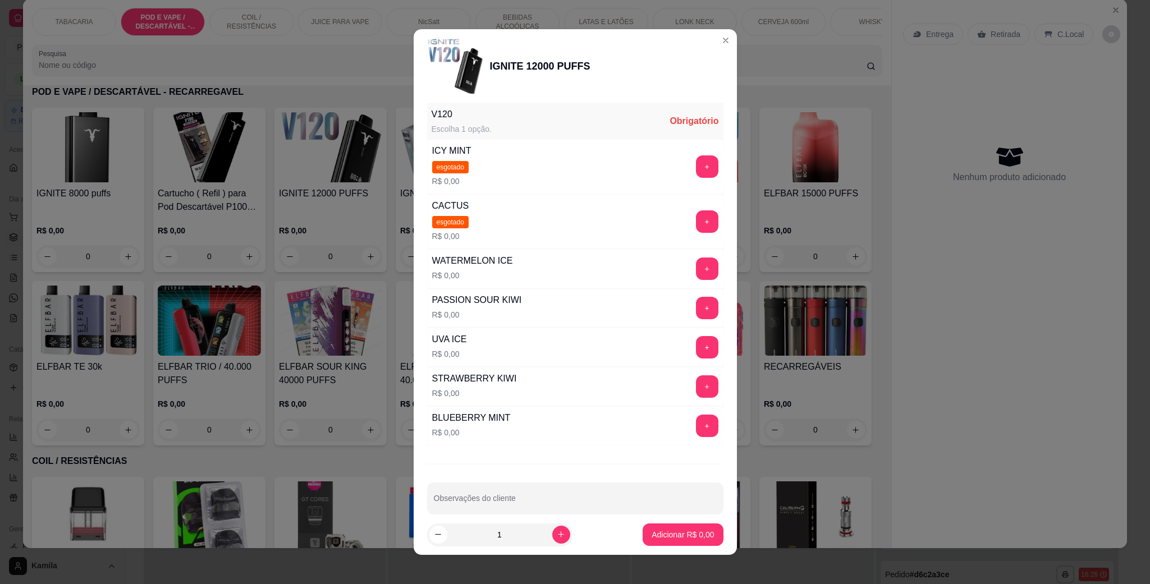
scroll to position [168, 0]
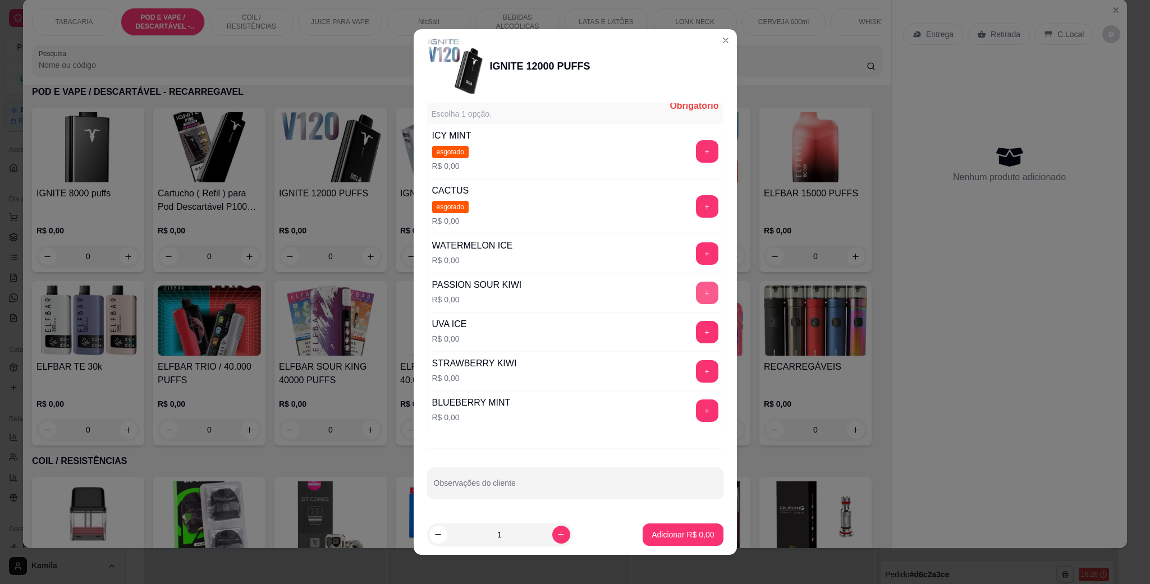
click at [696, 291] on button "+" at bounding box center [707, 293] width 22 height 22
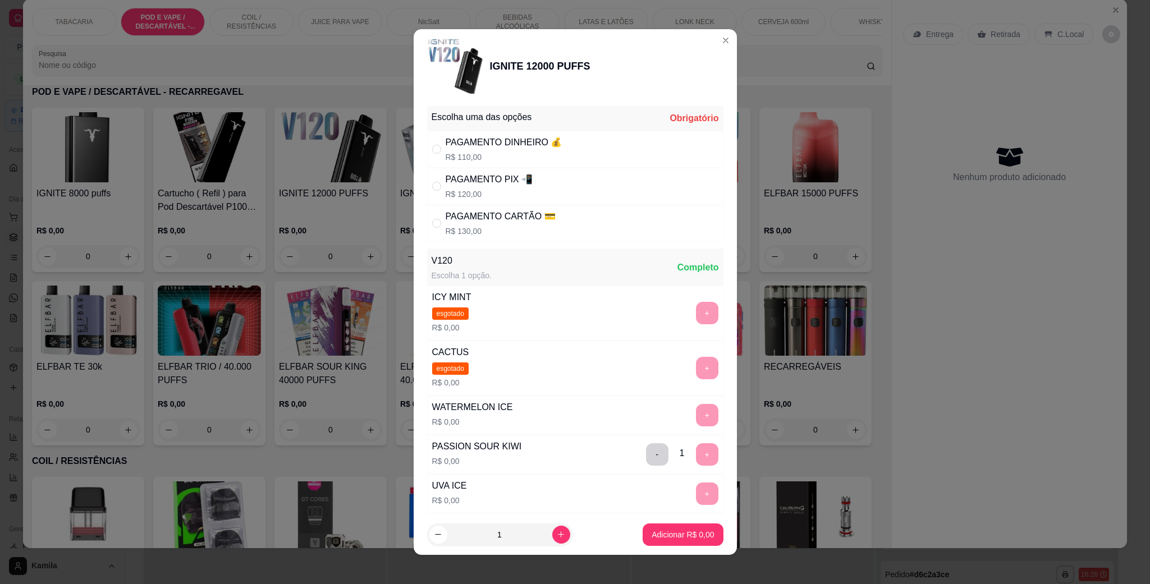
scroll to position [0, 0]
click at [518, 185] on div "PAGAMENTO PIX 📲" at bounding box center [489, 181] width 87 height 13
radio input "true"
click at [654, 534] on p "Adicionar R$ 120,00" at bounding box center [678, 534] width 71 height 11
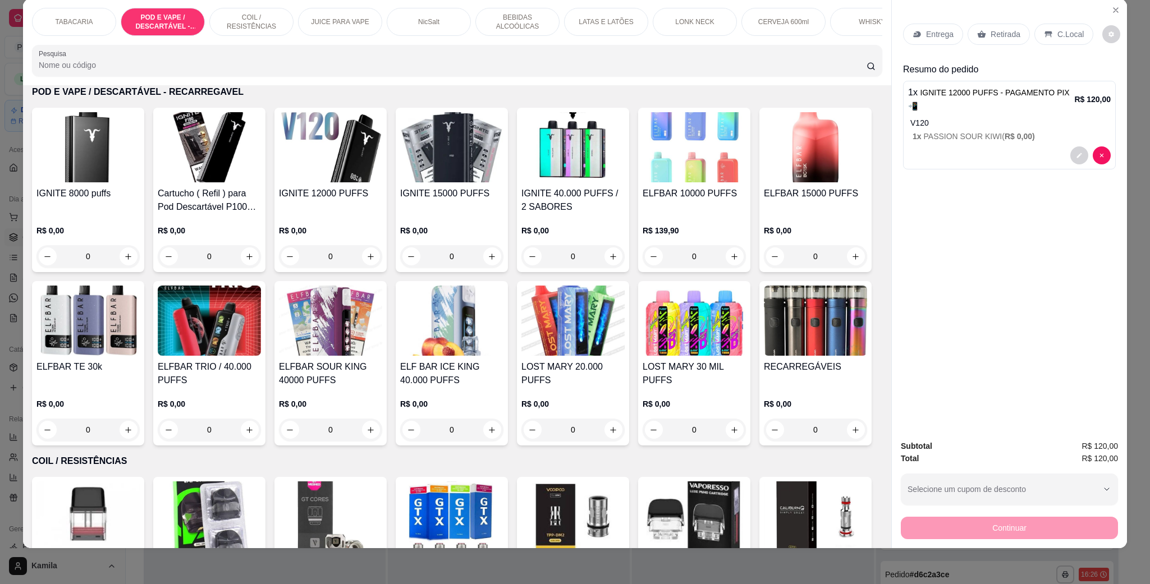
click at [1060, 33] on p "C.Local" at bounding box center [1070, 34] width 26 height 11
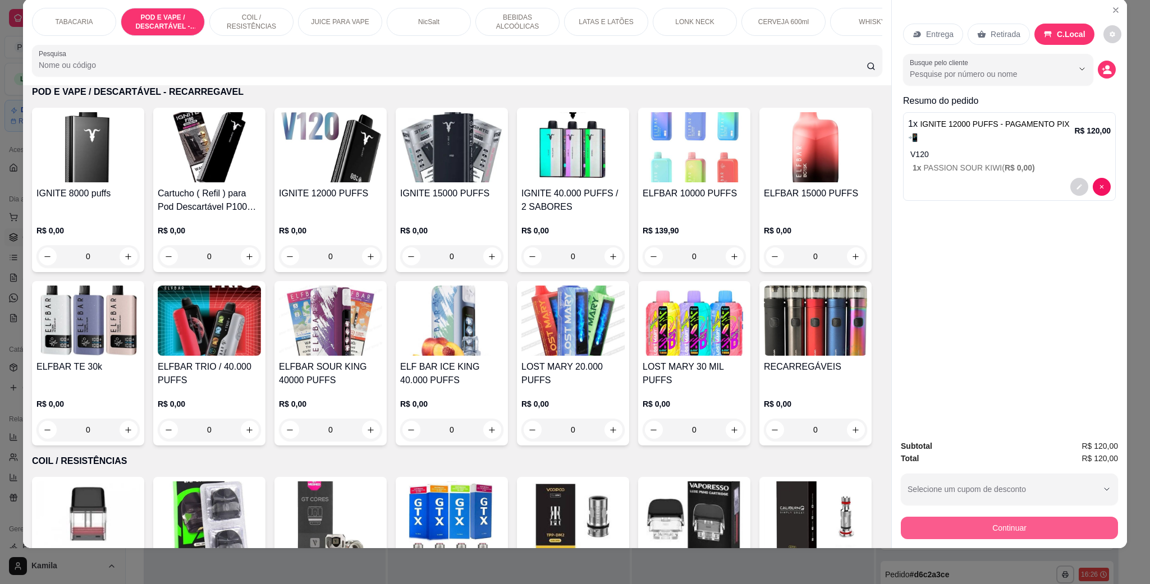
click at [1029, 525] on button "Continuar" at bounding box center [1009, 528] width 217 height 22
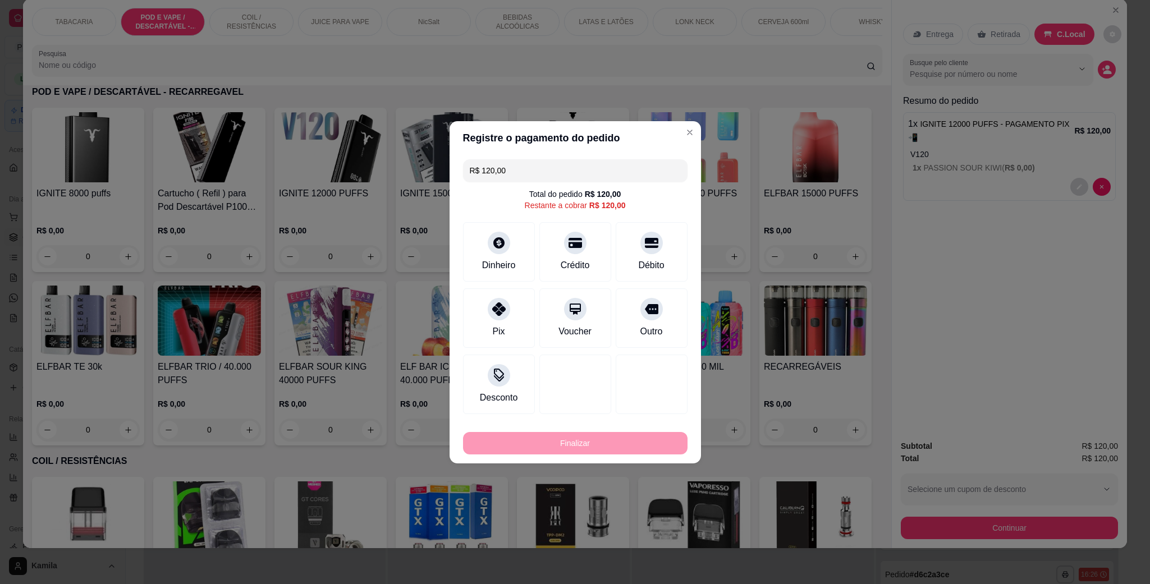
click at [494, 313] on icon at bounding box center [498, 309] width 13 height 13
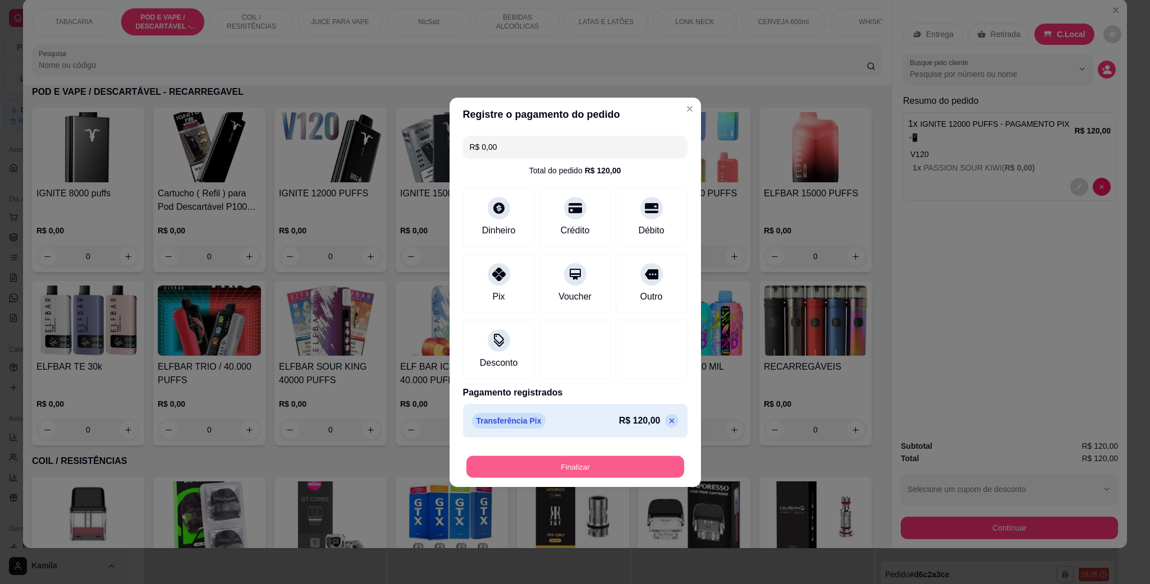
click at [573, 470] on button "Finalizar" at bounding box center [575, 467] width 218 height 22
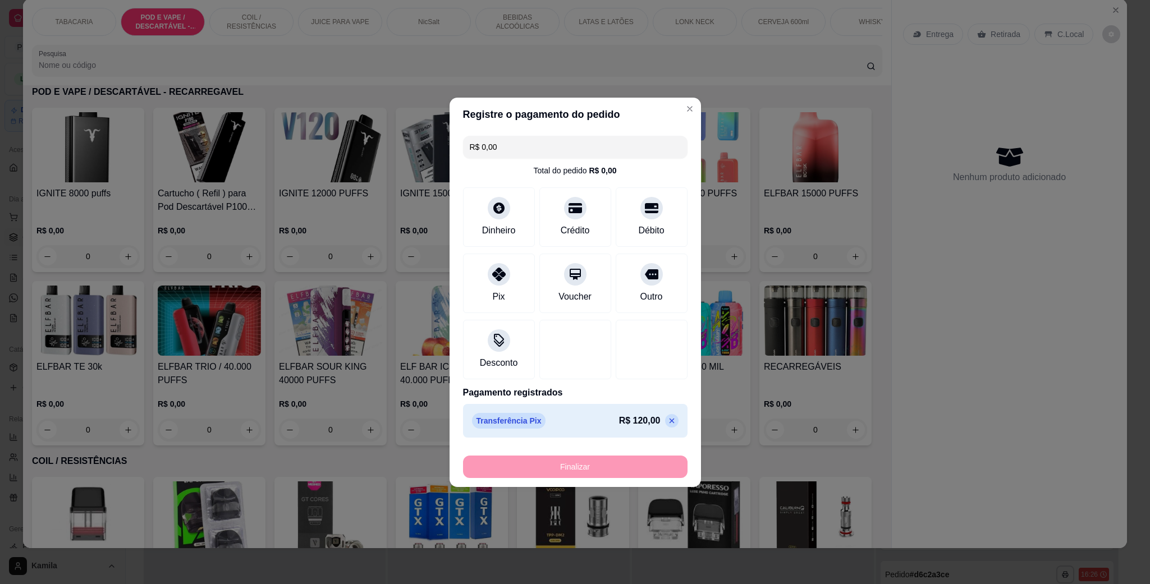
type input "-R$ 120,00"
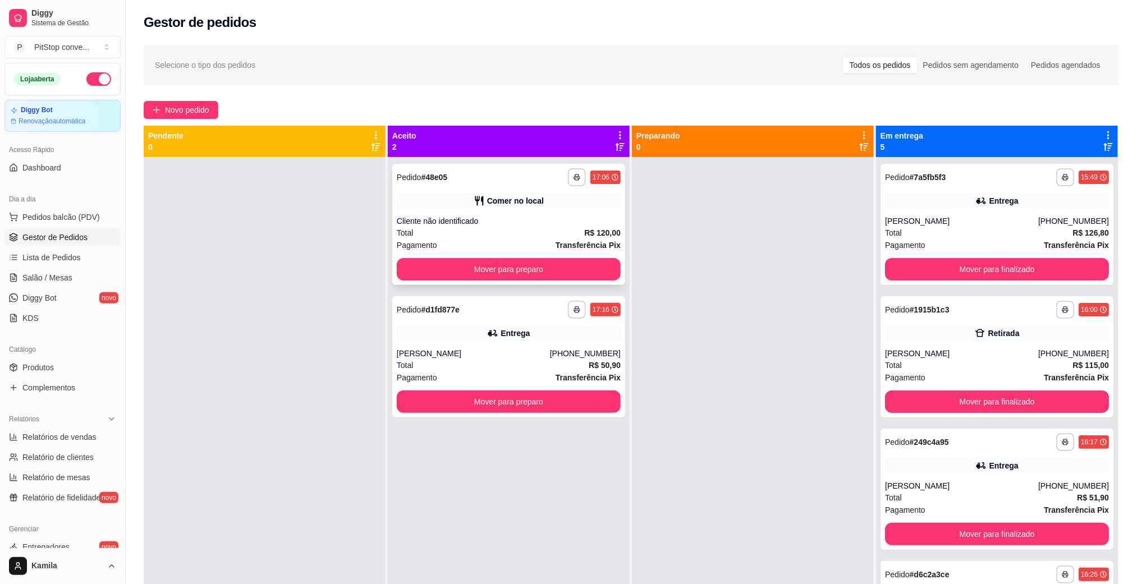
click at [462, 217] on div "Cliente não identificado" at bounding box center [509, 221] width 224 height 11
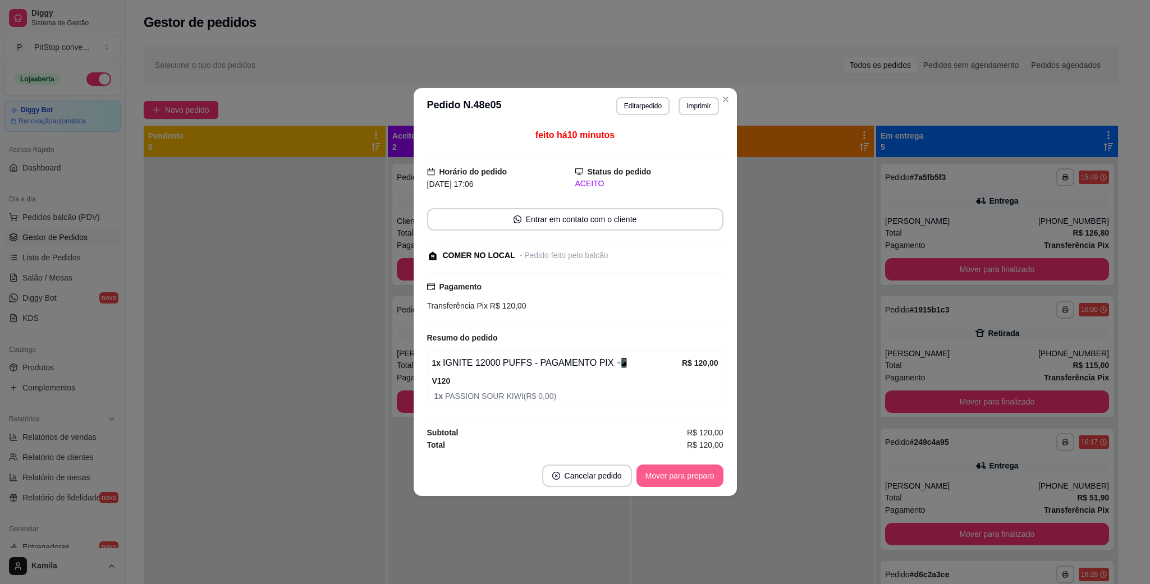
click at [659, 477] on button "Mover para preparo" at bounding box center [680, 476] width 87 height 22
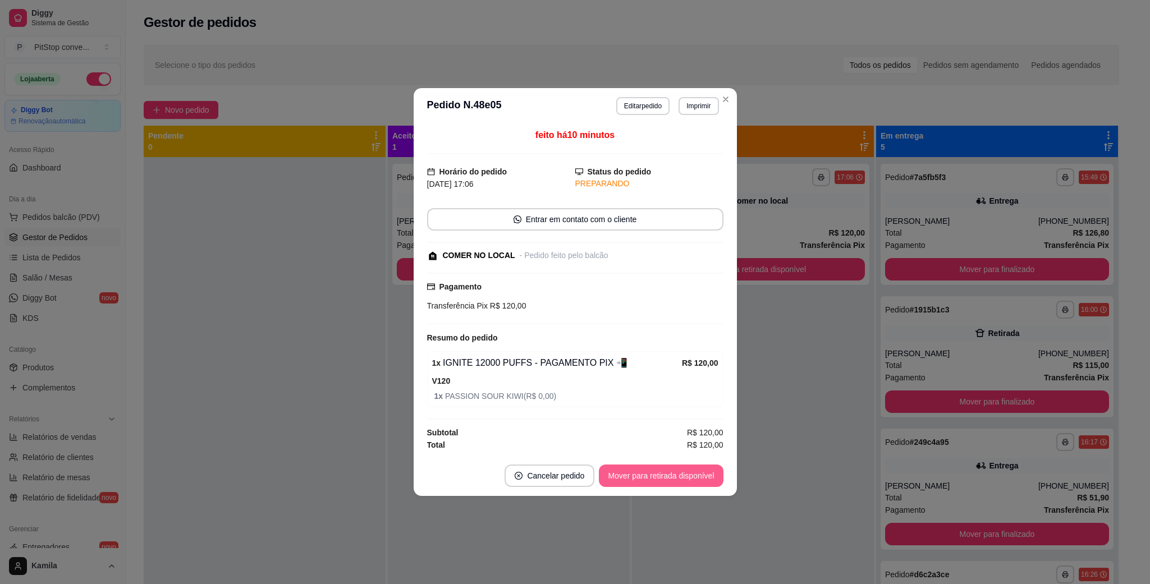
click at [659, 477] on button "Mover para retirada disponível" at bounding box center [661, 476] width 124 height 22
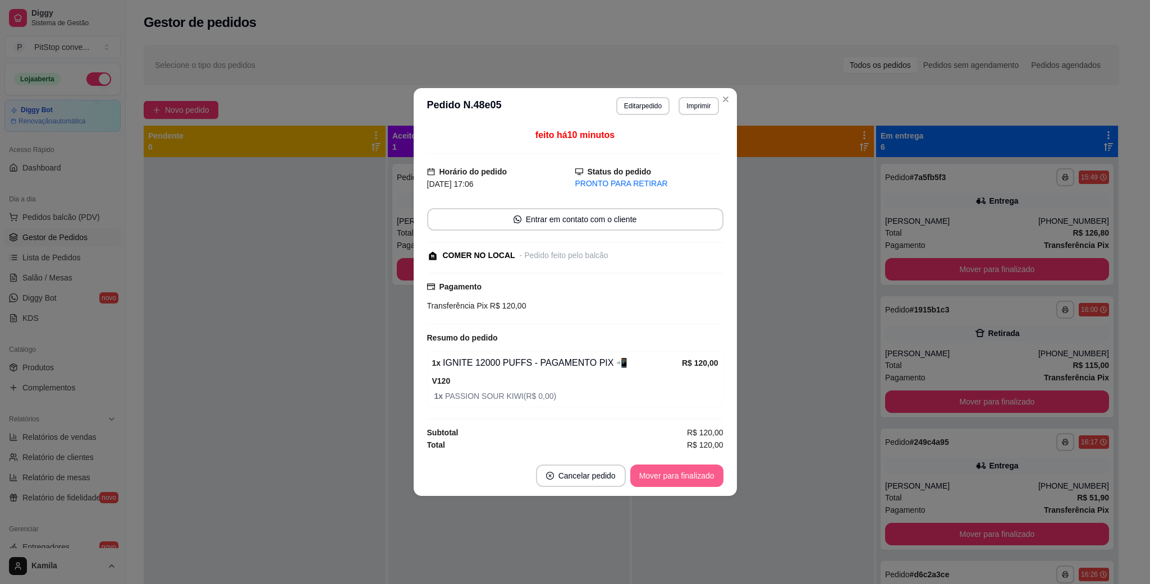
click at [659, 477] on button "Mover para finalizado" at bounding box center [676, 476] width 93 height 22
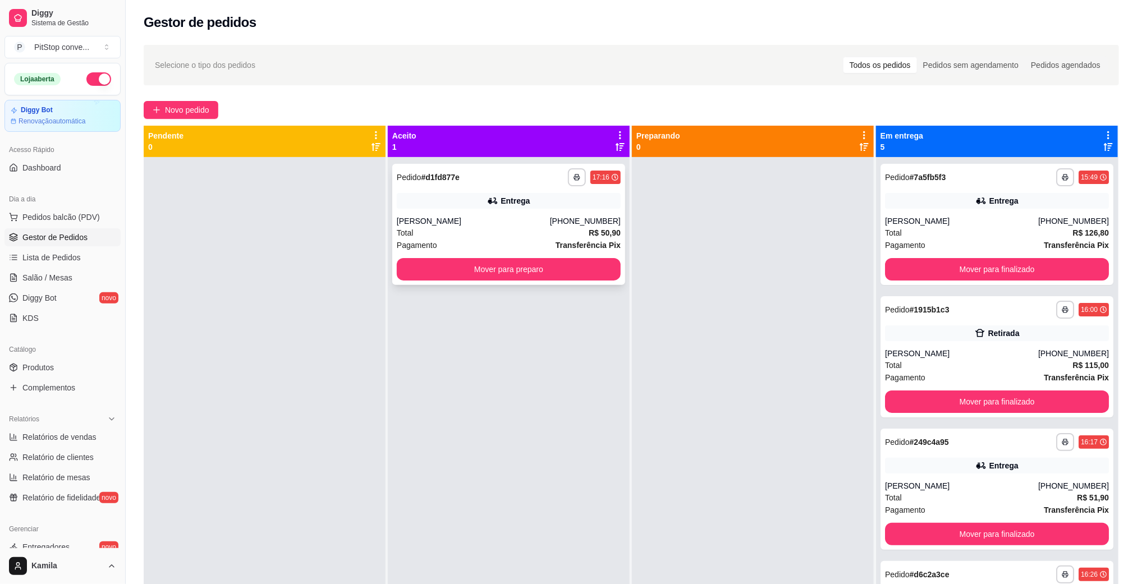
click at [602, 187] on div "**********" at bounding box center [508, 224] width 233 height 121
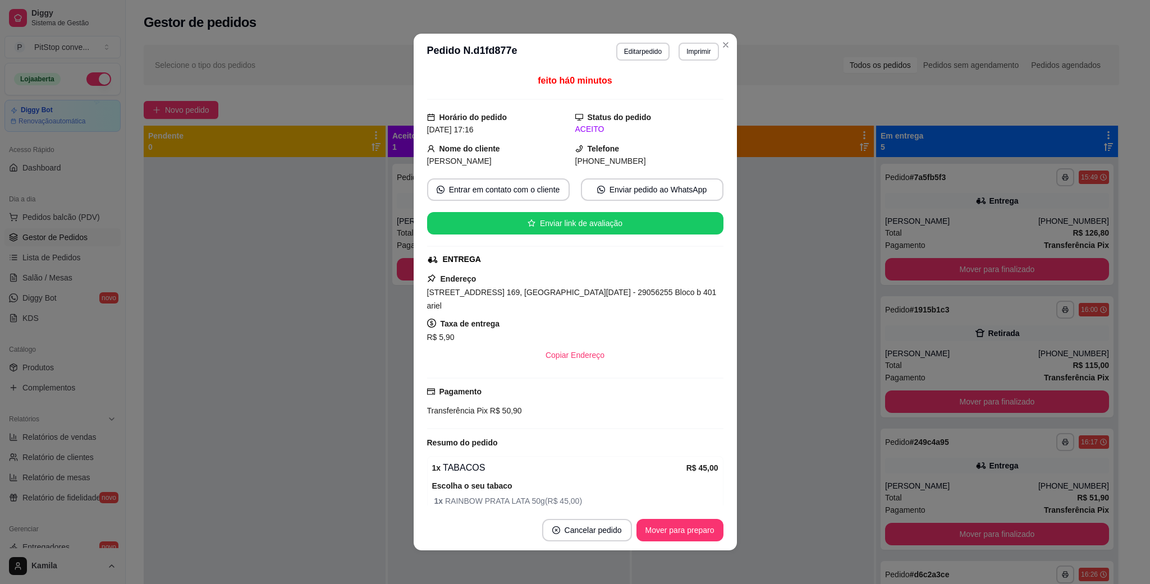
scroll to position [42, 0]
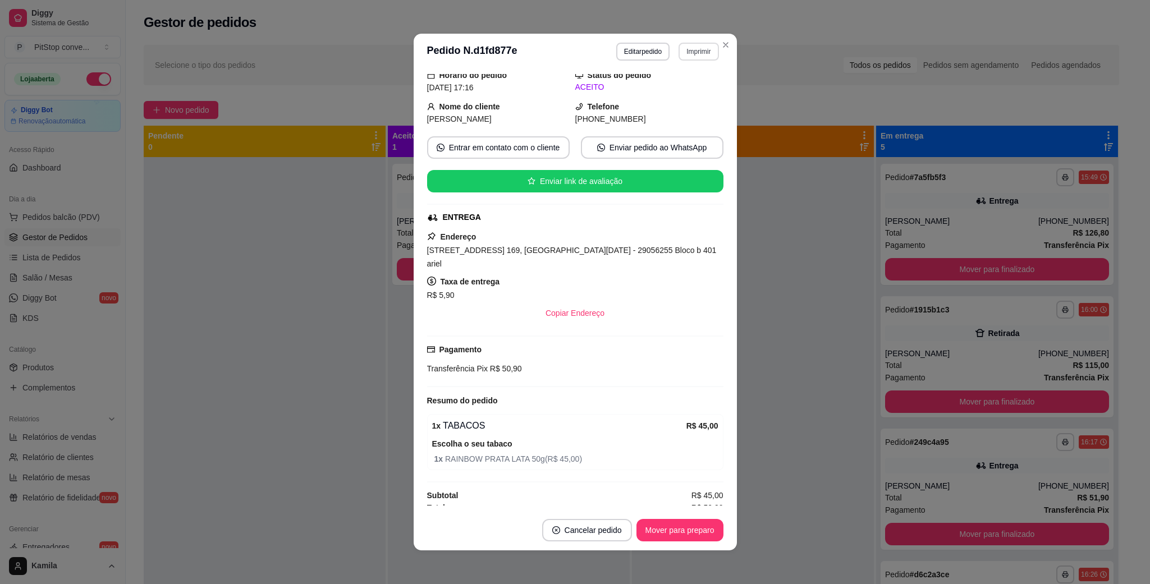
click at [693, 59] on button "Imprimir" at bounding box center [699, 52] width 40 height 18
click at [659, 94] on button "IMPRESSORA" at bounding box center [673, 92] width 81 height 18
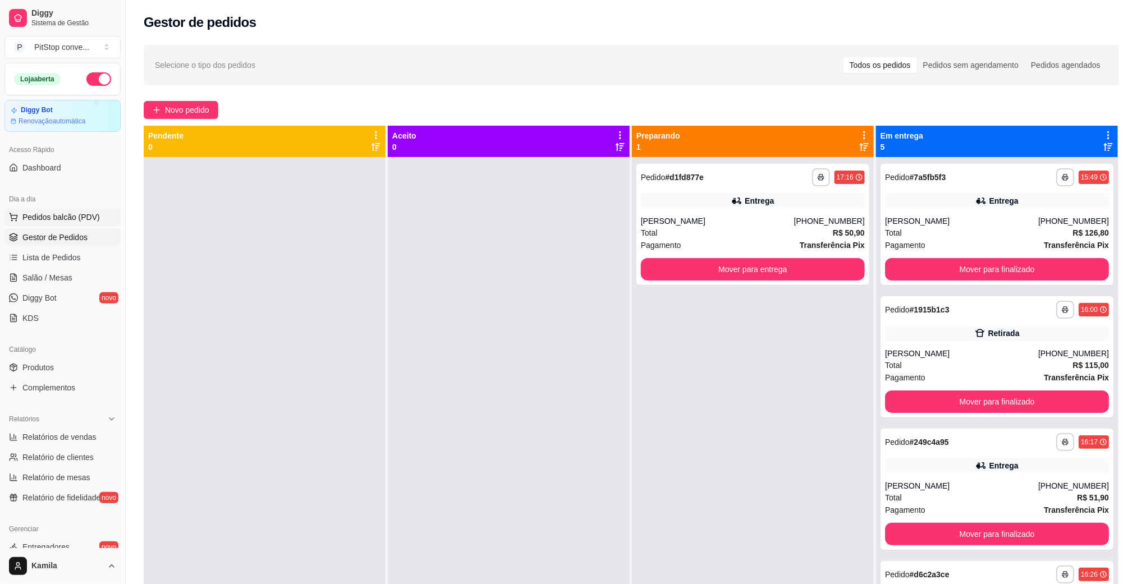
click at [70, 221] on span "Pedidos balcão (PDV)" at bounding box center [60, 217] width 77 height 11
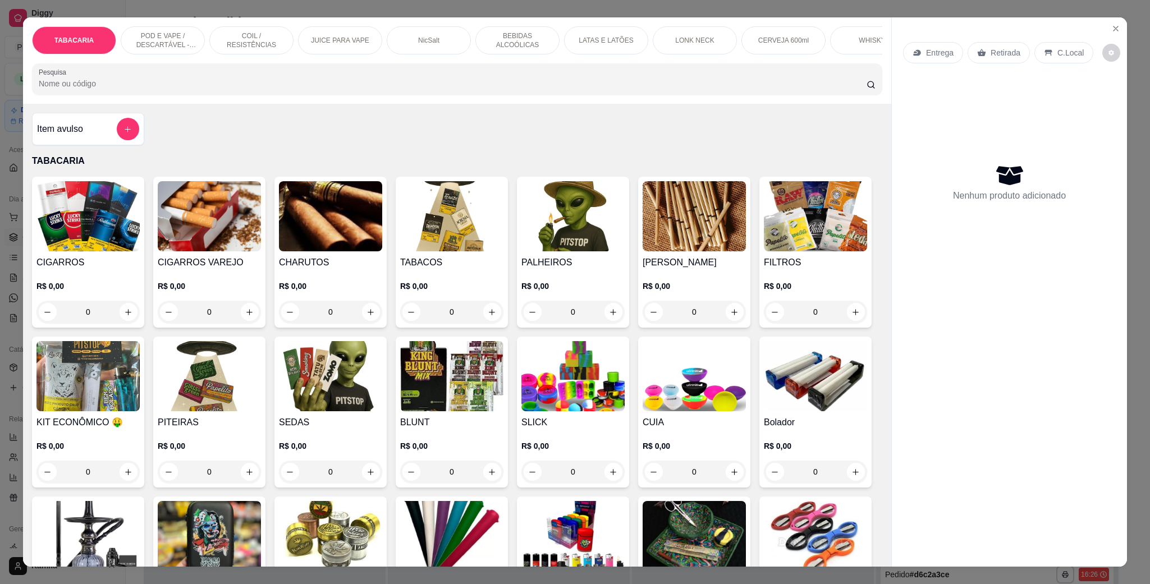
click at [162, 40] on p "POD E VAPE / DESCARTÁVEL - RECARREGAVEL" at bounding box center [162, 40] width 65 height 18
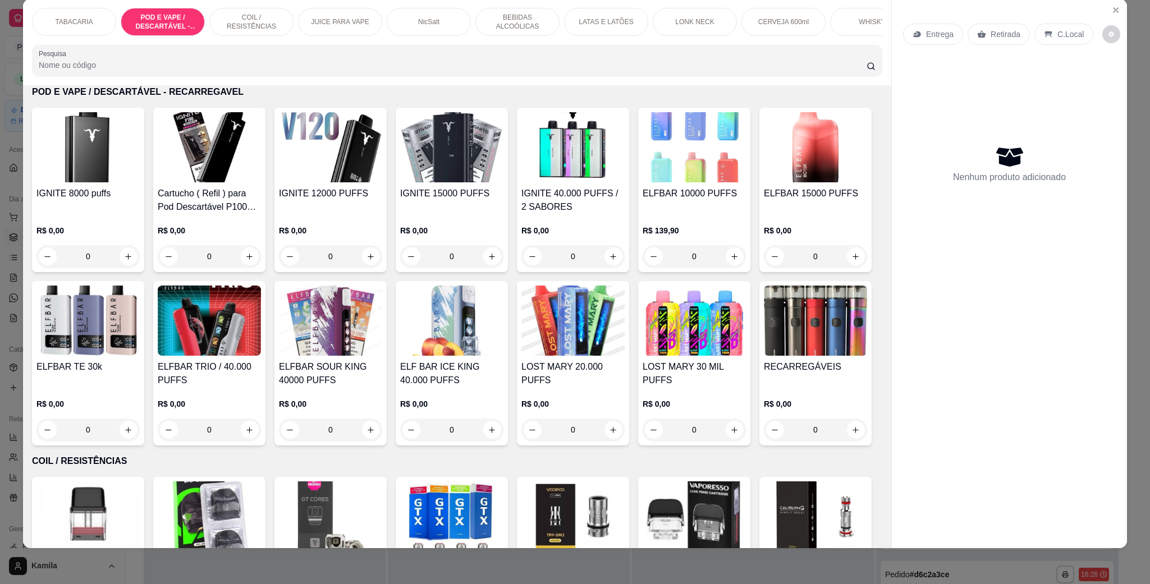
click at [317, 196] on div "IGNITE 12000 PUFFS R$ 0,00 0" at bounding box center [330, 190] width 112 height 164
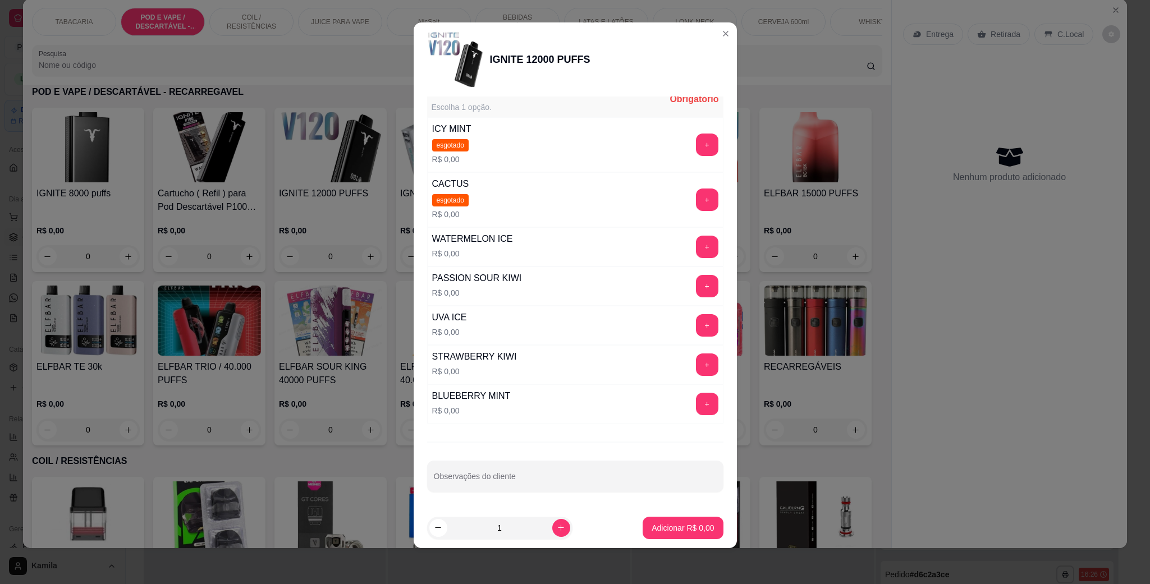
scroll to position [168, 0]
click at [696, 356] on button "+" at bounding box center [707, 365] width 22 height 22
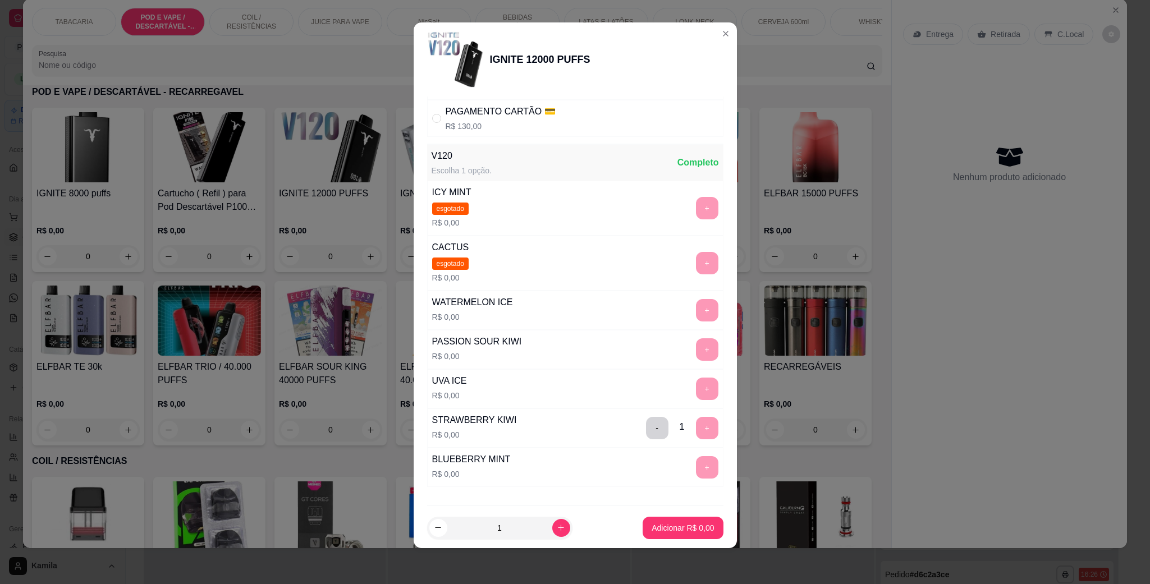
scroll to position [0, 0]
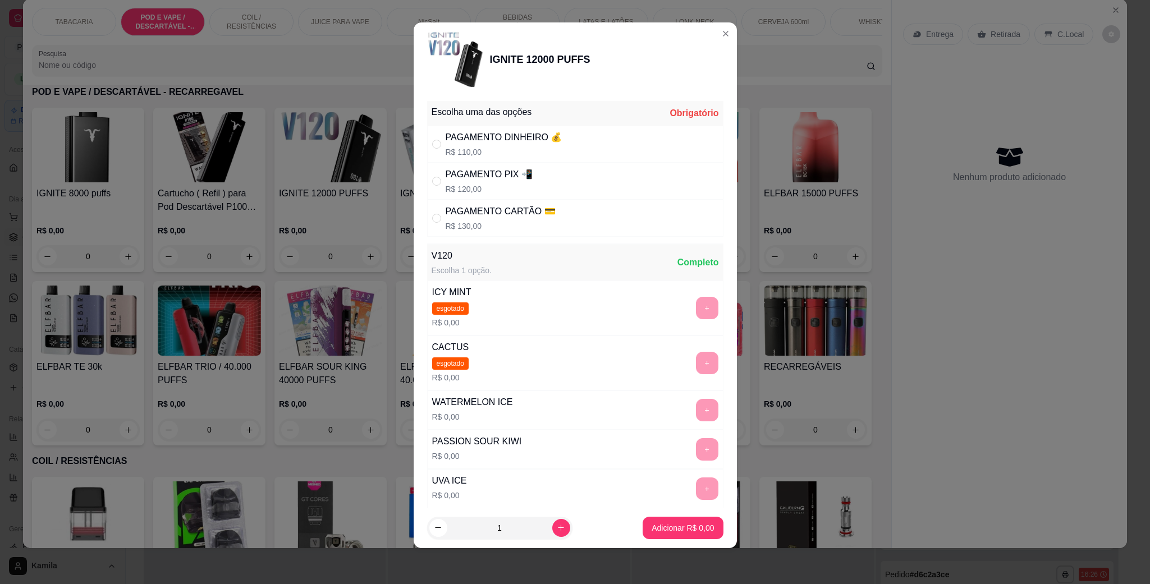
click at [529, 177] on div "PAGAMENTO PIX 📲 R$ 120,00" at bounding box center [575, 181] width 296 height 37
radio input "true"
click at [553, 155] on div "PAGAMENTO DINHEIRO 💰 R$ 110,00" at bounding box center [575, 144] width 296 height 37
radio input "true"
radio input "false"
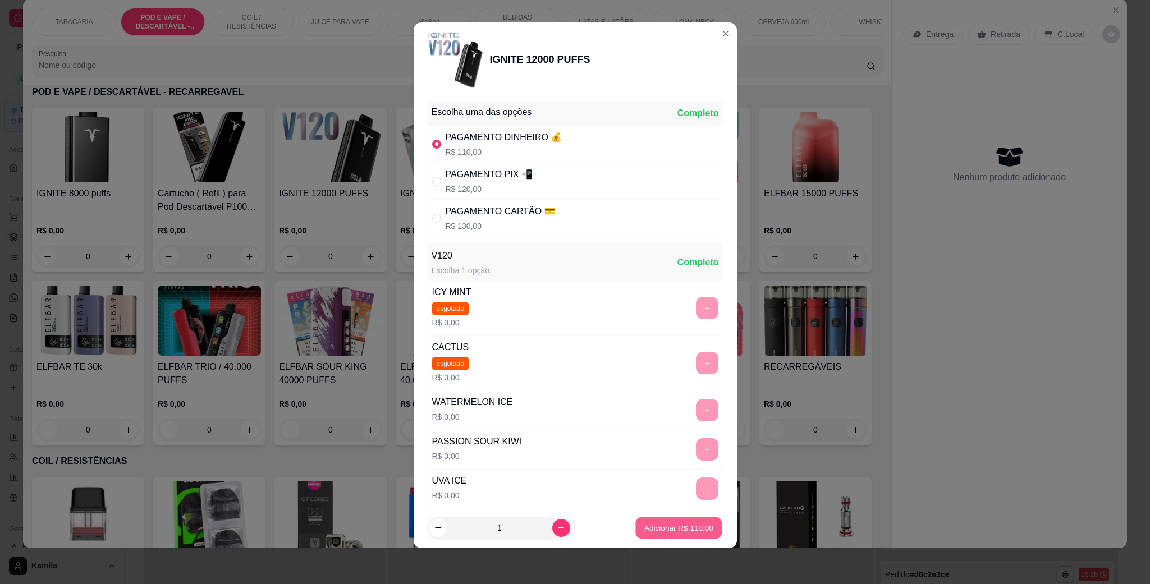
click at [689, 534] on button "Adicionar R$ 110,00" at bounding box center [678, 529] width 86 height 22
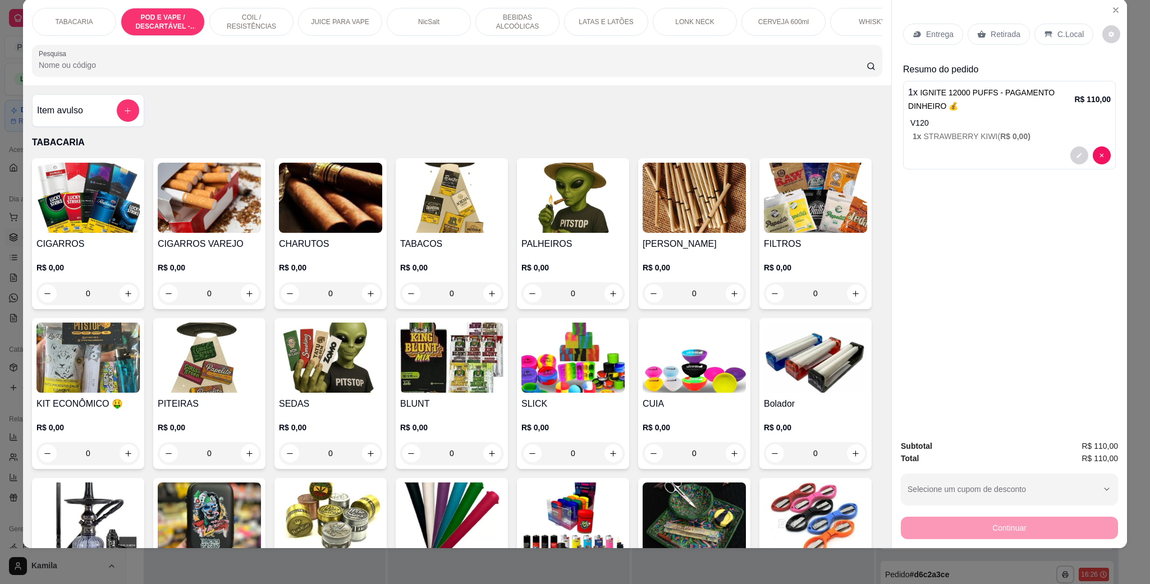
click at [74, 26] on p "TABACARIA" at bounding box center [74, 21] width 38 height 9
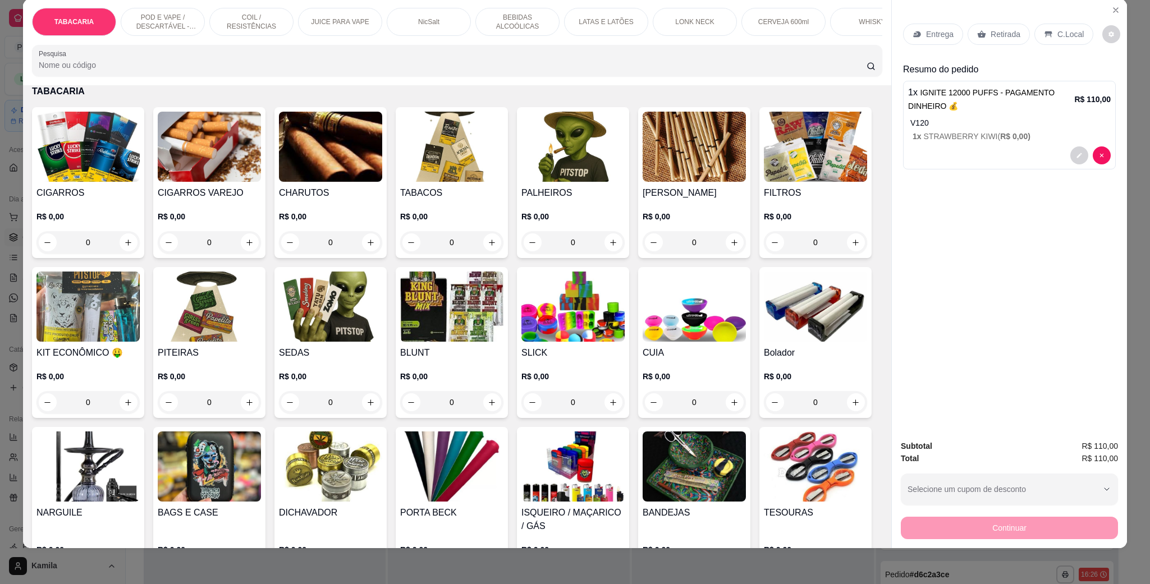
click at [382, 379] on div "R$ 0,00 0" at bounding box center [330, 387] width 103 height 54
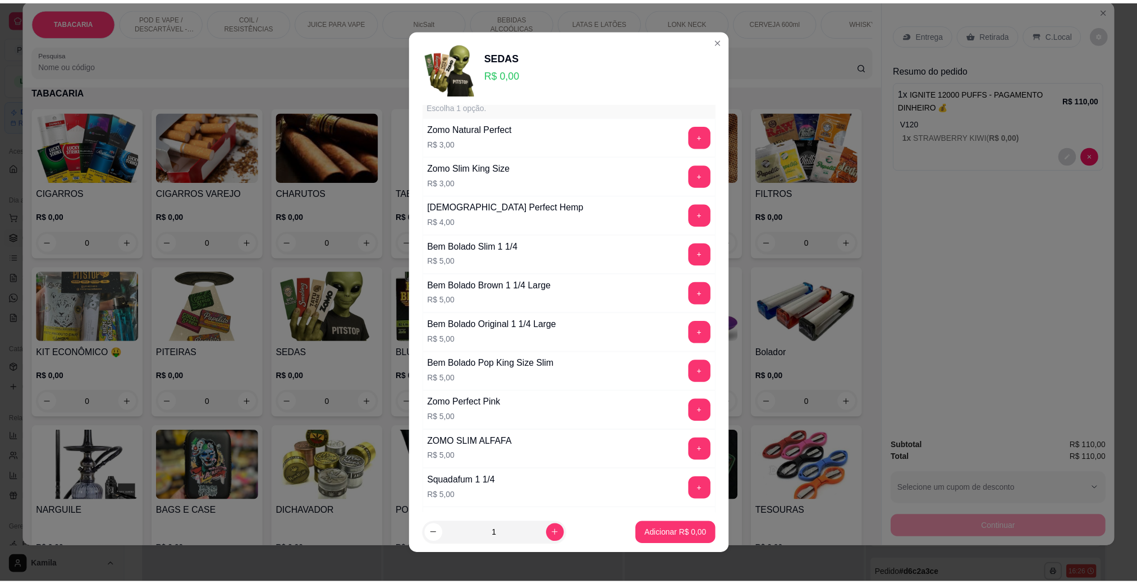
scroll to position [0, 0]
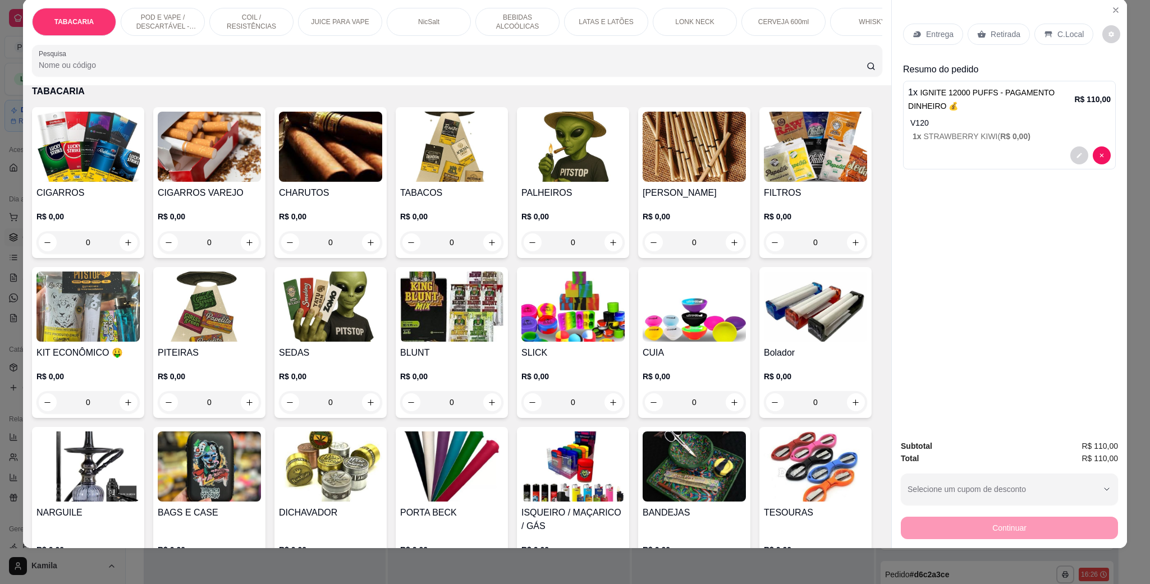
click at [1057, 29] on p "C.Local" at bounding box center [1070, 34] width 26 height 11
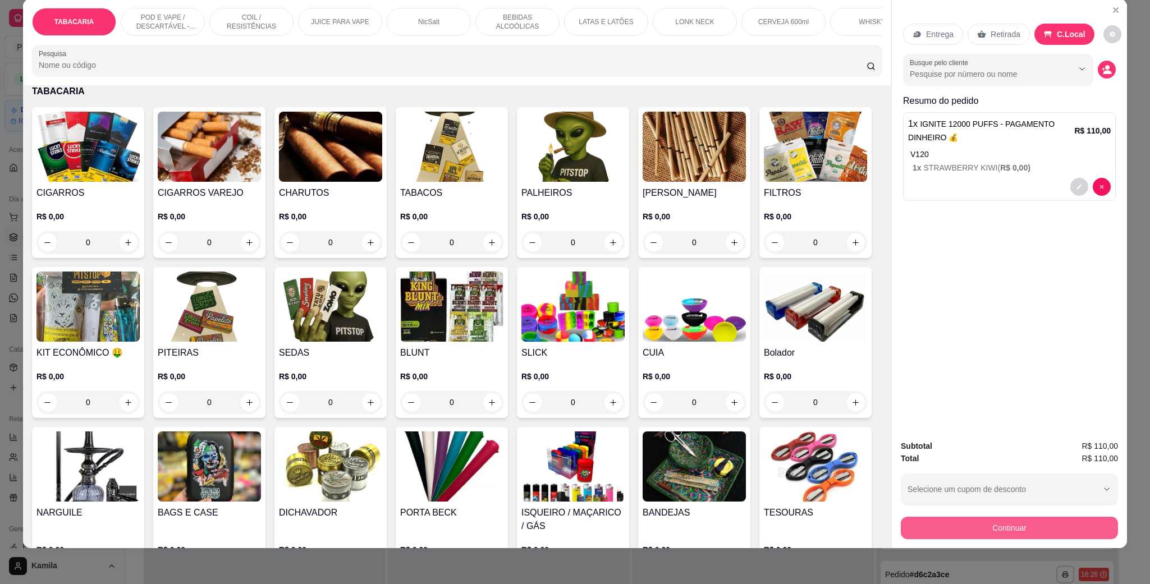
click at [992, 524] on button "Continuar" at bounding box center [1009, 528] width 217 height 22
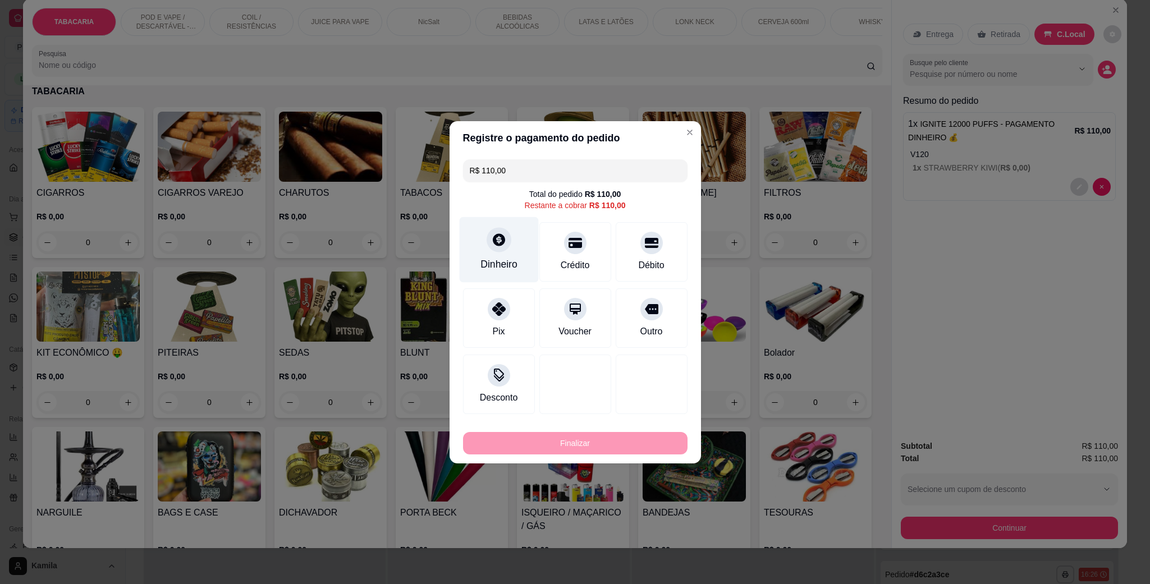
click at [501, 236] on icon at bounding box center [499, 239] width 12 height 12
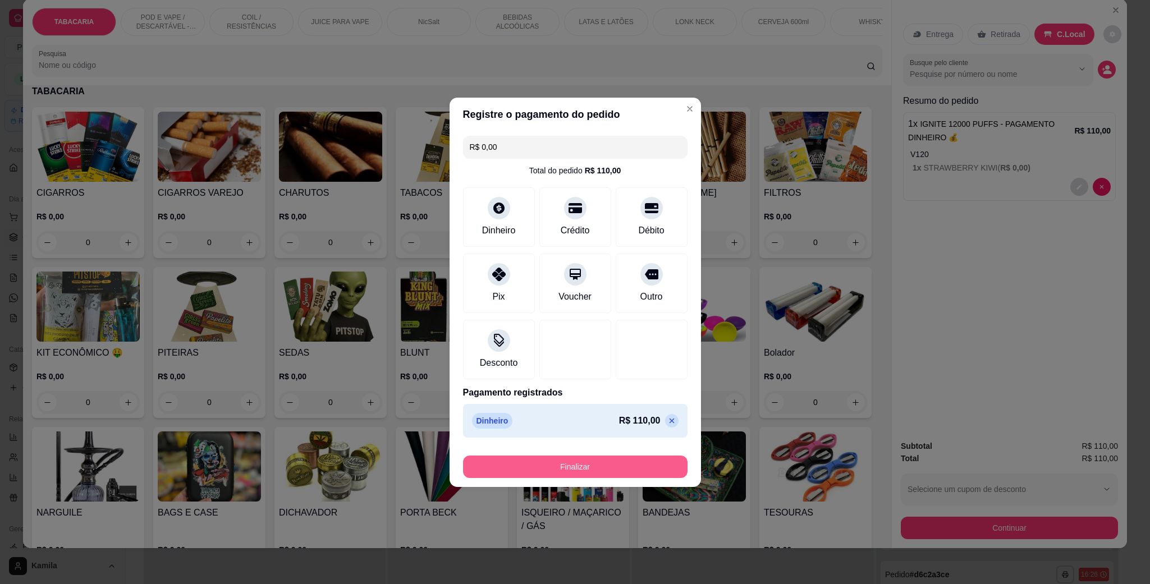
click at [583, 457] on button "Finalizar" at bounding box center [575, 467] width 225 height 22
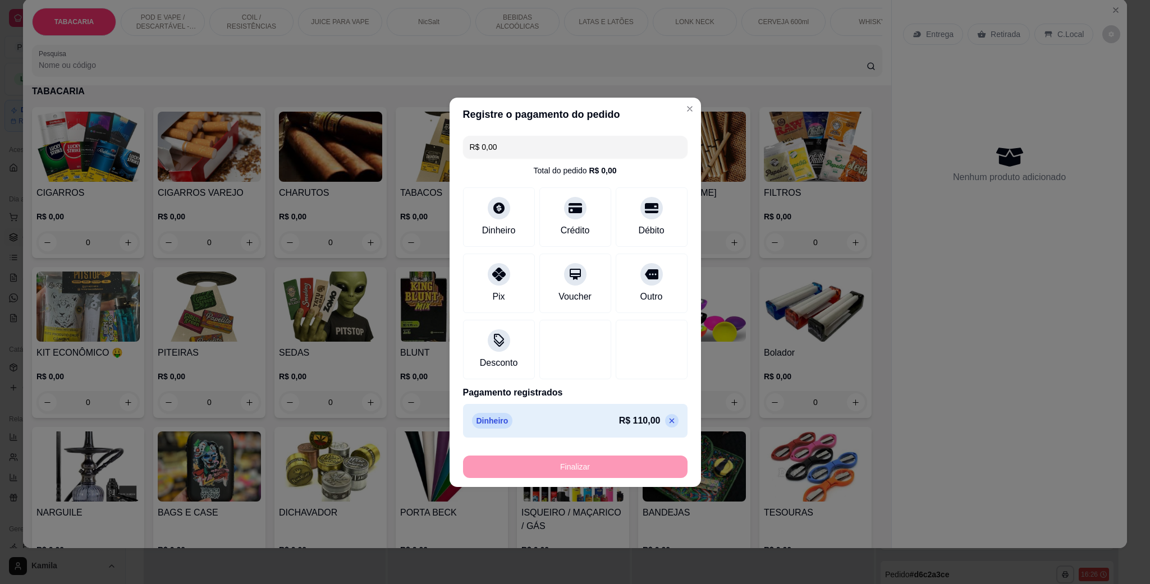
type input "-R$ 110,00"
